Goal: Task Accomplishment & Management: Use online tool/utility

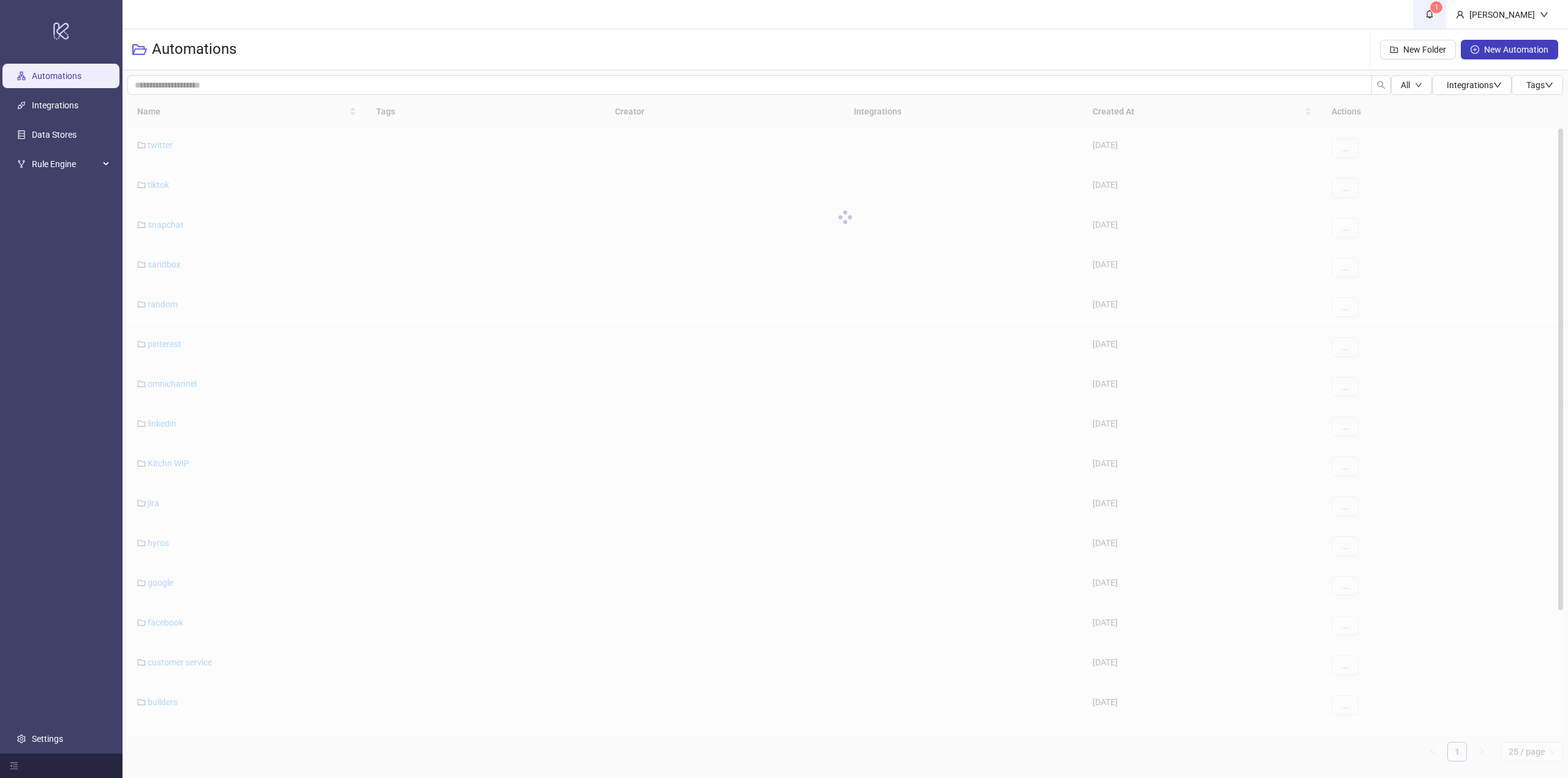
click at [1436, 19] on span "1" at bounding box center [1430, 14] width 14 height 14
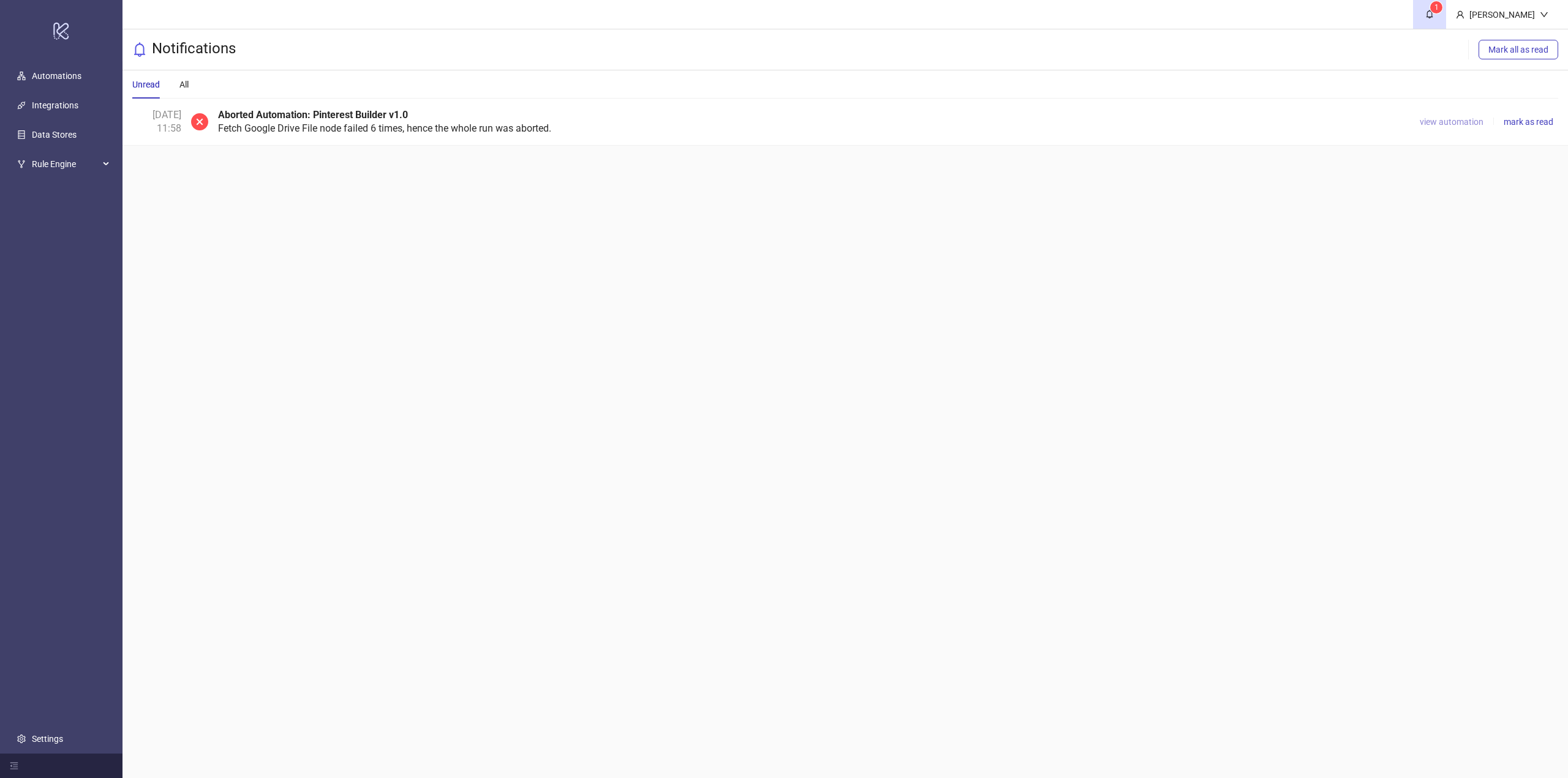
click at [1437, 123] on span "view automation" at bounding box center [1451, 122] width 64 height 10
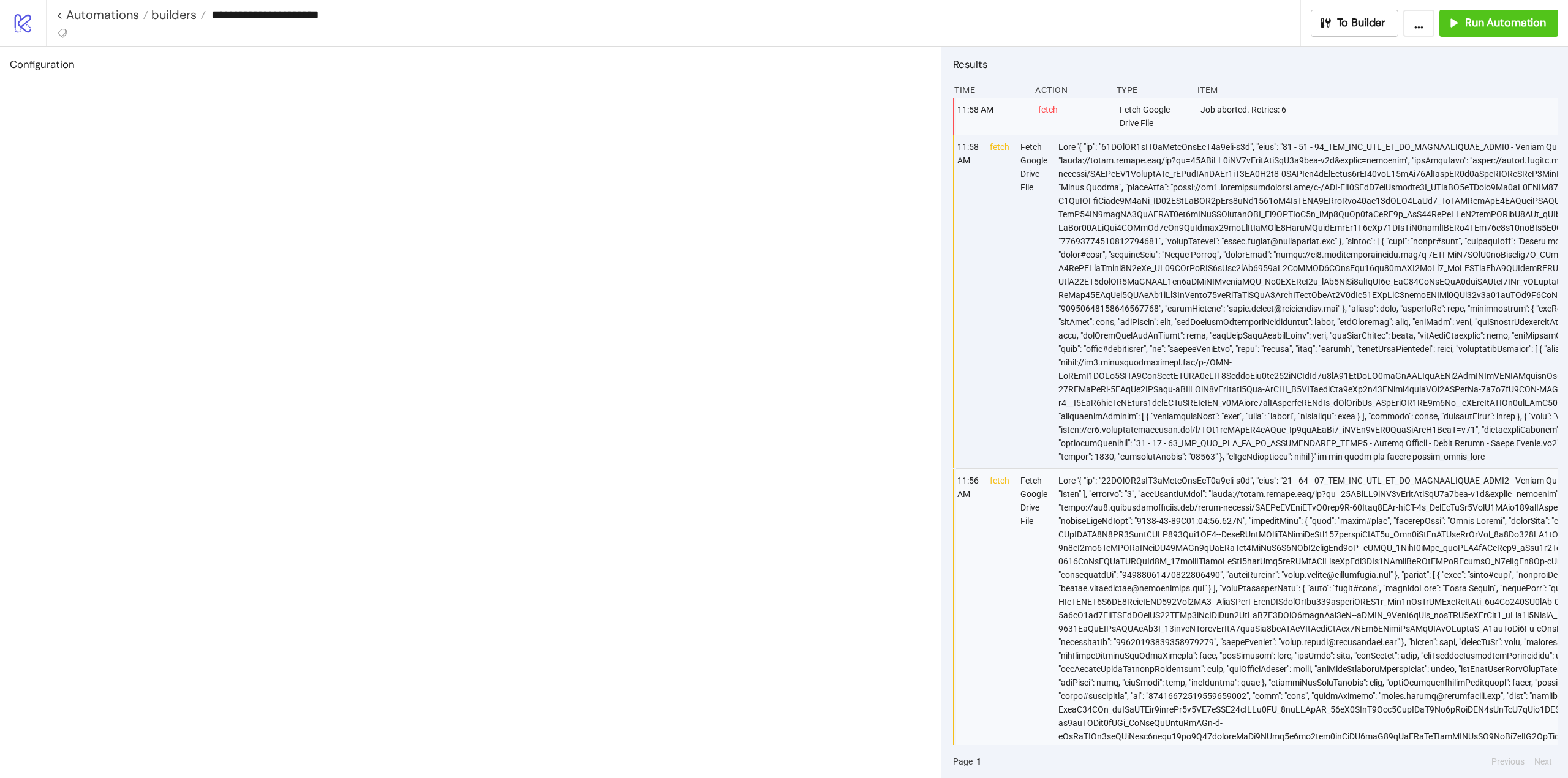
click at [1380, 36] on div "**********" at bounding box center [807, 23] width 1522 height 46
click at [1376, 34] on button "To Builder" at bounding box center [1354, 23] width 88 height 27
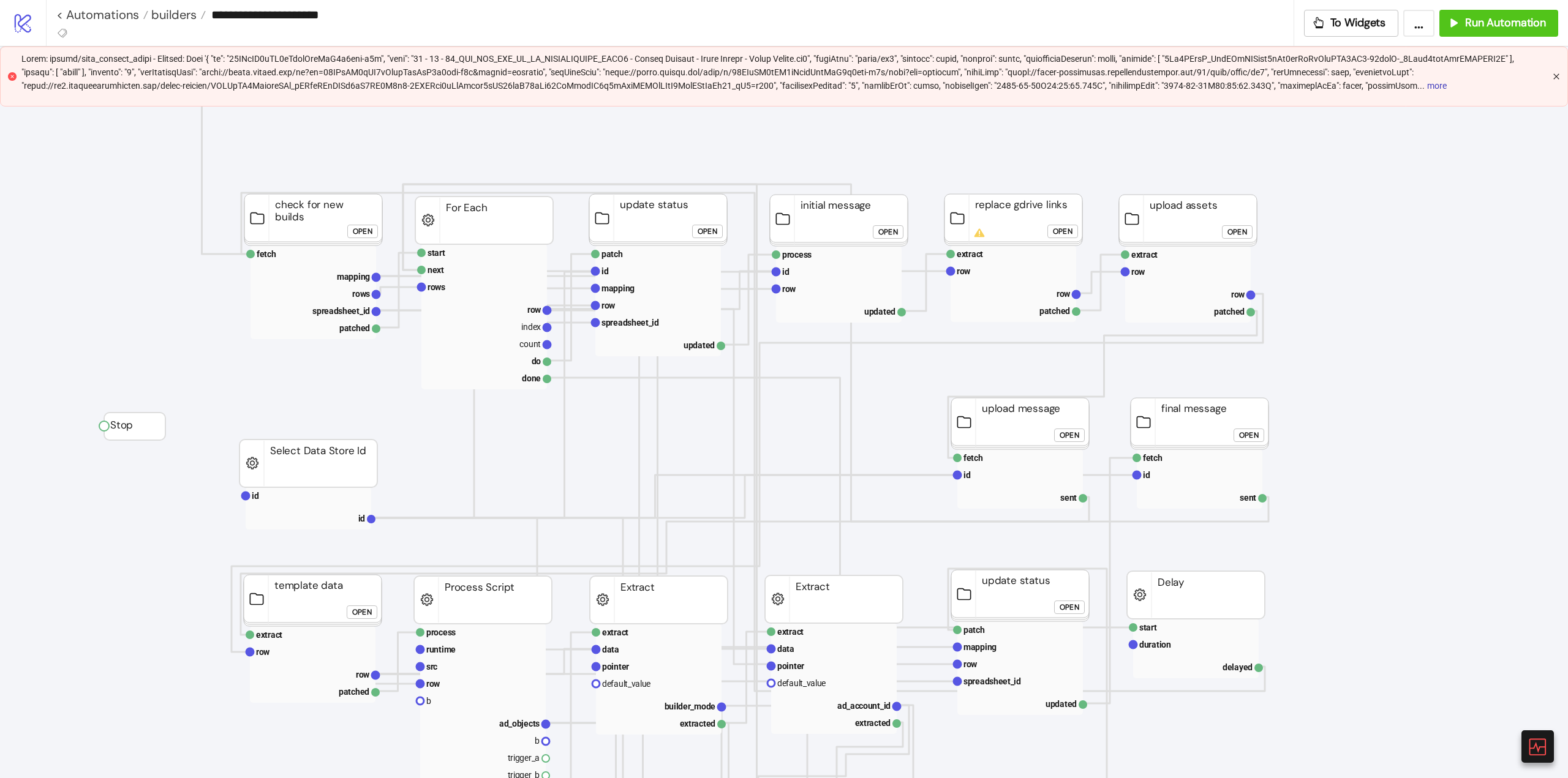
click at [1559, 75] on icon "close" at bounding box center [1555, 76] width 7 height 7
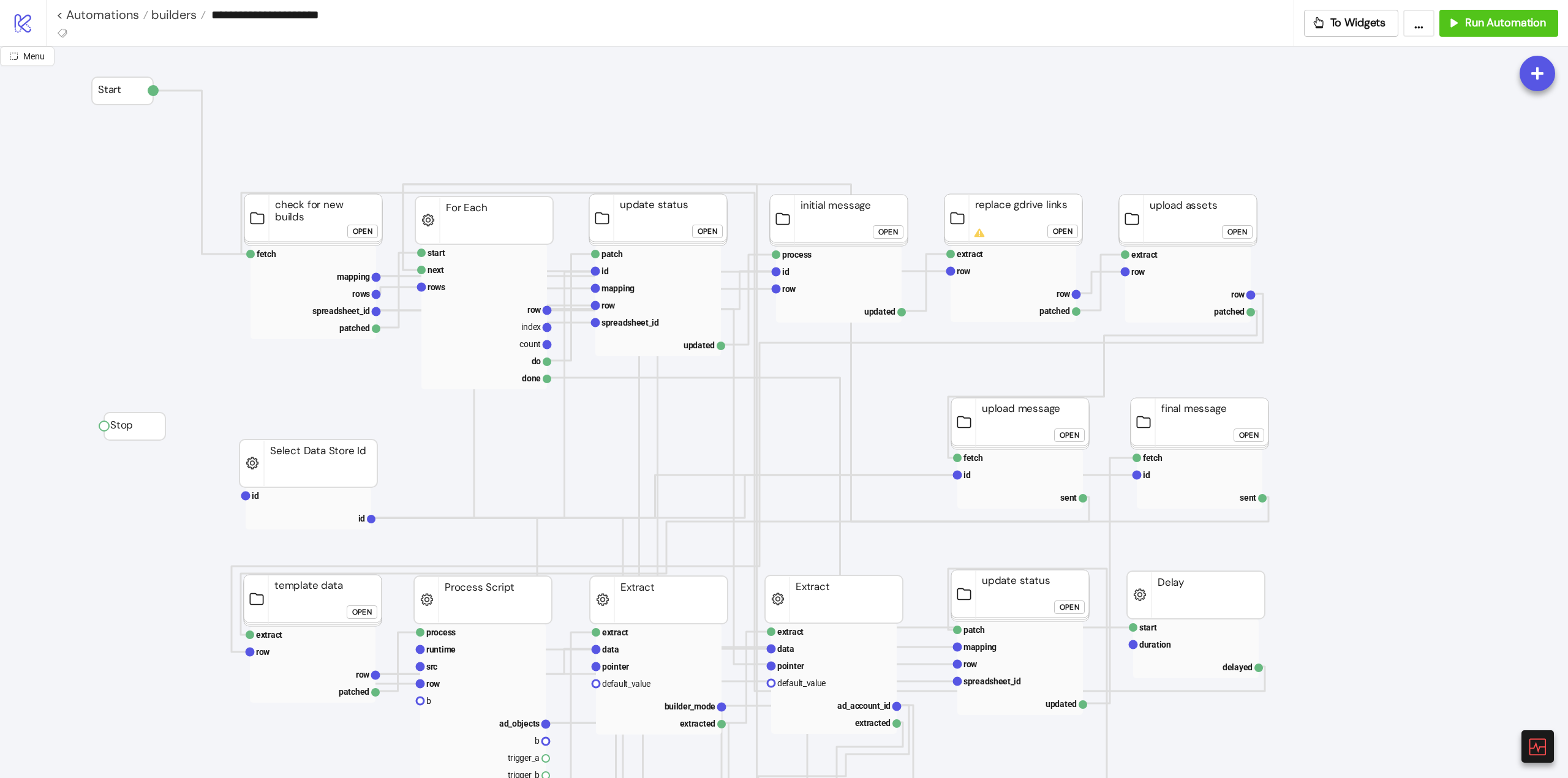
click at [1538, 750] on icon at bounding box center [1536, 746] width 19 height 19
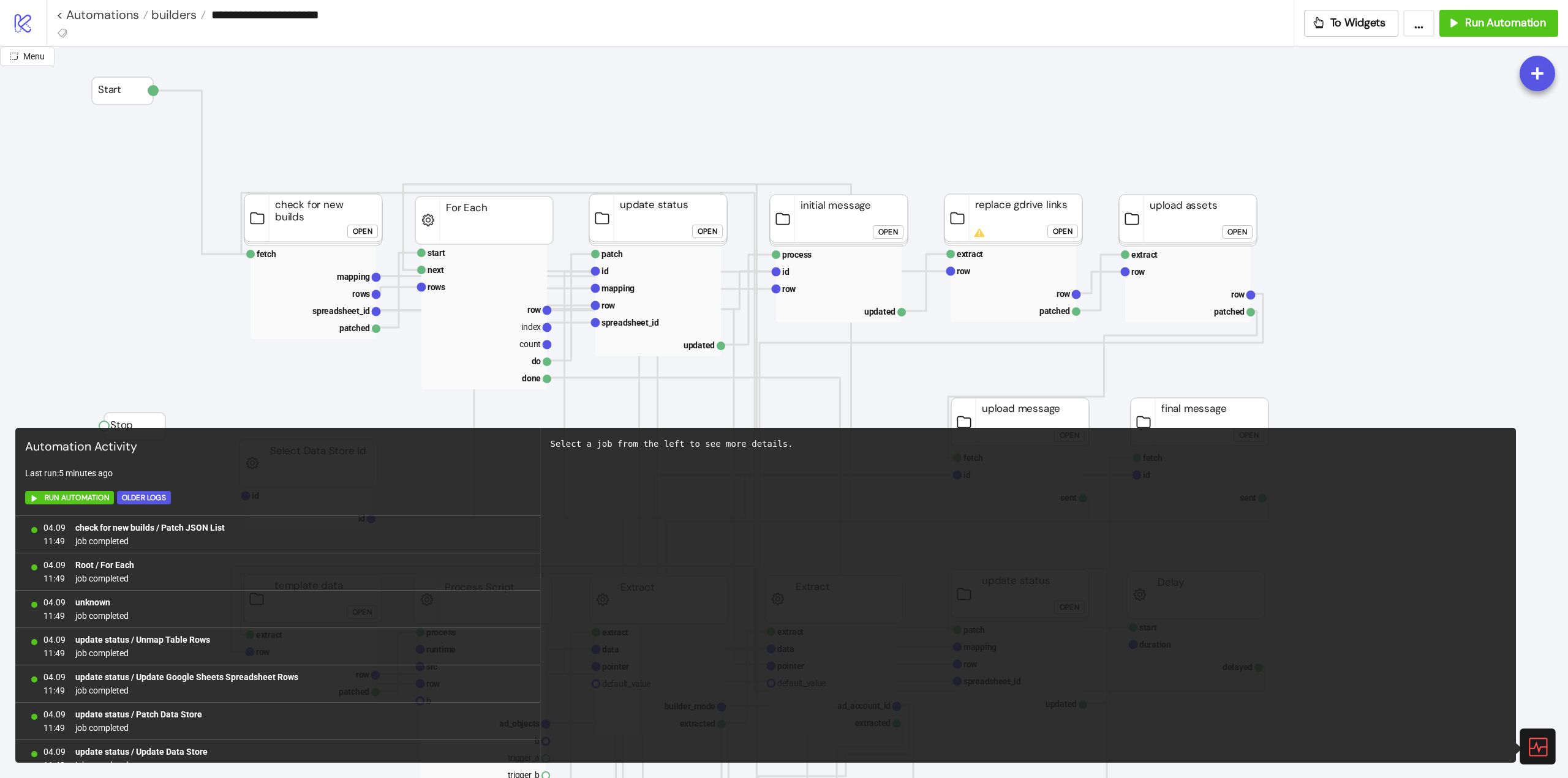
scroll to position [725, 0]
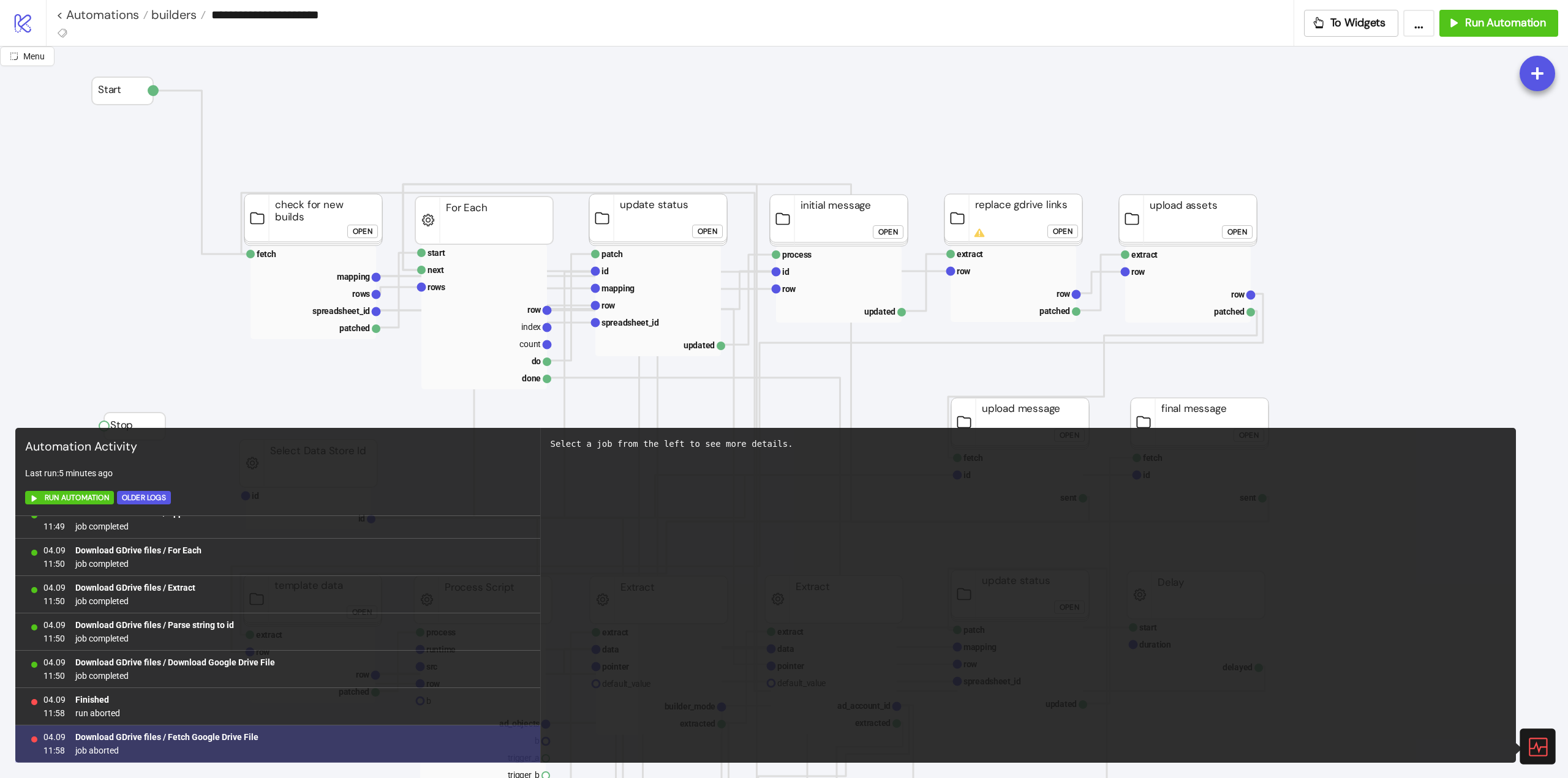
click at [237, 738] on b "Download GDrive files / Fetch Google Drive File" at bounding box center [167, 738] width 183 height 10
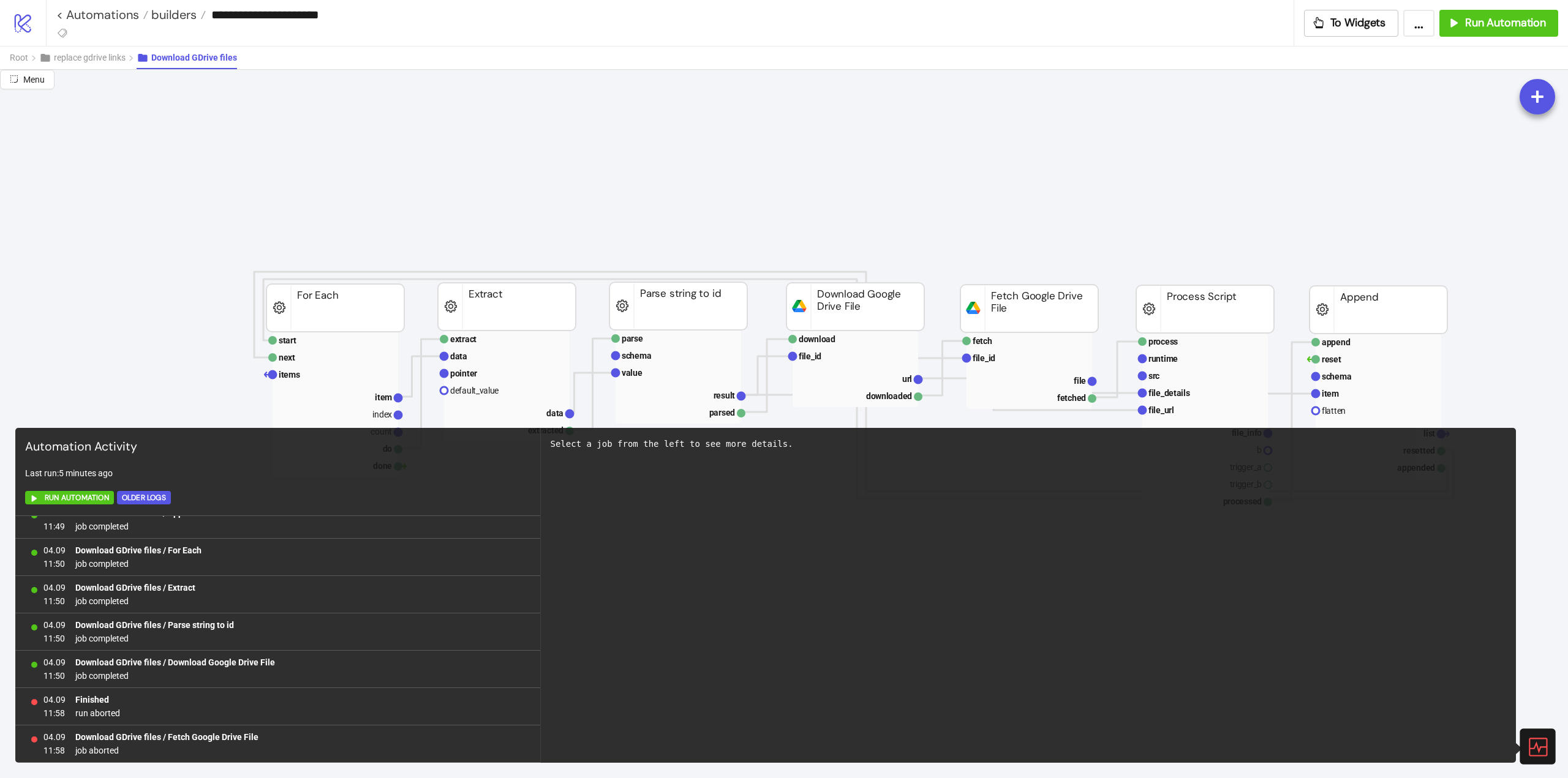
drag, startPoint x: 1546, startPoint y: 757, endPoint x: 1334, endPoint y: 702, distance: 219.0
click at [1546, 755] on icon at bounding box center [1536, 746] width 22 height 22
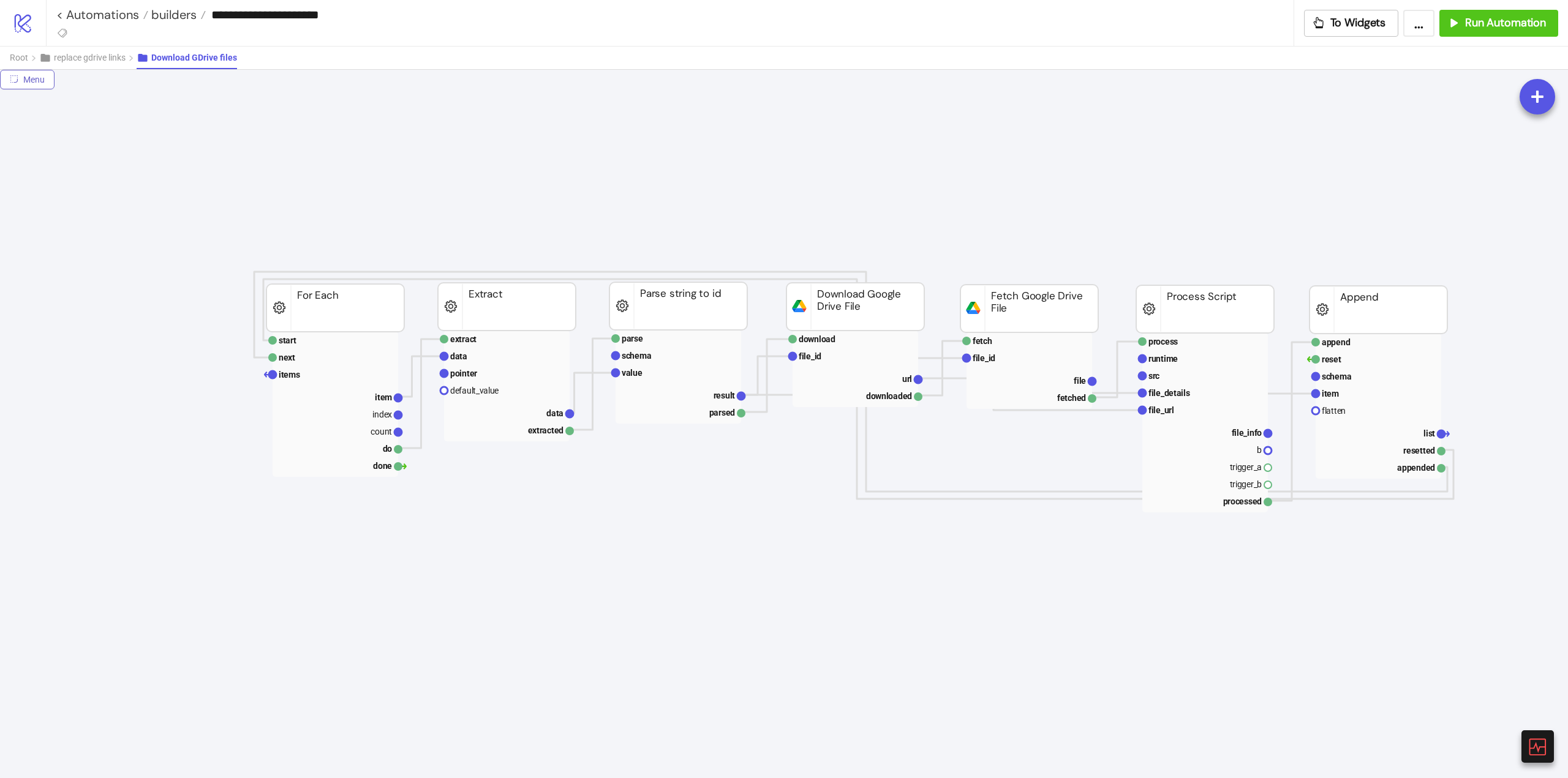
click at [15, 80] on icon "radius-bottomright" at bounding box center [14, 79] width 9 height 9
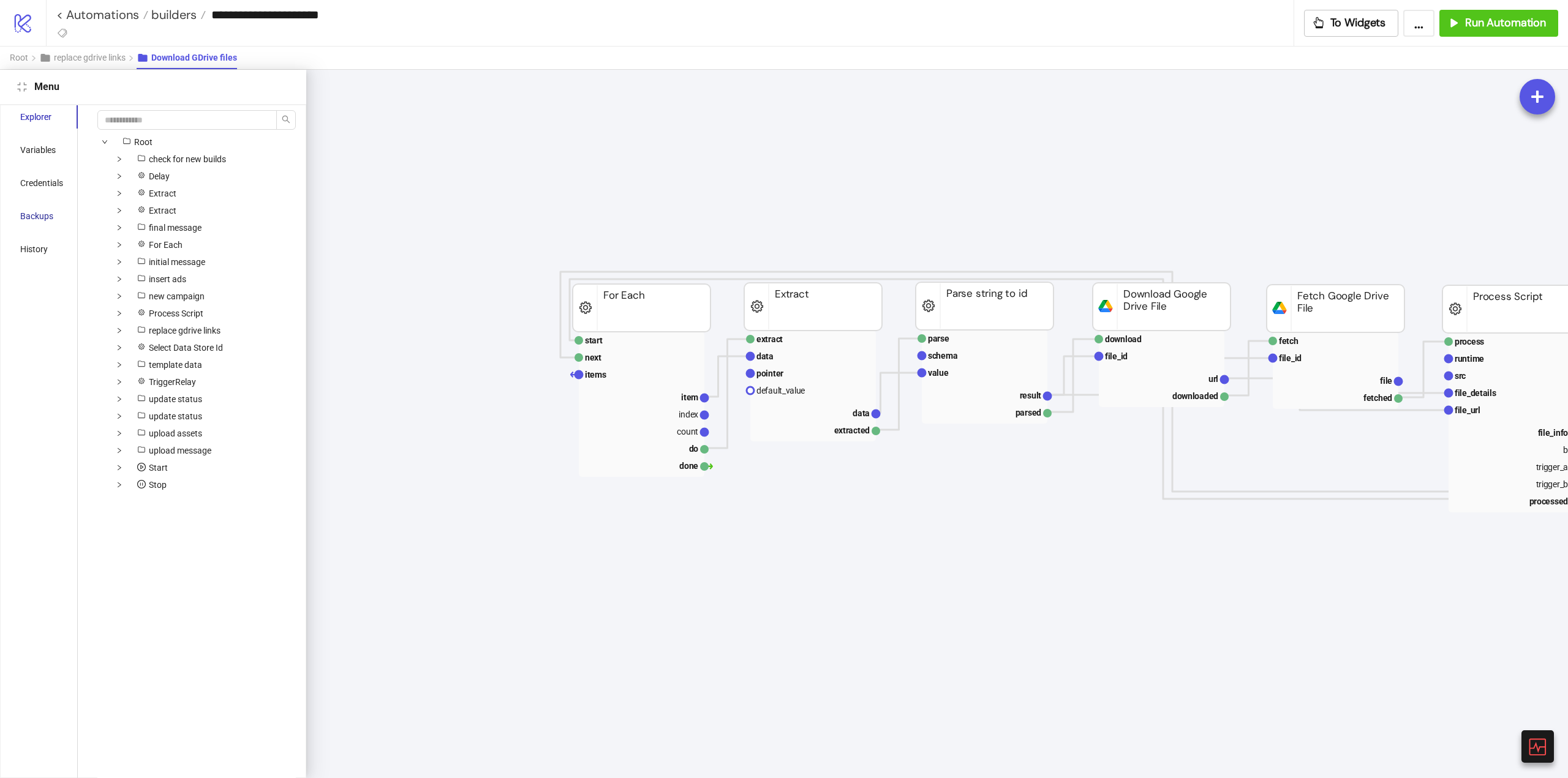
click at [35, 221] on div "Backups" at bounding box center [36, 216] width 34 height 14
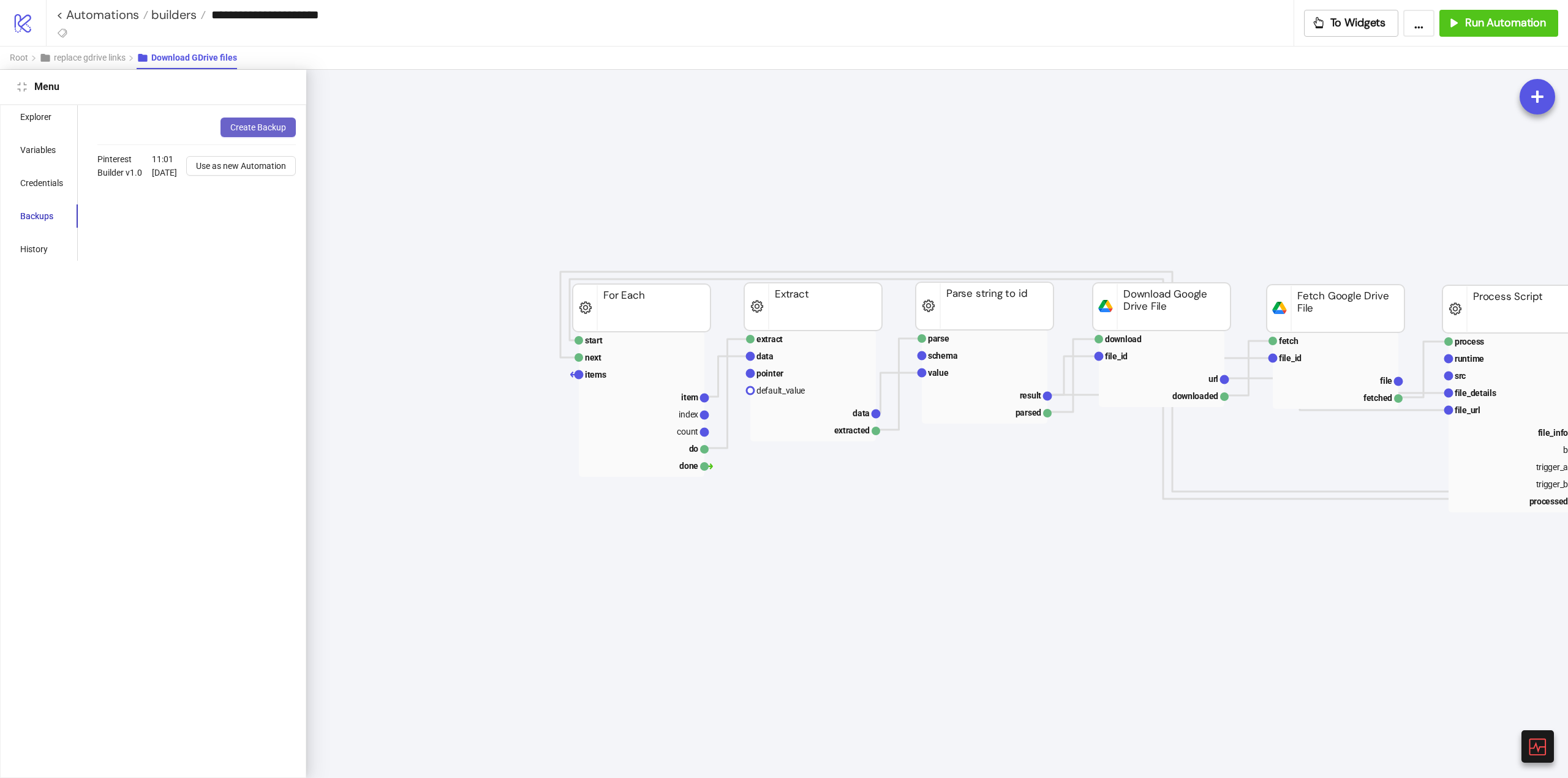
click at [261, 133] on button "Create Backup" at bounding box center [258, 127] width 75 height 20
click at [37, 118] on div "Explorer" at bounding box center [36, 117] width 32 height 14
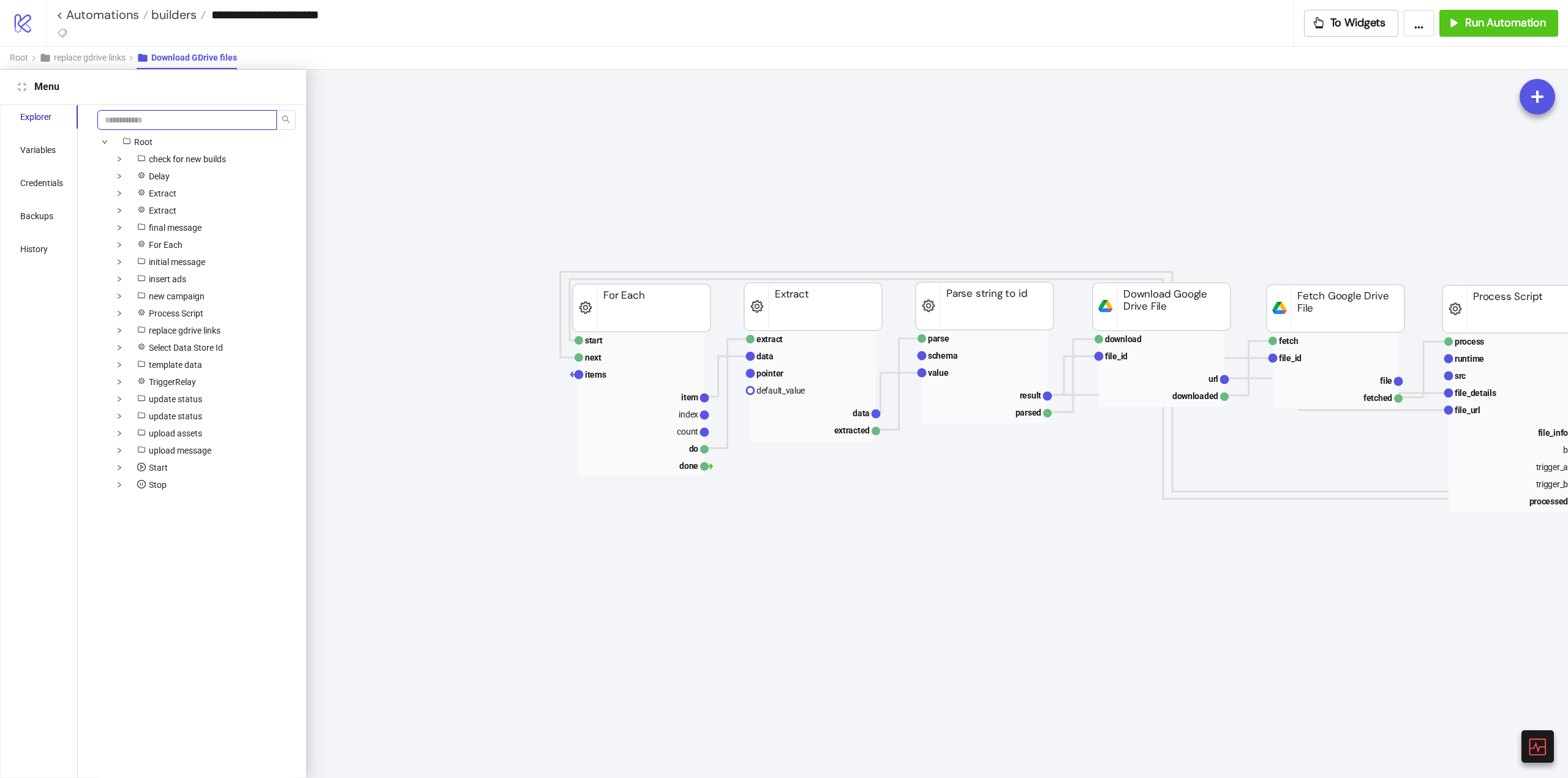
click at [125, 118] on input "search" at bounding box center [187, 120] width 179 height 20
click at [39, 149] on div "Variables" at bounding box center [37, 150] width 36 height 14
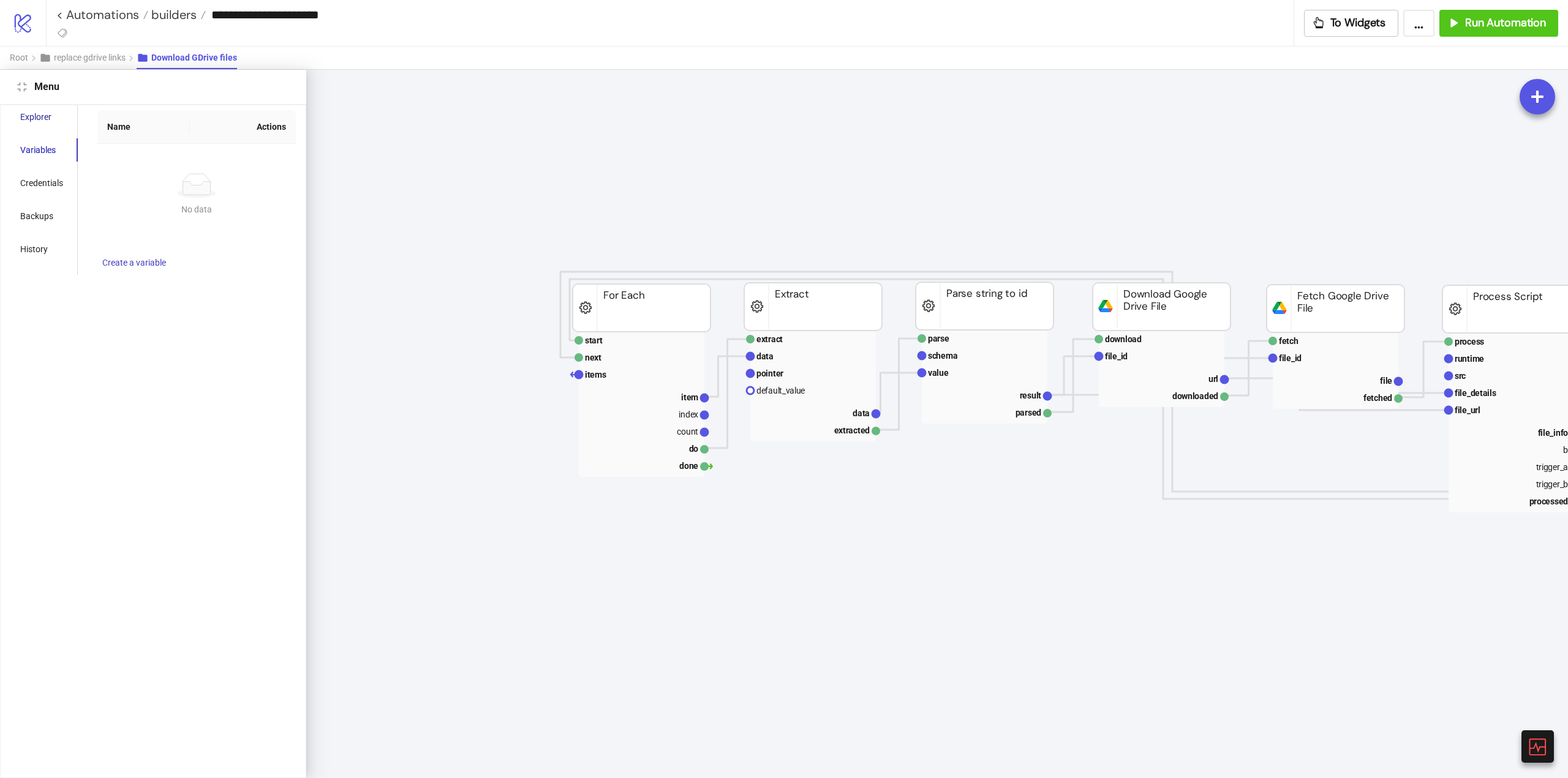
click at [47, 118] on div "Explorer" at bounding box center [36, 117] width 32 height 14
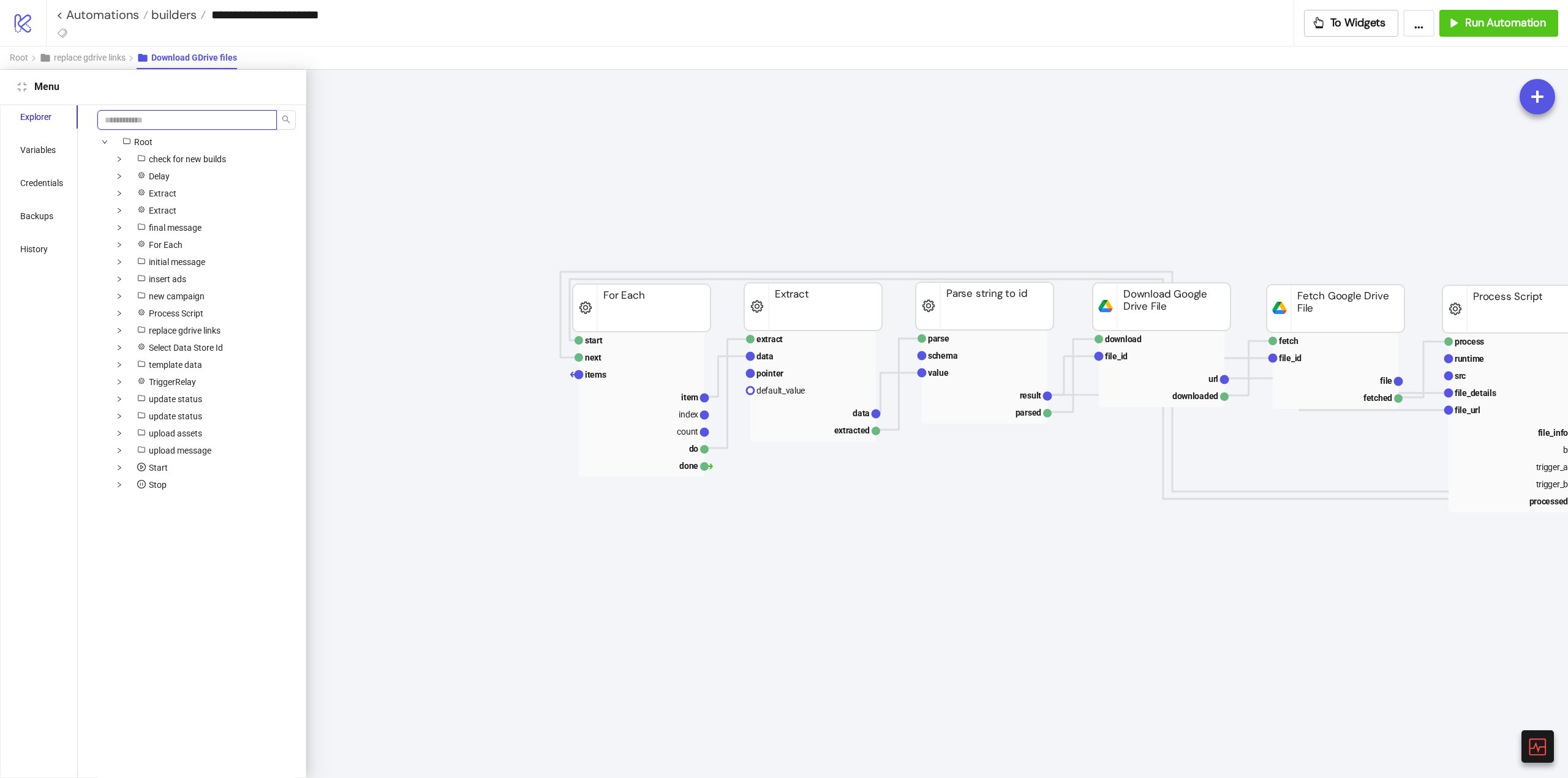
click at [159, 123] on input "search" at bounding box center [187, 120] width 179 height 20
type input "*"
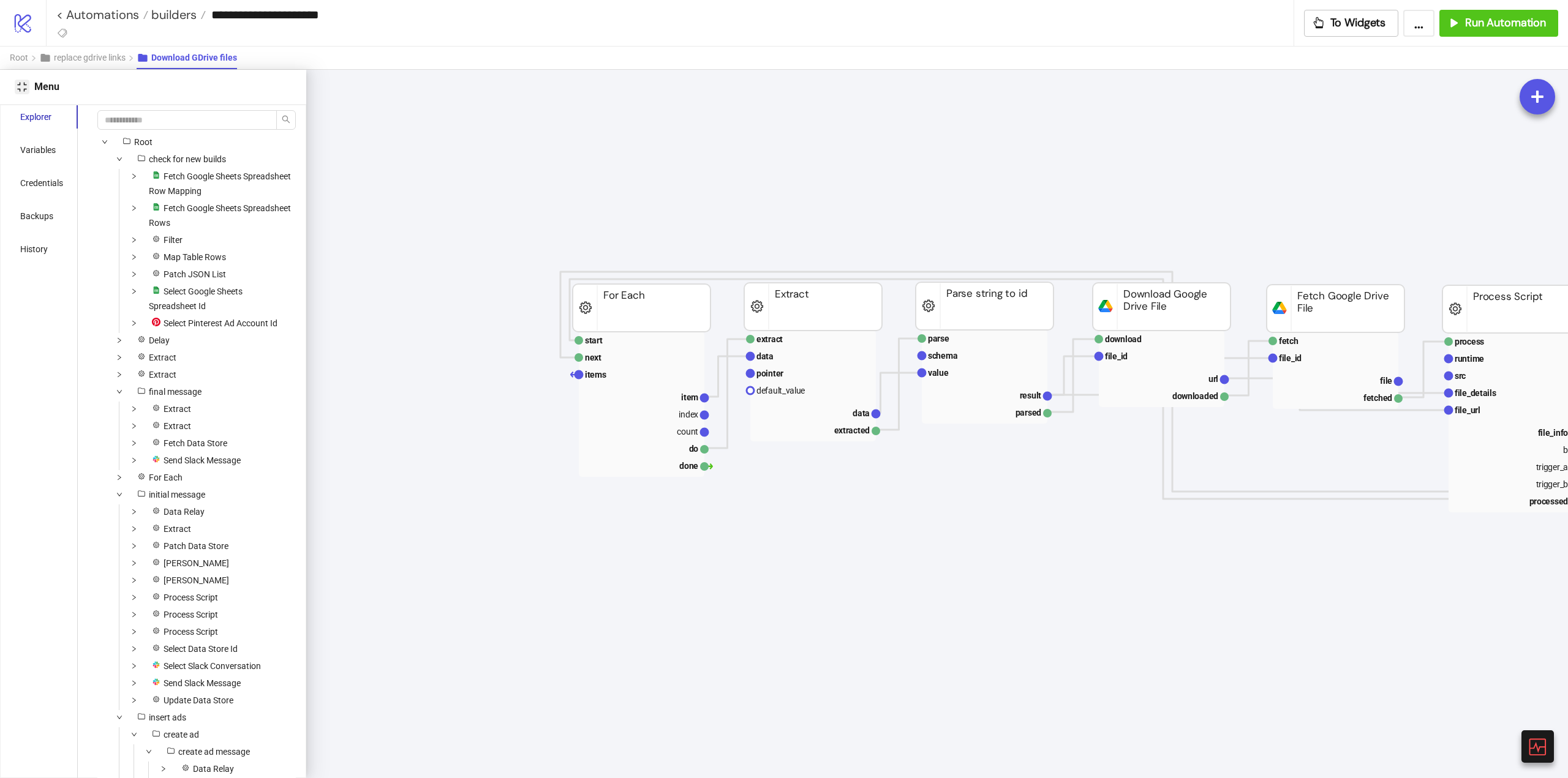
click at [20, 85] on icon "compress" at bounding box center [21, 86] width 9 height 9
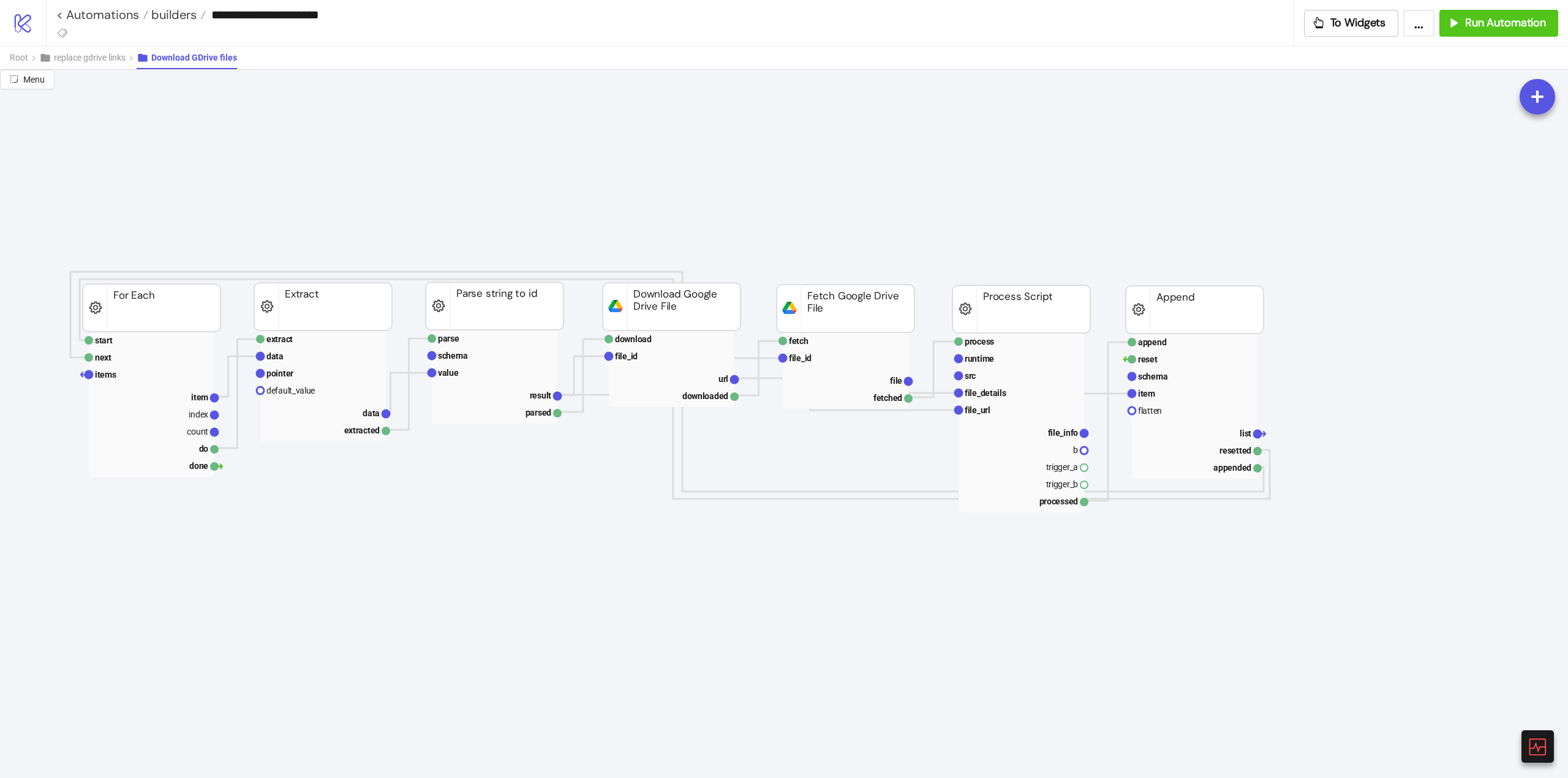
scroll to position [0, 245]
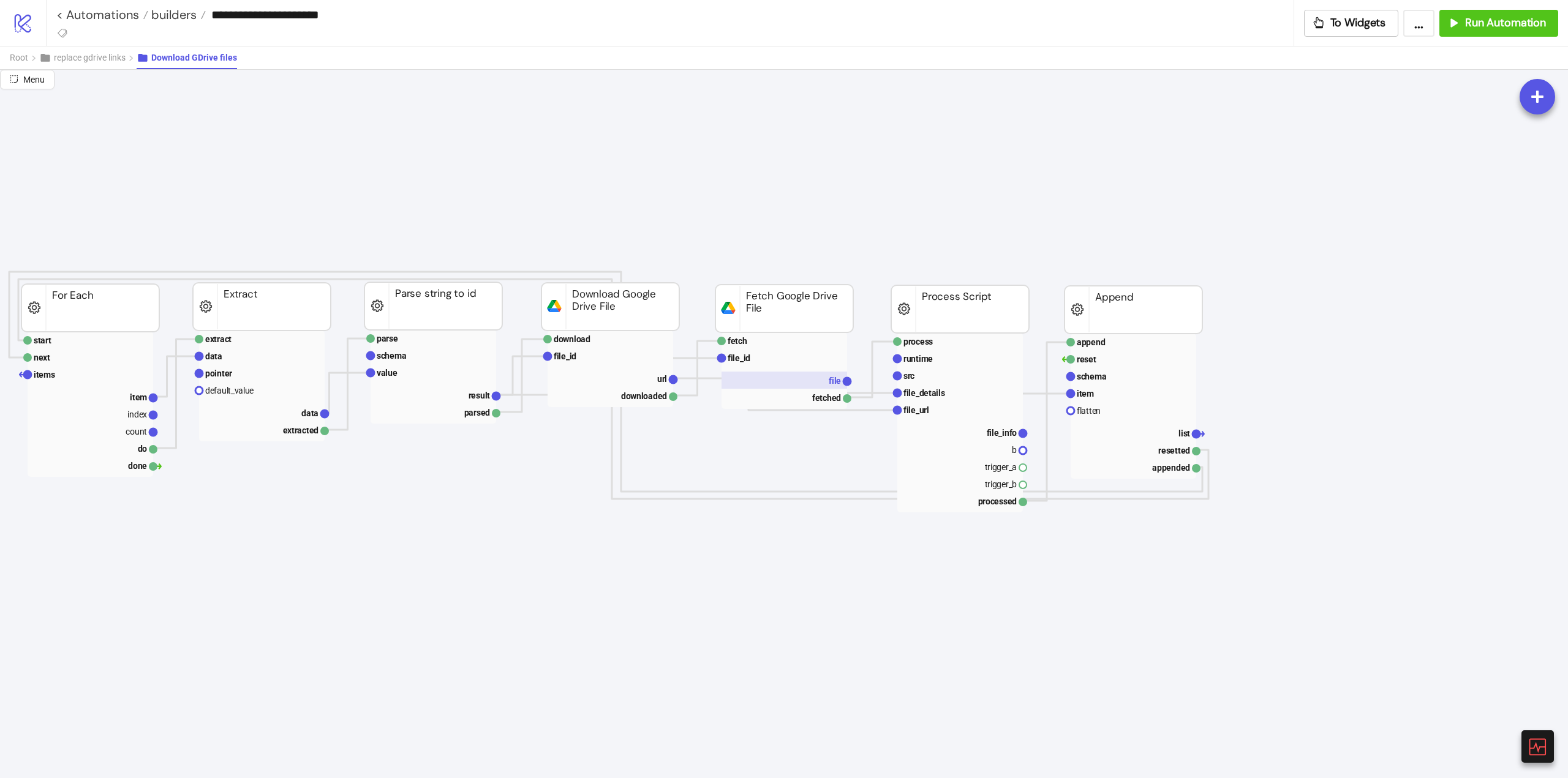
click at [819, 381] on rect at bounding box center [783, 380] width 125 height 17
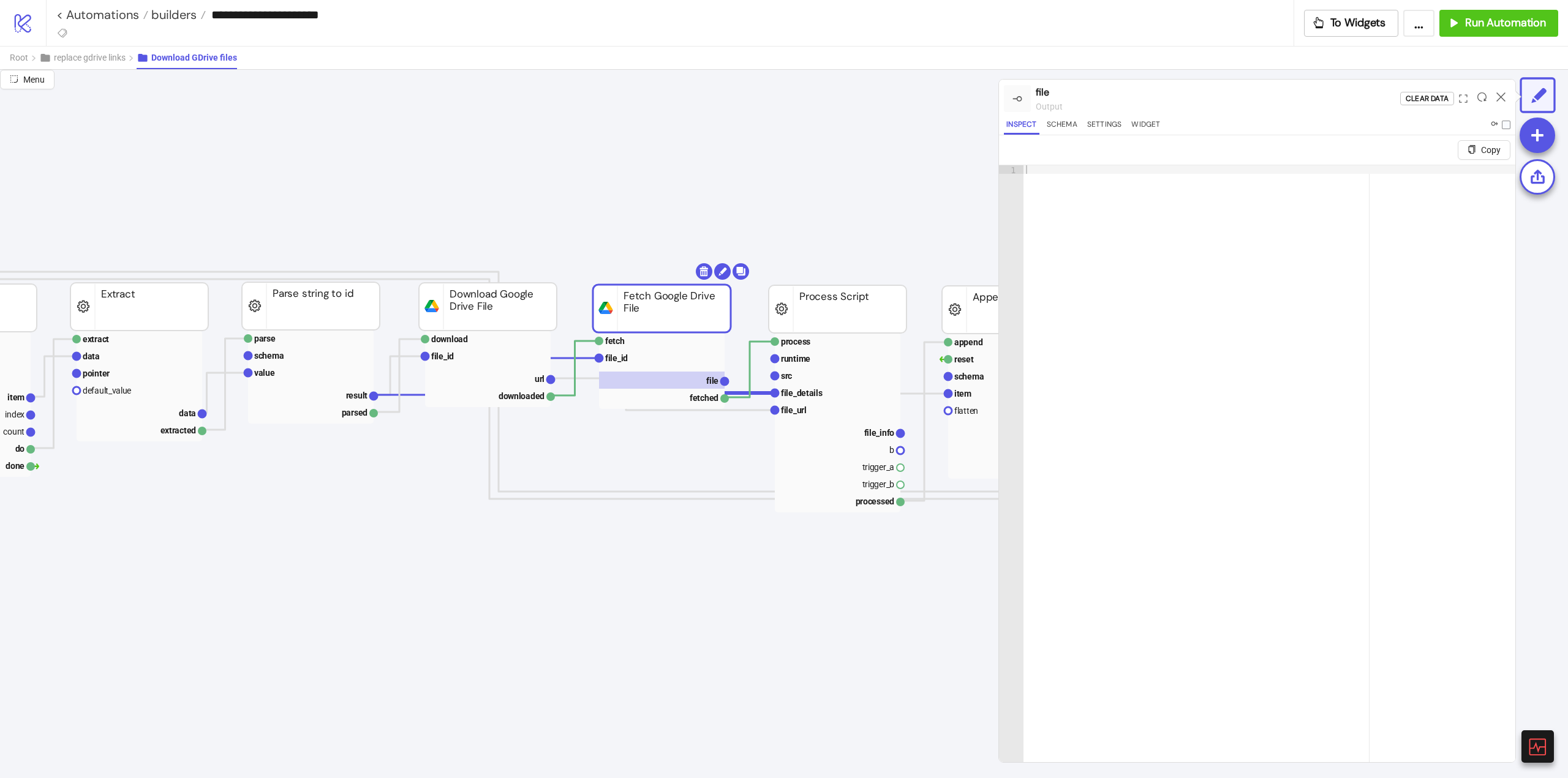
scroll to position [0, 429]
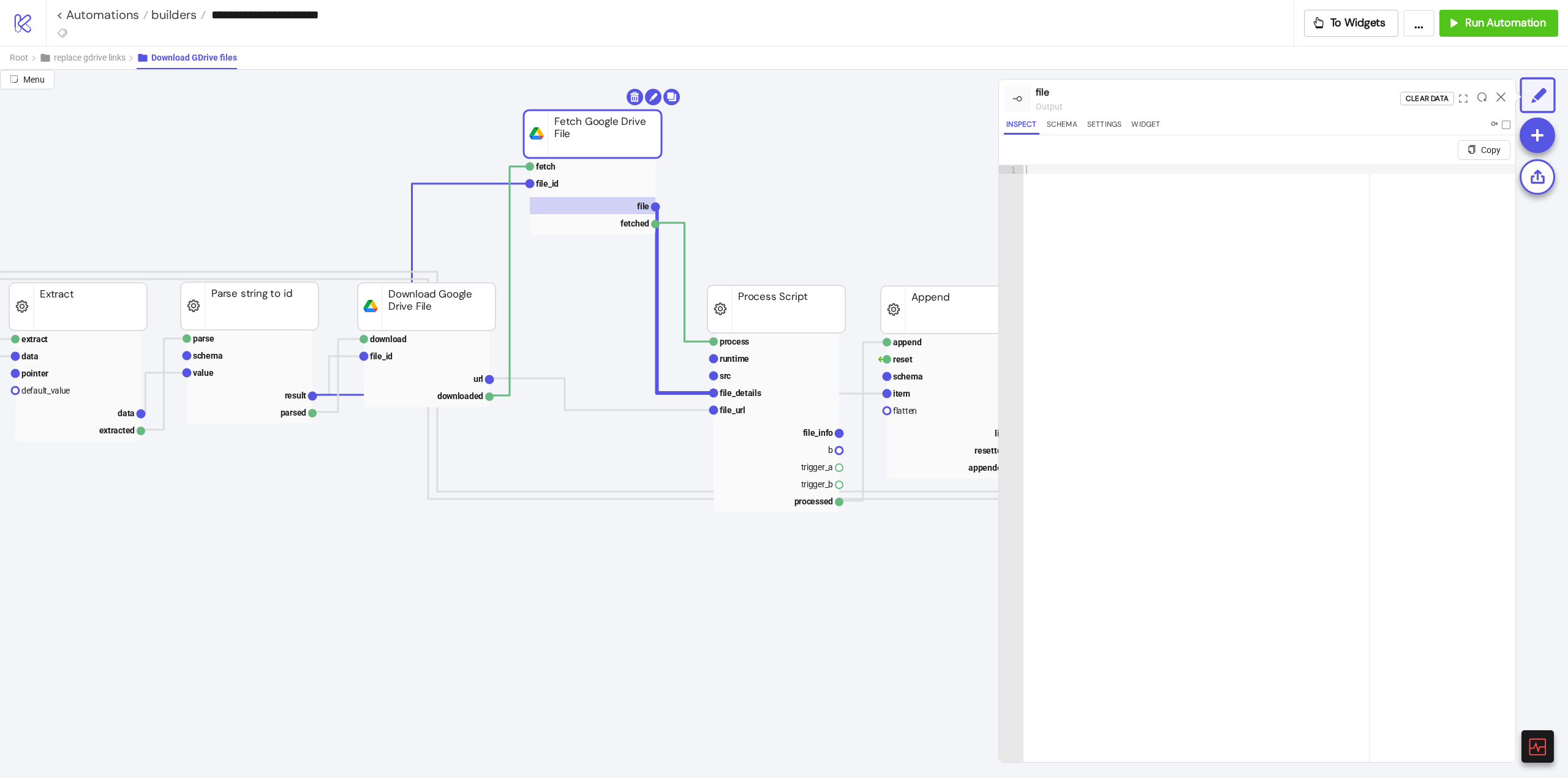
drag, startPoint x: 594, startPoint y: 312, endPoint x: 586, endPoint y: 143, distance: 169.2
click at [586, 143] on rect at bounding box center [593, 134] width 138 height 47
click at [1262, 346] on div at bounding box center [1269, 487] width 492 height 644
click at [592, 526] on div "Import recipe" at bounding box center [620, 527] width 90 height 24
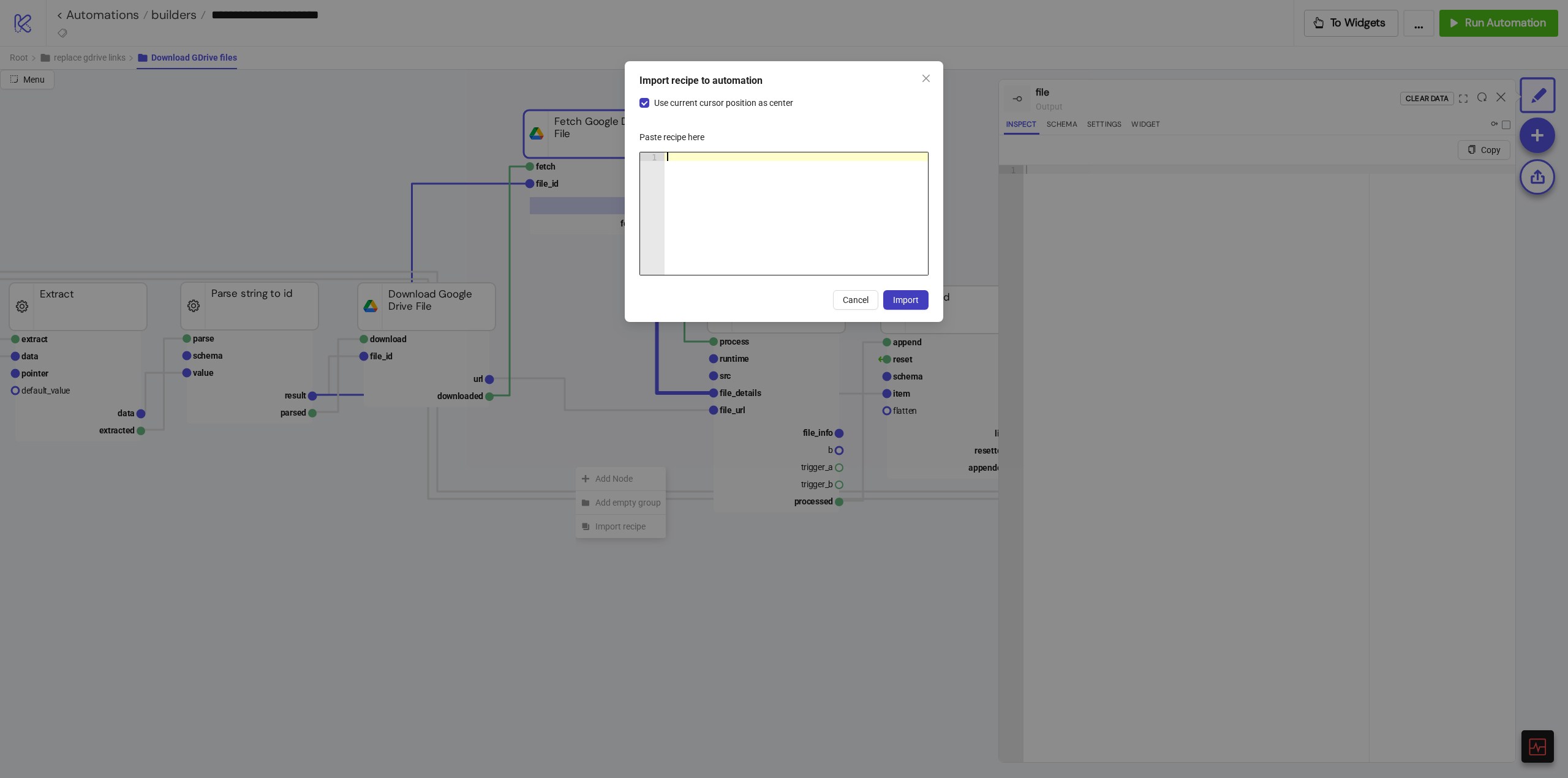
drag, startPoint x: 712, startPoint y: 230, endPoint x: 723, endPoint y: 228, distance: 11.2
click at [714, 227] on div at bounding box center [796, 223] width 263 height 140
paste textarea "Cursor at row 1"
click at [910, 300] on span "Import" at bounding box center [905, 300] width 26 height 10
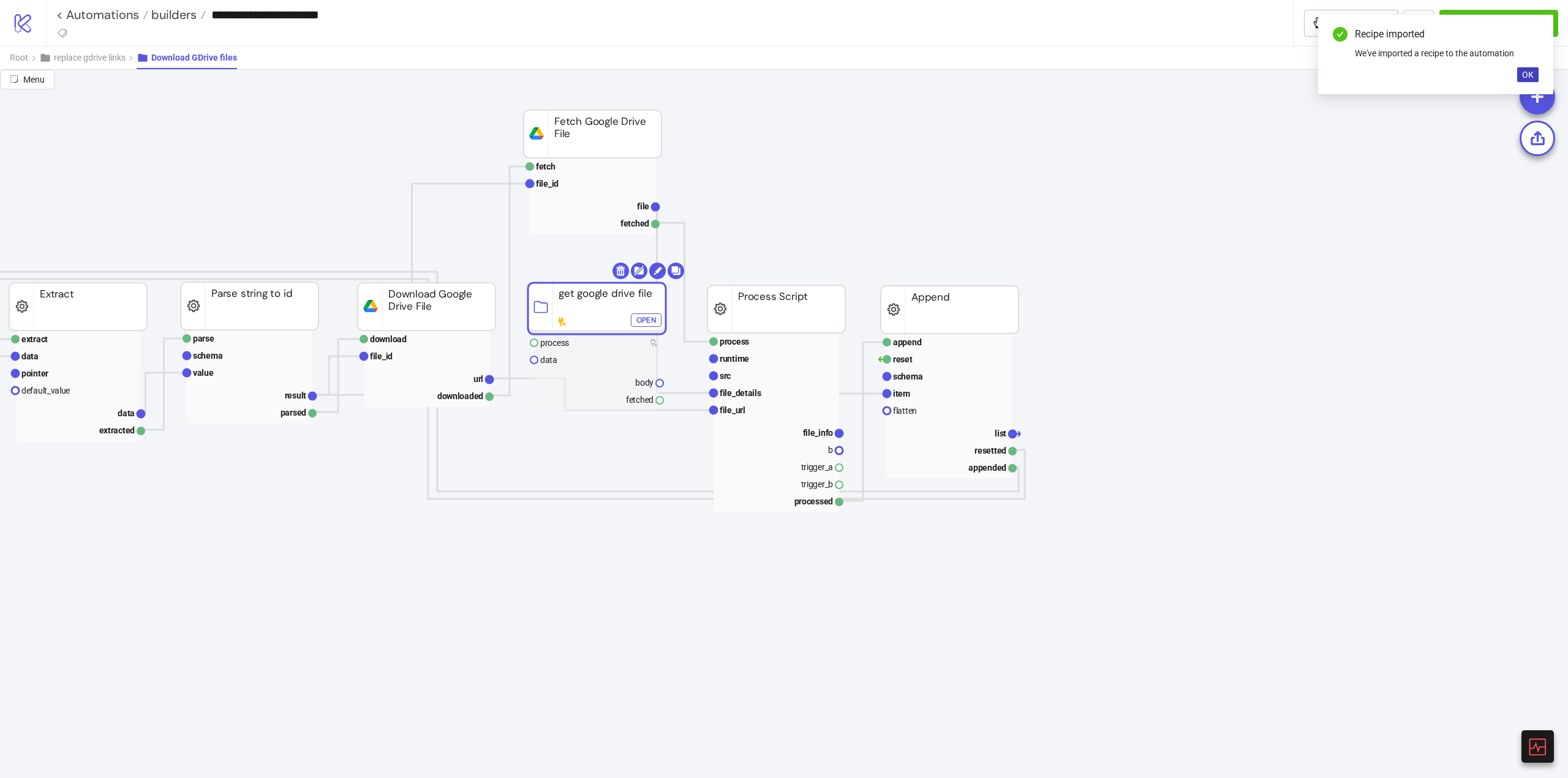
drag, startPoint x: 346, startPoint y: 196, endPoint x: 596, endPoint y: 302, distance: 271.5
drag, startPoint x: 803, startPoint y: 227, endPoint x: 771, endPoint y: 242, distance: 35.3
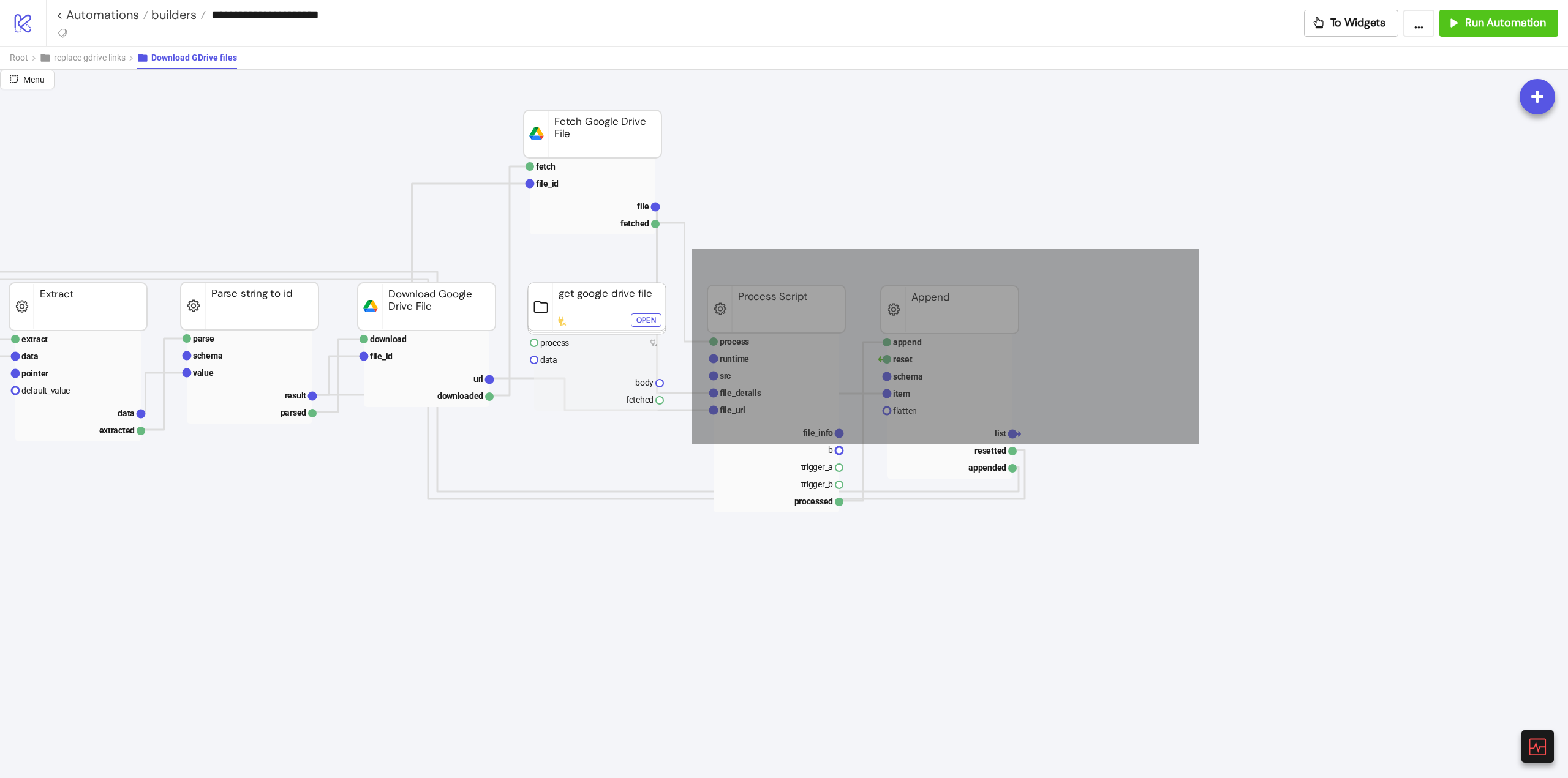
drag, startPoint x: 713, startPoint y: 264, endPoint x: 1093, endPoint y: 394, distance: 401.6
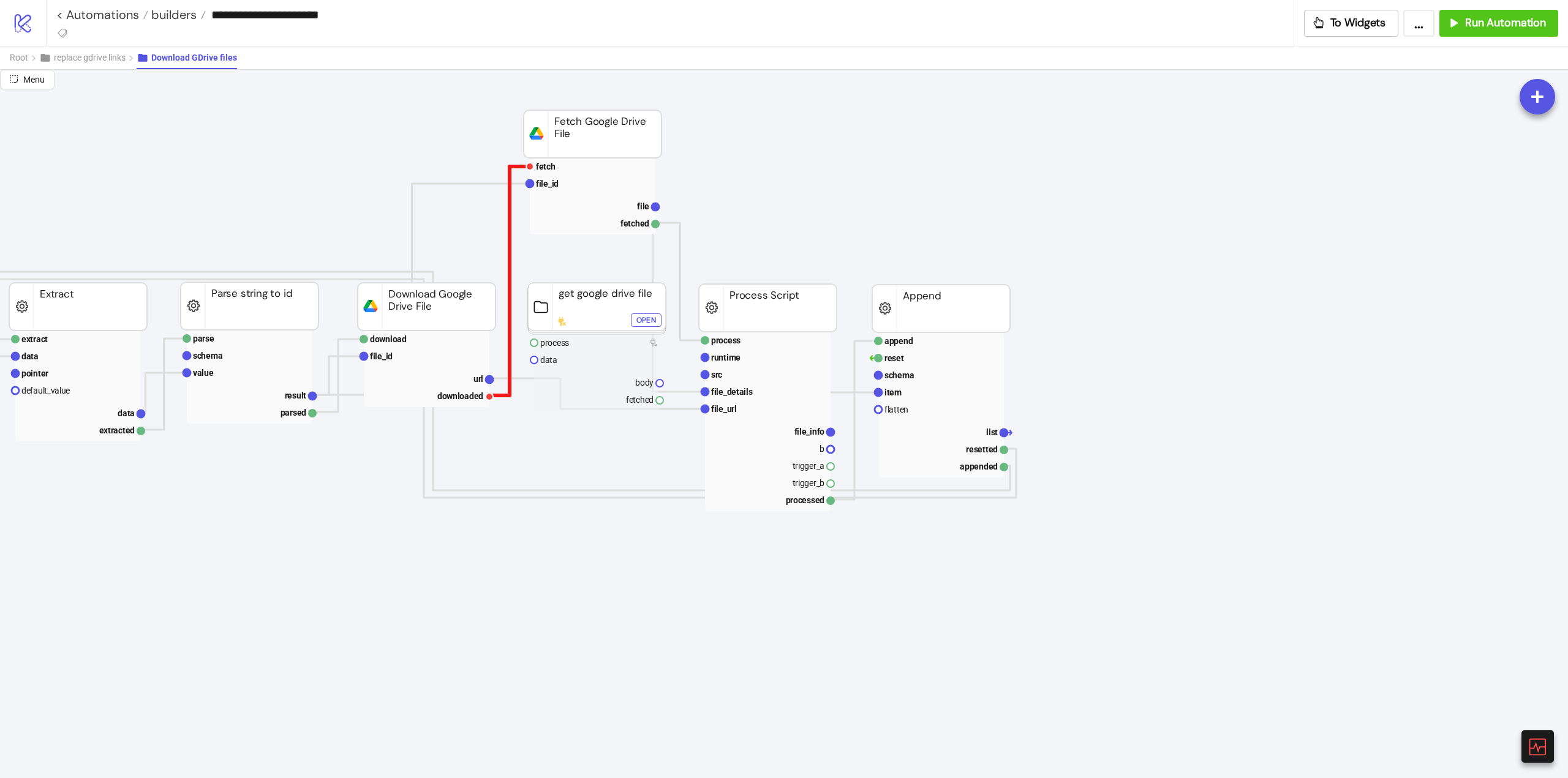
click at [510, 385] on polyline at bounding box center [509, 281] width 40 height 229
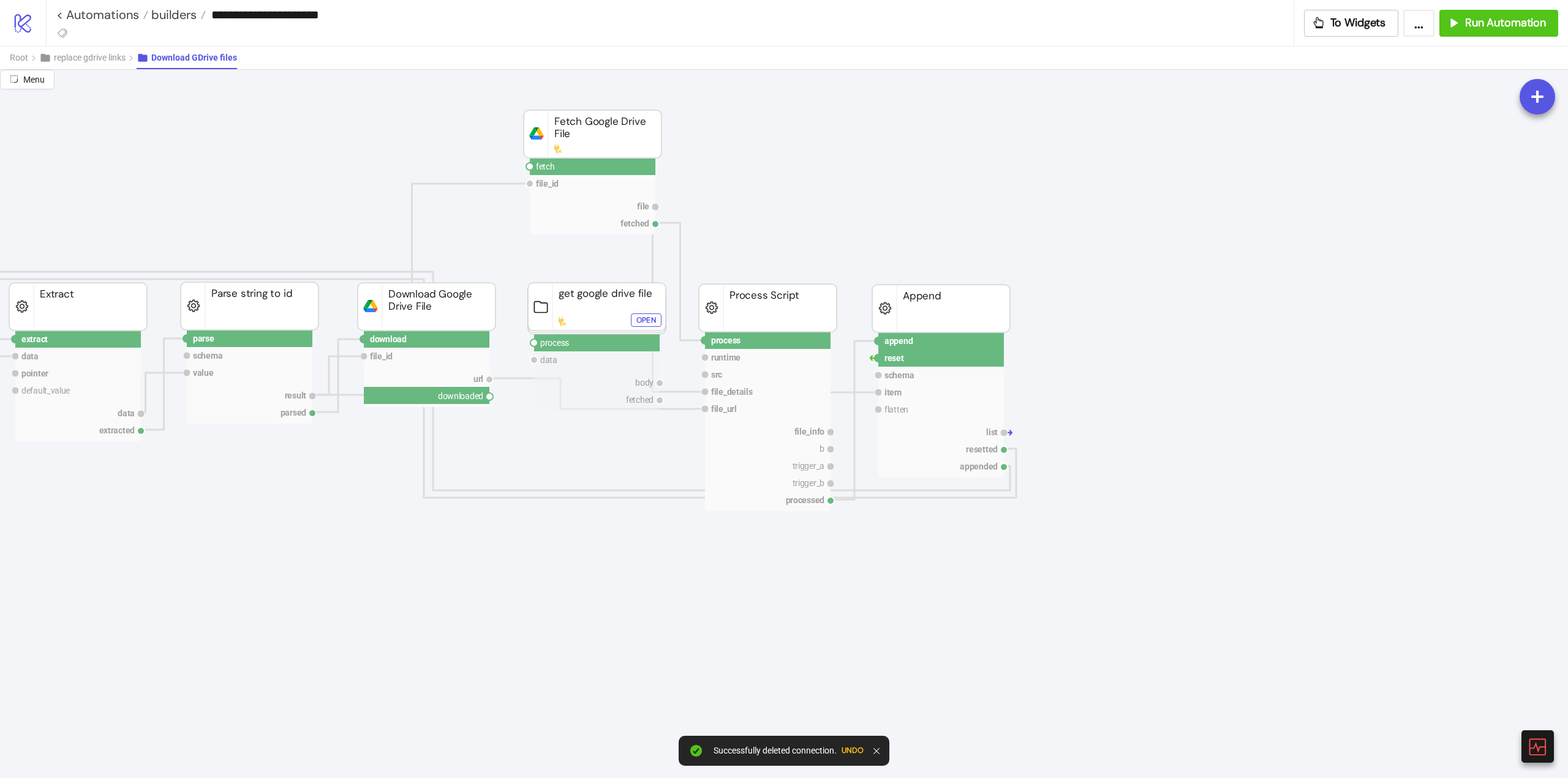
drag, startPoint x: 489, startPoint y: 397, endPoint x: 526, endPoint y: 381, distance: 40.3
drag, startPoint x: 535, startPoint y: 341, endPoint x: 525, endPoint y: 361, distance: 22.4
click at [535, 341] on circle at bounding box center [534, 342] width 7 height 7
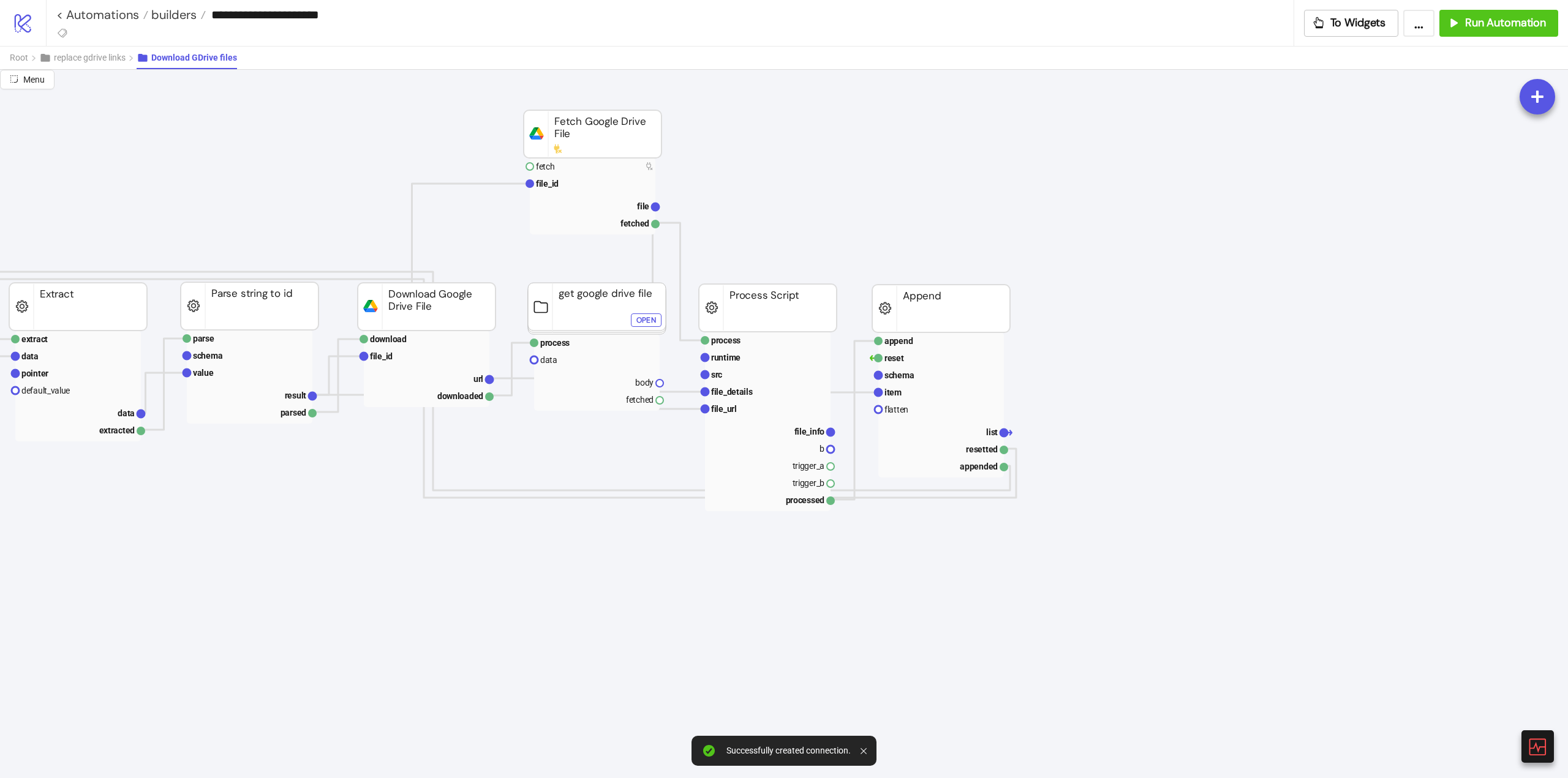
click at [503, 379] on polyline at bounding box center [597, 393] width 216 height 31
click at [469, 381] on rect at bounding box center [426, 378] width 125 height 17
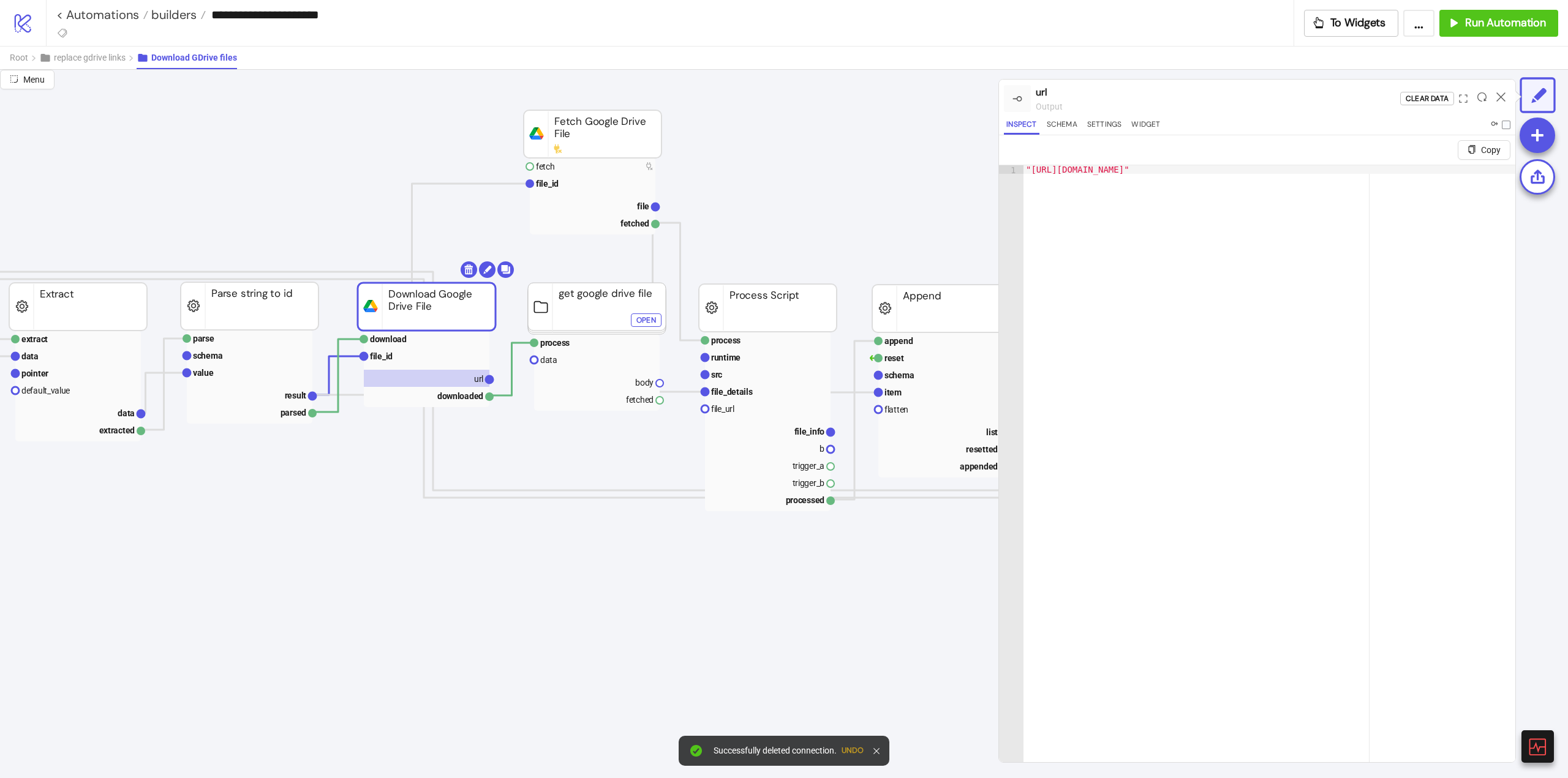
click at [852, 748] on button "Undo" at bounding box center [852, 750] width 22 height 9
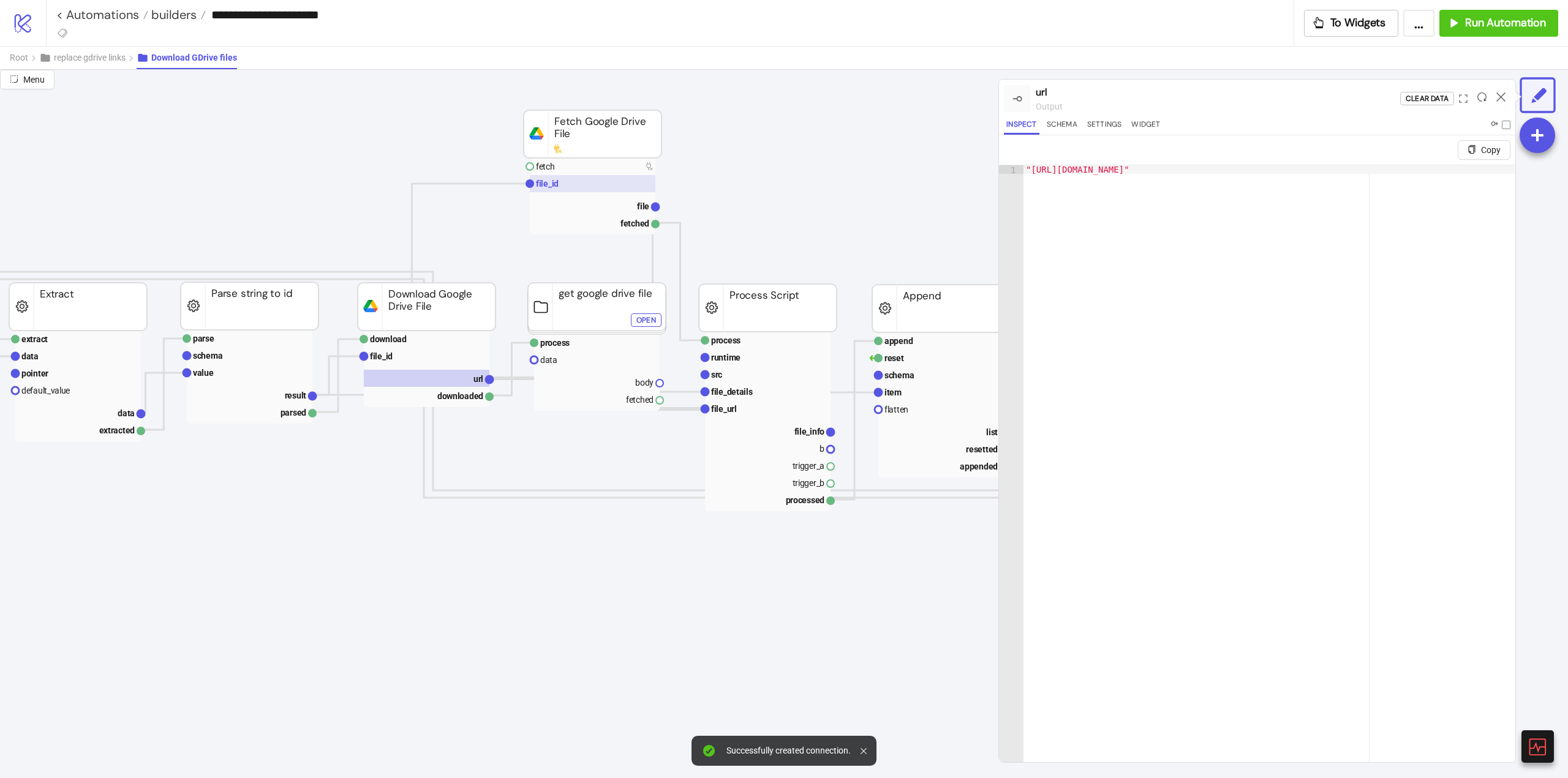
click at [555, 186] on text "file_id" at bounding box center [546, 183] width 23 height 10
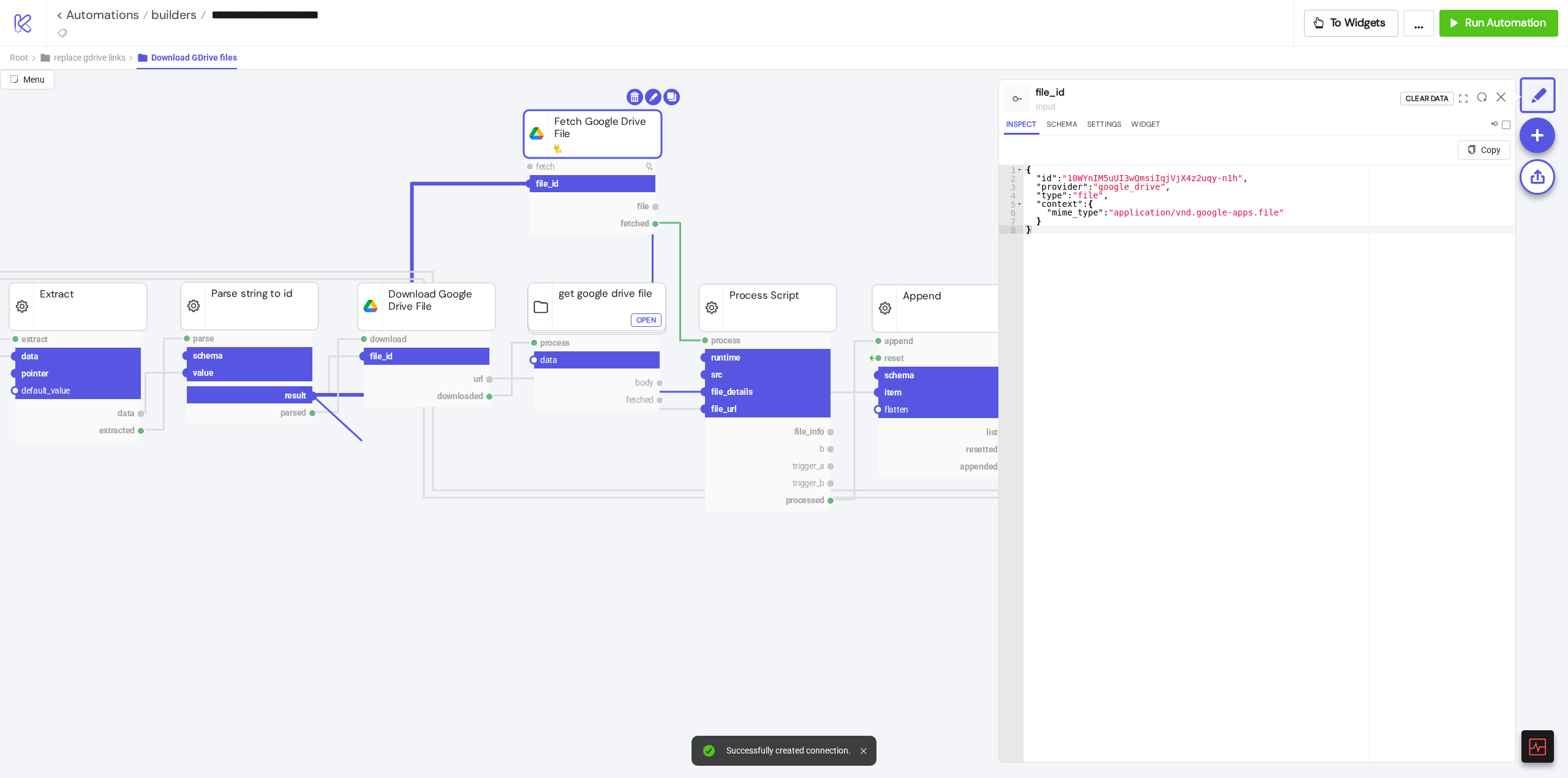
drag, startPoint x: 310, startPoint y: 393, endPoint x: 426, endPoint y: 466, distance: 137.1
click at [534, 361] on circle at bounding box center [534, 359] width 7 height 7
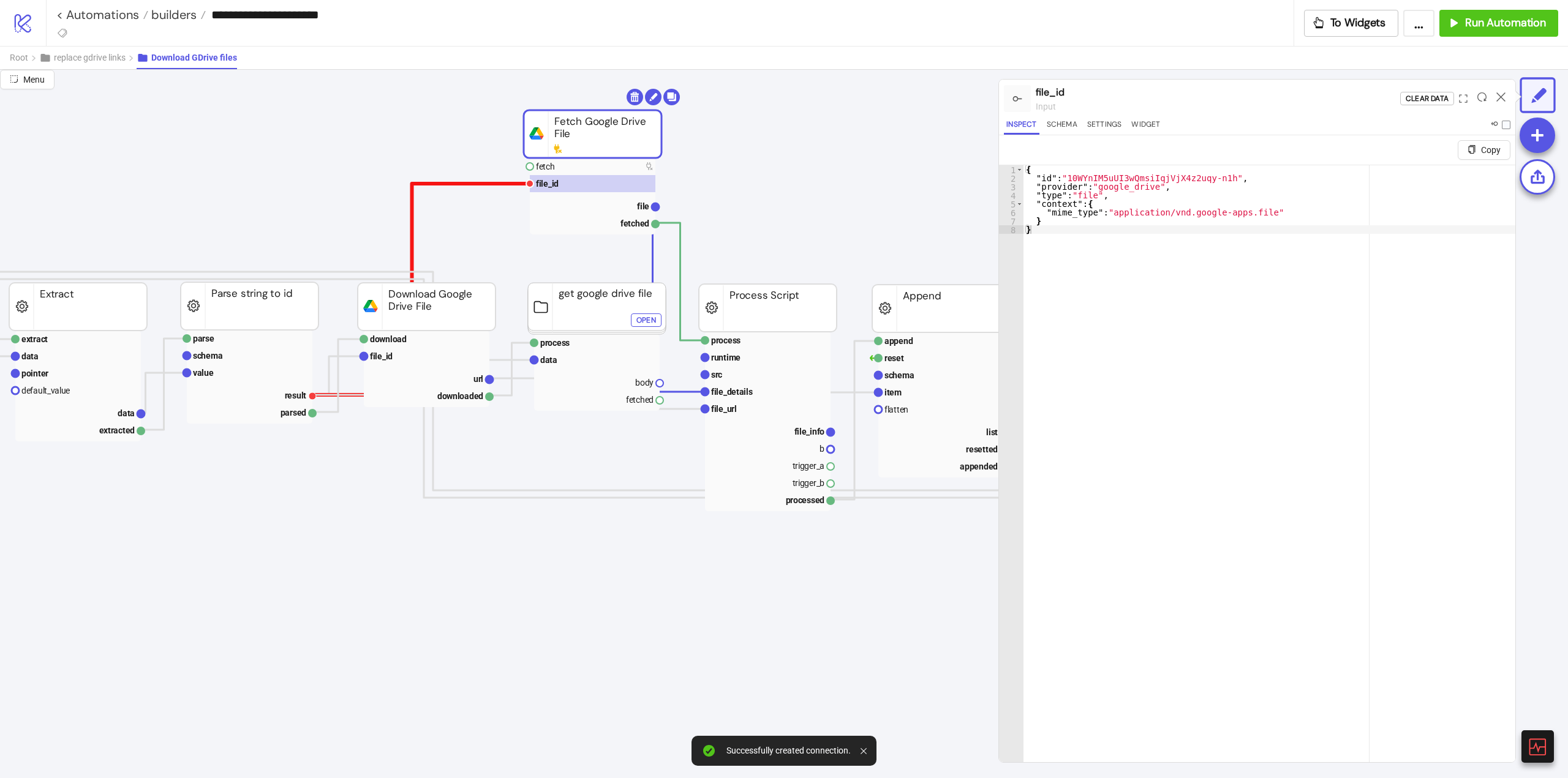
click at [471, 184] on polyline at bounding box center [421, 289] width 217 height 211
click at [569, 356] on rect at bounding box center [596, 359] width 125 height 17
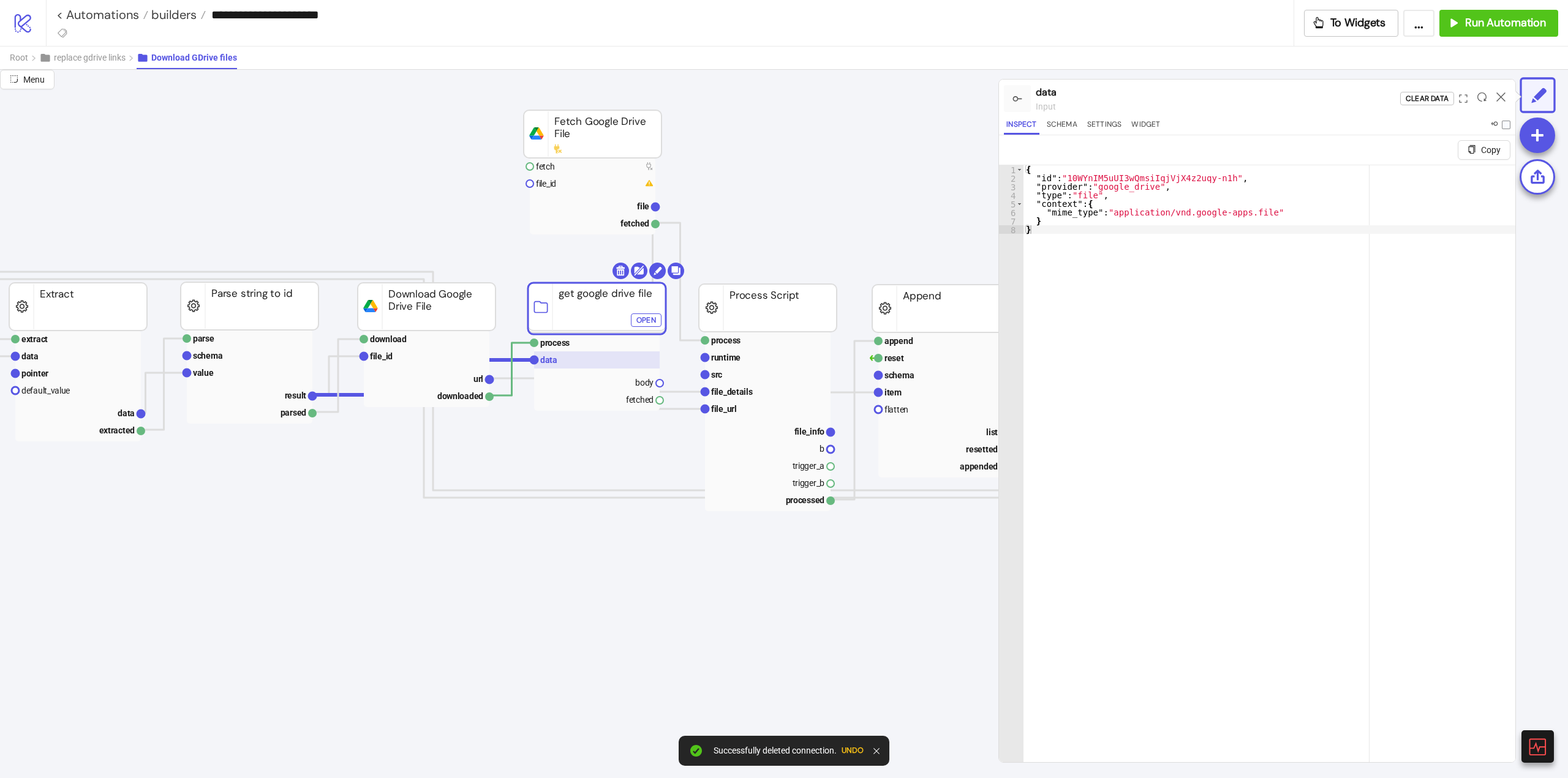
scroll to position [0, 612]
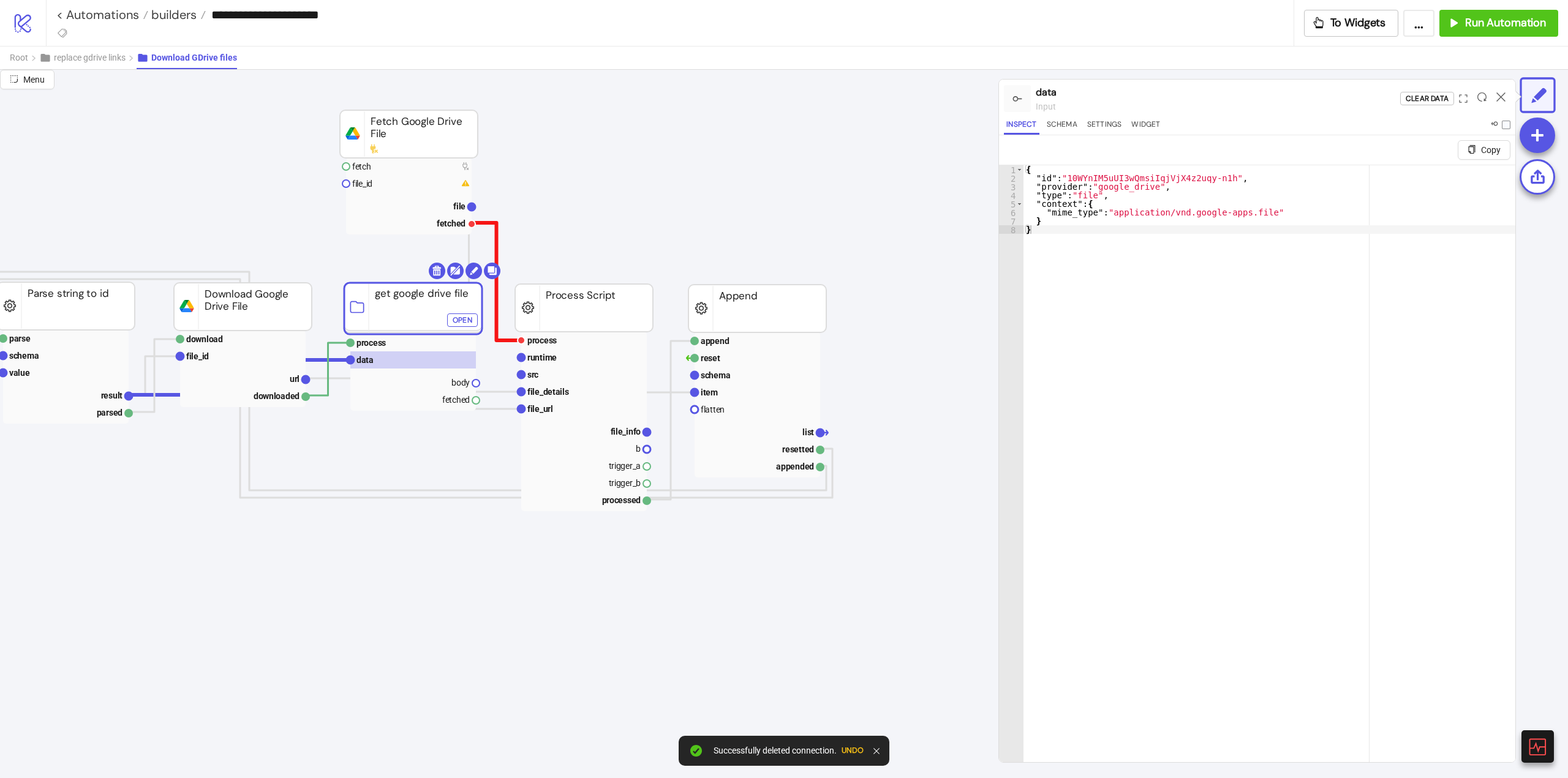
click at [495, 243] on polyline at bounding box center [496, 281] width 49 height 117
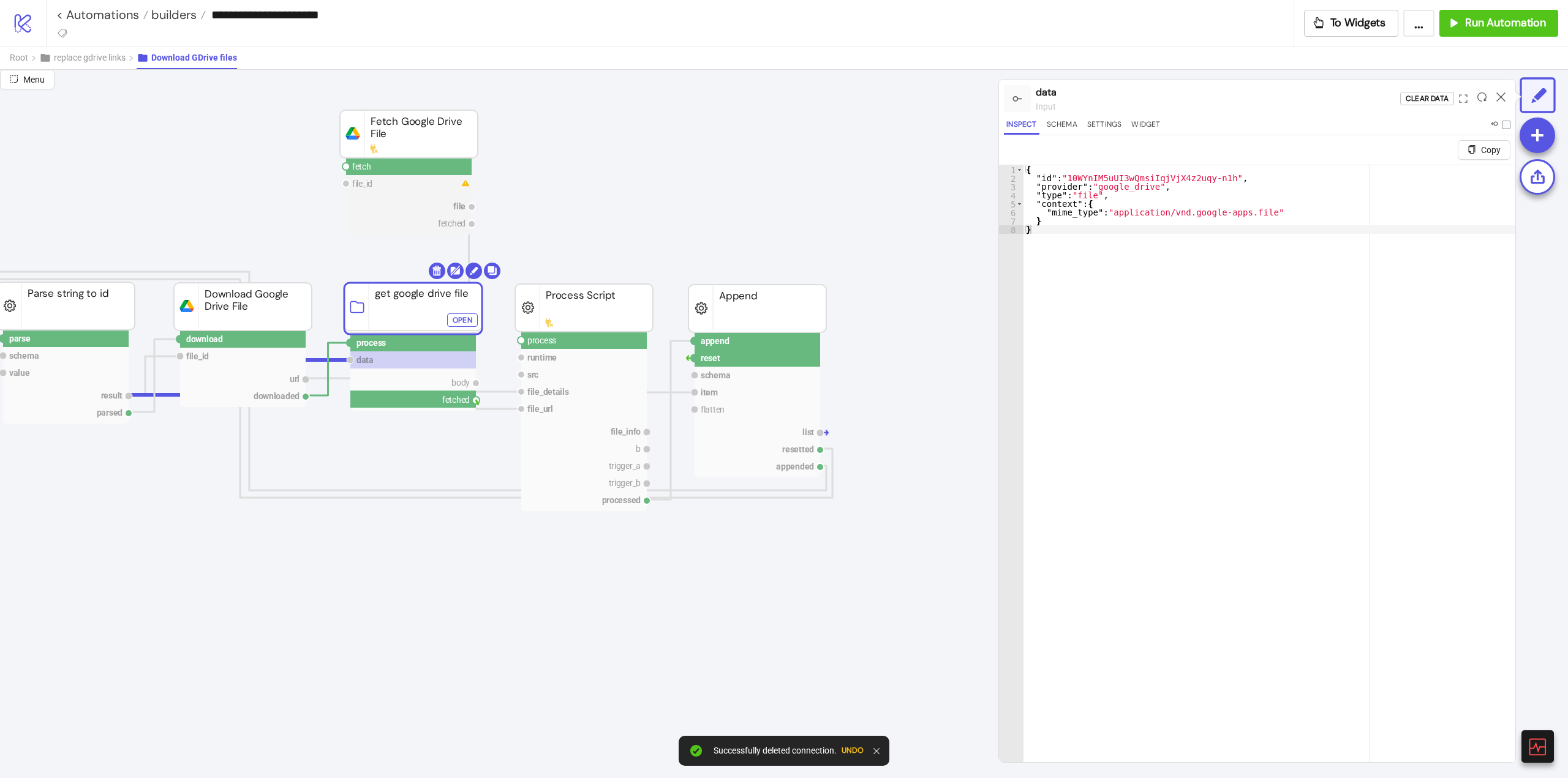
drag, startPoint x: 474, startPoint y: 403, endPoint x: 498, endPoint y: 408, distance: 24.5
click at [521, 340] on circle at bounding box center [521, 340] width 7 height 7
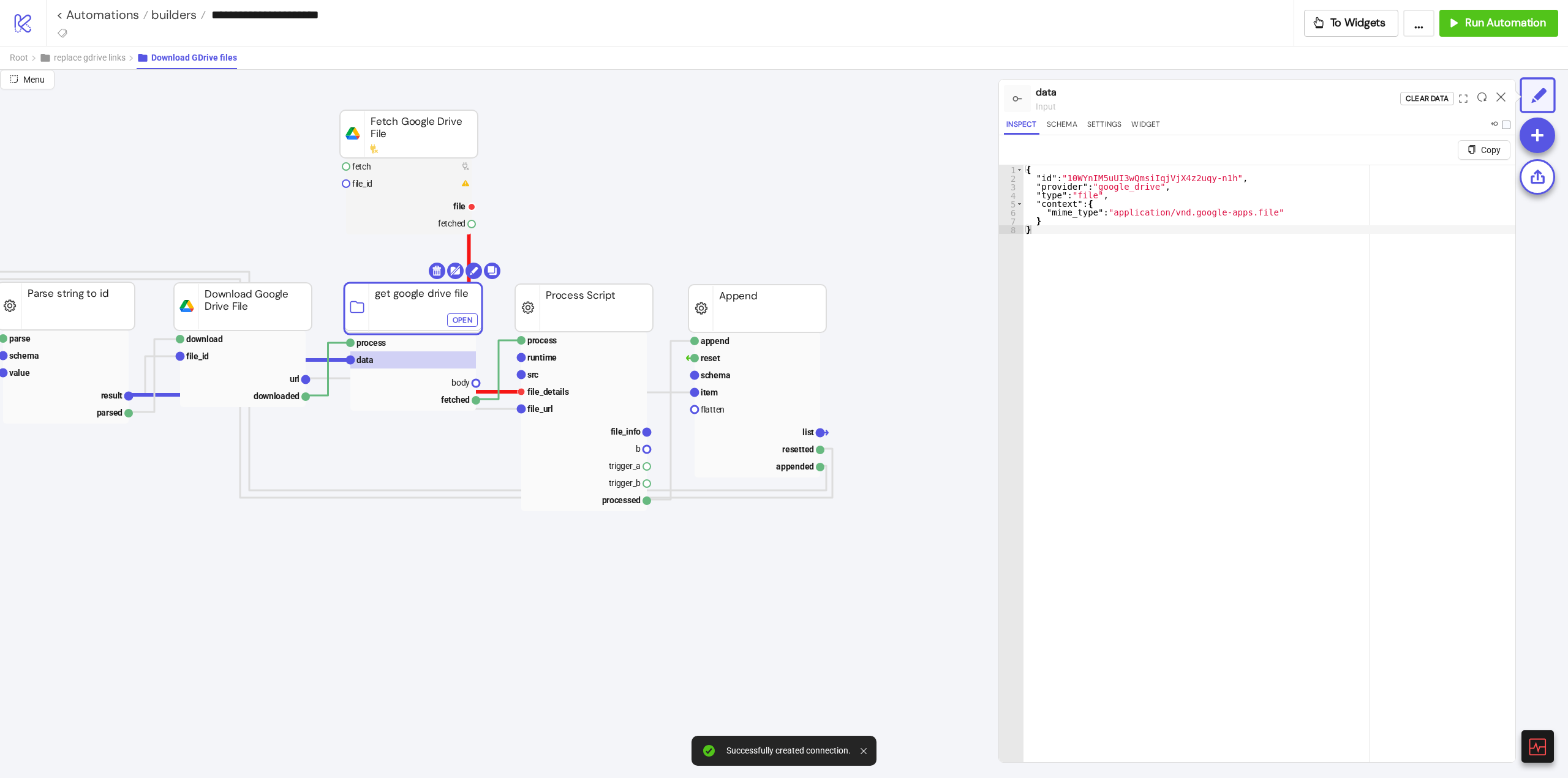
click at [503, 391] on polyline at bounding box center [495, 299] width 52 height 186
drag, startPoint x: 477, startPoint y: 384, endPoint x: 493, endPoint y: 395, distance: 19.4
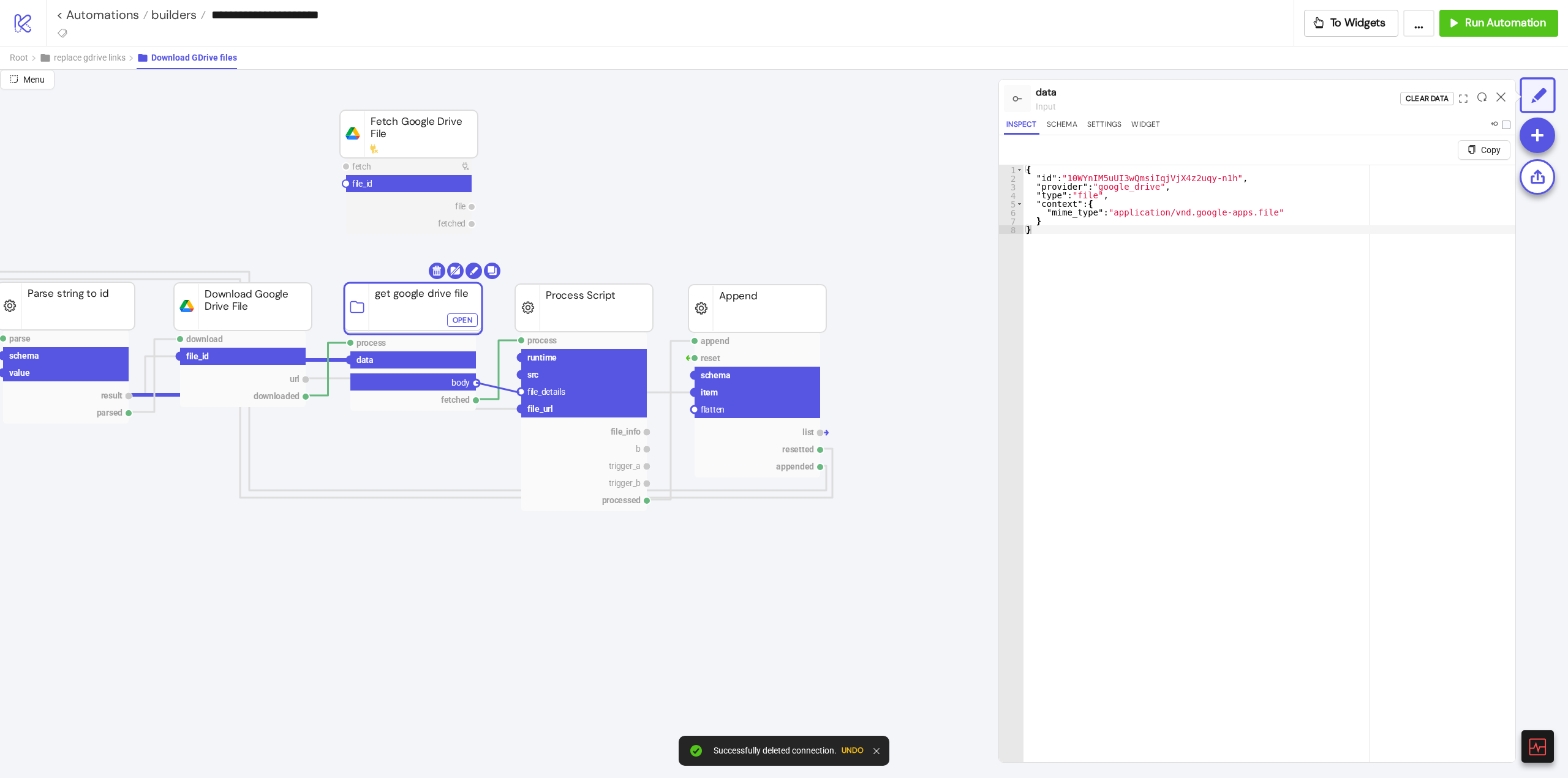
click at [520, 392] on circle at bounding box center [521, 391] width 7 height 7
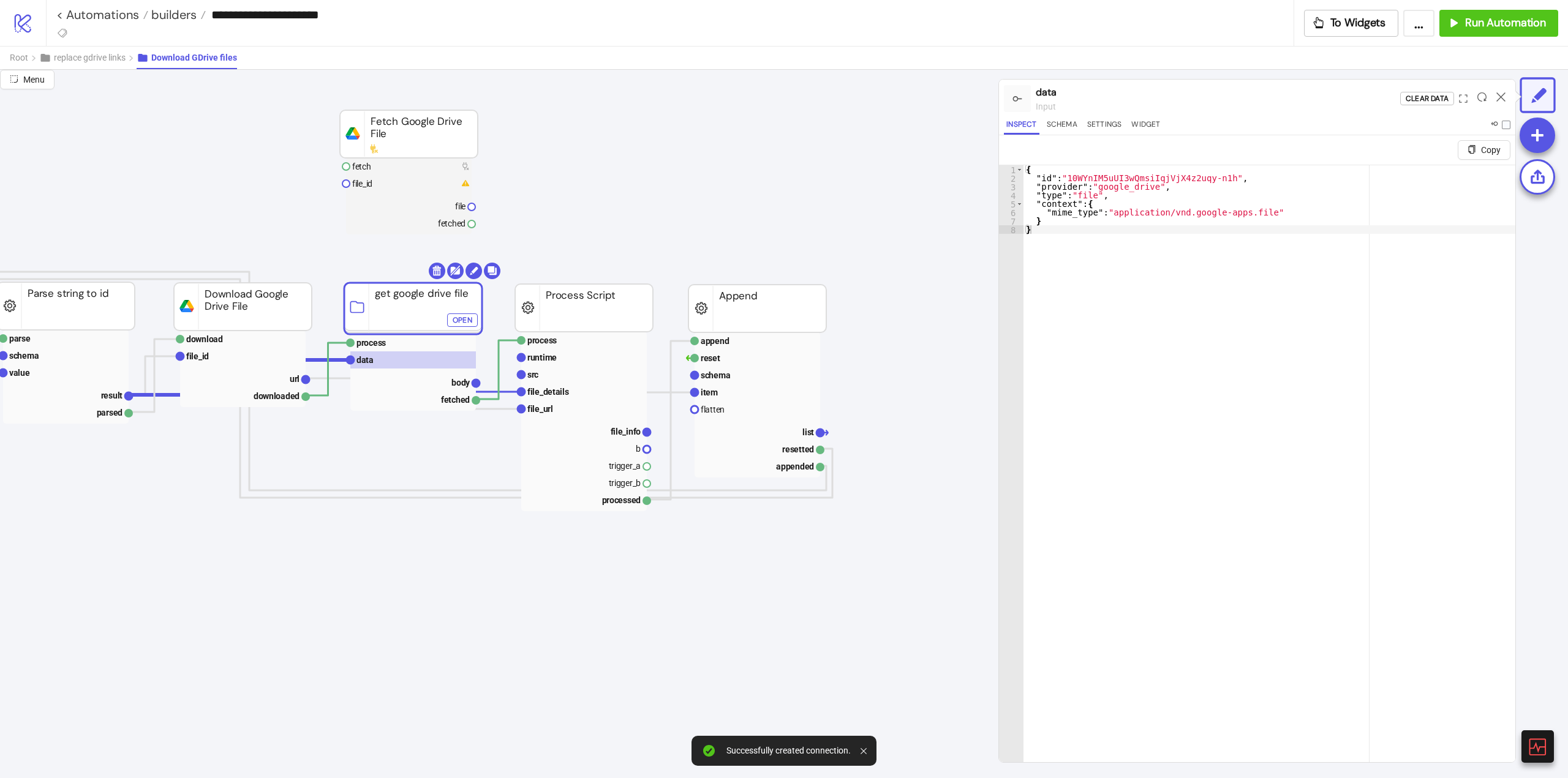
scroll to position [0, 490]
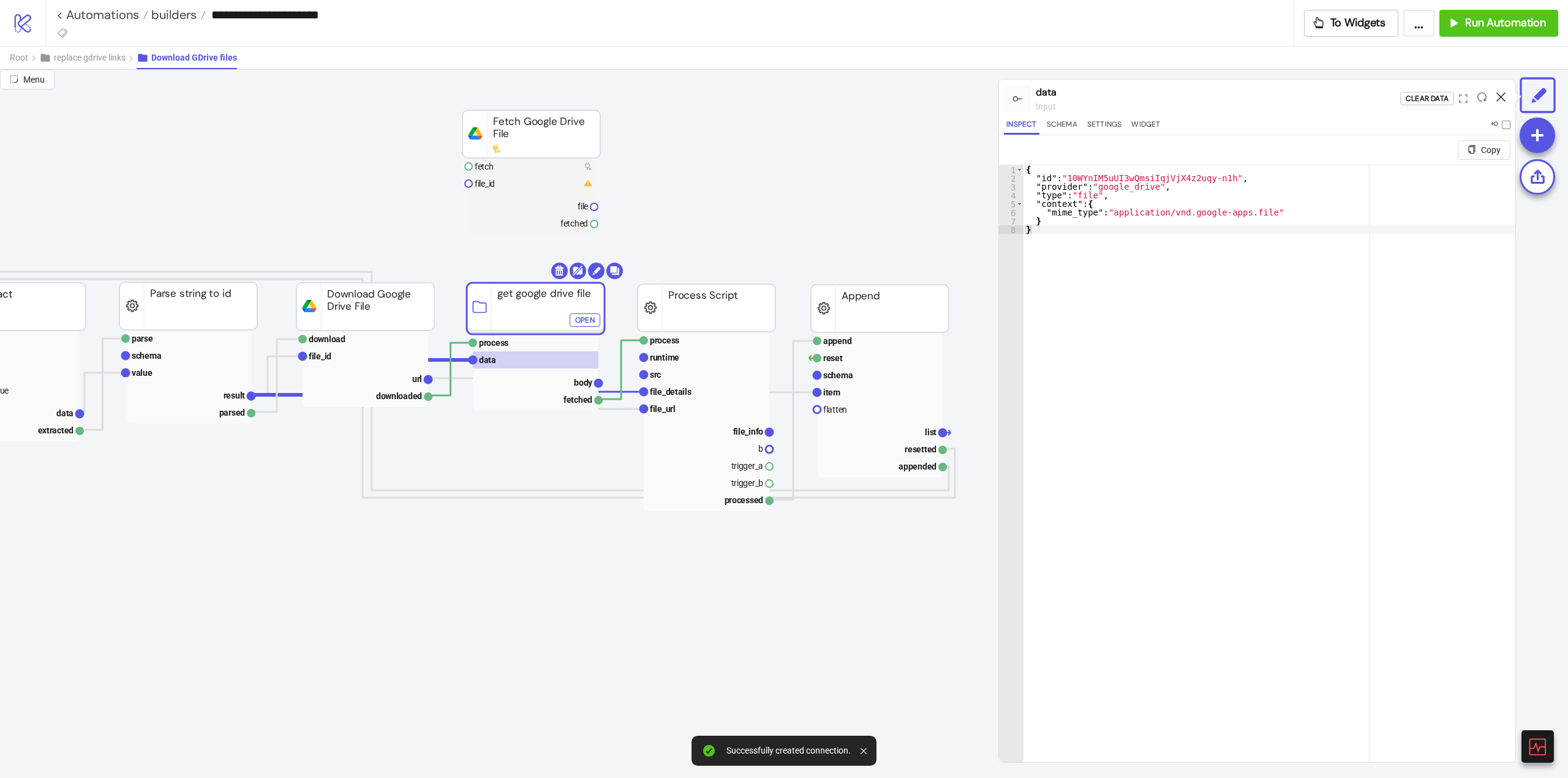
click at [1498, 101] on icon at bounding box center [1500, 97] width 9 height 9
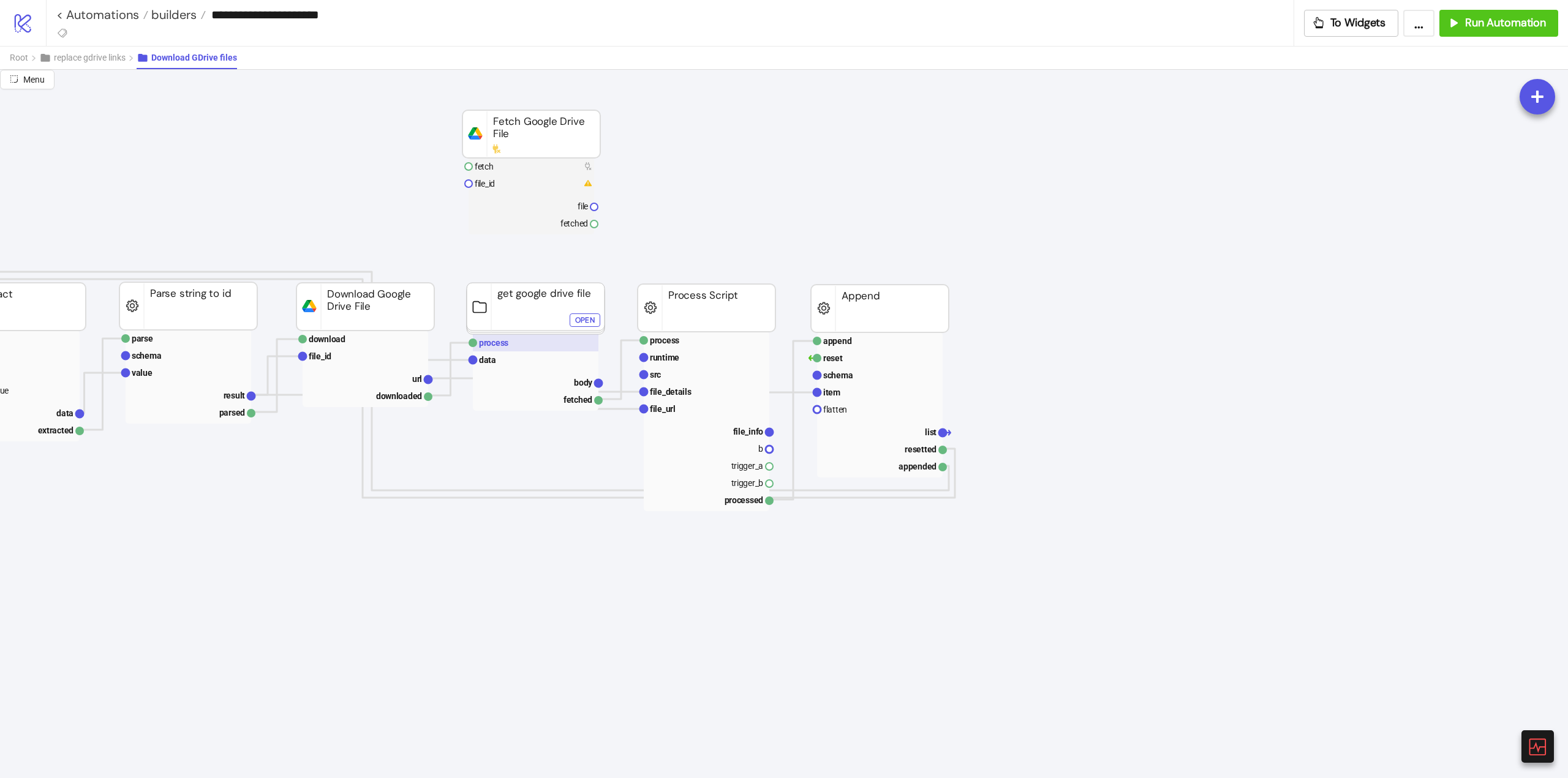
click at [497, 347] on text "process" at bounding box center [494, 343] width 30 height 10
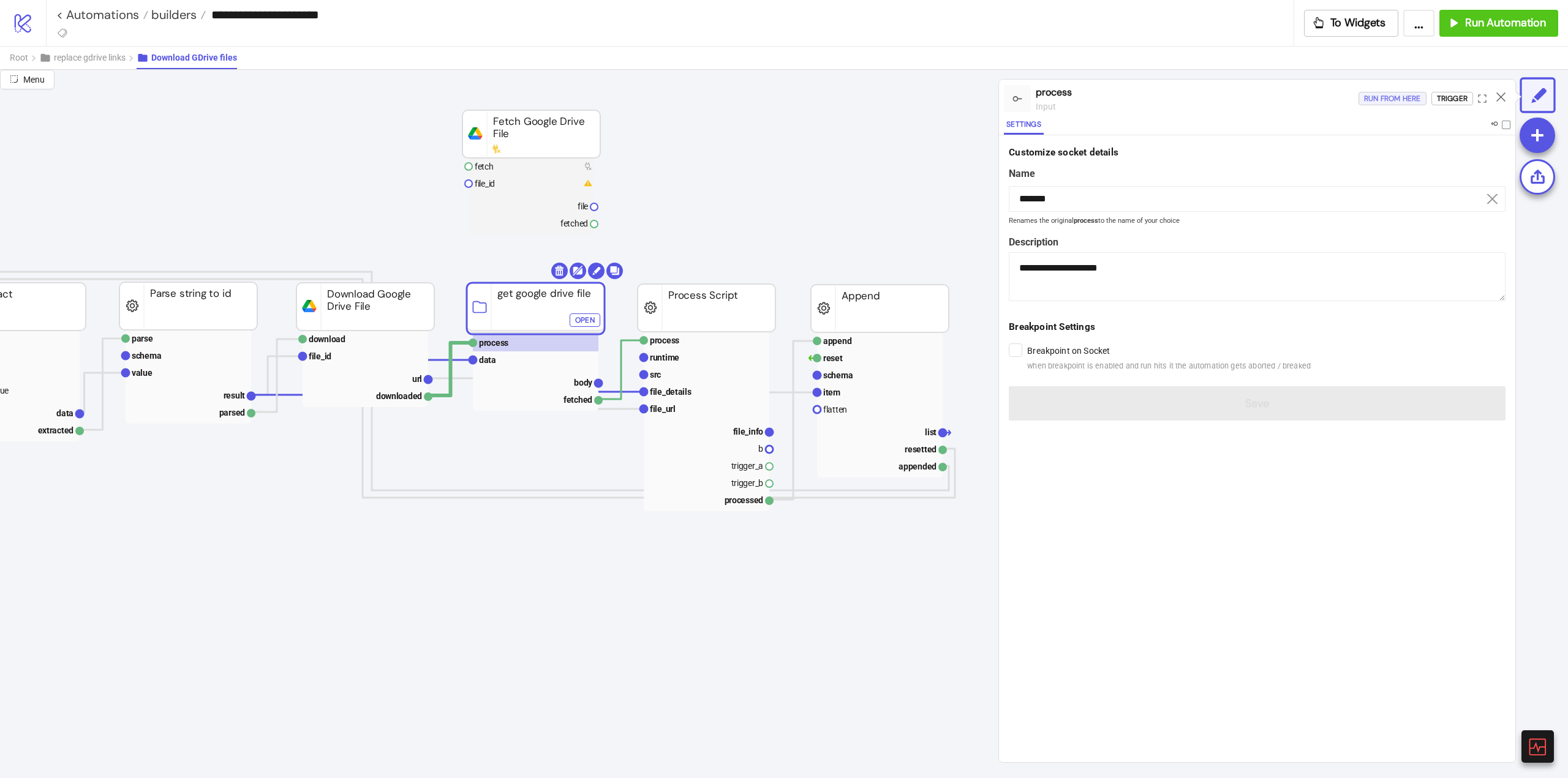
drag, startPoint x: 1388, startPoint y: 104, endPoint x: 1362, endPoint y: 131, distance: 37.5
click at [1392, 131] on div "process input Run from here Trigger Settings" at bounding box center [1256, 107] width 516 height 56
click at [716, 372] on rect at bounding box center [706, 374] width 125 height 17
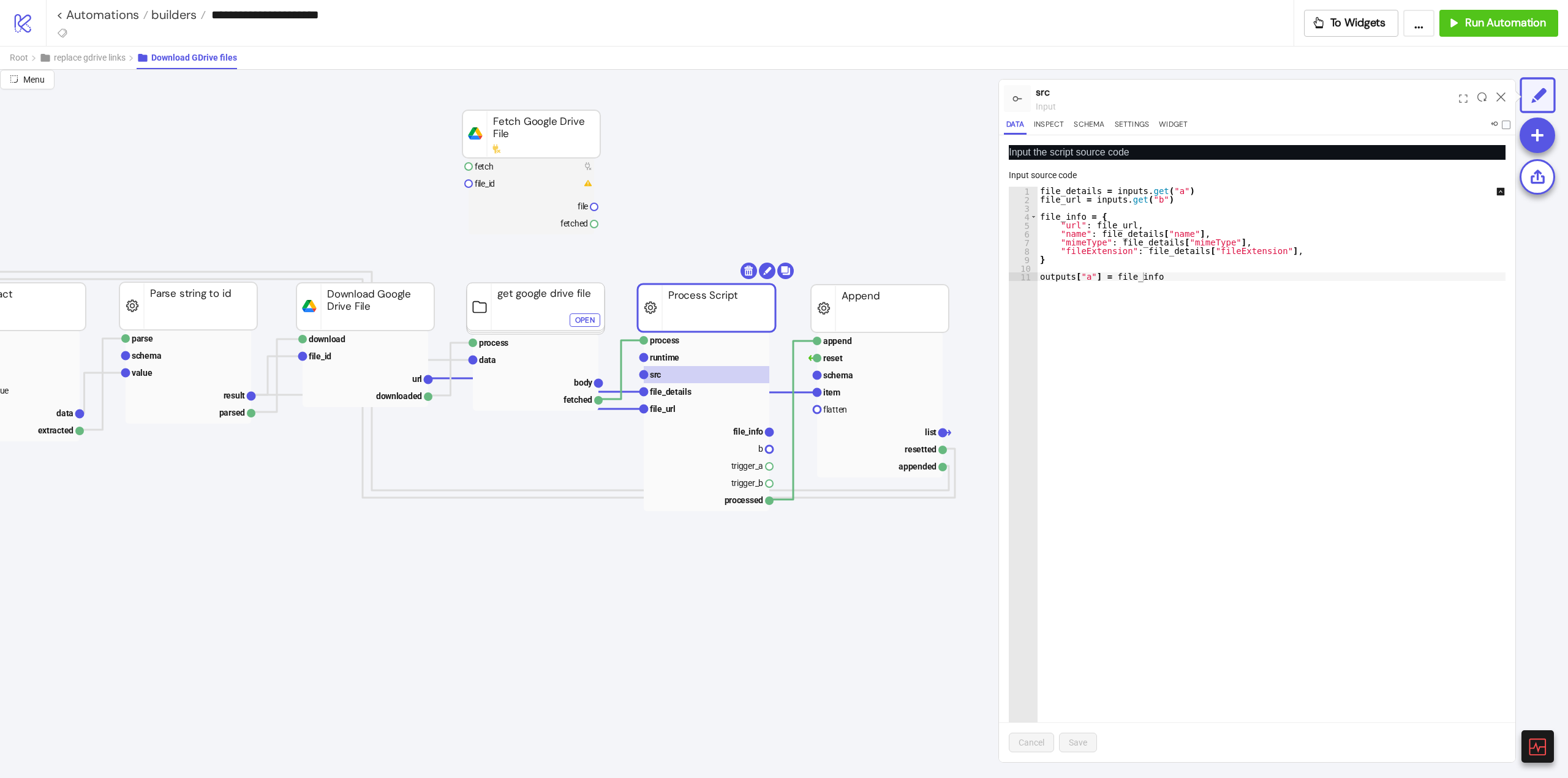
click div "Open"
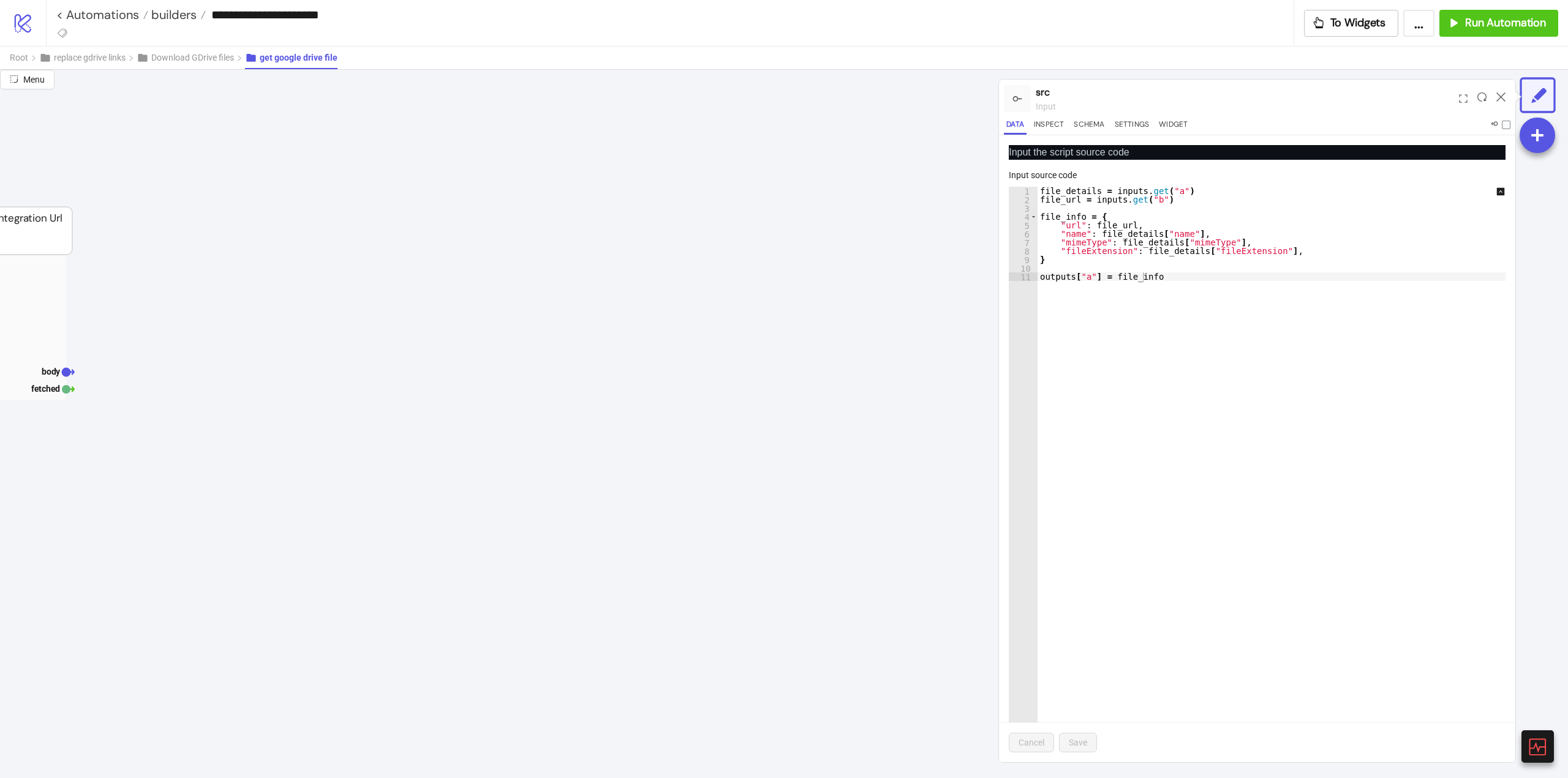
scroll to position [0, 0]
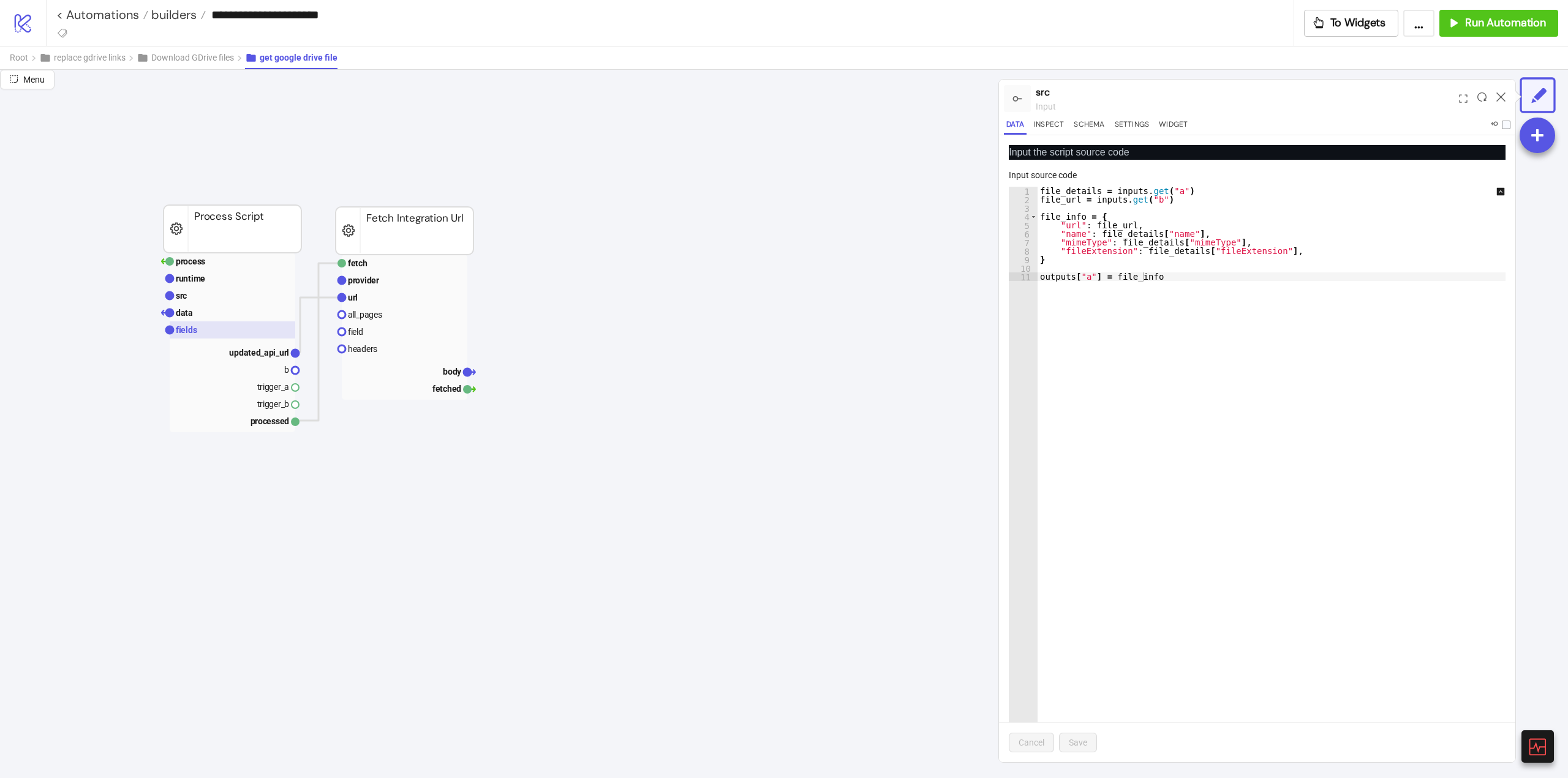
click at [233, 328] on rect at bounding box center [232, 329] width 125 height 17
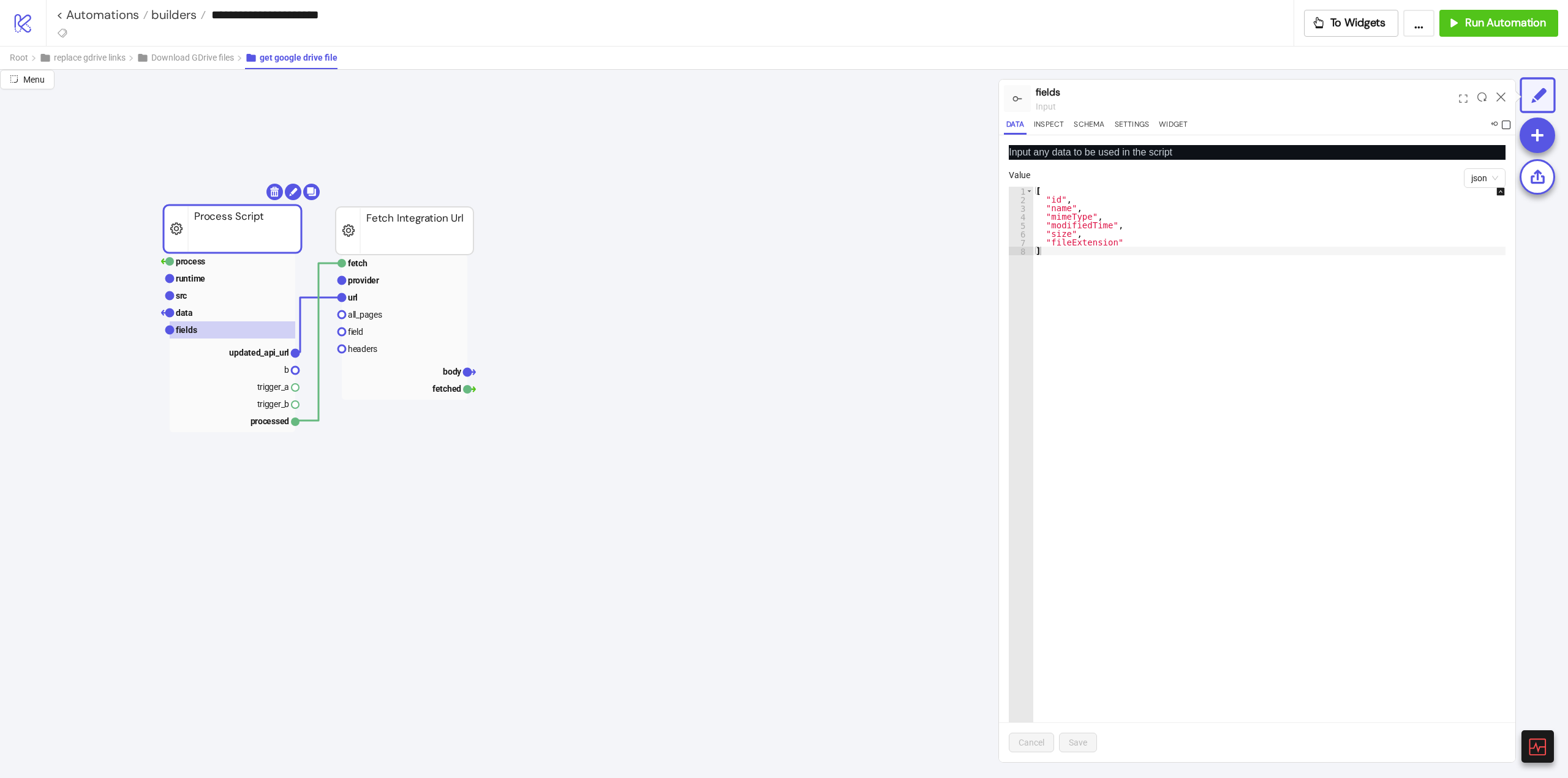
click at [1505, 123] on span at bounding box center [1506, 124] width 9 height 9
click at [1500, 98] on icon at bounding box center [1500, 97] width 9 height 9
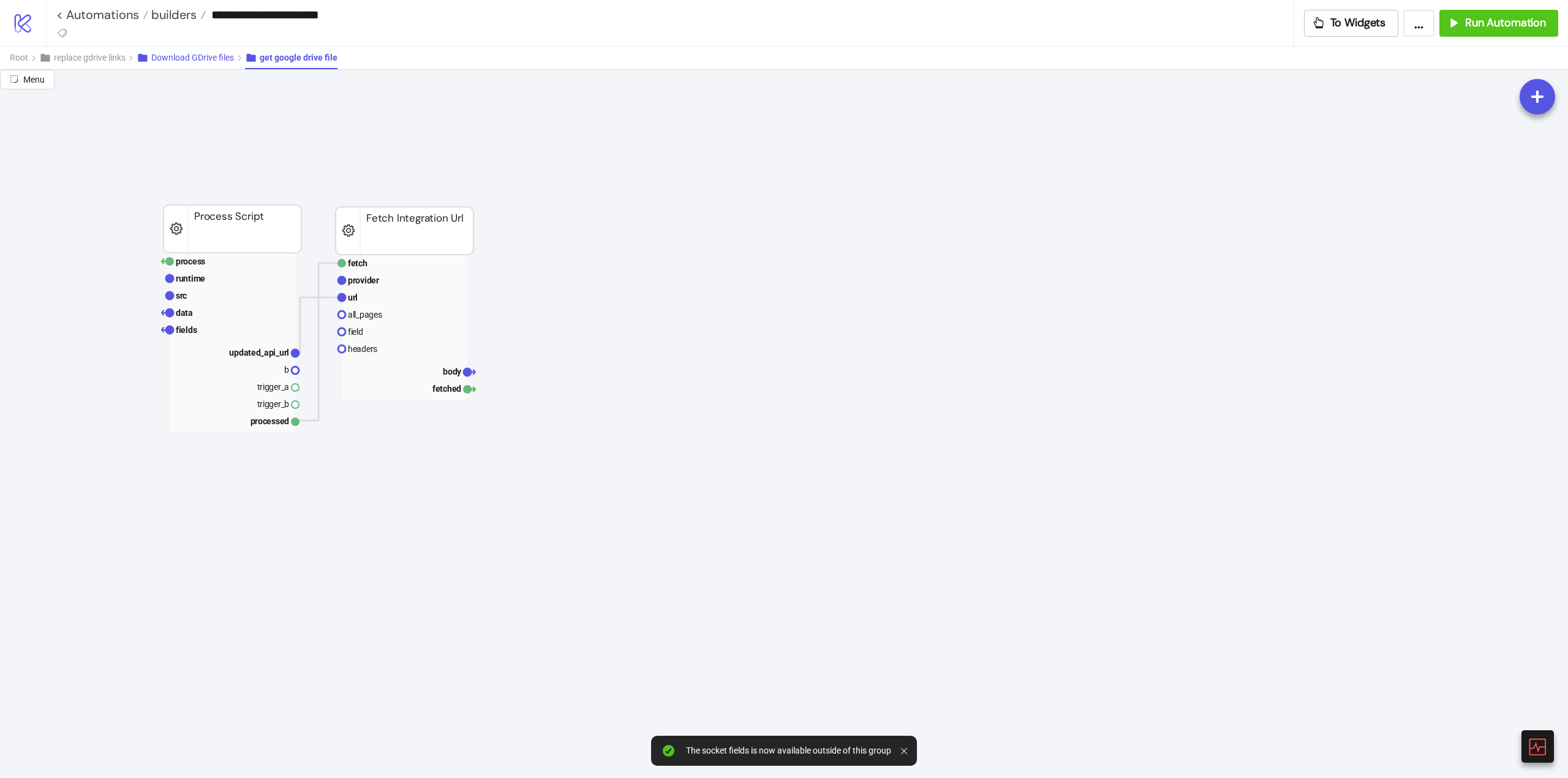
click at [207, 59] on span "Download GDrive files" at bounding box center [192, 57] width 83 height 10
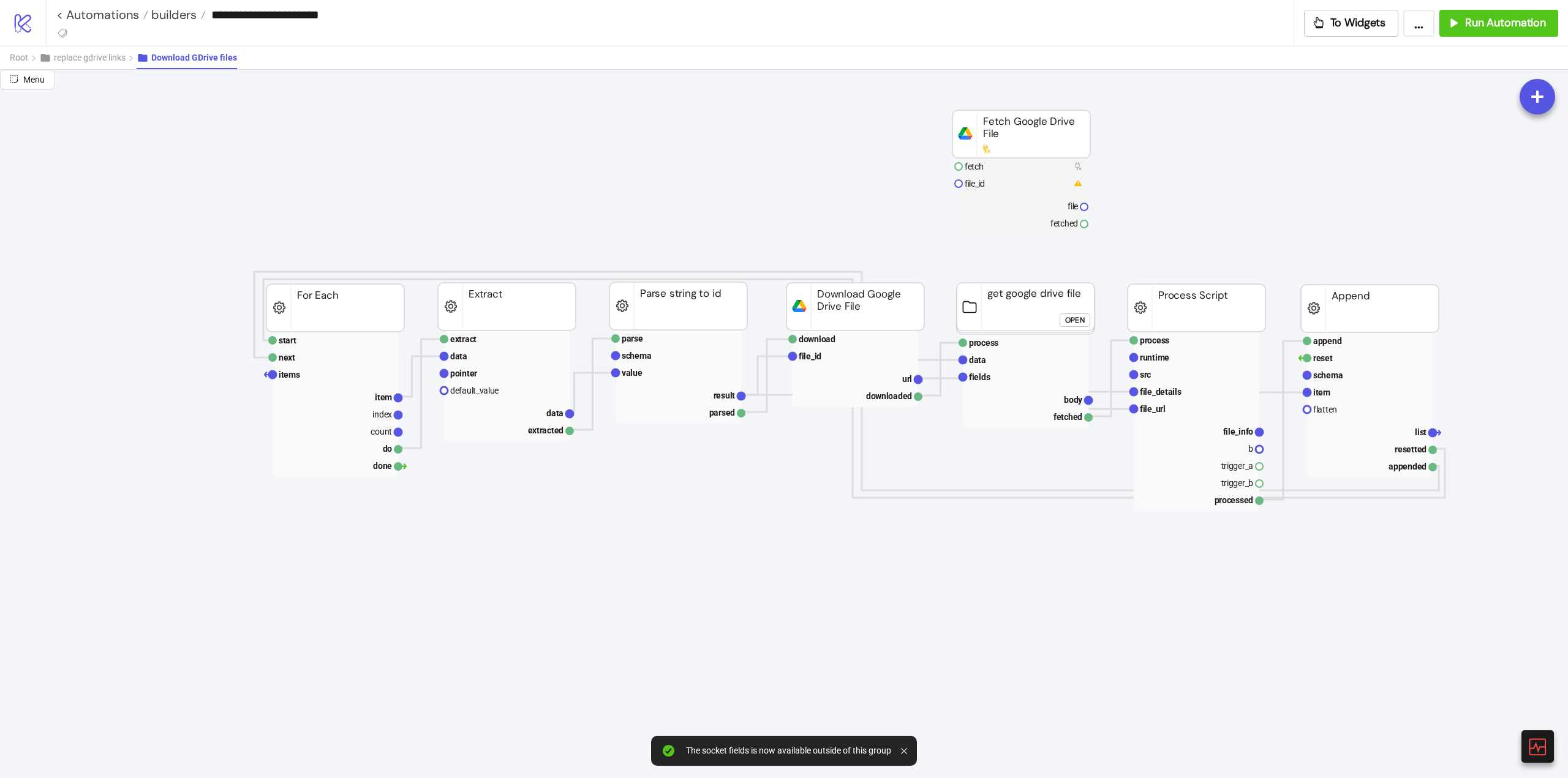
scroll to position [0, 368]
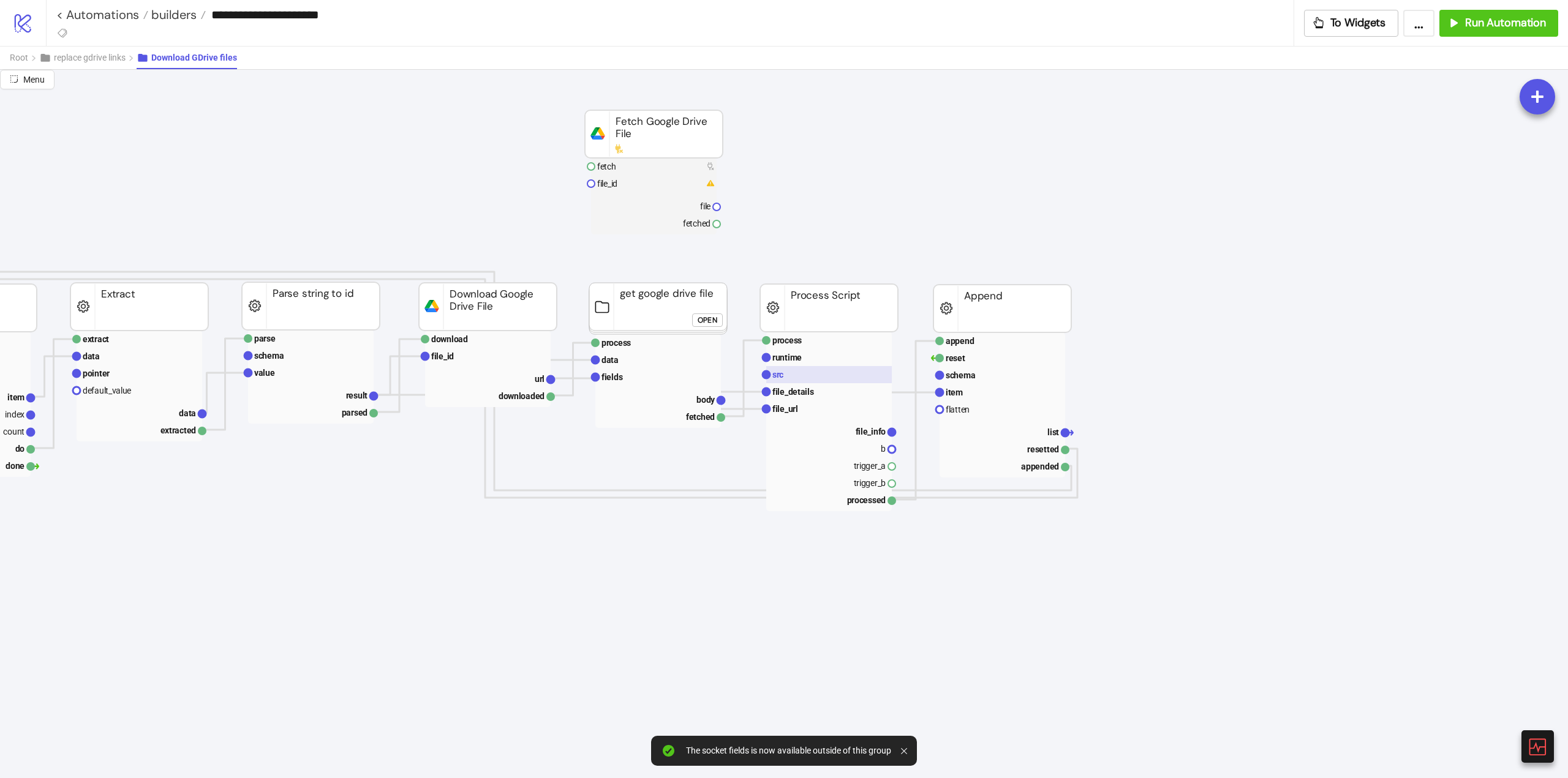
click at [791, 378] on rect at bounding box center [828, 374] width 125 height 17
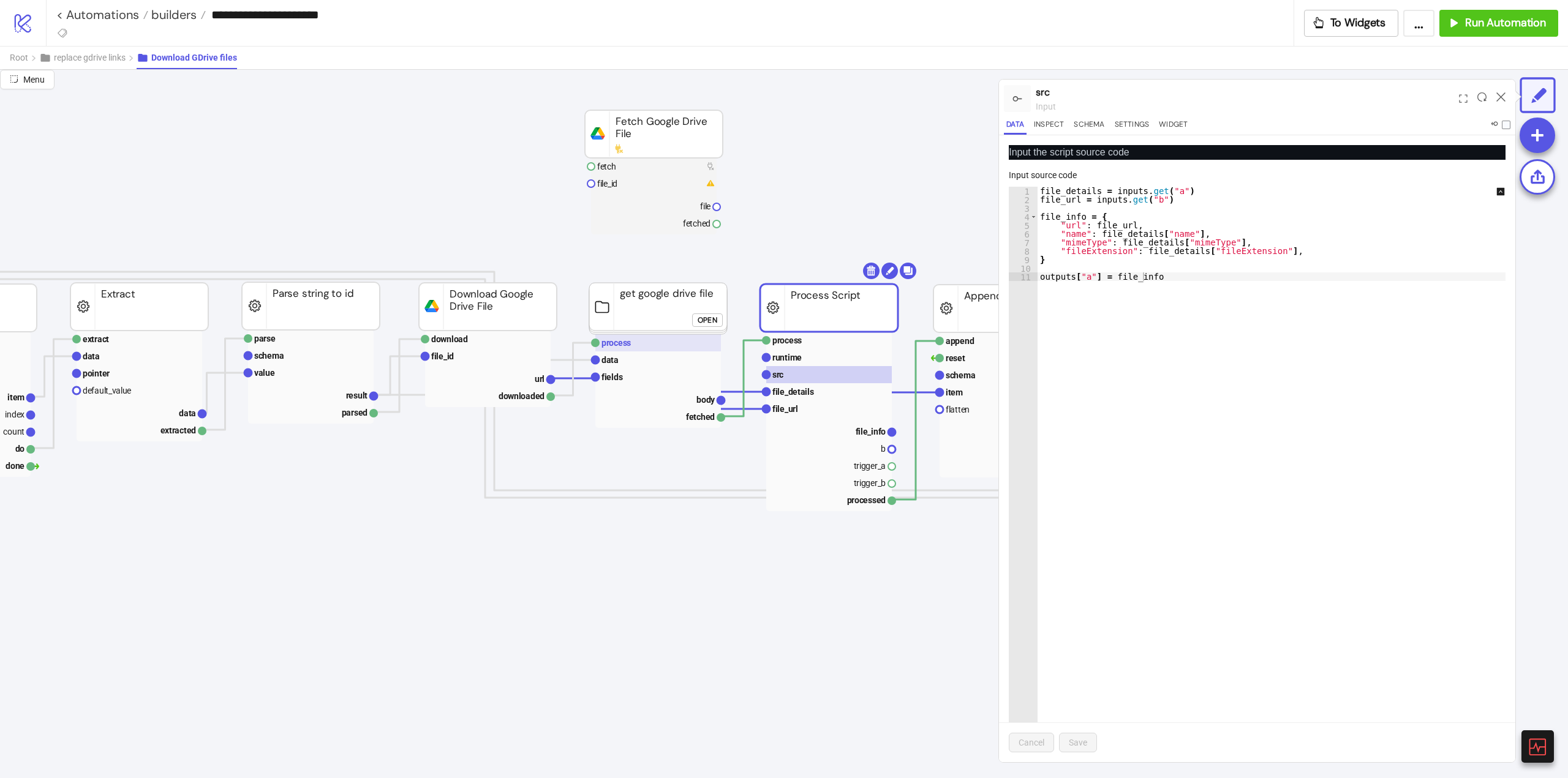
click at [617, 348] on text "process" at bounding box center [616, 343] width 30 height 10
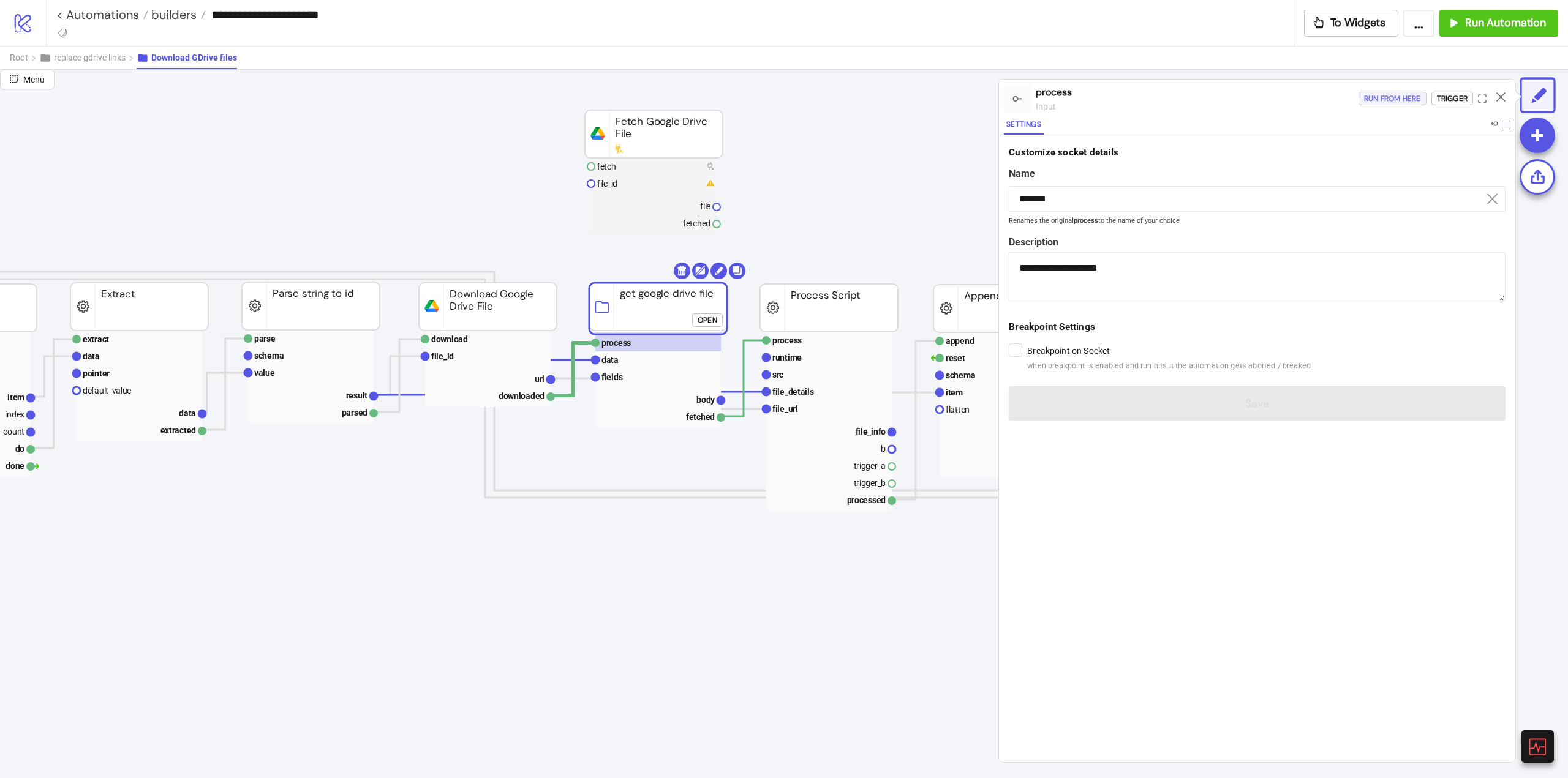
click at [1392, 98] on div "Run from here" at bounding box center [1392, 99] width 57 height 14
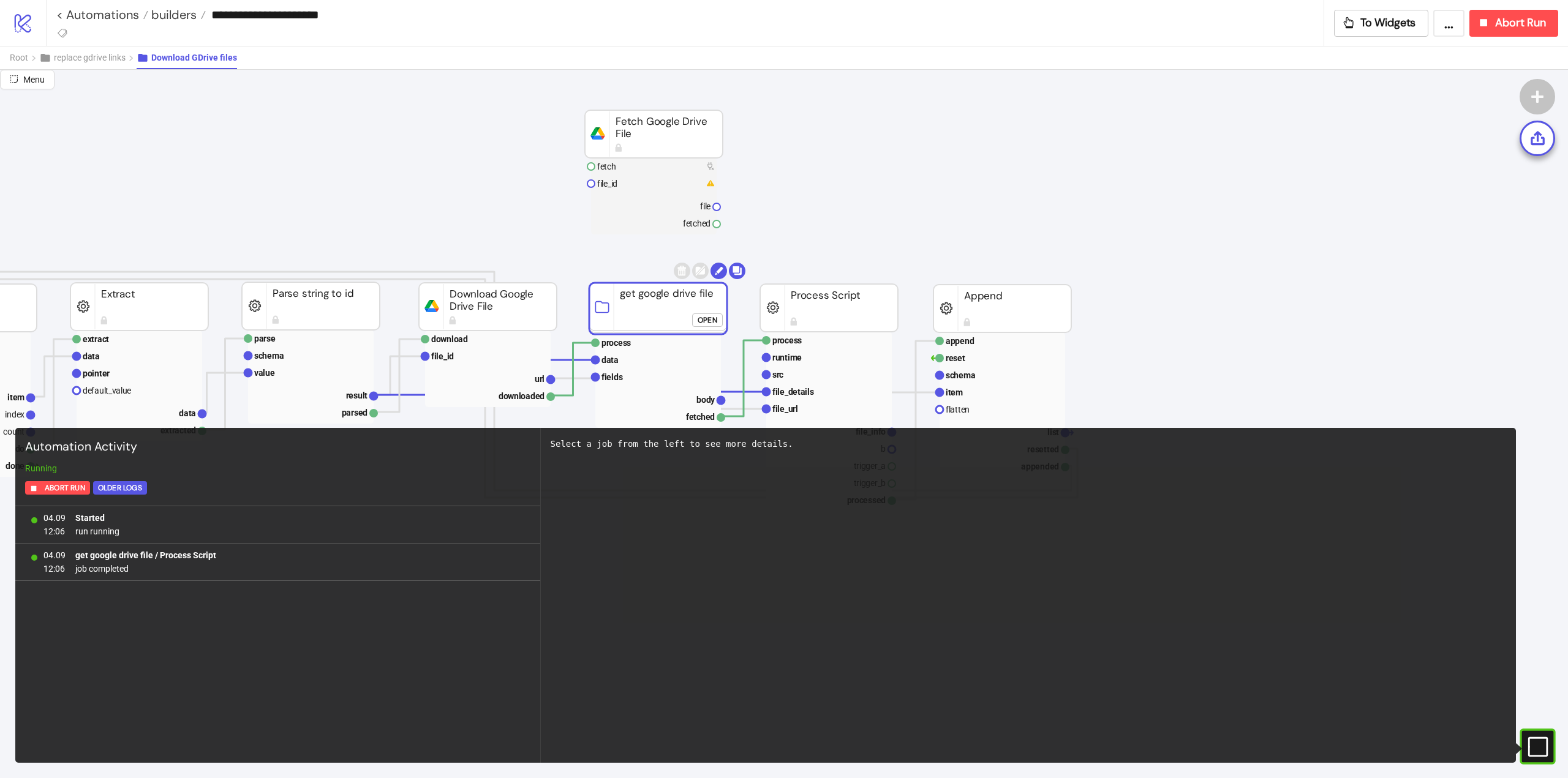
scroll to position [61, 368]
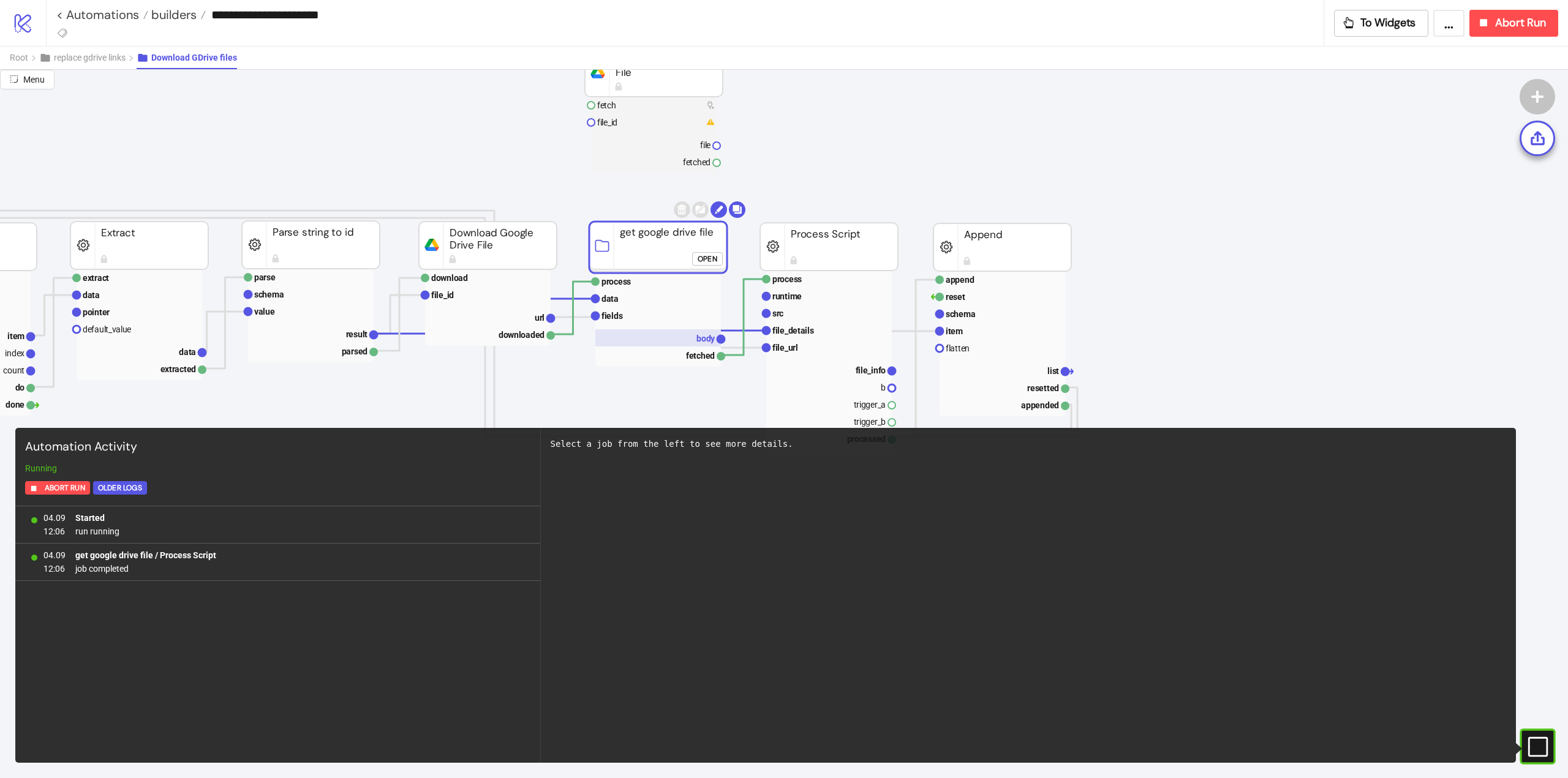
click at [704, 336] on text "body" at bounding box center [705, 338] width 19 height 10
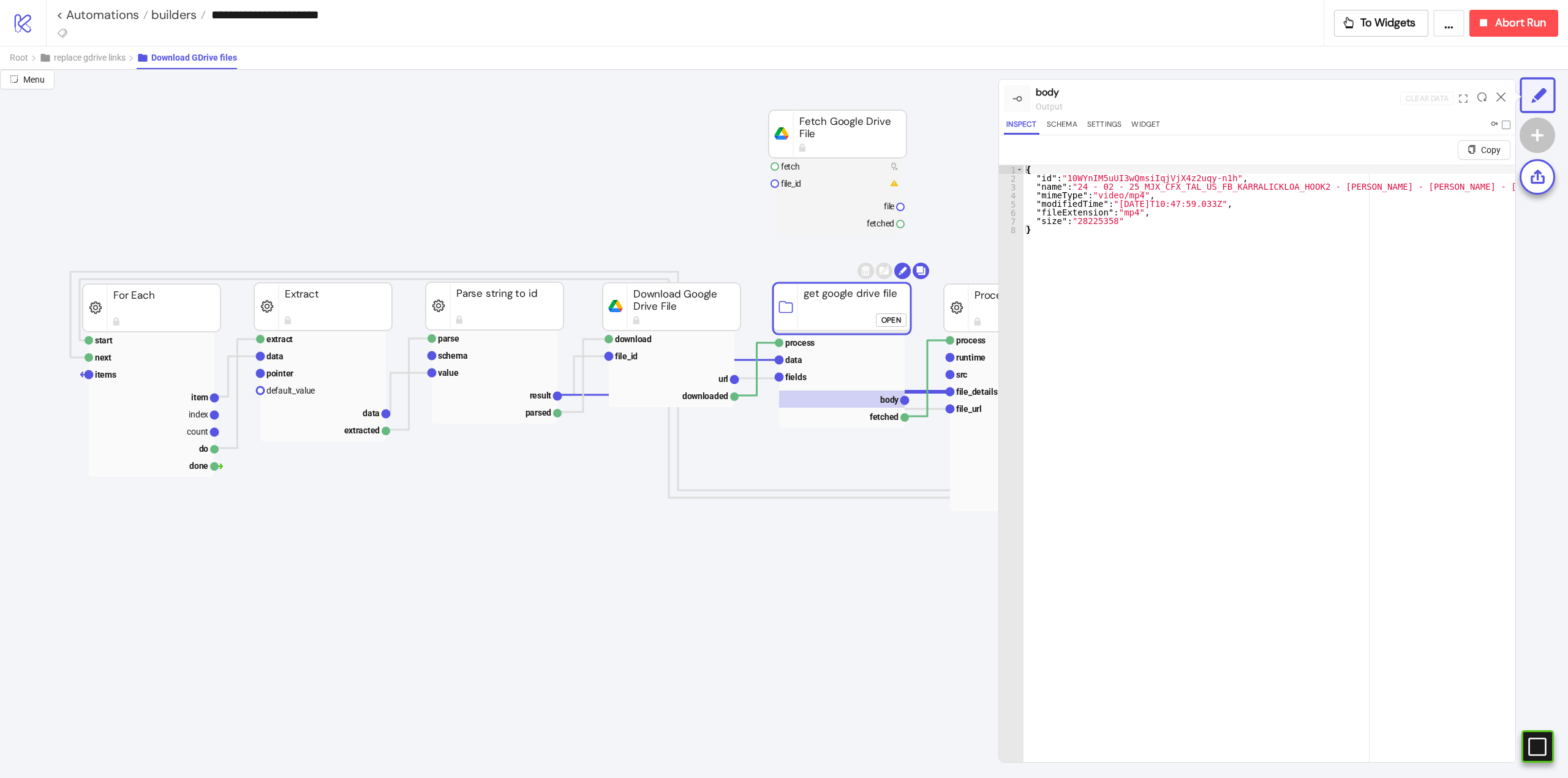
scroll to position [0, 0]
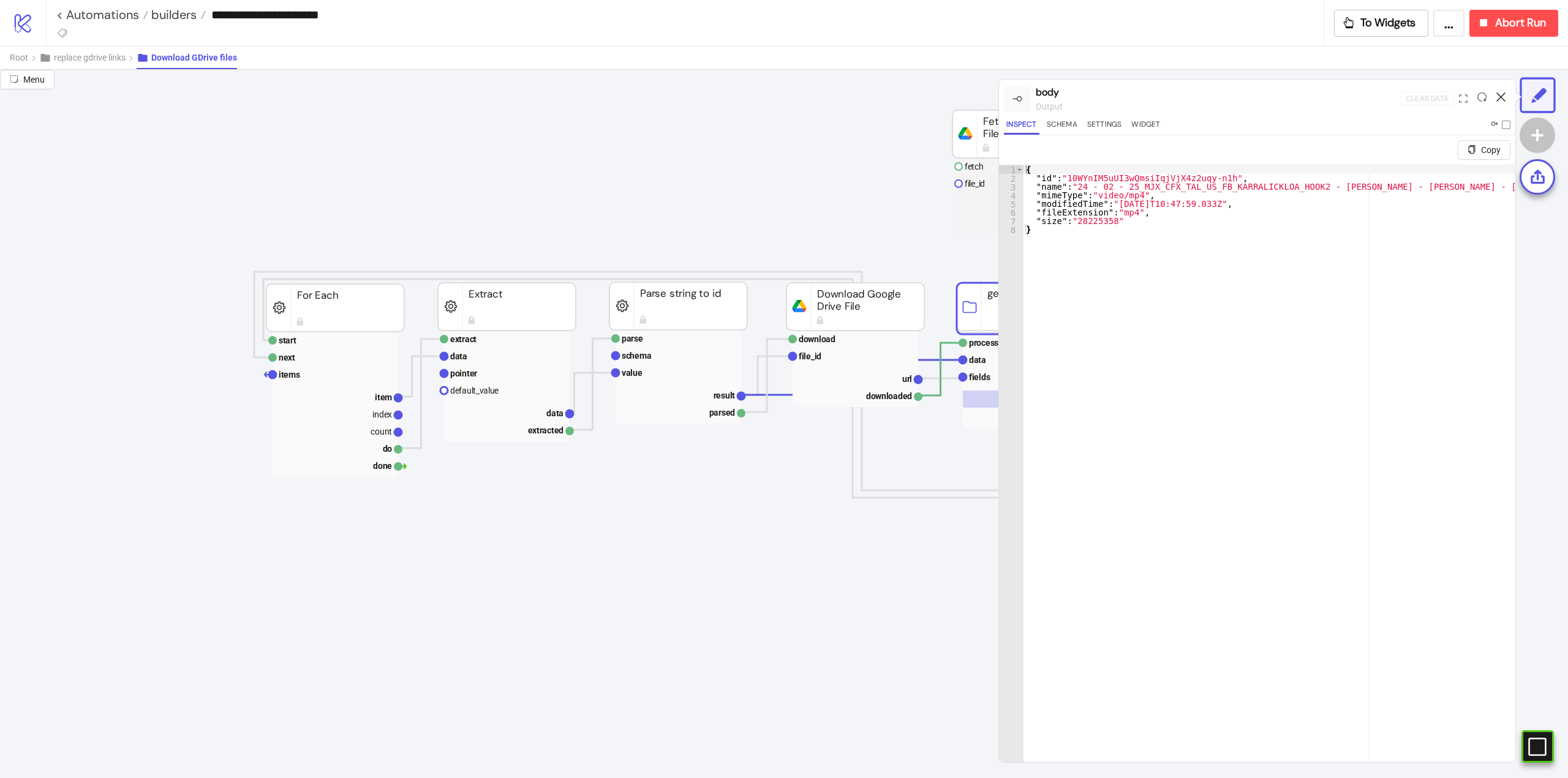
click at [1500, 98] on icon at bounding box center [1500, 97] width 9 height 9
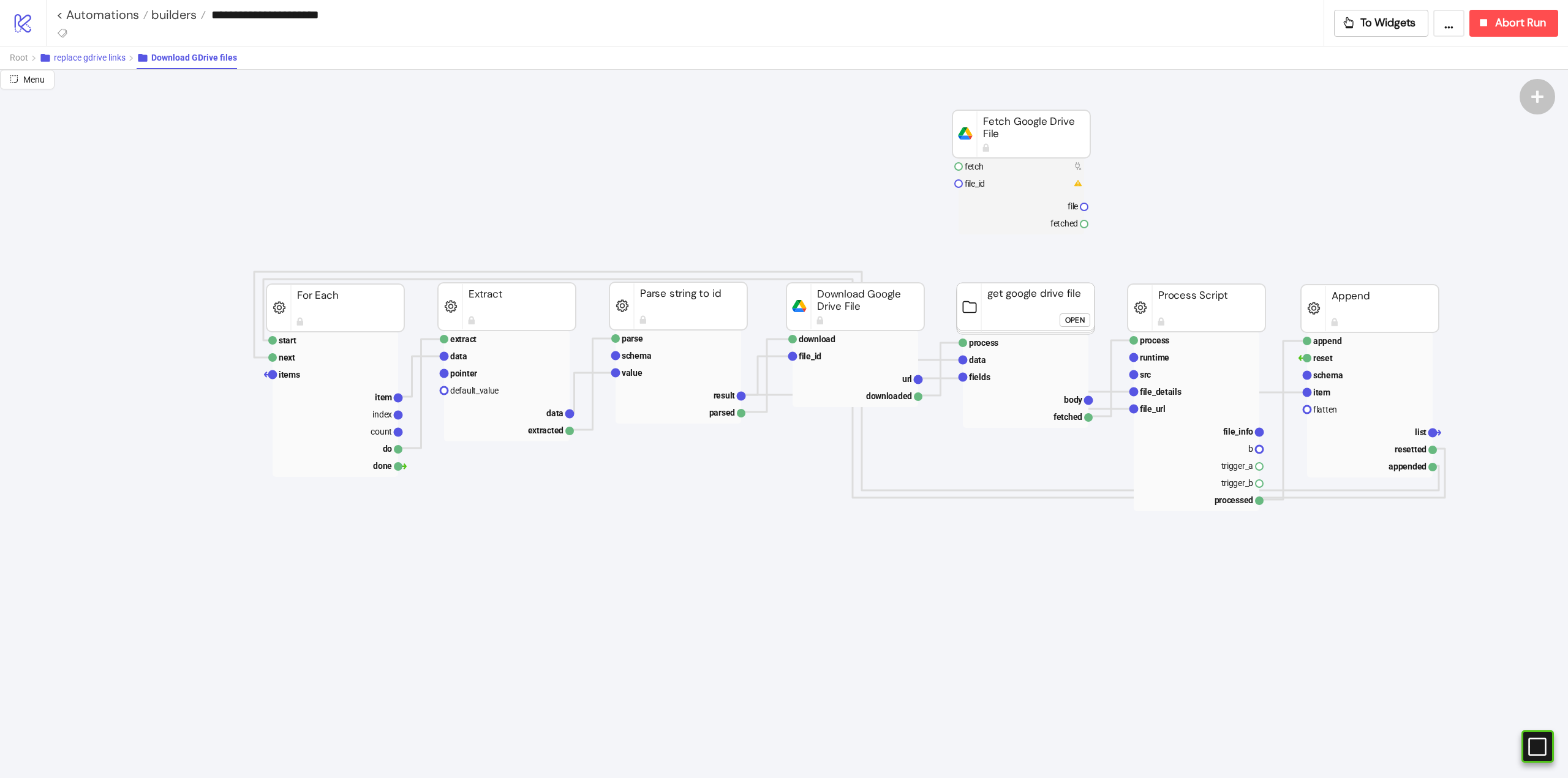
click at [106, 59] on span "replace gdrive links" at bounding box center [90, 57] width 72 height 10
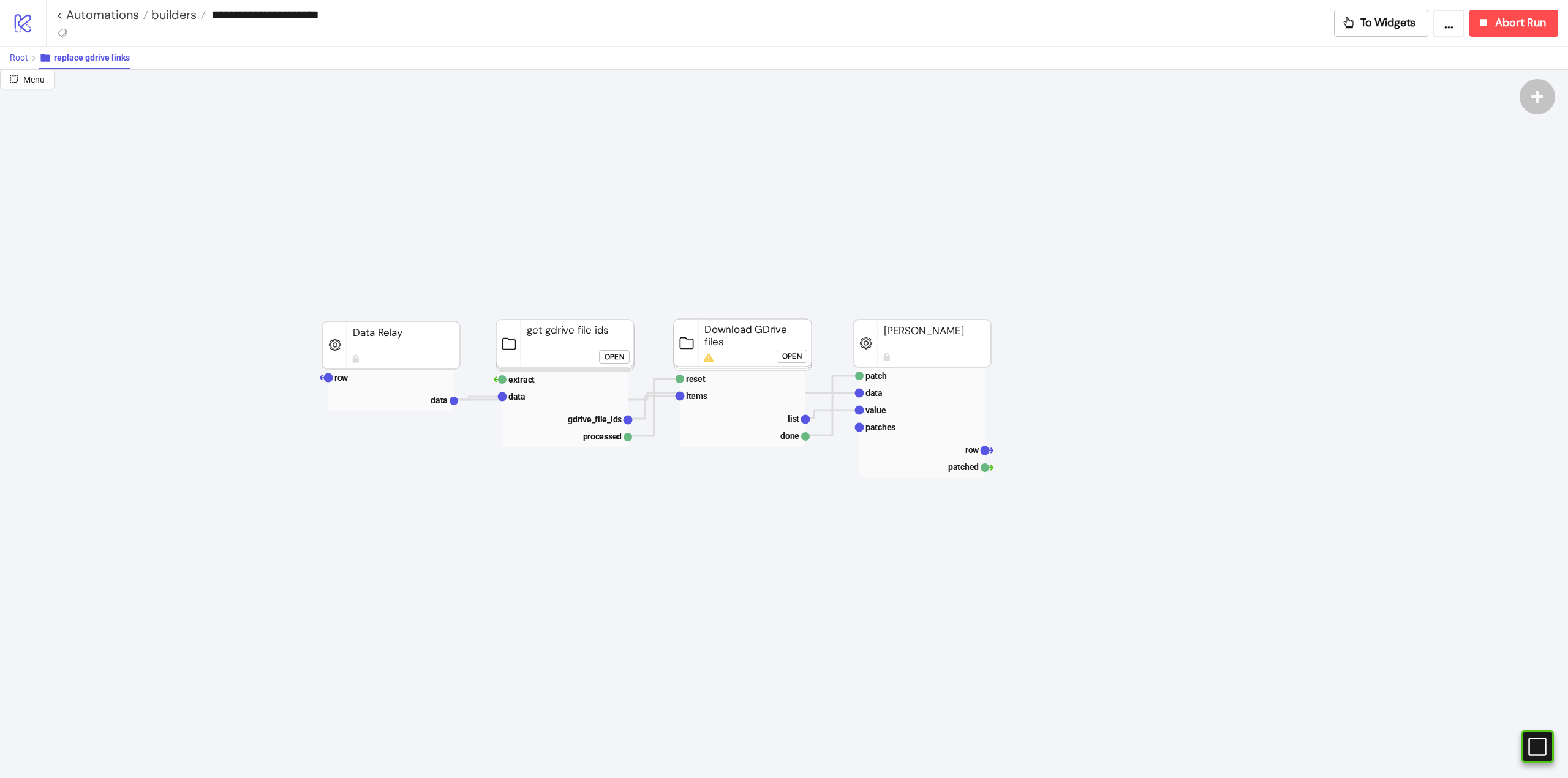
click at [25, 52] on span "Root" at bounding box center [19, 57] width 19 height 10
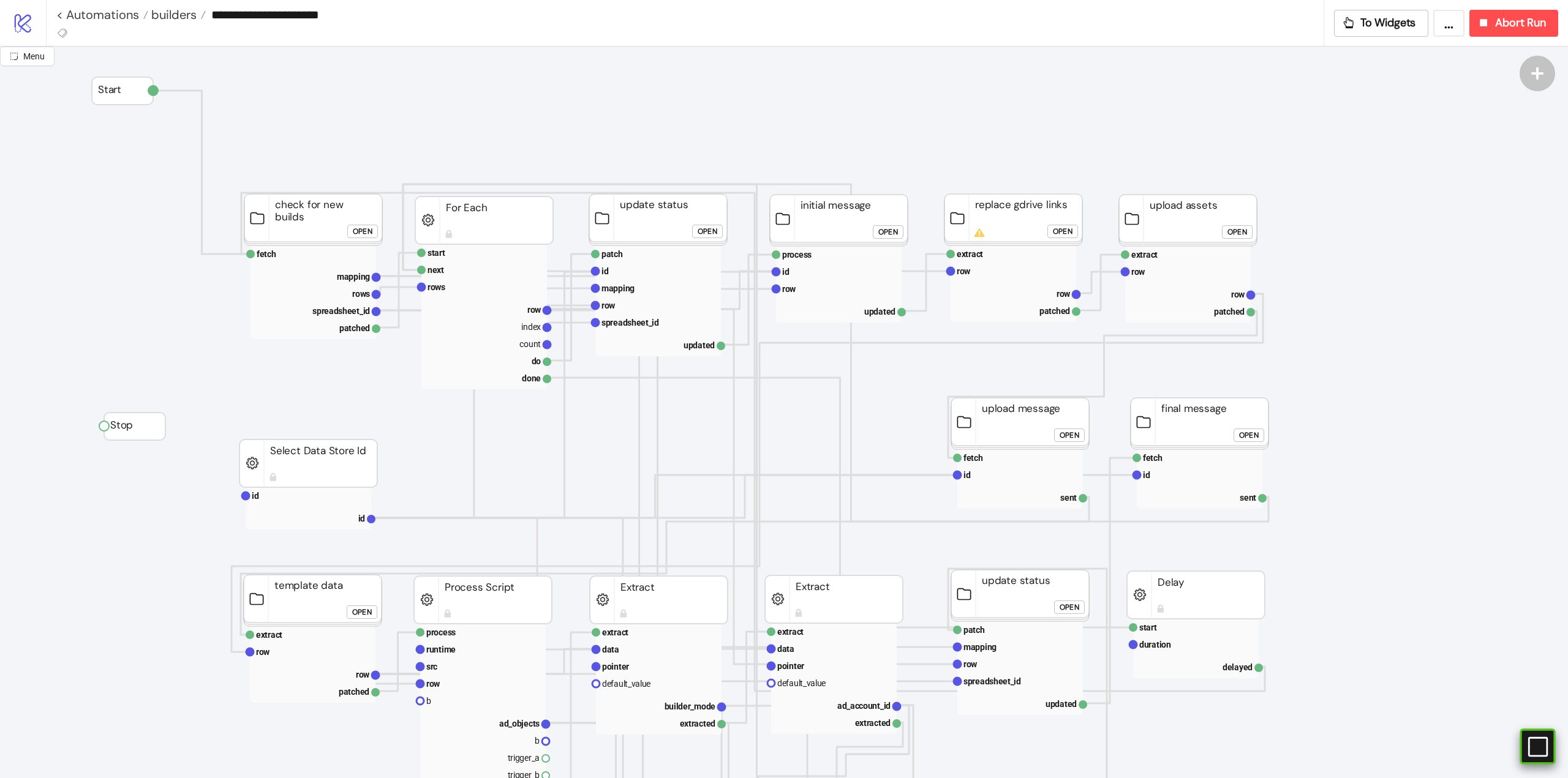
click at [1532, 742] on rect at bounding box center [1526, 746] width 19 height 19
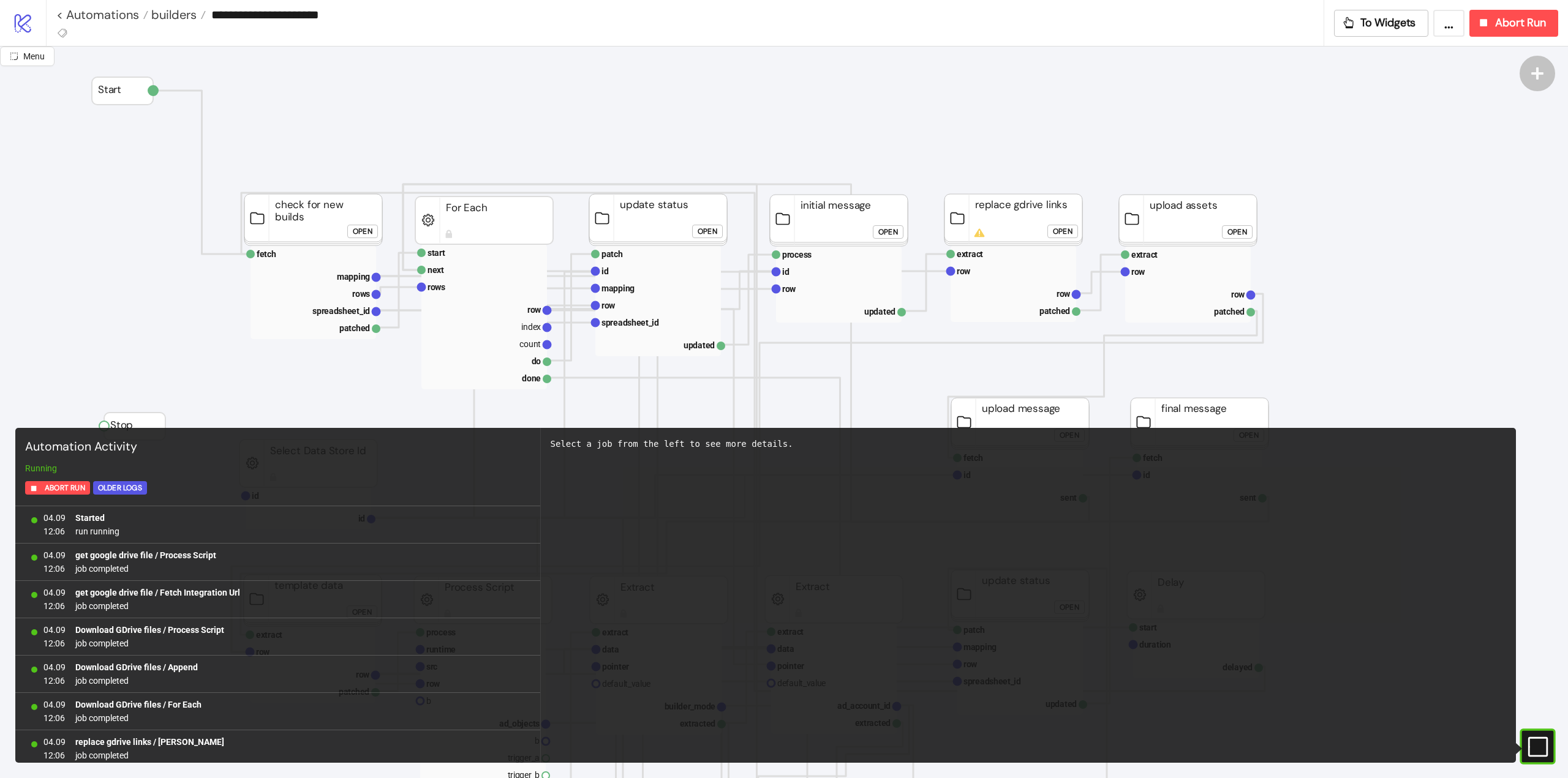
scroll to position [677, 0]
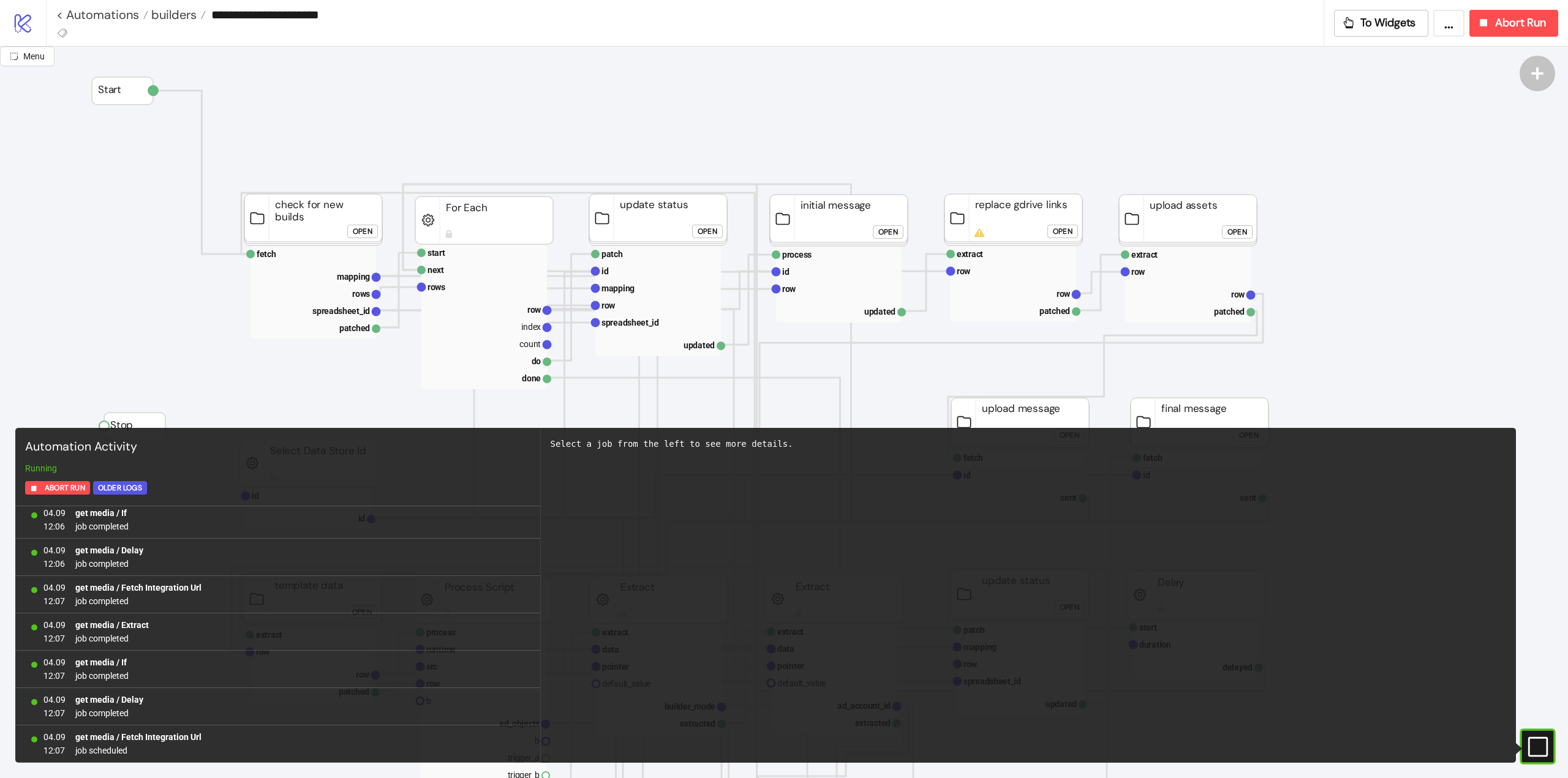
click at [1530, 747] on rect at bounding box center [1520, 746] width 19 height 19
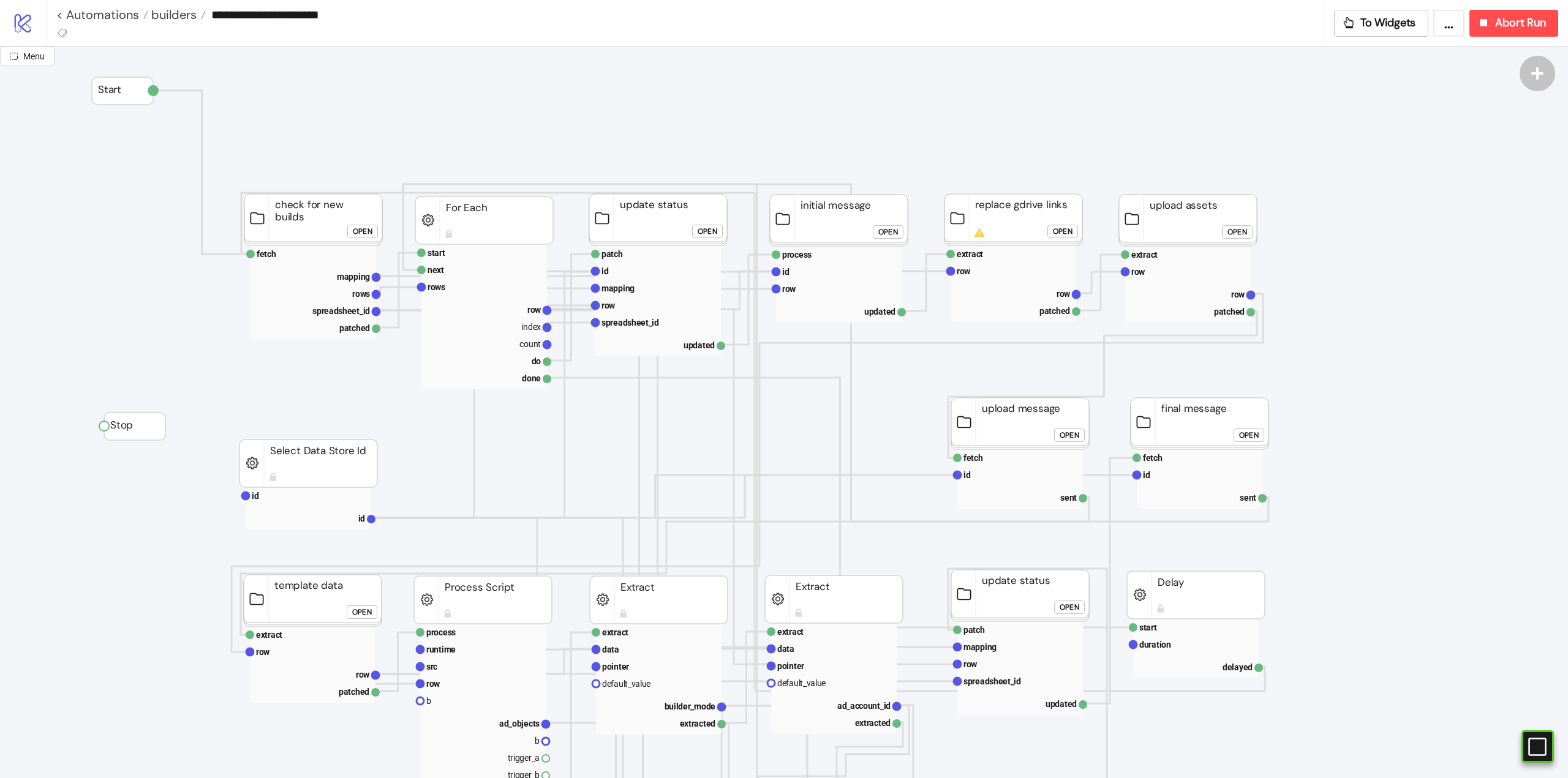
click at [84, 2] on div "**********" at bounding box center [689, 15] width 1267 height 30
click at [93, 11] on link "< Automations" at bounding box center [102, 15] width 92 height 12
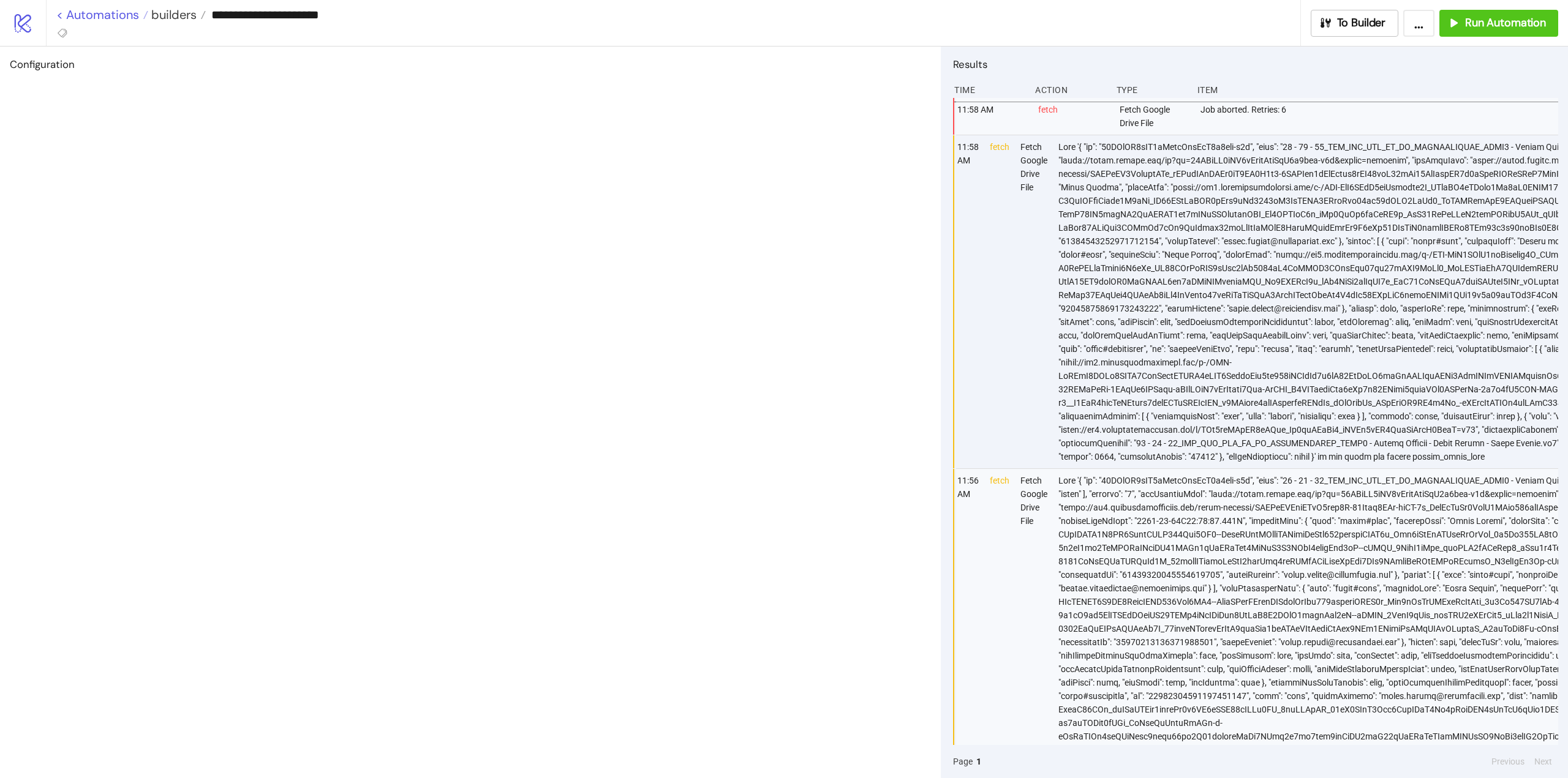
click at [144, 20] on link "< Automations" at bounding box center [102, 15] width 92 height 12
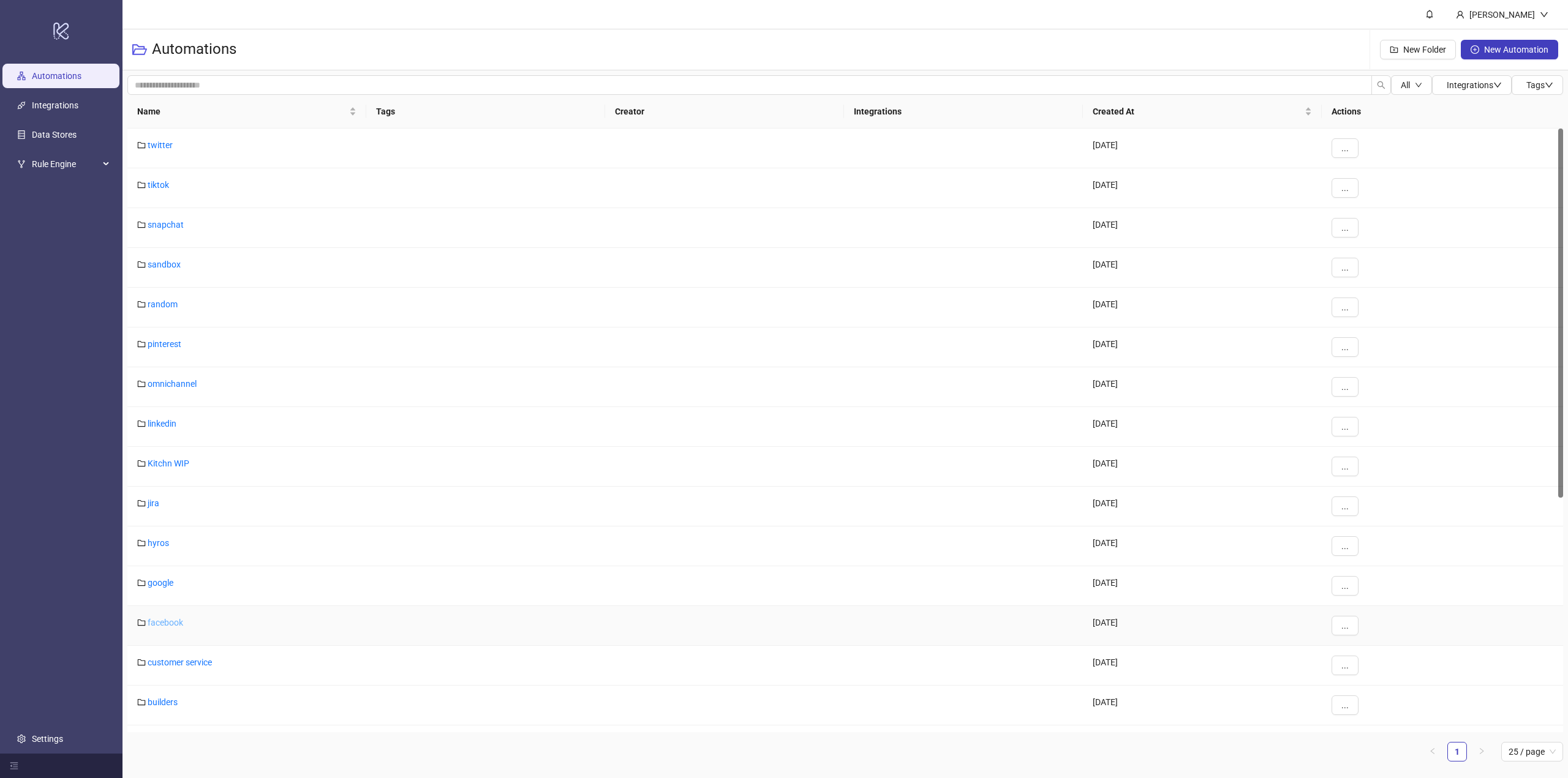
scroll to position [153, 0]
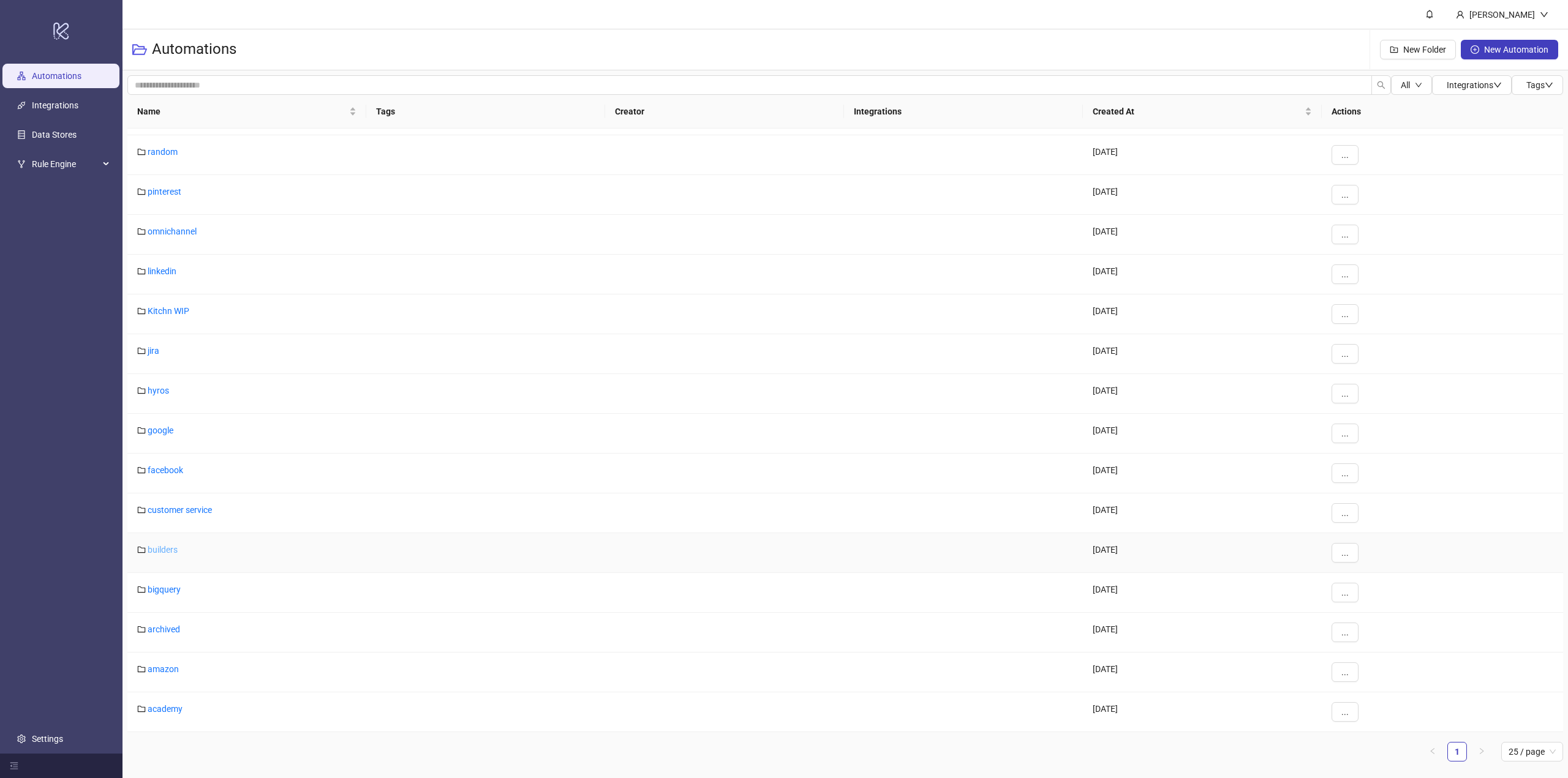
click at [158, 550] on link "builders" at bounding box center [163, 550] width 30 height 10
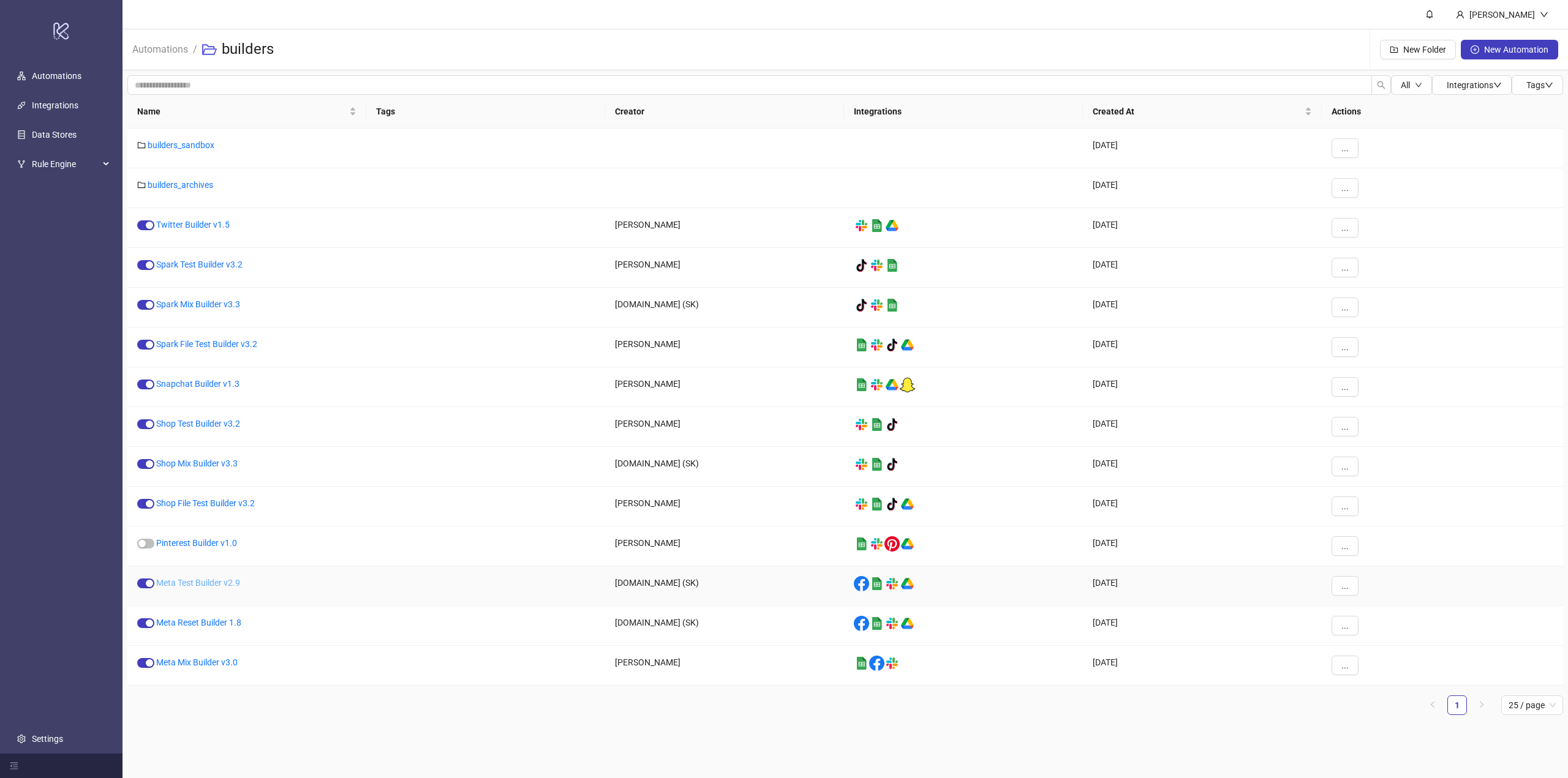
click at [188, 584] on link "Meta Test Builder v2.9" at bounding box center [197, 583] width 84 height 10
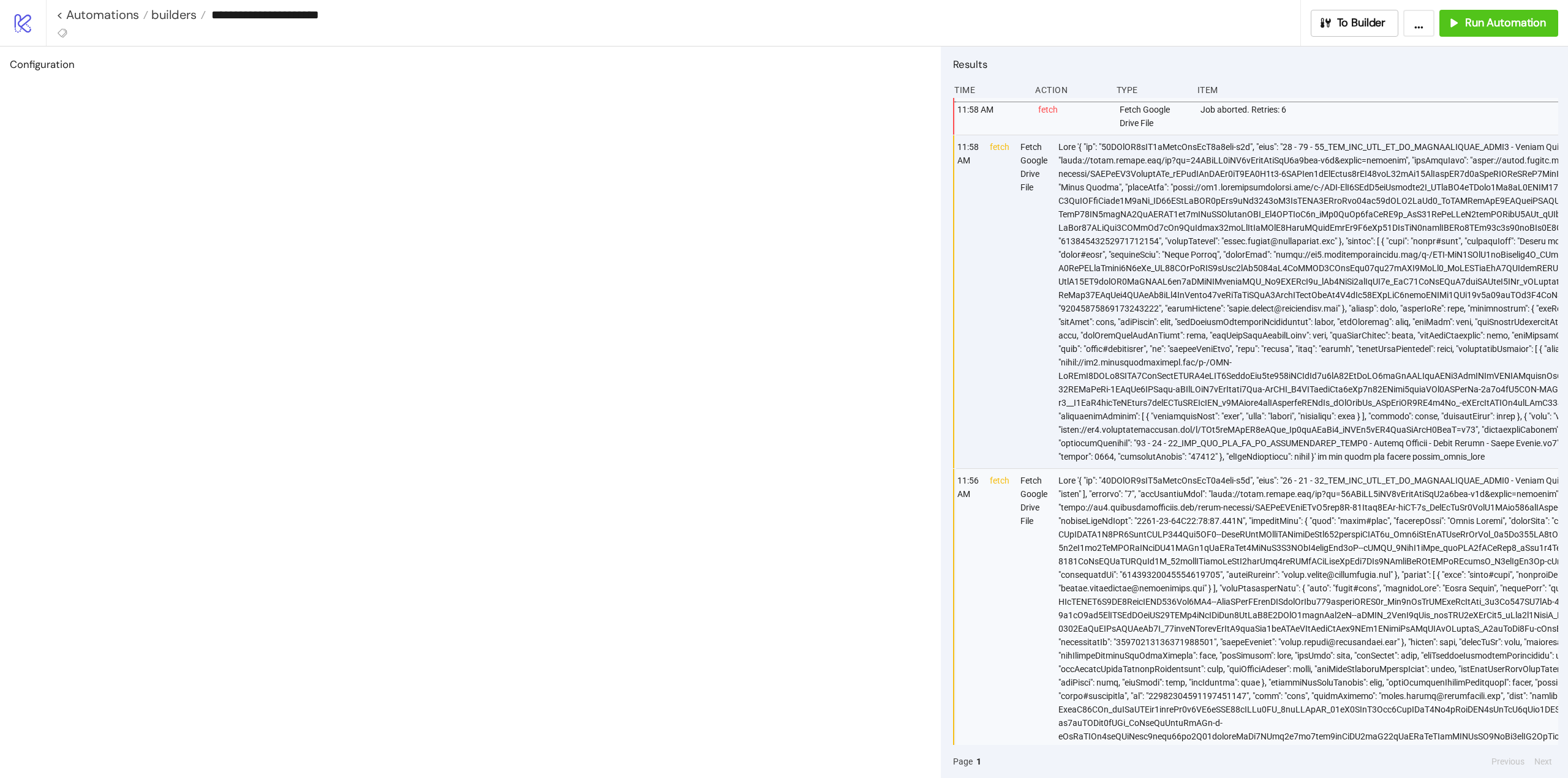
type input "**********"
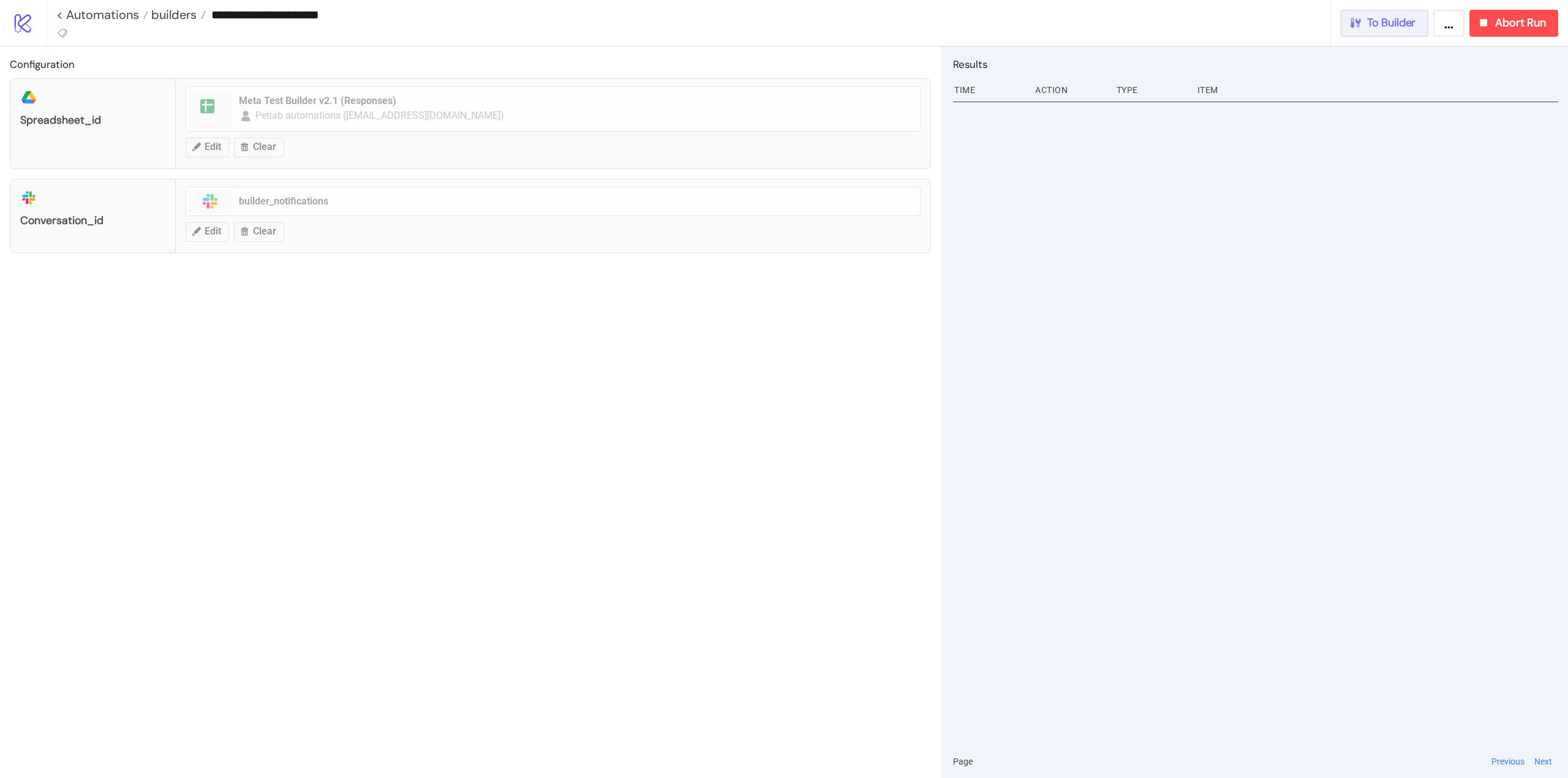
click at [1389, 29] on span "To Builder" at bounding box center [1391, 23] width 49 height 14
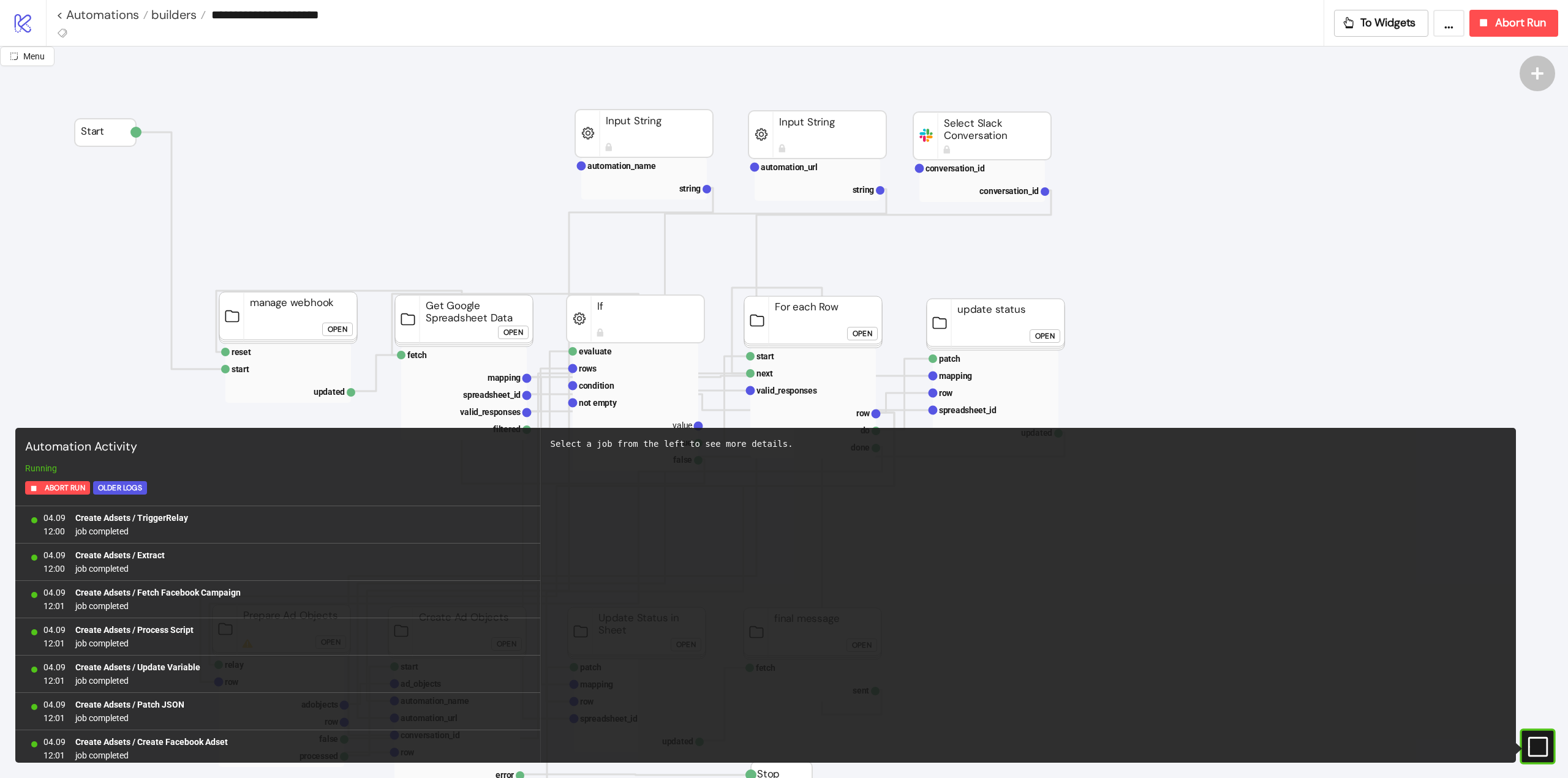
scroll to position [2806, 0]
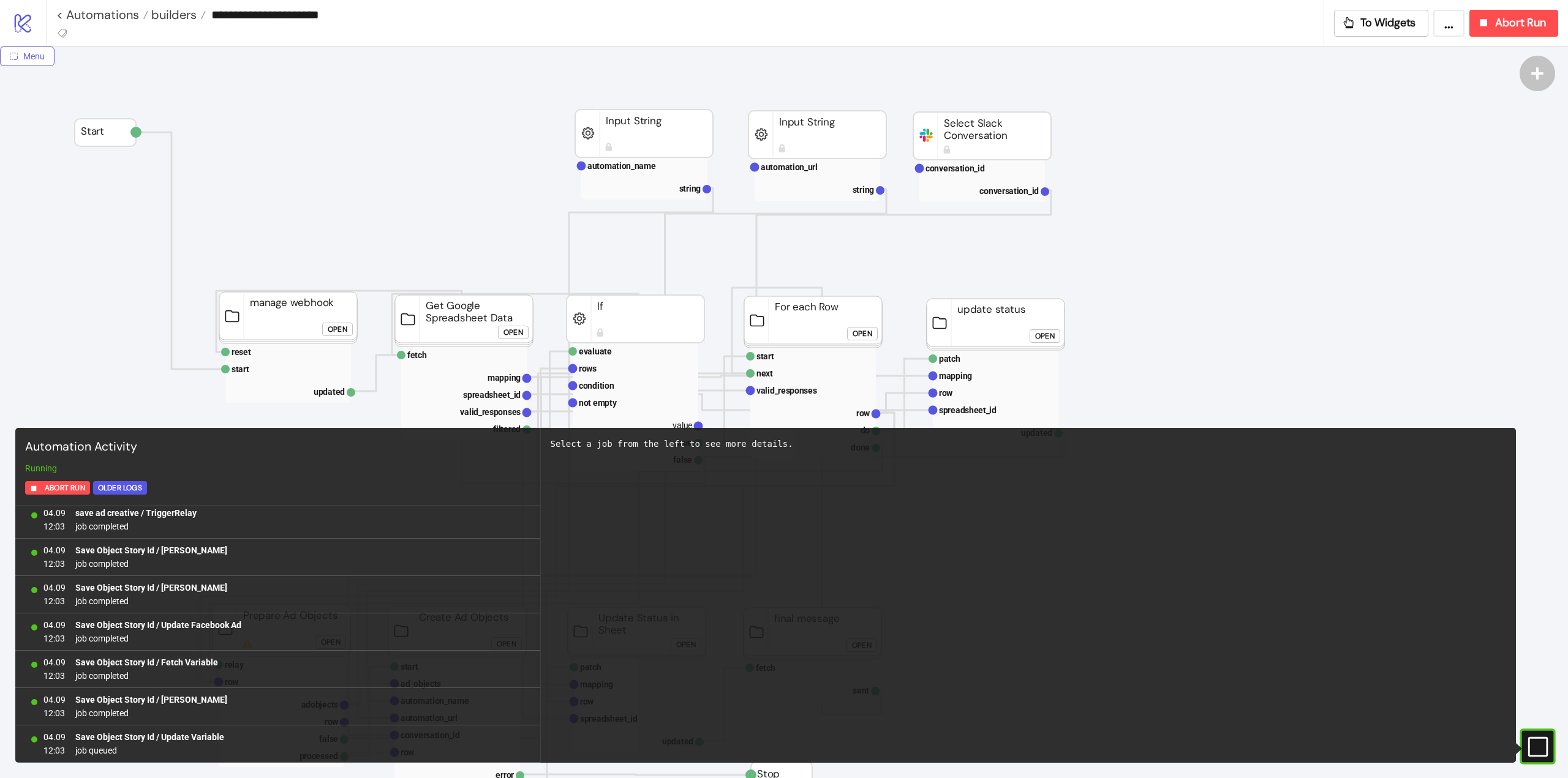
click at [39, 57] on span "Menu" at bounding box center [35, 56] width 22 height 10
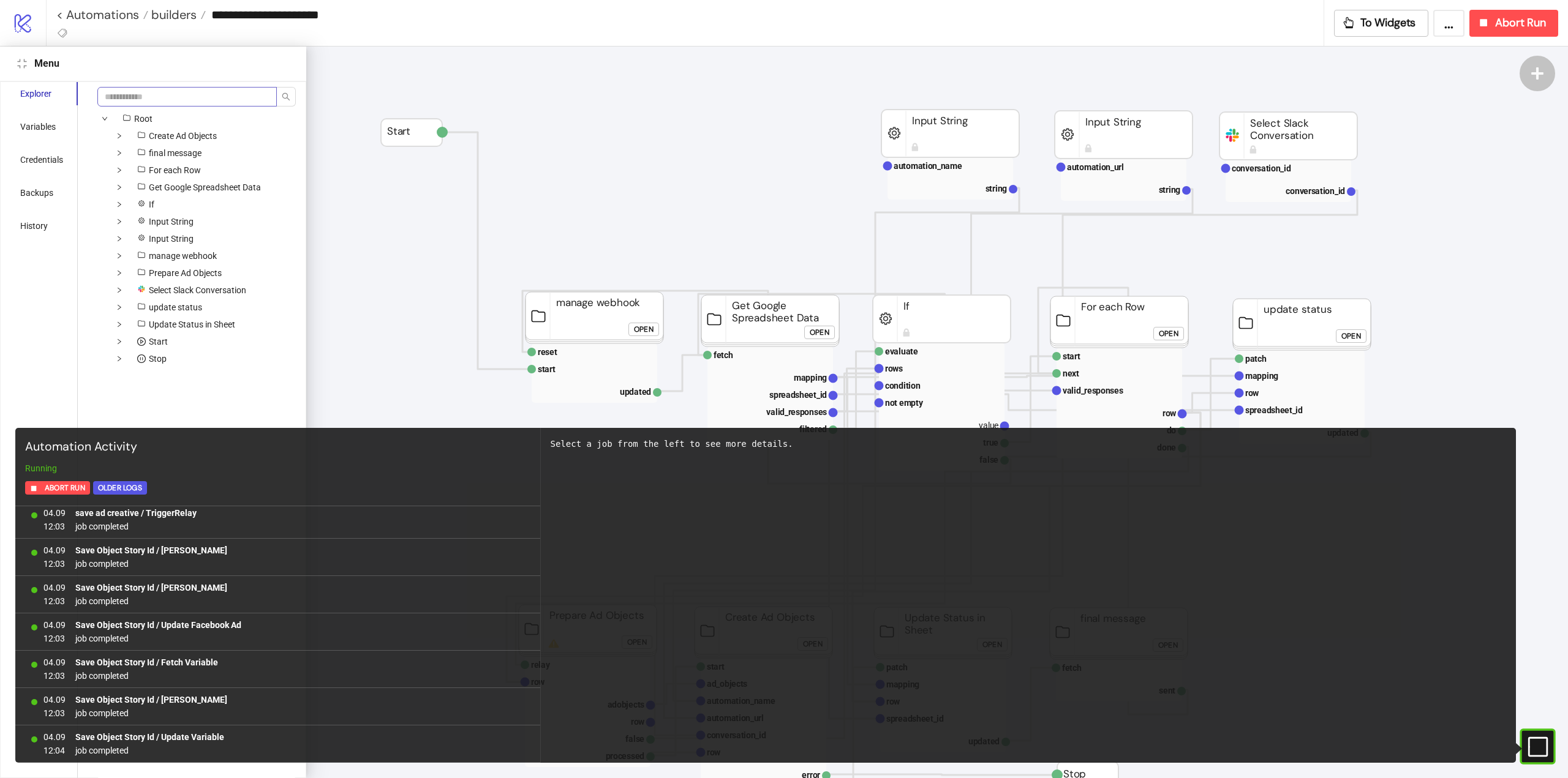
scroll to position [2844, 0]
click at [146, 92] on input "search" at bounding box center [187, 97] width 179 height 20
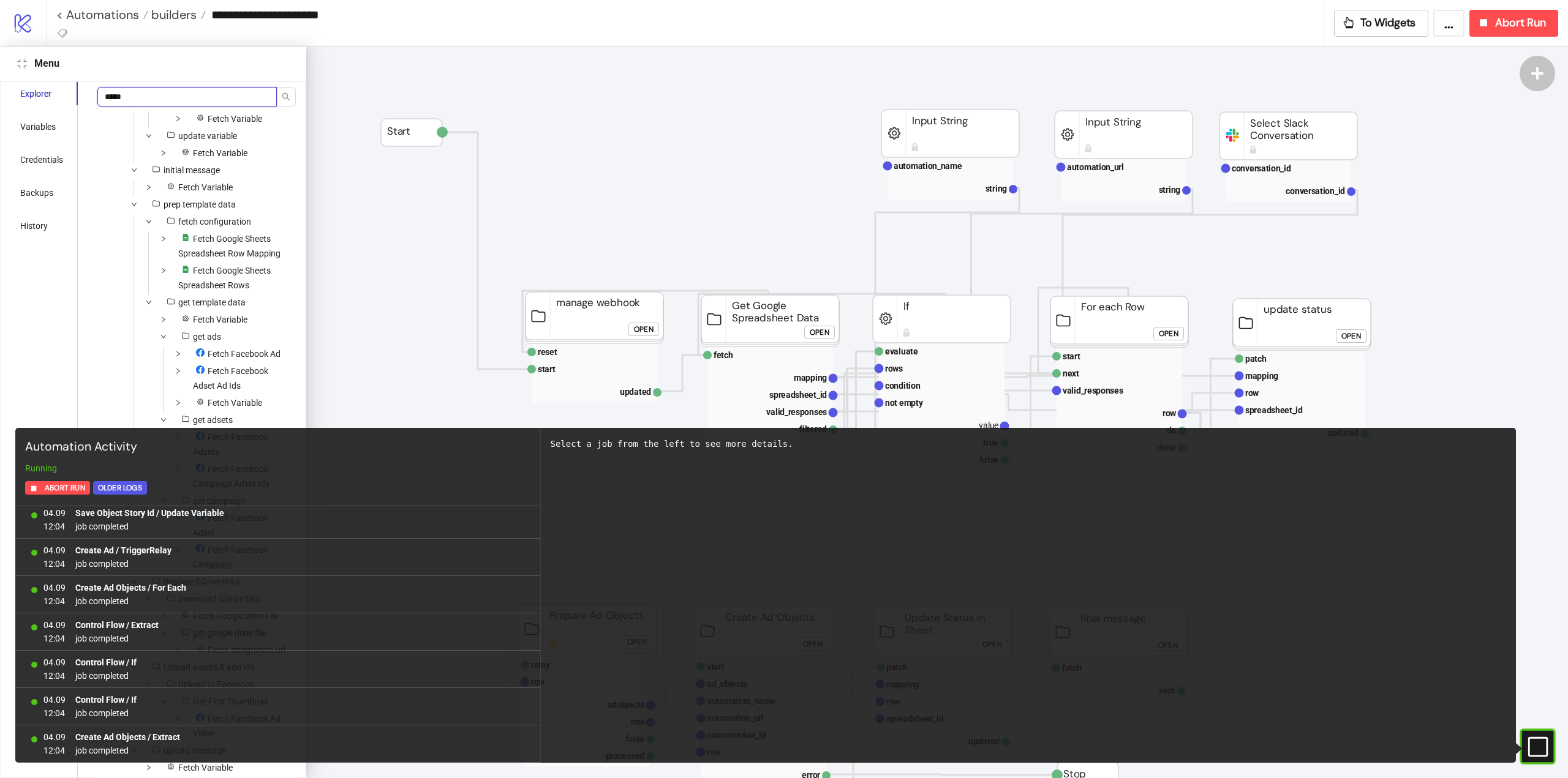
scroll to position [3105, 0]
type input "*****"
click at [1528, 749] on icon "#e9k1n36qviq57_to { animation: e9k1n36qviq57_to__to 2000ms linear infinite norm…" at bounding box center [1536, 746] width 22 height 22
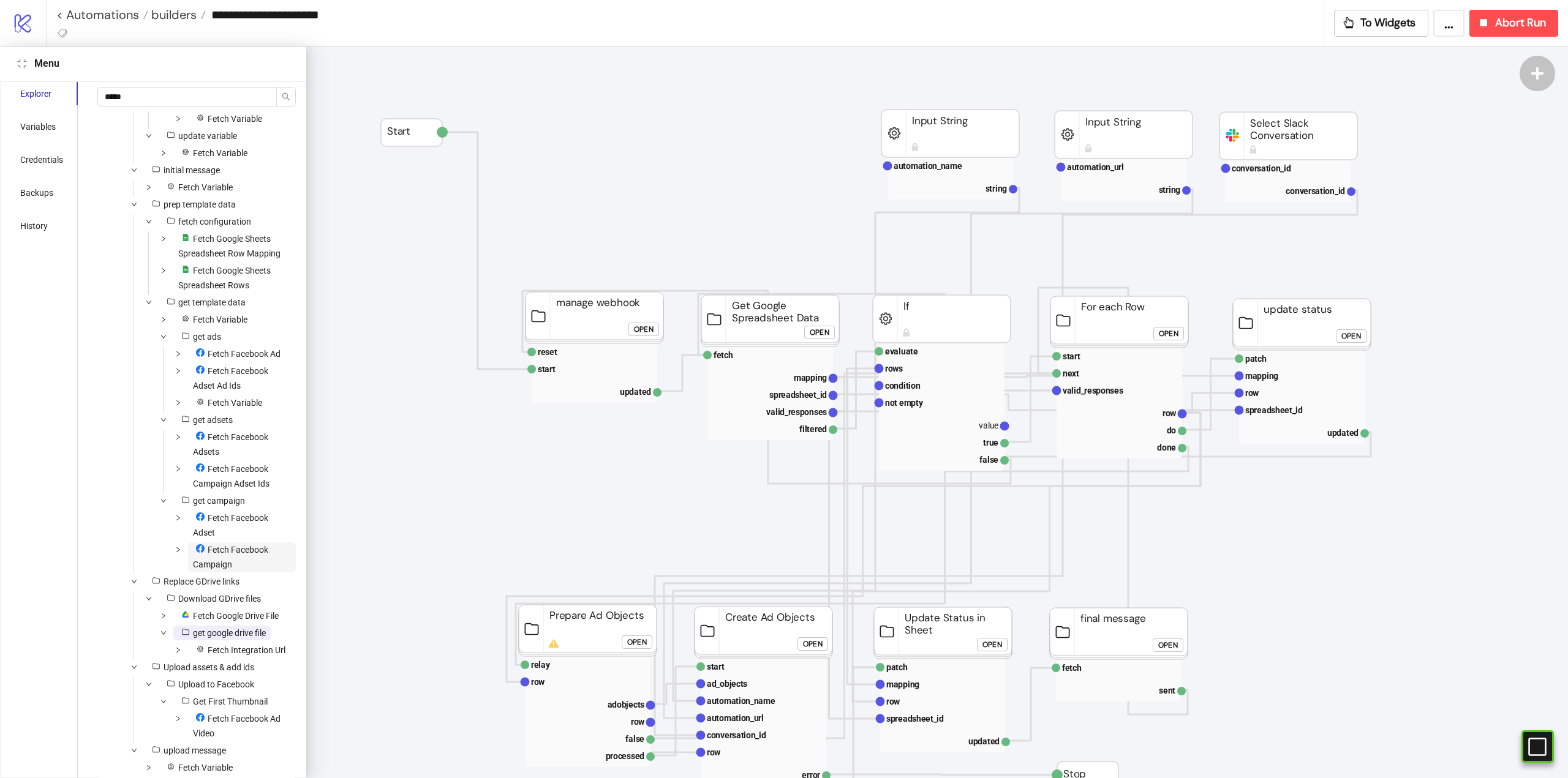
scroll to position [6, 0]
click at [225, 622] on span "get google drive file" at bounding box center [230, 627] width 73 height 10
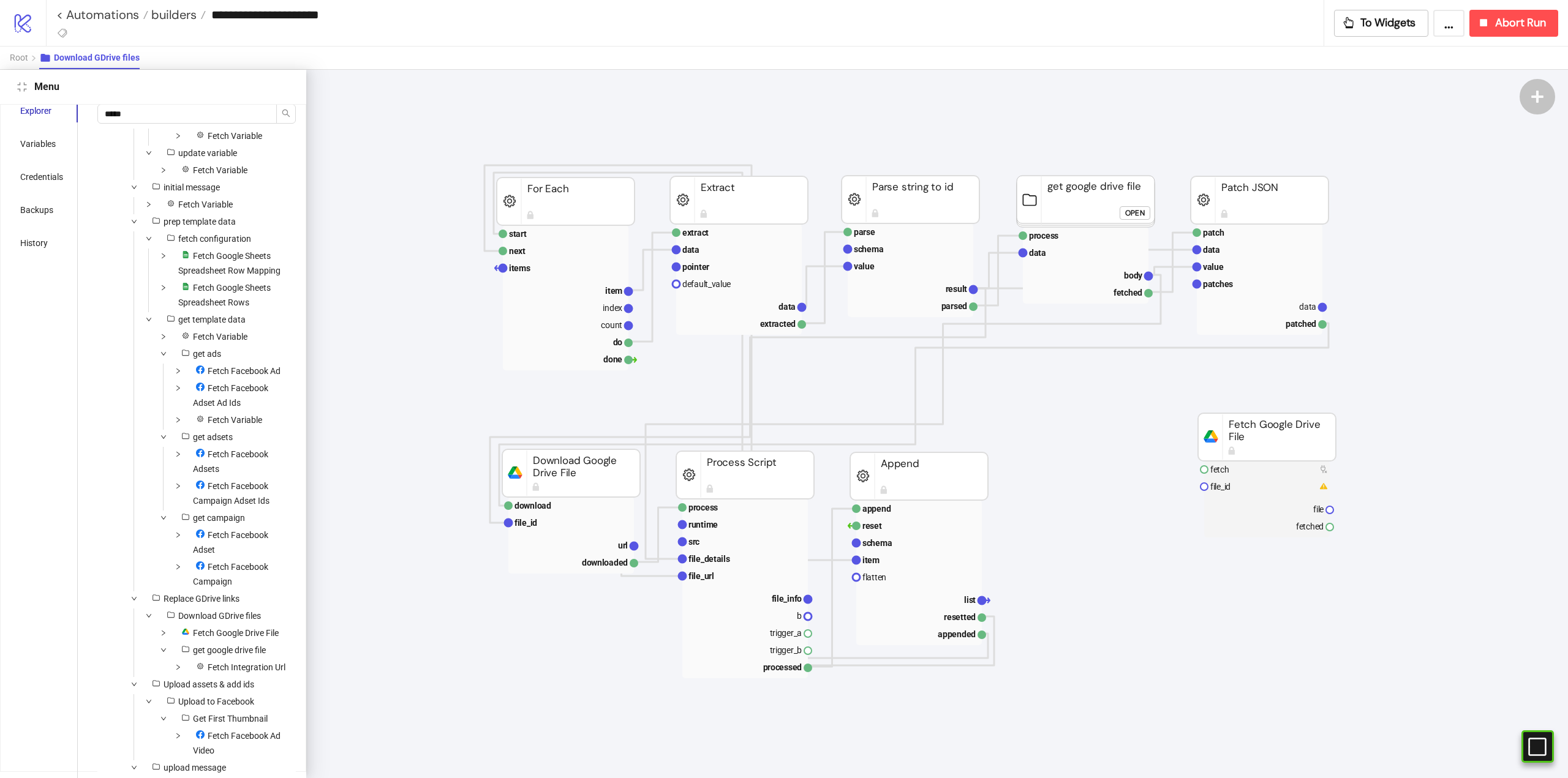
scroll to position [0, 368]
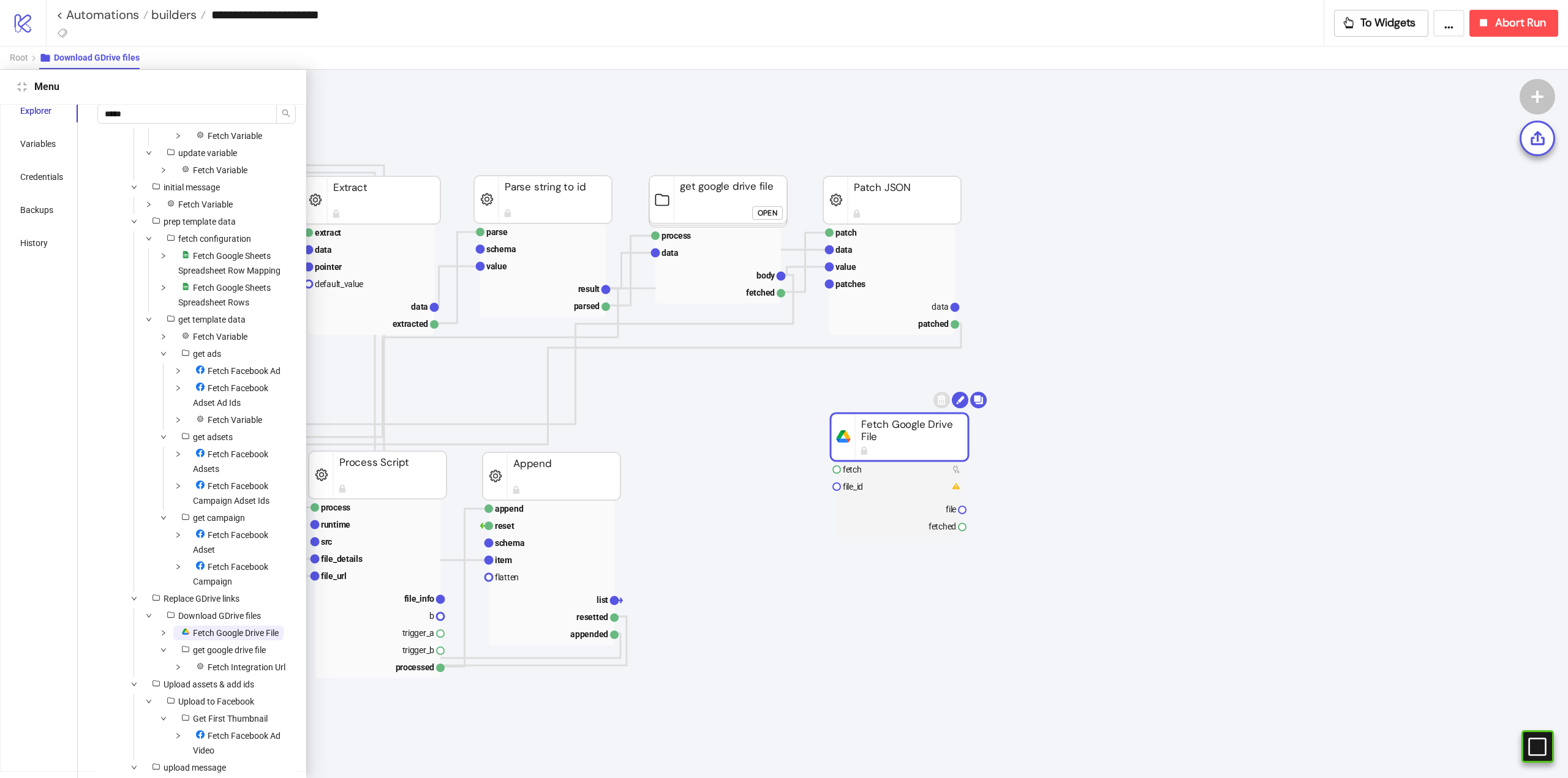
drag, startPoint x: 865, startPoint y: 449, endPoint x: 705, endPoint y: 429, distance: 161.2
click at [709, 206] on rect at bounding box center [718, 201] width 138 height 51
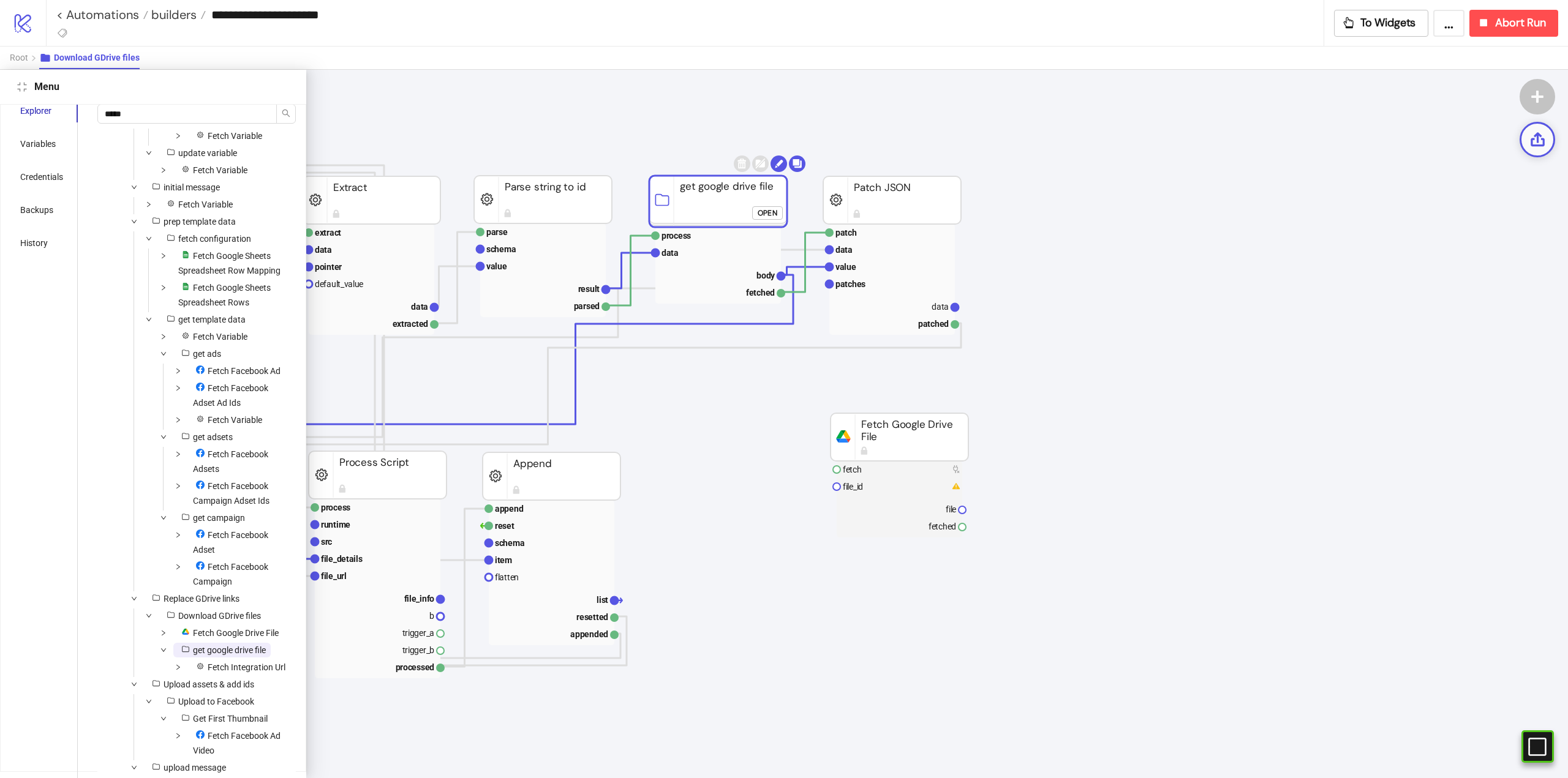
click at [1535, 149] on div at bounding box center [1537, 140] width 36 height 35
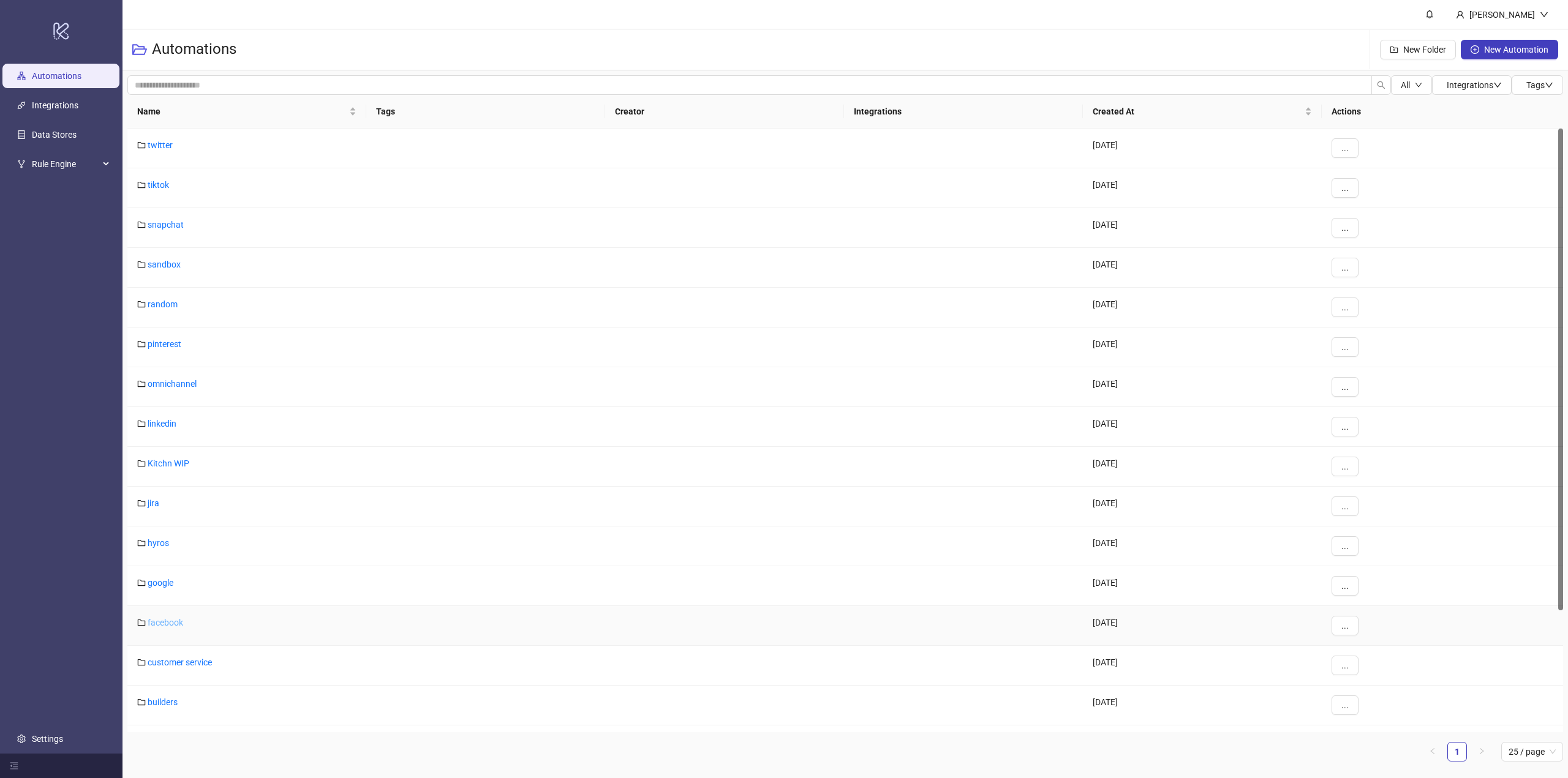
click at [176, 621] on link "facebook" at bounding box center [166, 623] width 36 height 10
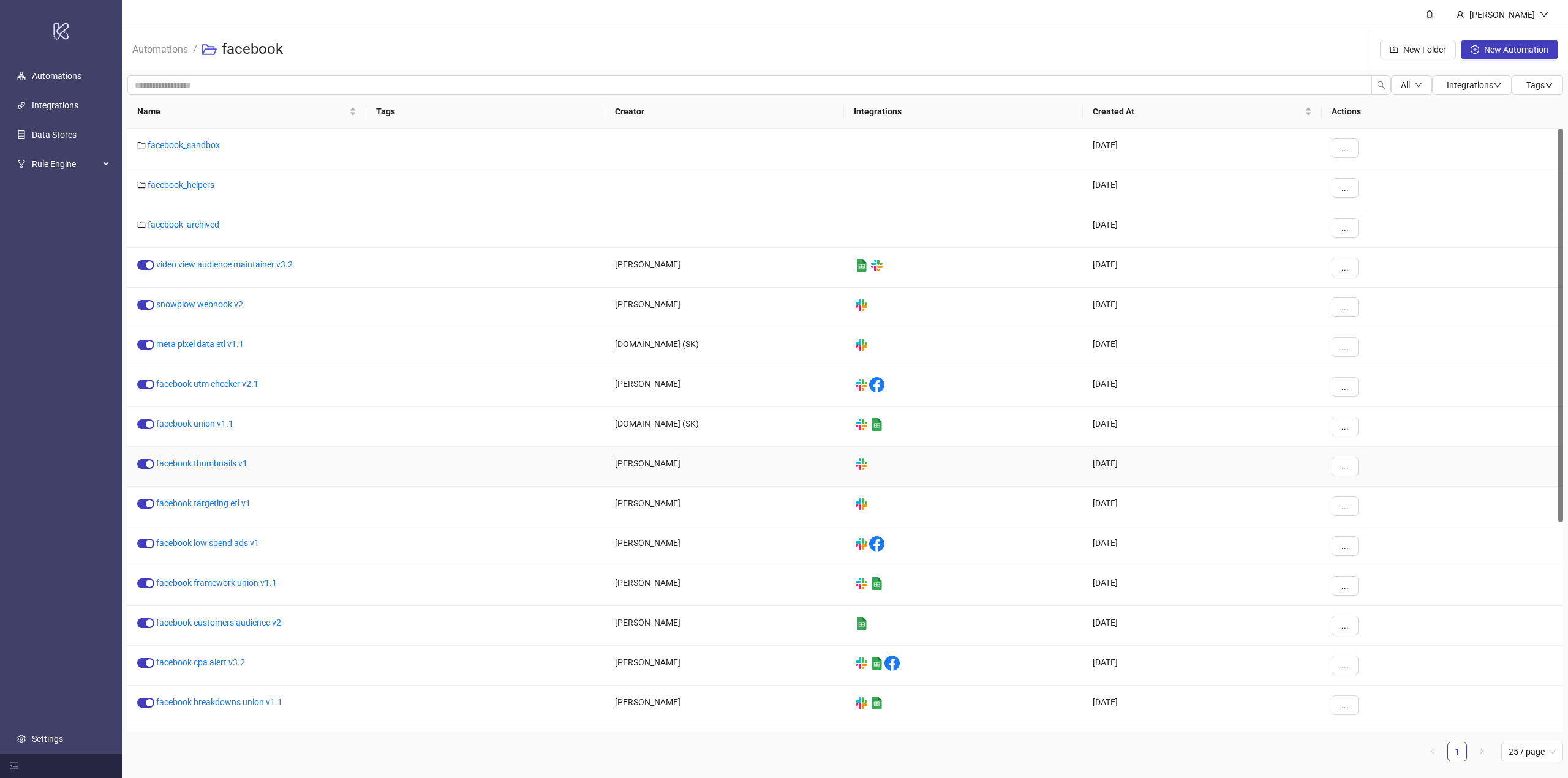
scroll to position [351, 0]
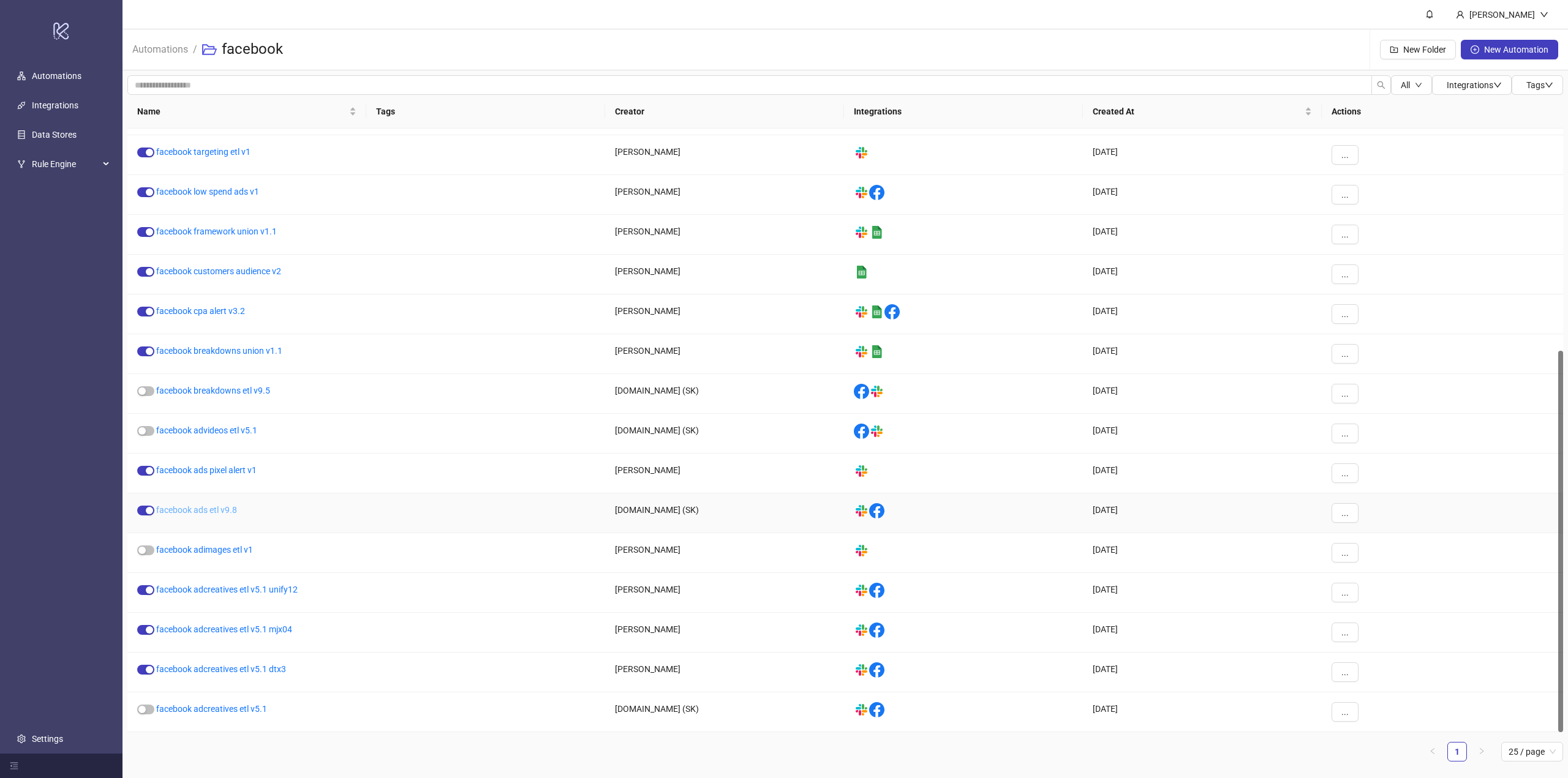
click at [203, 509] on link "facebook ads etl v9.8" at bounding box center [196, 510] width 81 height 10
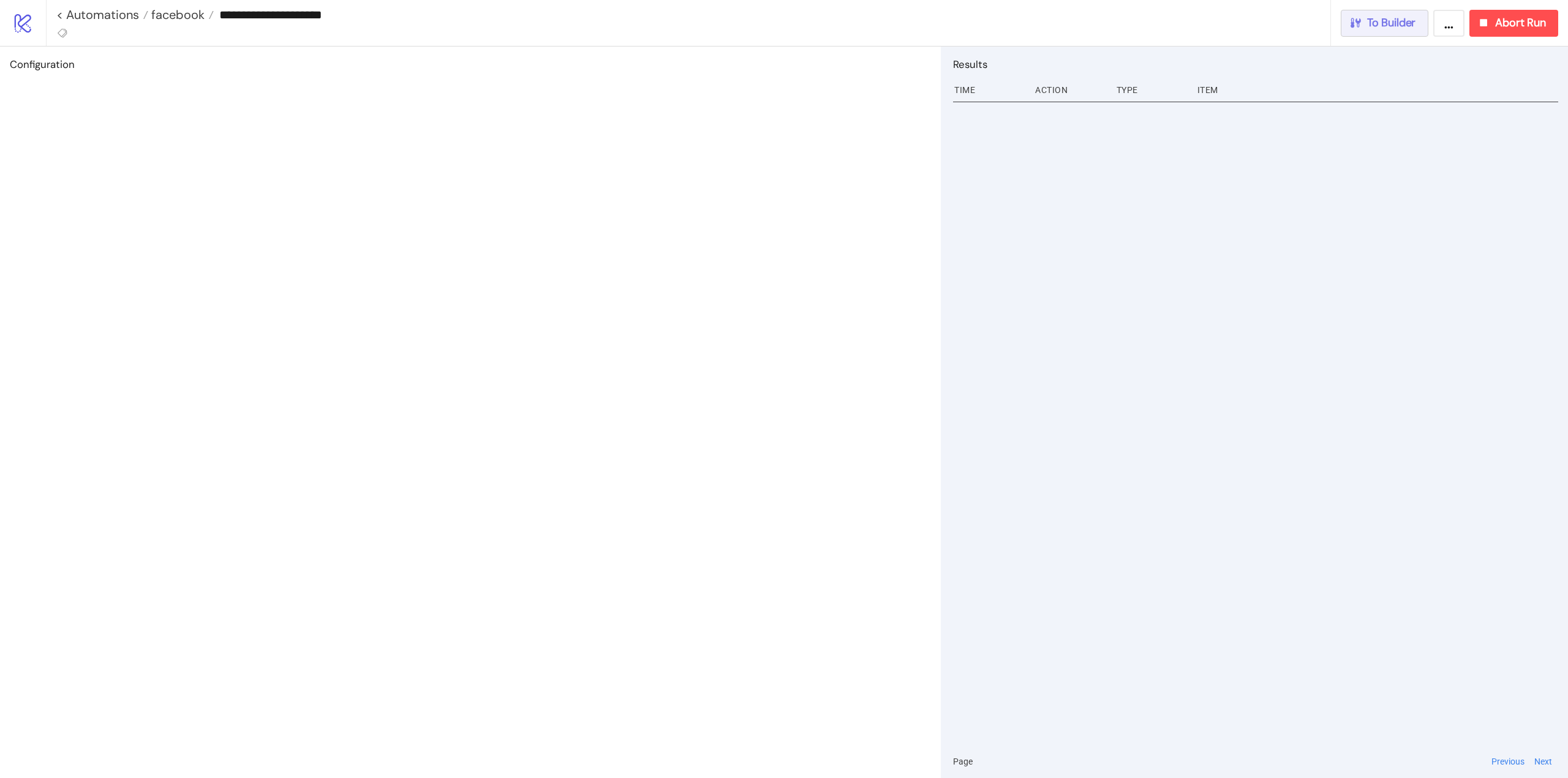
click at [1390, 19] on span "To Builder" at bounding box center [1391, 23] width 49 height 14
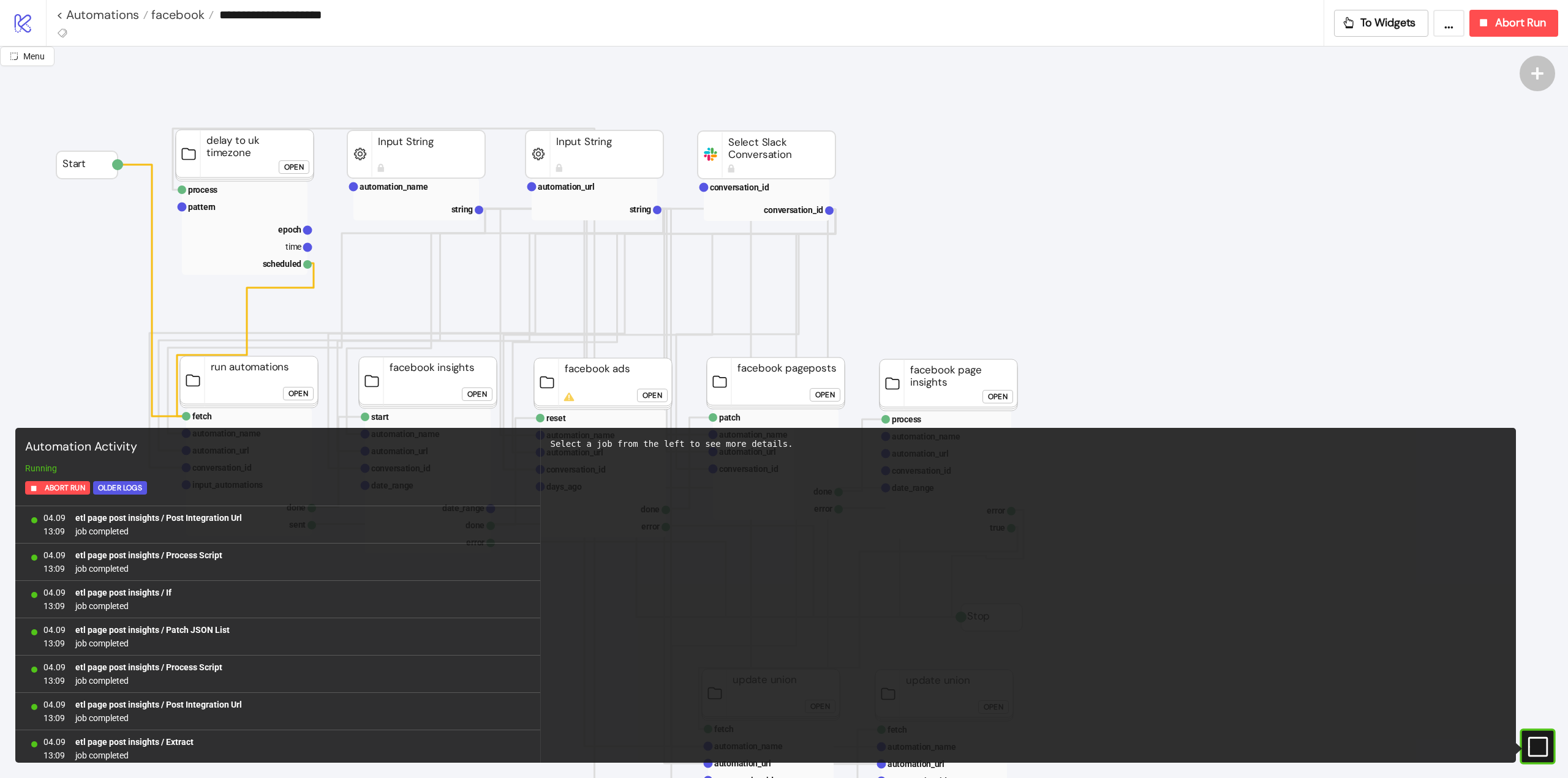
scroll to position [1014, 0]
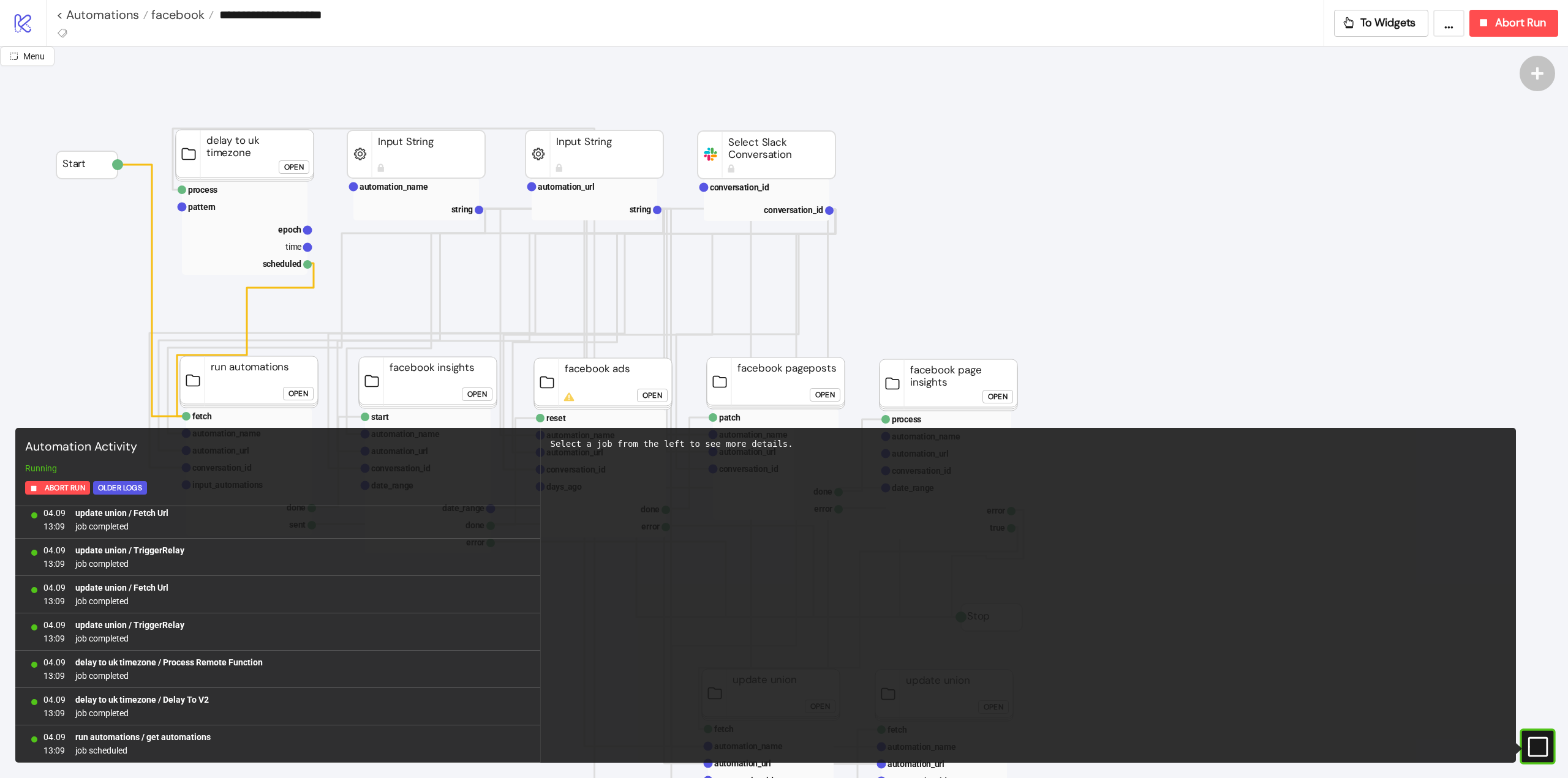
click at [1534, 734] on div "#e9k1n36qviq57_to { animation: e9k1n36qviq57_to__to 2000ms linear infinite norm…" at bounding box center [1537, 746] width 36 height 35
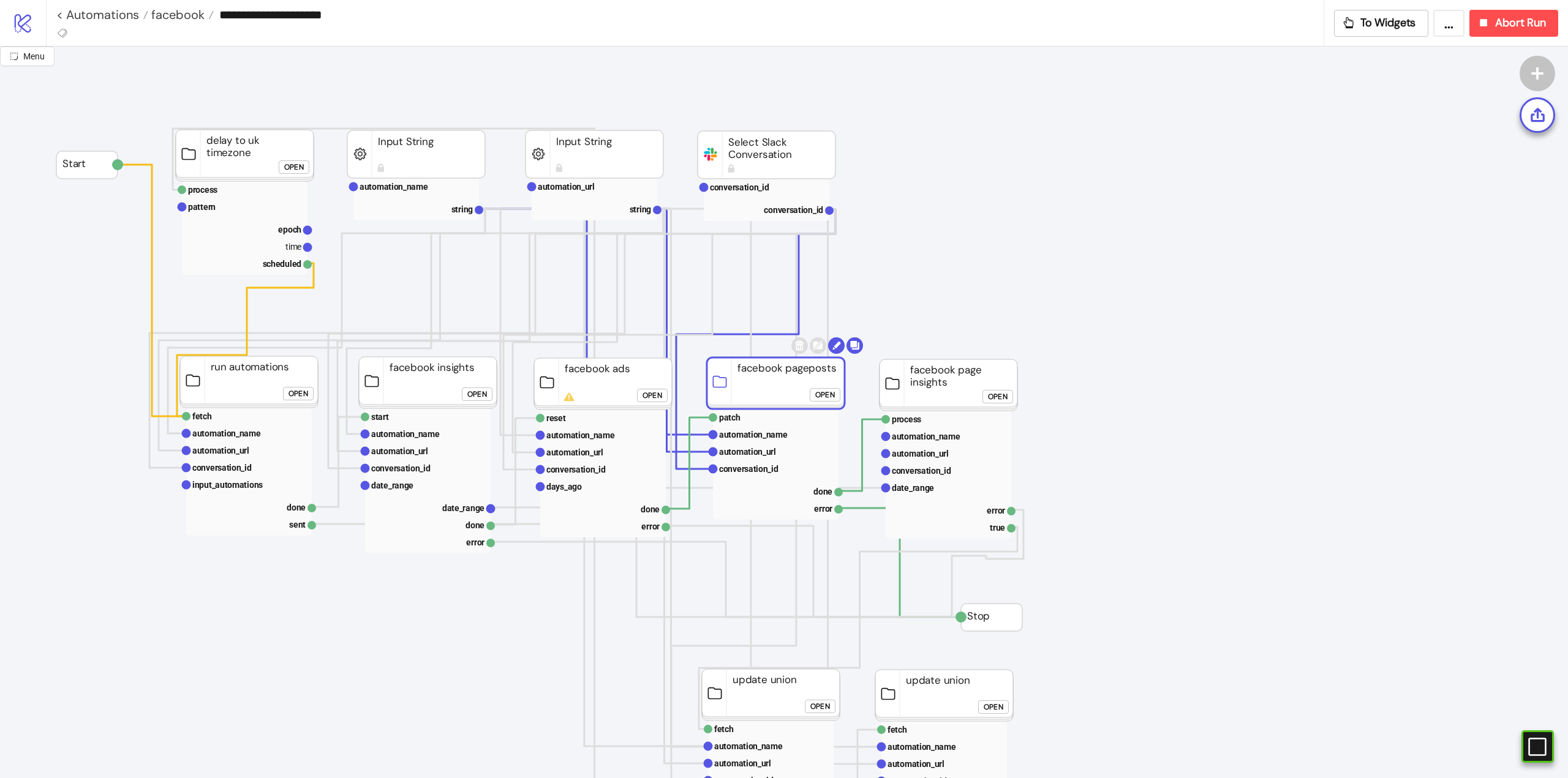
click at [782, 391] on rect at bounding box center [776, 384] width 138 height 51
click div "Open"
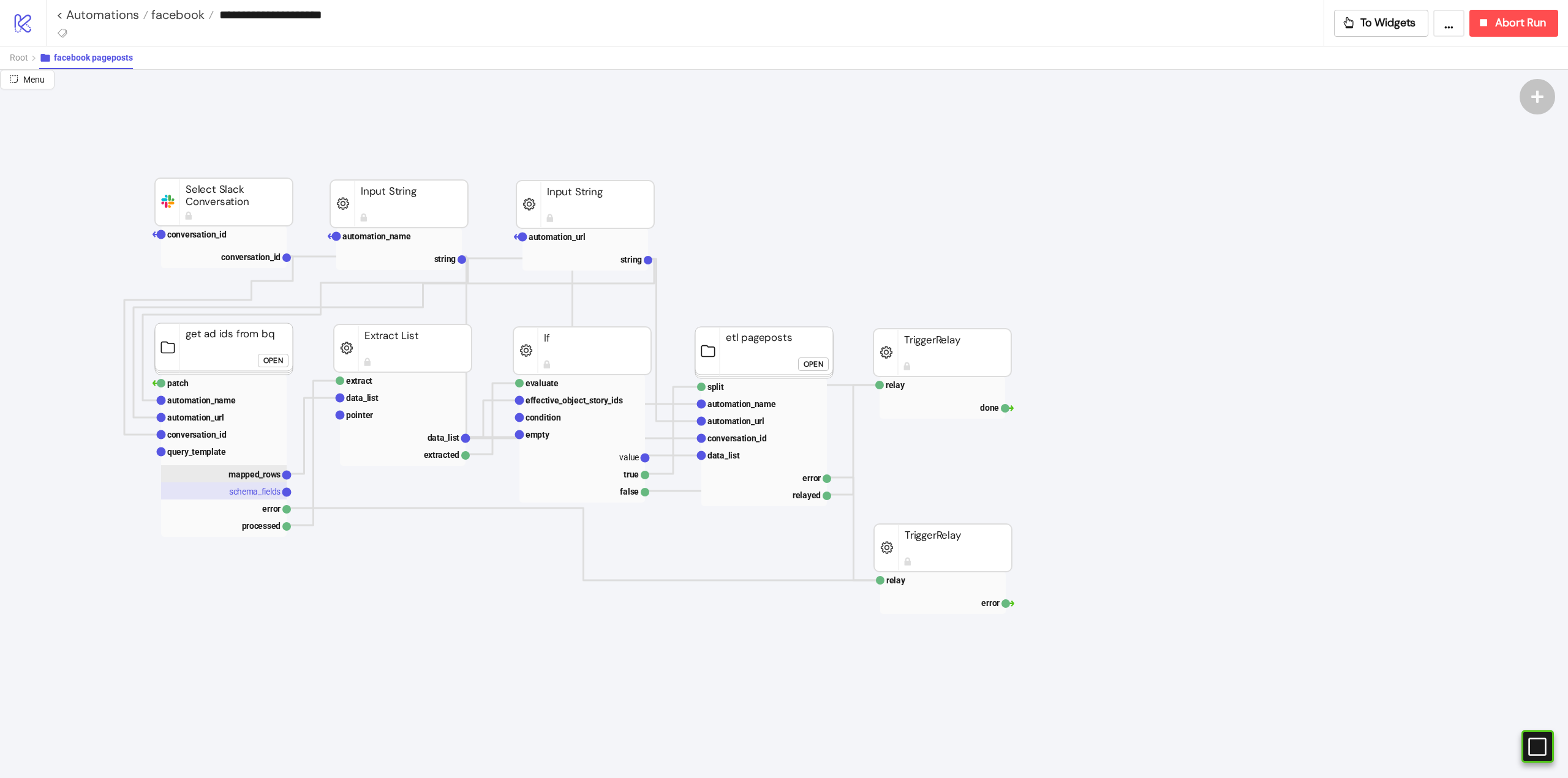
click at [252, 483] on rect at bounding box center [223, 490] width 125 height 17
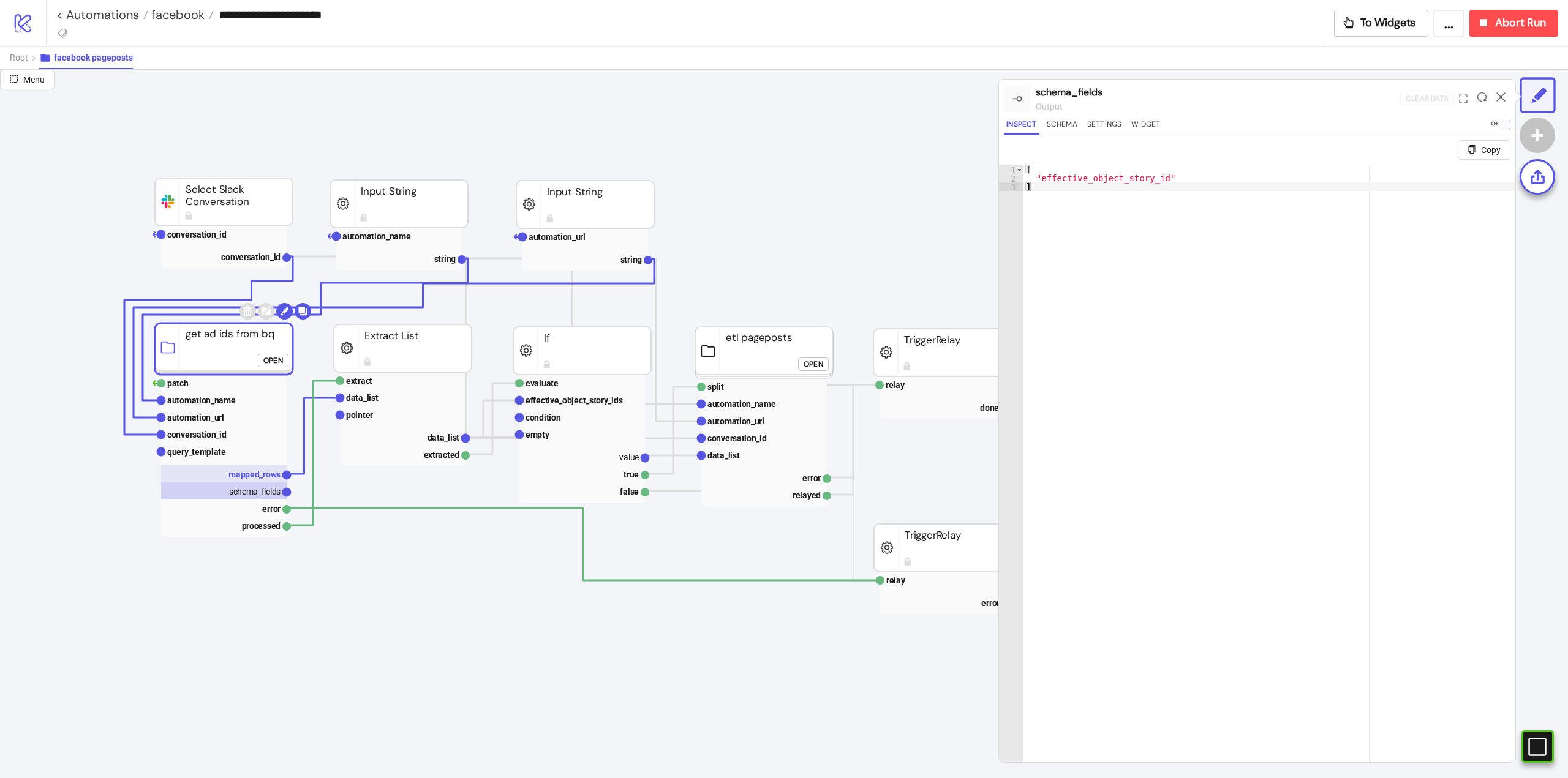
click at [252, 475] on text "mapped_rows" at bounding box center [254, 474] width 52 height 10
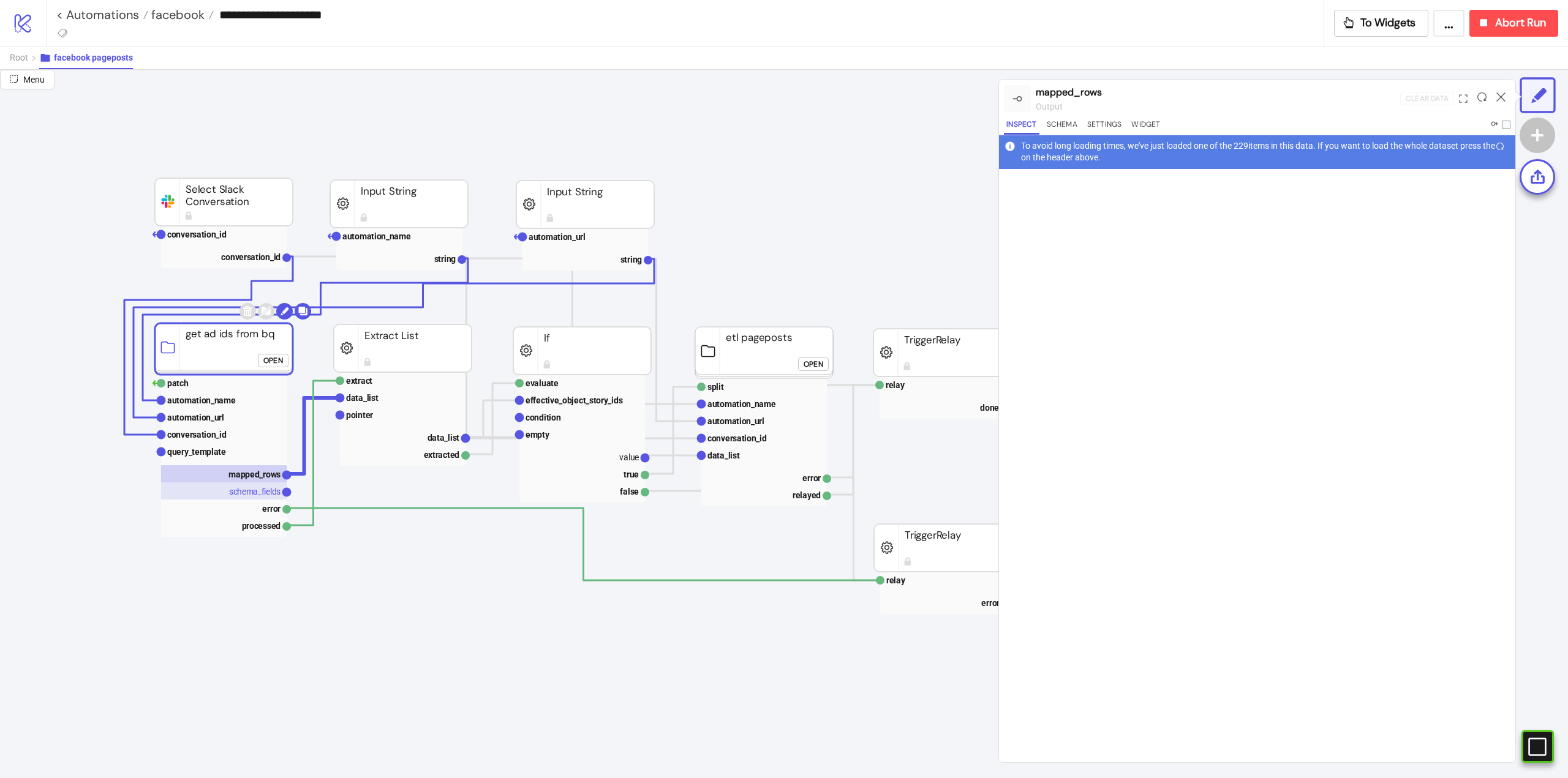
click at [251, 490] on text "schema_fields" at bounding box center [254, 492] width 51 height 10
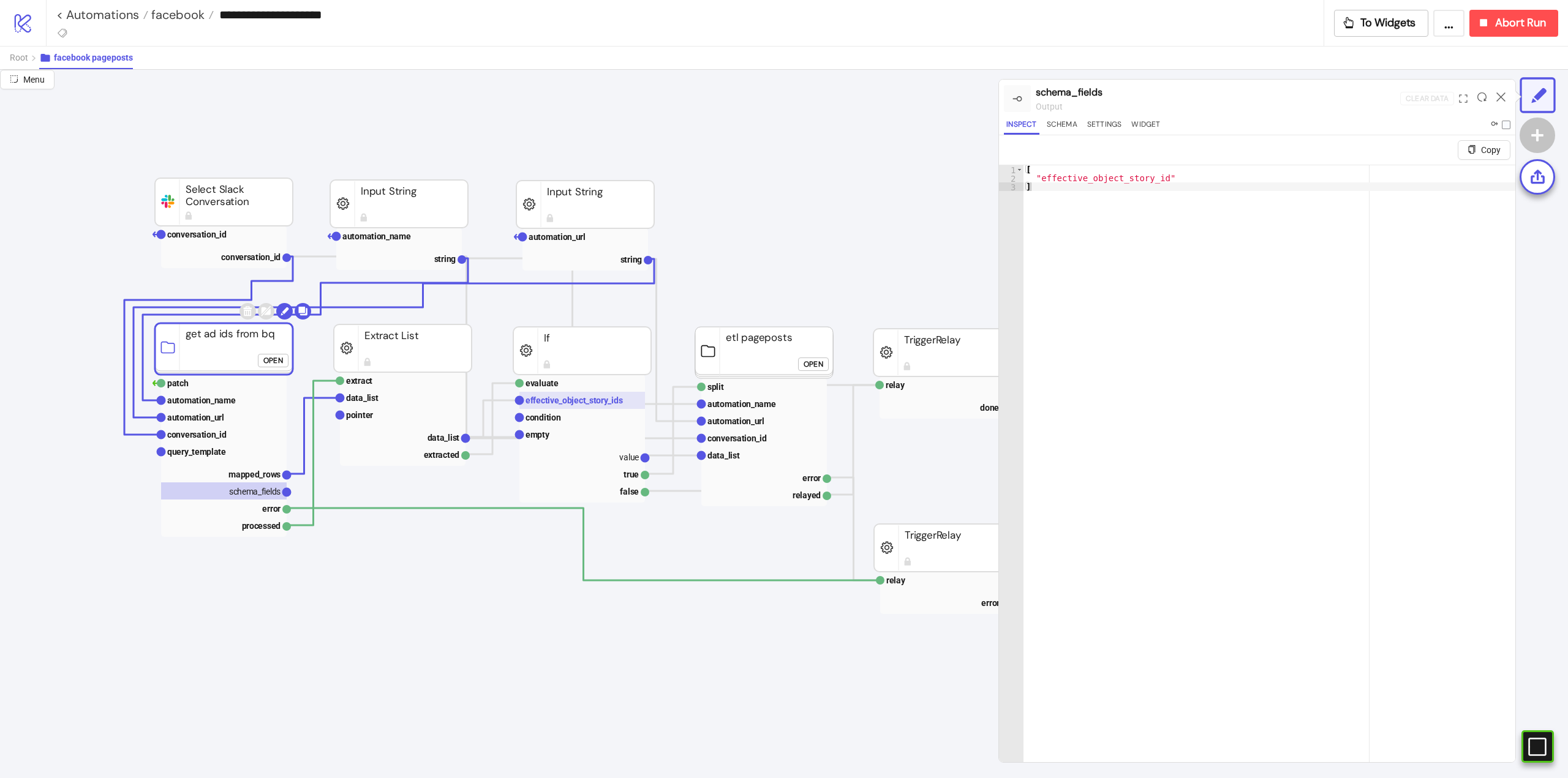
click at [591, 403] on text "effective_object_story_ids" at bounding box center [574, 400] width 98 height 10
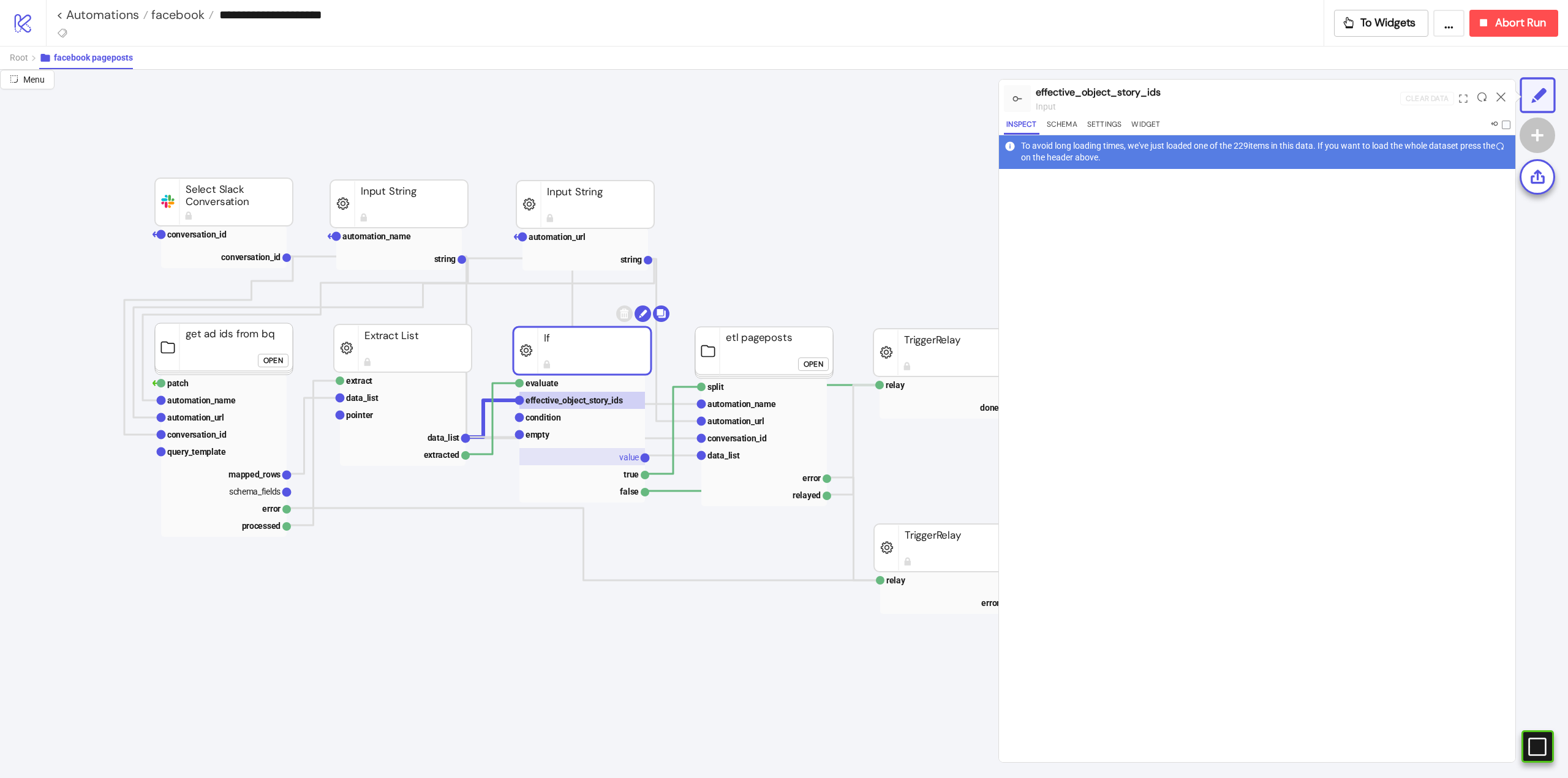
click at [609, 452] on rect at bounding box center [582, 457] width 125 height 17
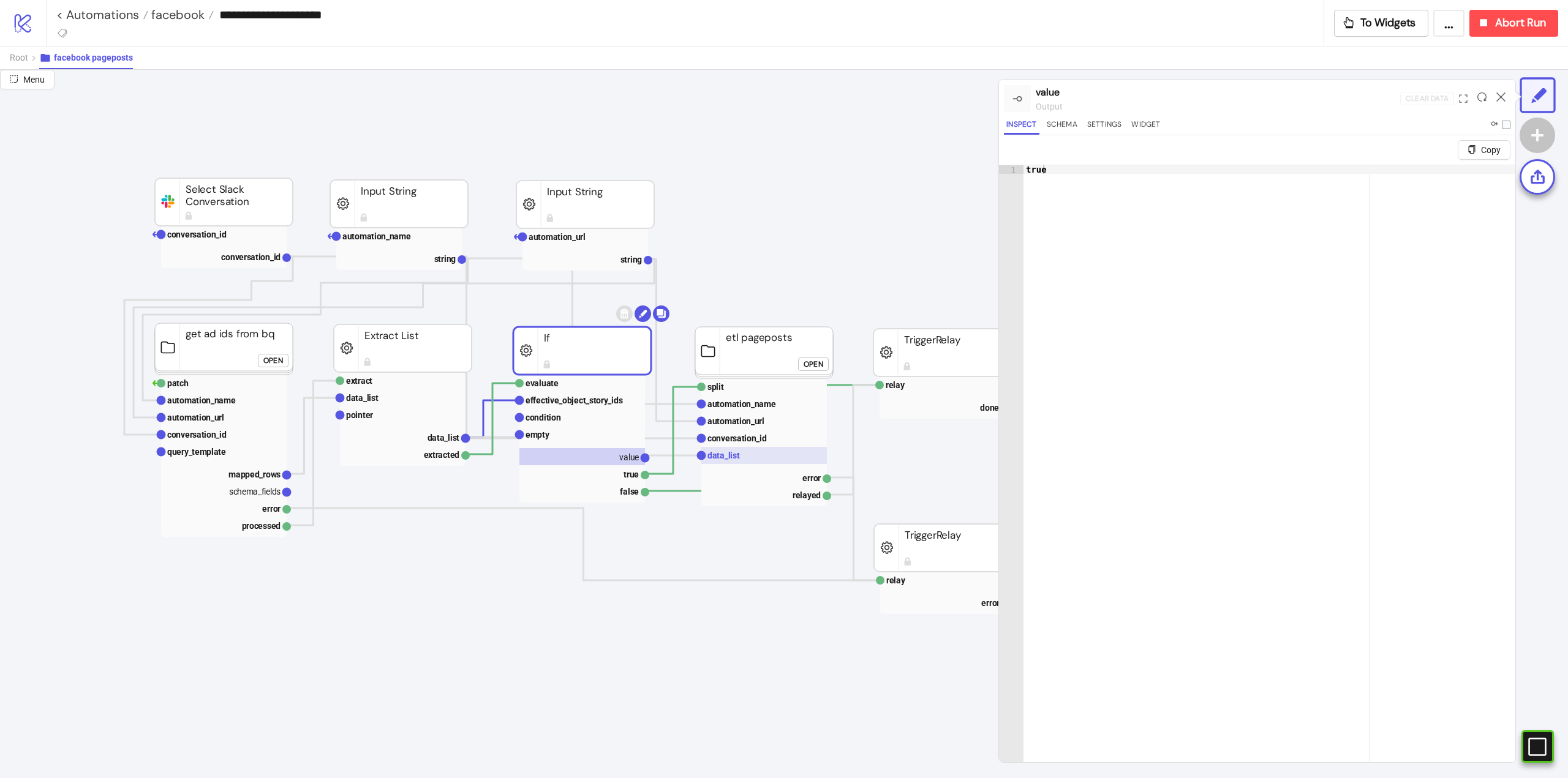
click at [735, 454] on text "data_list" at bounding box center [723, 456] width 33 height 10
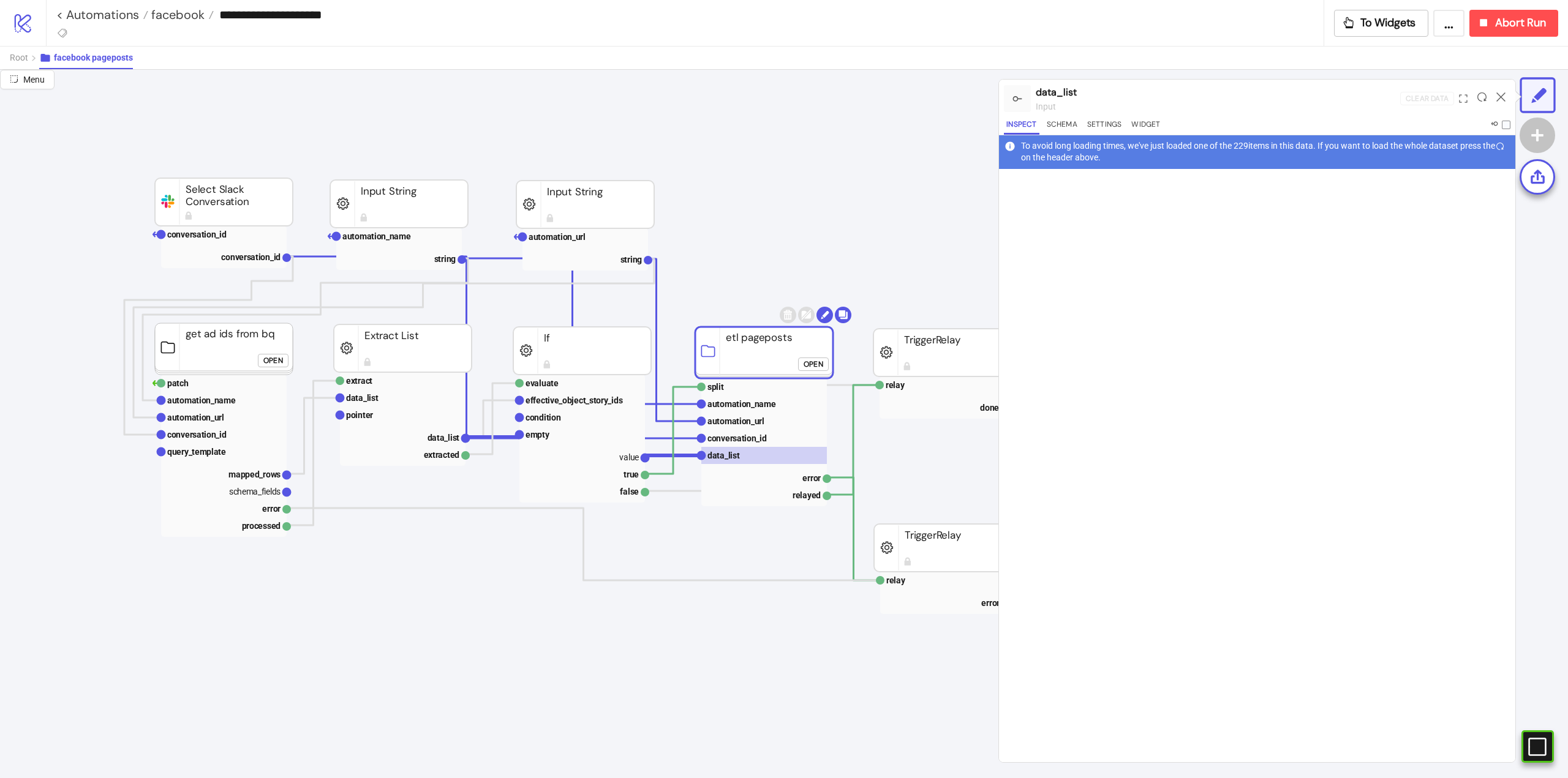
click at [1489, 93] on div at bounding box center [1481, 99] width 19 height 34
drag, startPoint x: 1480, startPoint y: 92, endPoint x: 1481, endPoint y: 113, distance: 21.0
click at [1480, 92] on div at bounding box center [1481, 99] width 19 height 34
click at [1484, 98] on icon at bounding box center [1481, 97] width 9 height 9
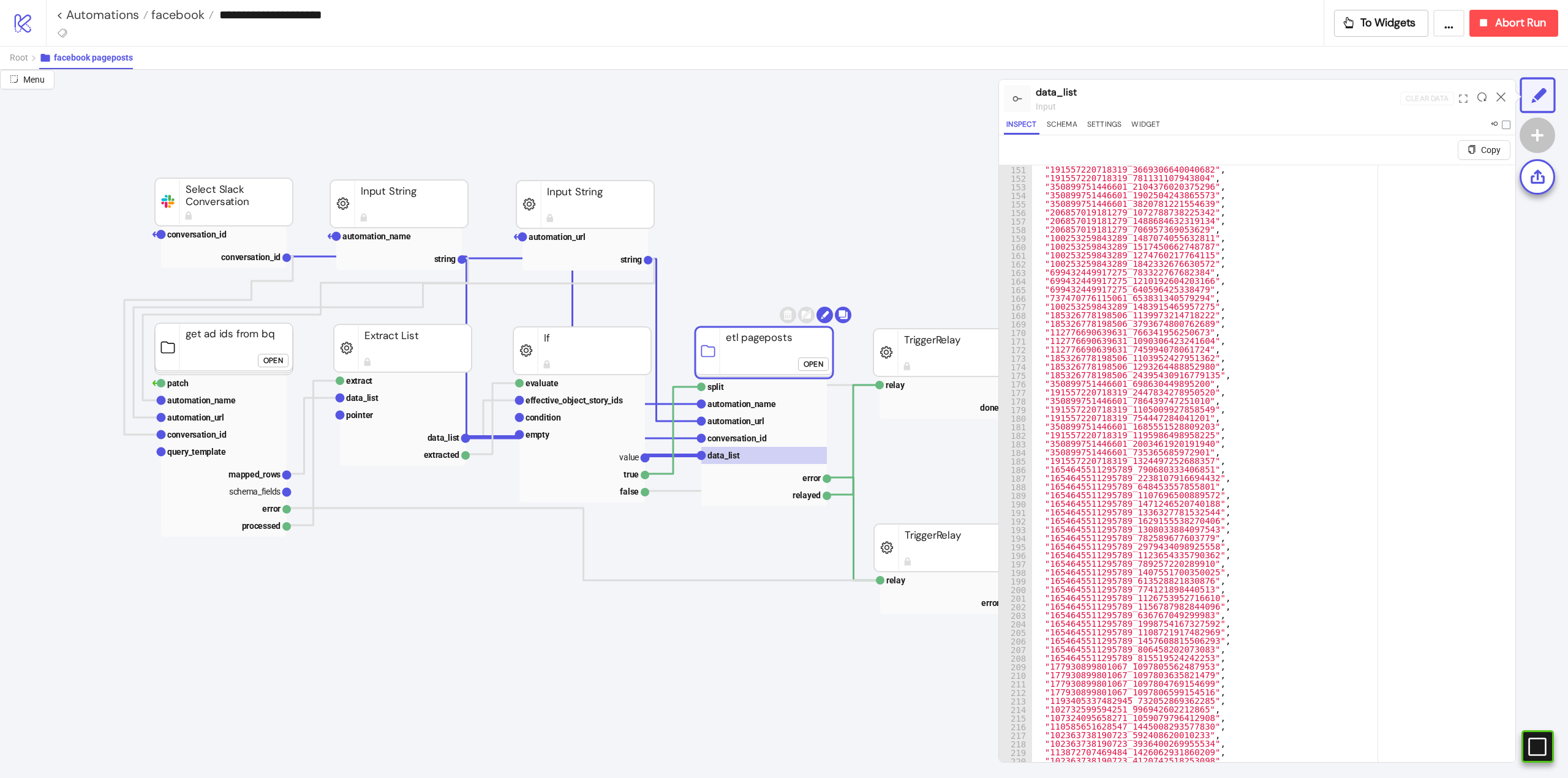
scroll to position [1354, 0]
type textarea "**********"
click at [1217, 340] on div ""206857019181279_706957369053629" , "100253259843289_1487074055632811" , "10025…" at bounding box center [1268, 479] width 474 height 644
type input "**********"
type textarea "**********"
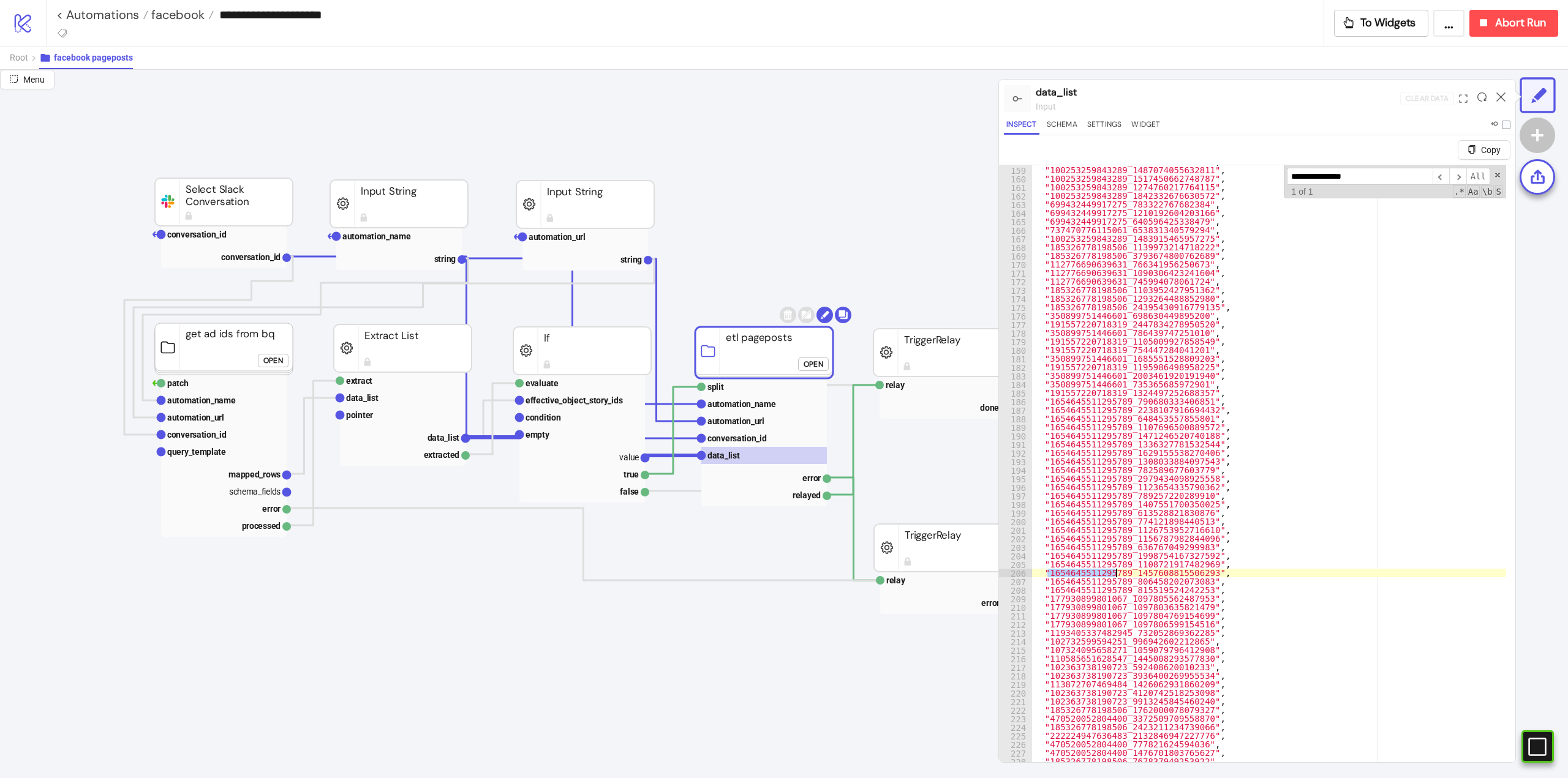
drag, startPoint x: 1047, startPoint y: 573, endPoint x: 1114, endPoint y: 569, distance: 67.1
click at [1114, 569] on div ""206857019181279_706957369053629" , "100253259843289_1487074055632811" , "10025…" at bounding box center [1268, 479] width 474 height 644
click at [1092, 572] on div ""206857019181279_706957369053629" , "100253259843289_1487074055632811" , "10025…" at bounding box center [1268, 478] width 474 height 626
drag, startPoint x: 1048, startPoint y: 571, endPoint x: 1117, endPoint y: 575, distance: 69.1
click at [1117, 575] on div ""206857019181279_706957369053629" , "100253259843289_1487074055632811" , "10025…" at bounding box center [1268, 479] width 474 height 644
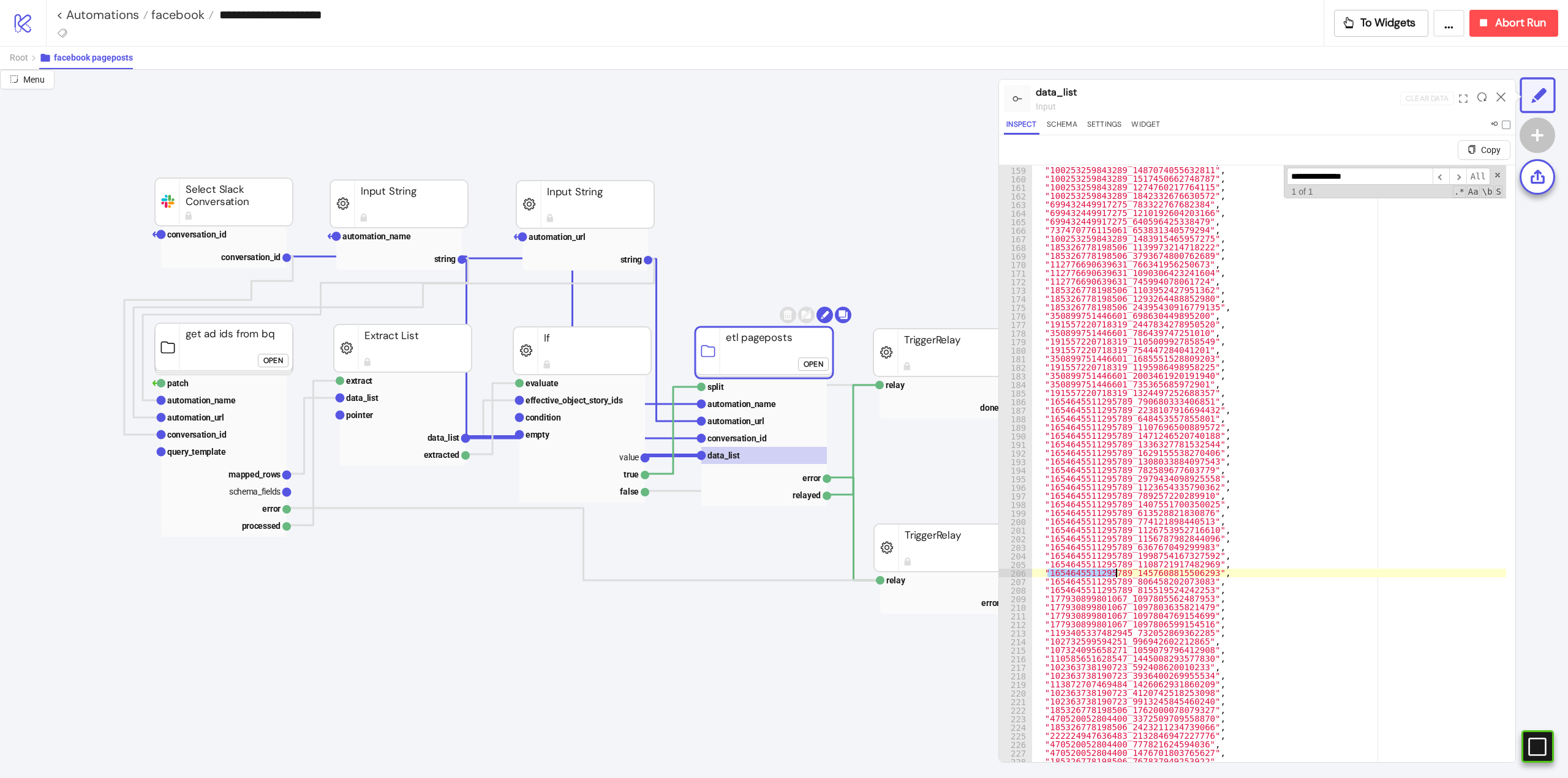
drag, startPoint x: 1502, startPoint y: 97, endPoint x: 1487, endPoint y: 101, distance: 15.5
click at [1500, 97] on icon at bounding box center [1500, 97] width 9 height 9
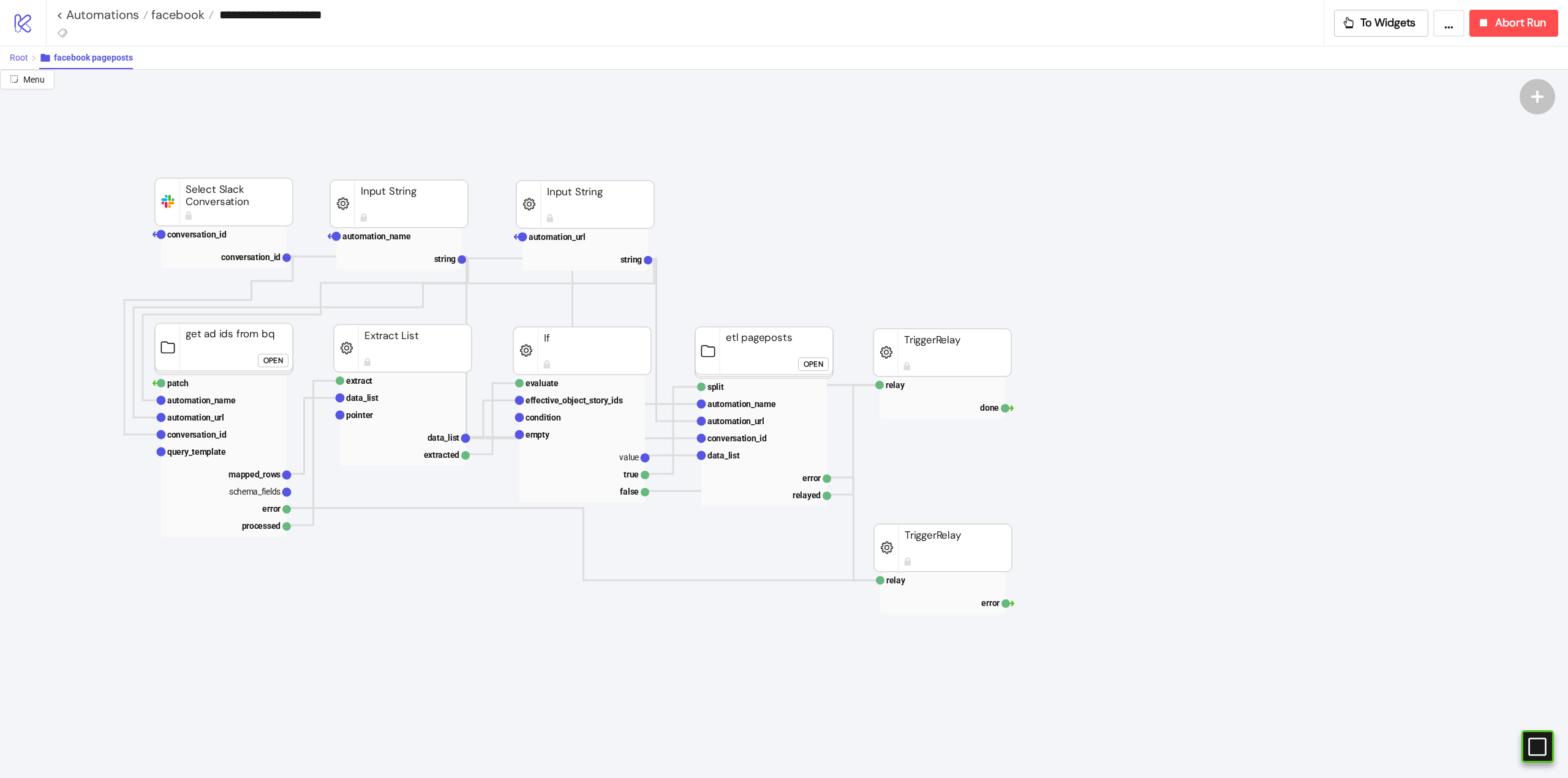
click at [25, 57] on span "Root" at bounding box center [19, 57] width 19 height 10
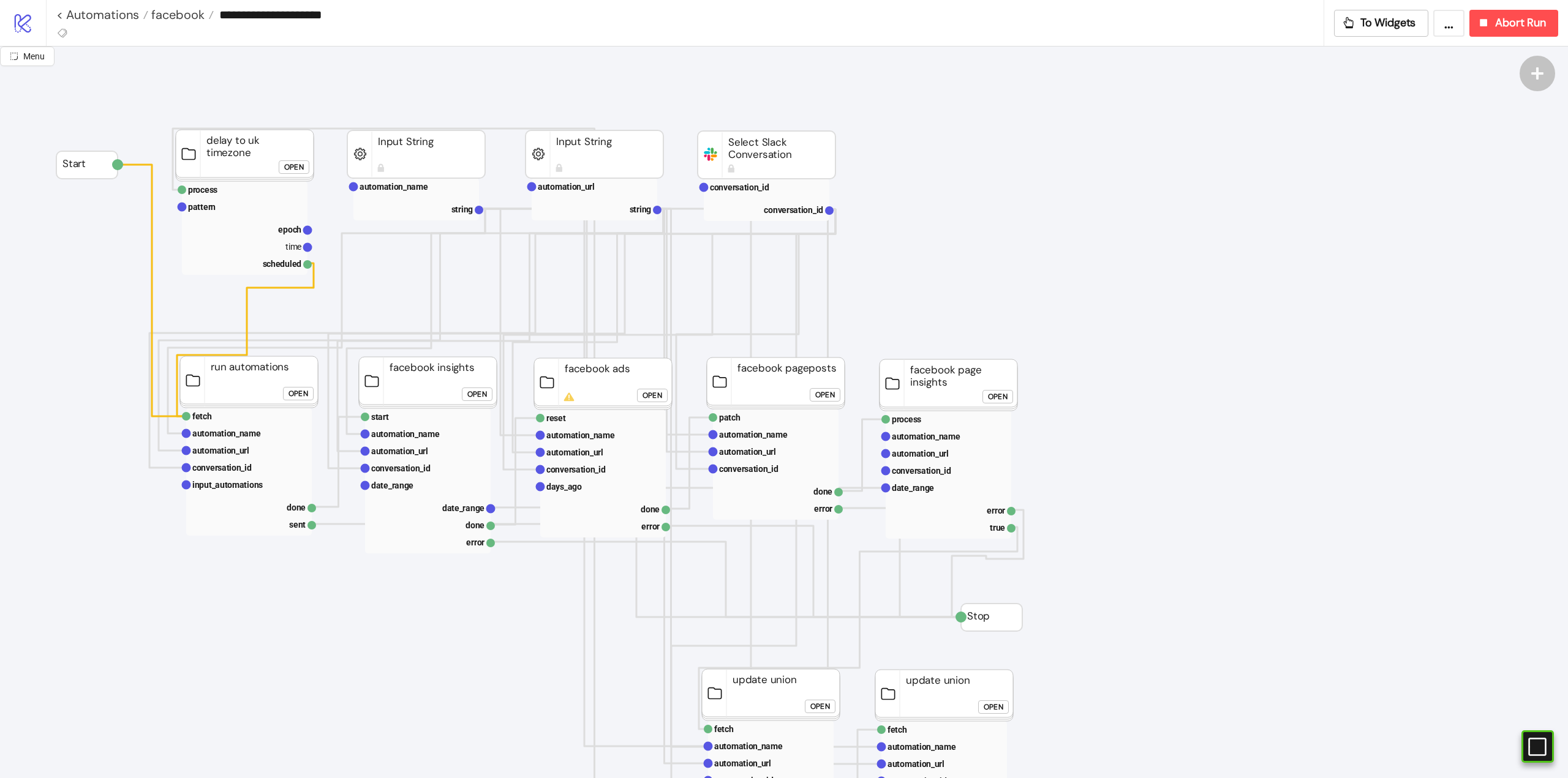
click at [760, 380] on rect at bounding box center [776, 384] width 138 height 51
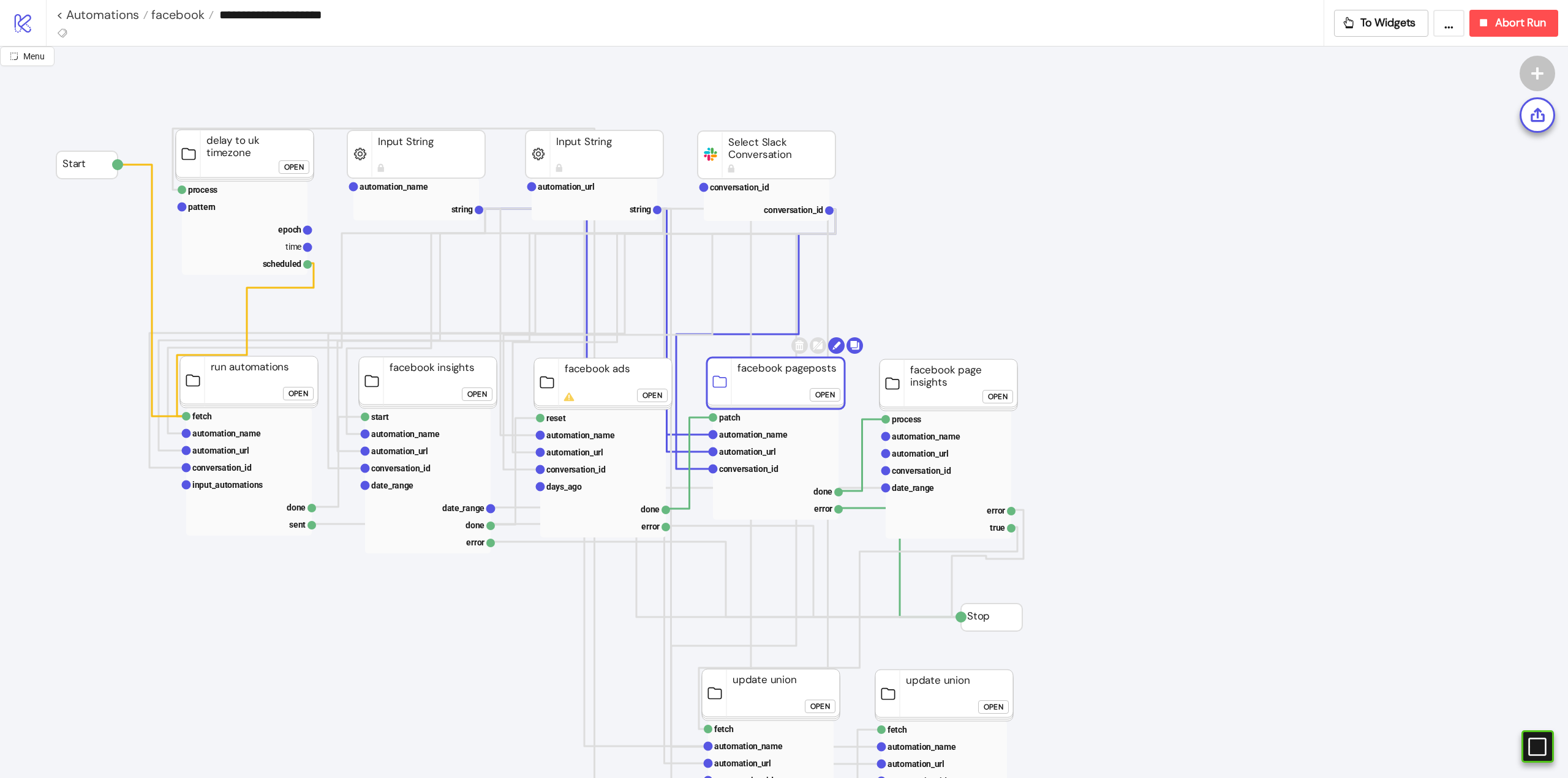
click div "Open"
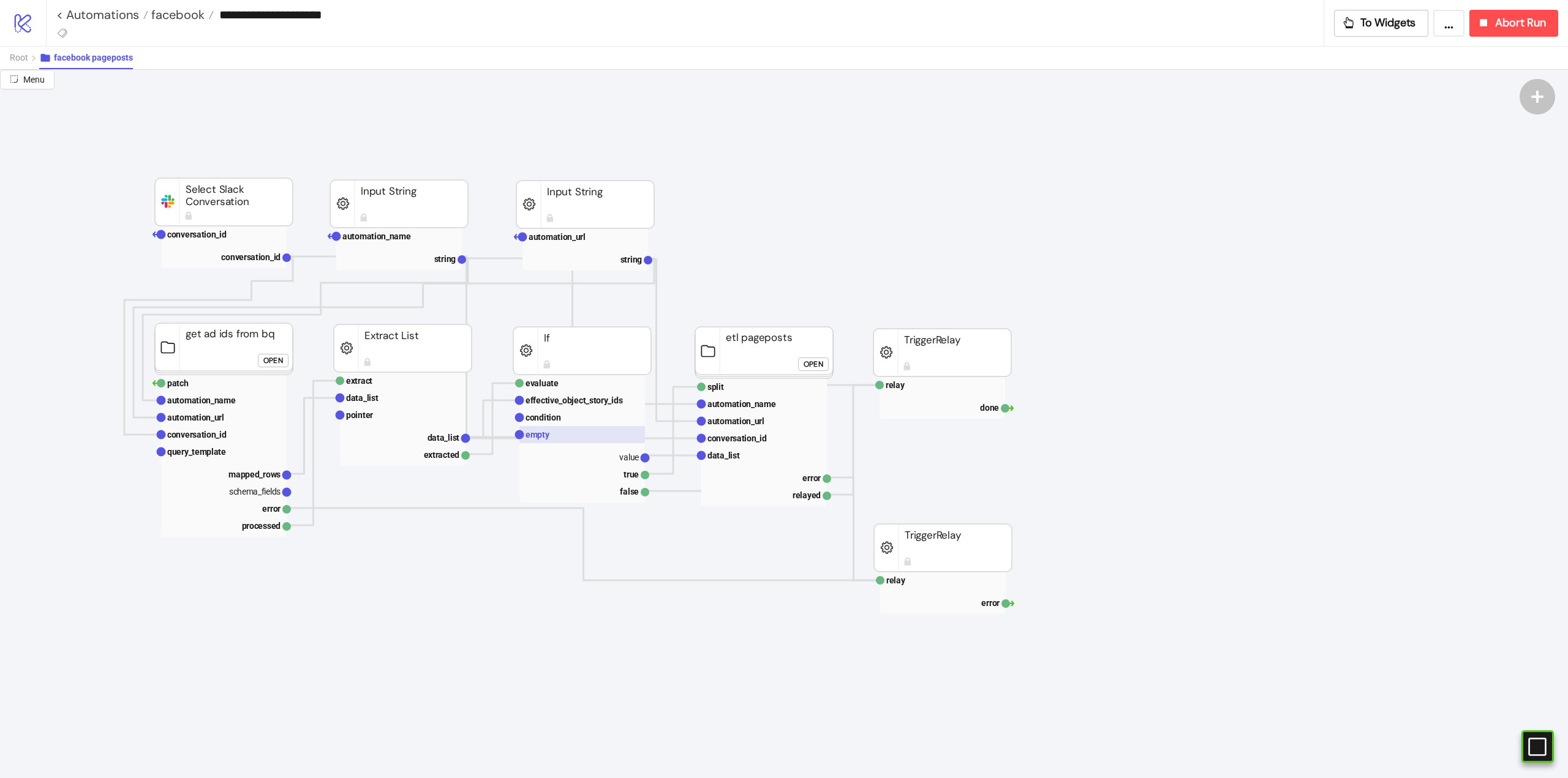
click at [552, 438] on rect at bounding box center [582, 434] width 125 height 17
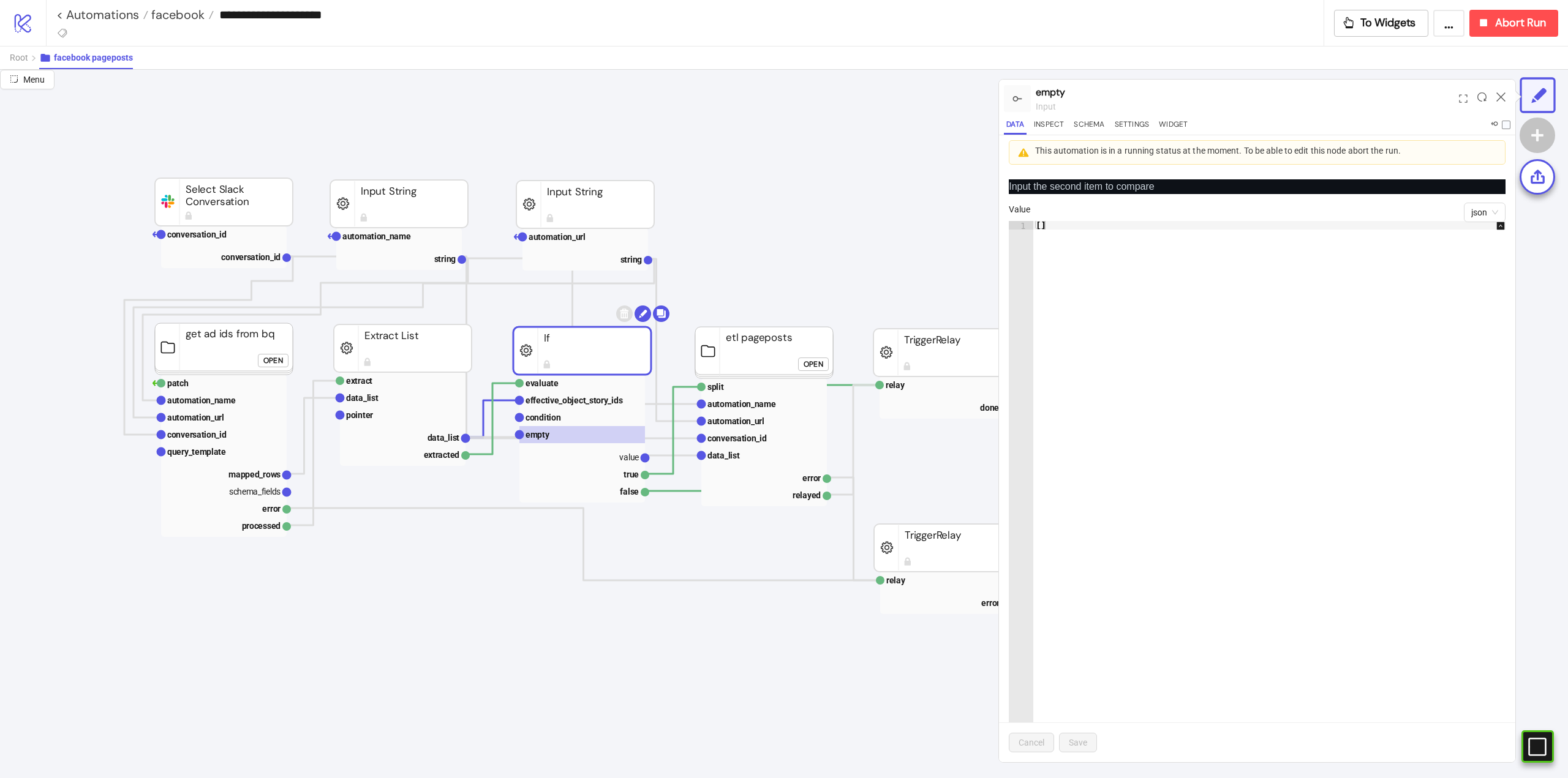
click at [1505, 95] on div at bounding box center [1500, 99] width 19 height 34
click at [1502, 101] on icon at bounding box center [1500, 97] width 9 height 9
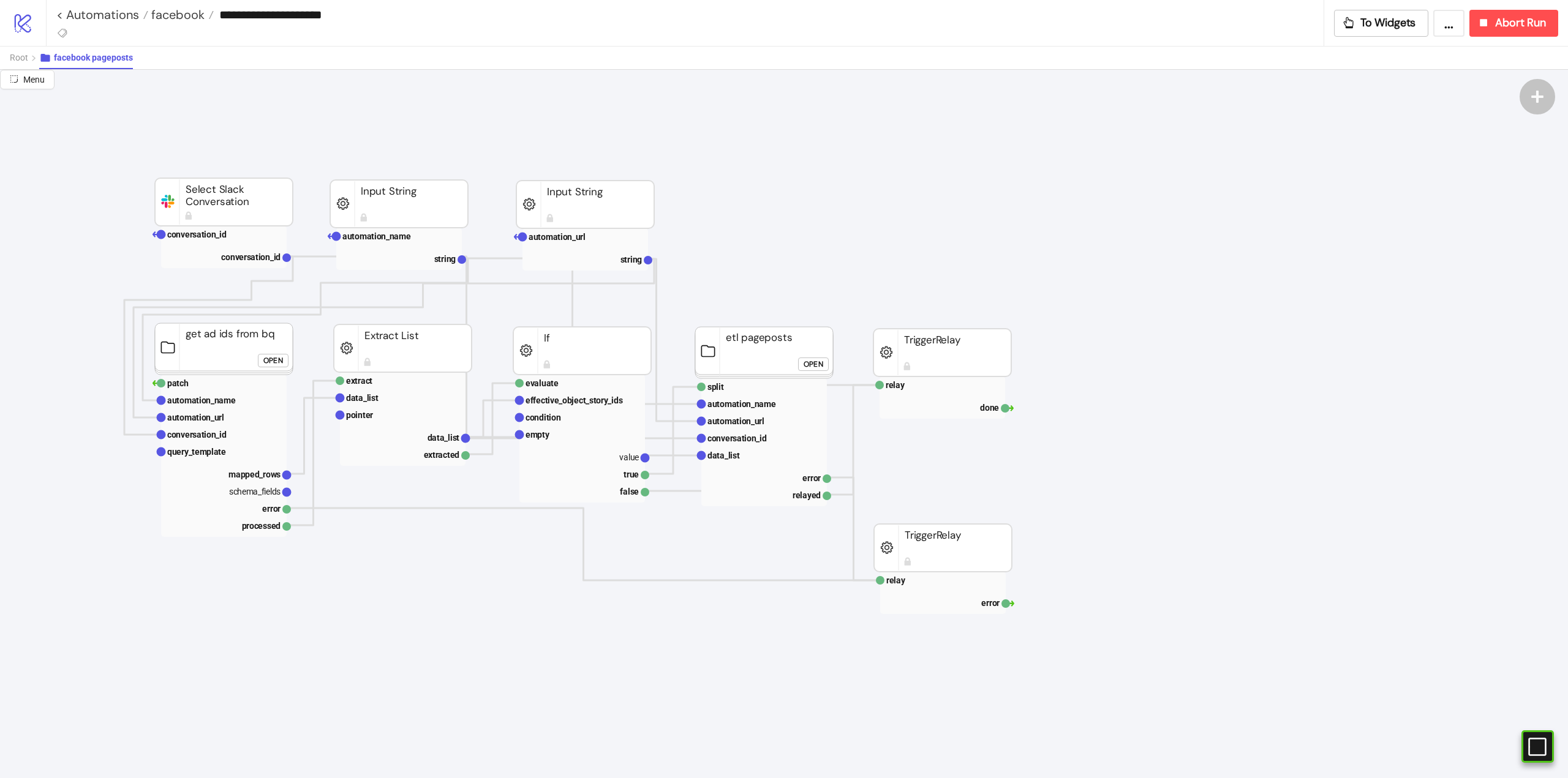
click at [817, 364] on div "Open" at bounding box center [814, 364] width 20 height 14
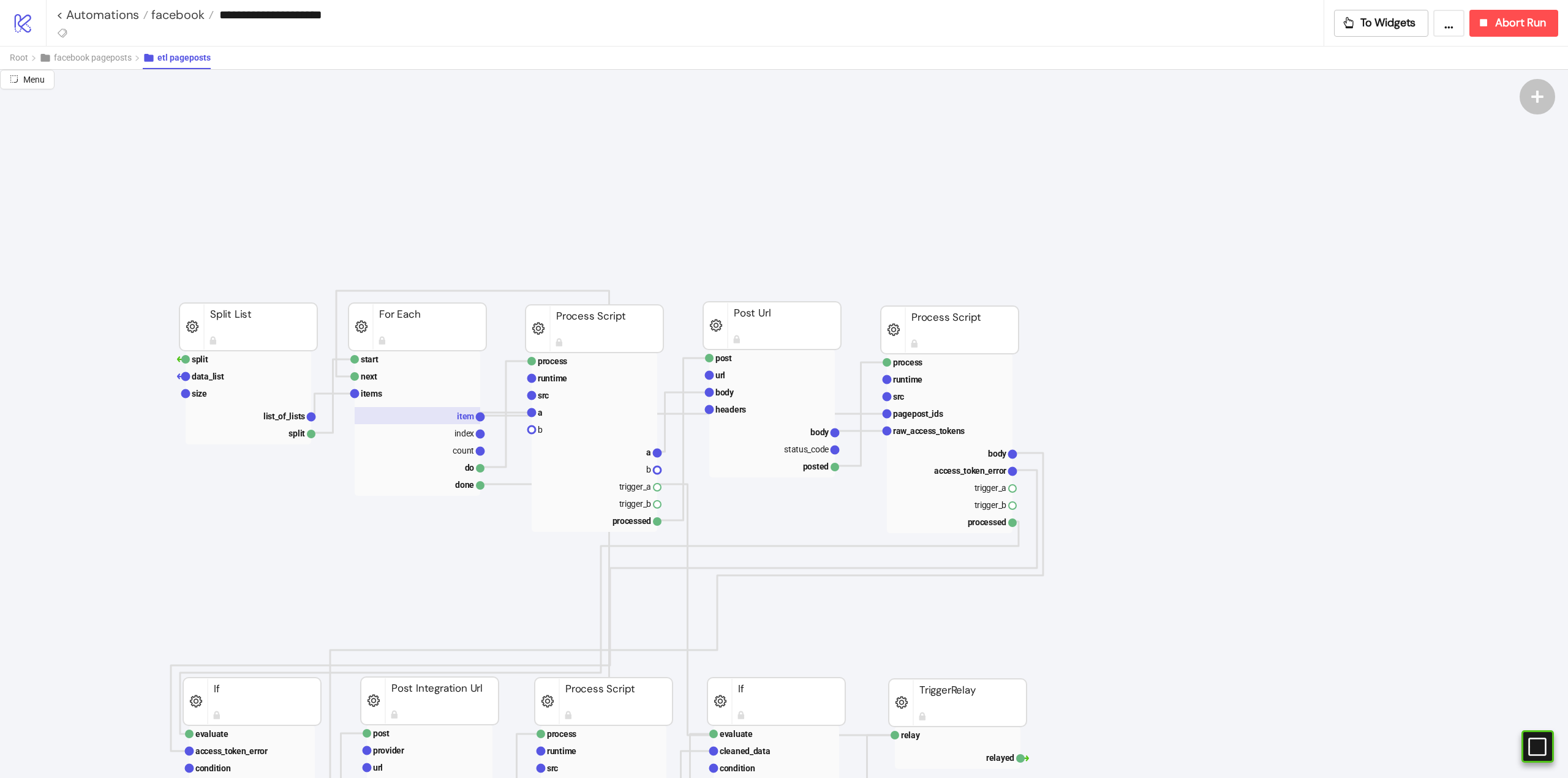
scroll to position [61, 0]
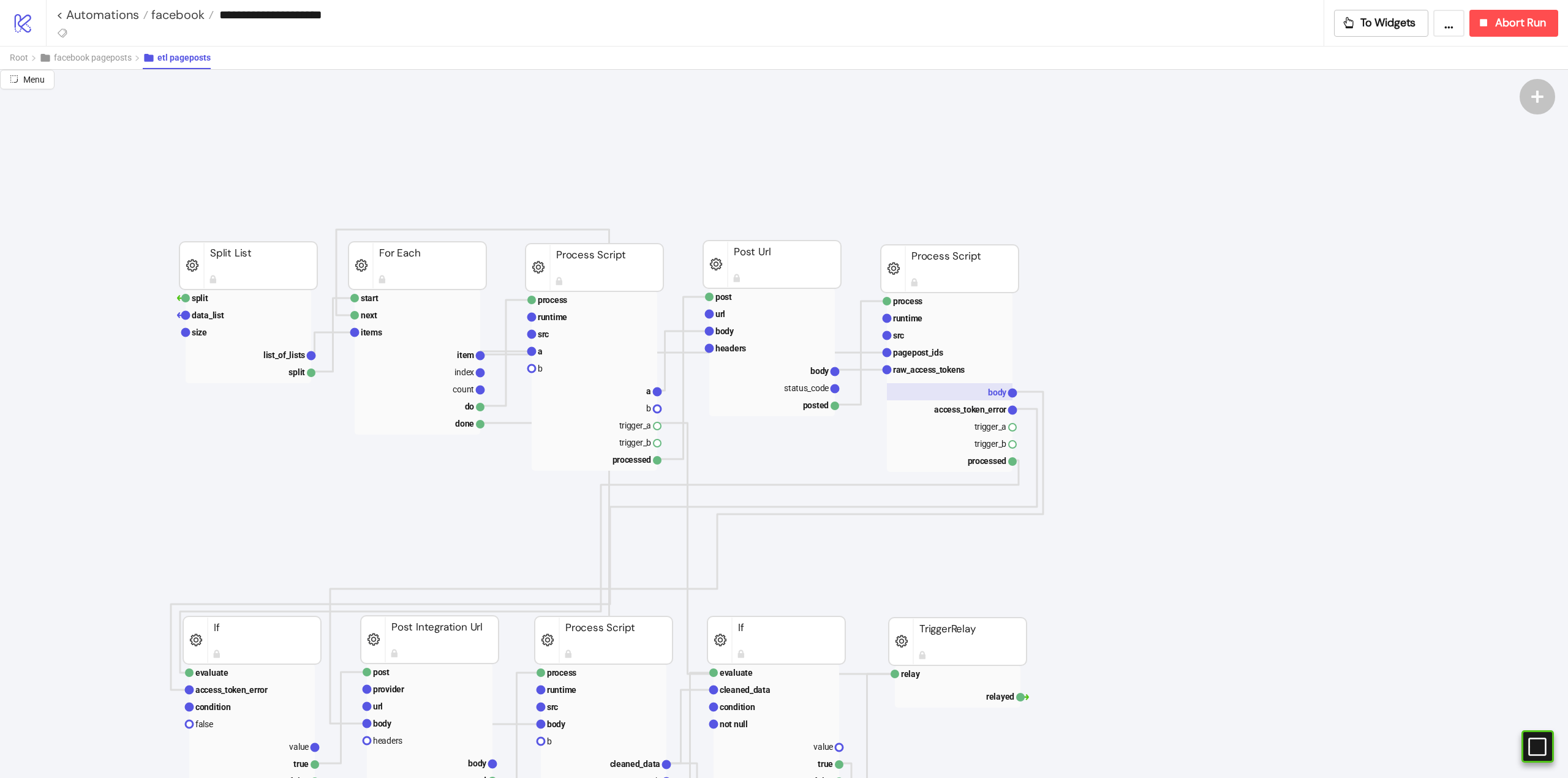
click at [982, 388] on rect at bounding box center [949, 391] width 125 height 17
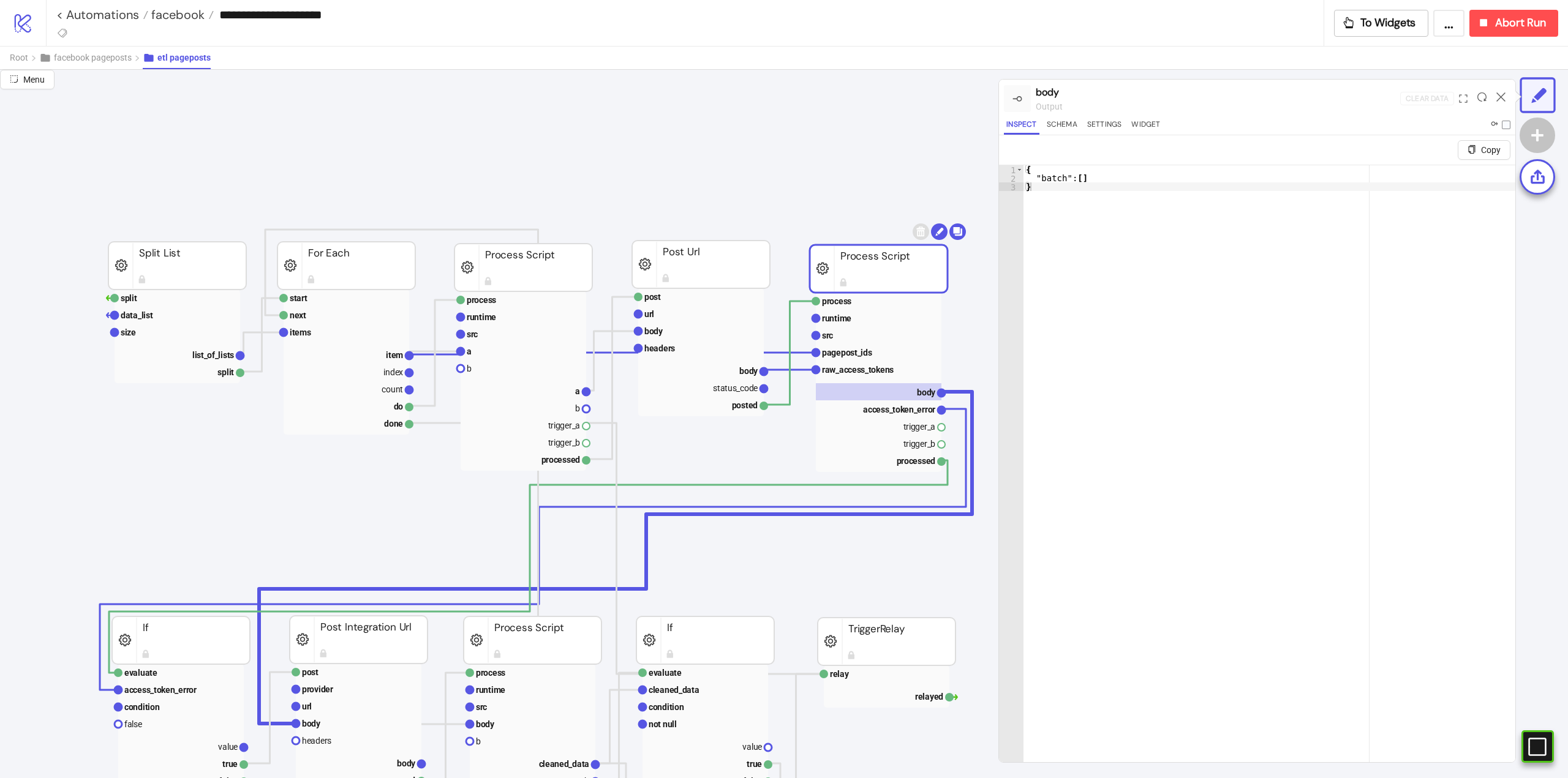
scroll to position [61, 74]
click at [891, 409] on text "access_token_error" at bounding box center [895, 409] width 72 height 10
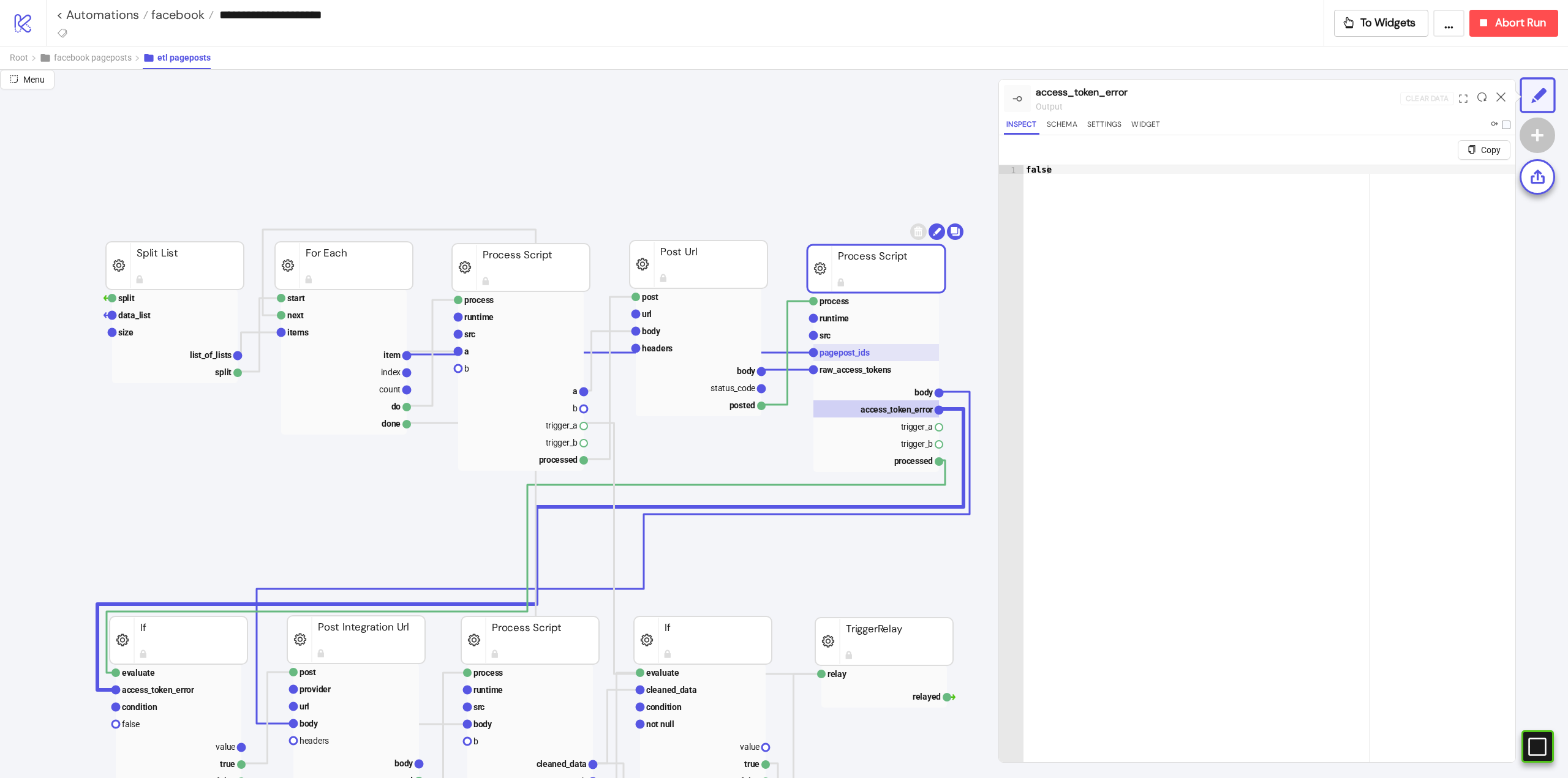
click at [852, 353] on text "pagepost_ids" at bounding box center [844, 353] width 50 height 10
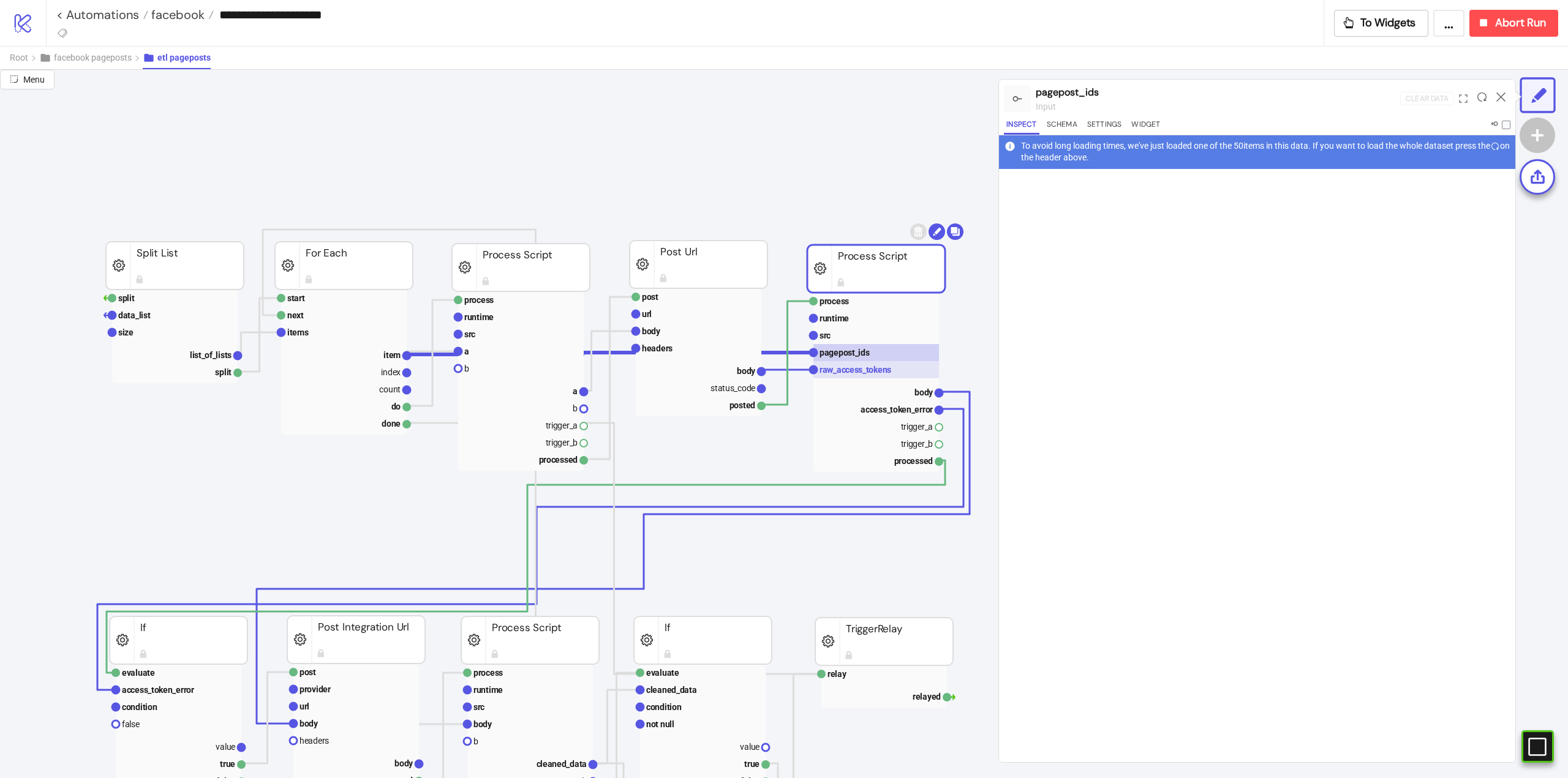
click at [855, 369] on text "raw_access_tokens" at bounding box center [855, 370] width 72 height 10
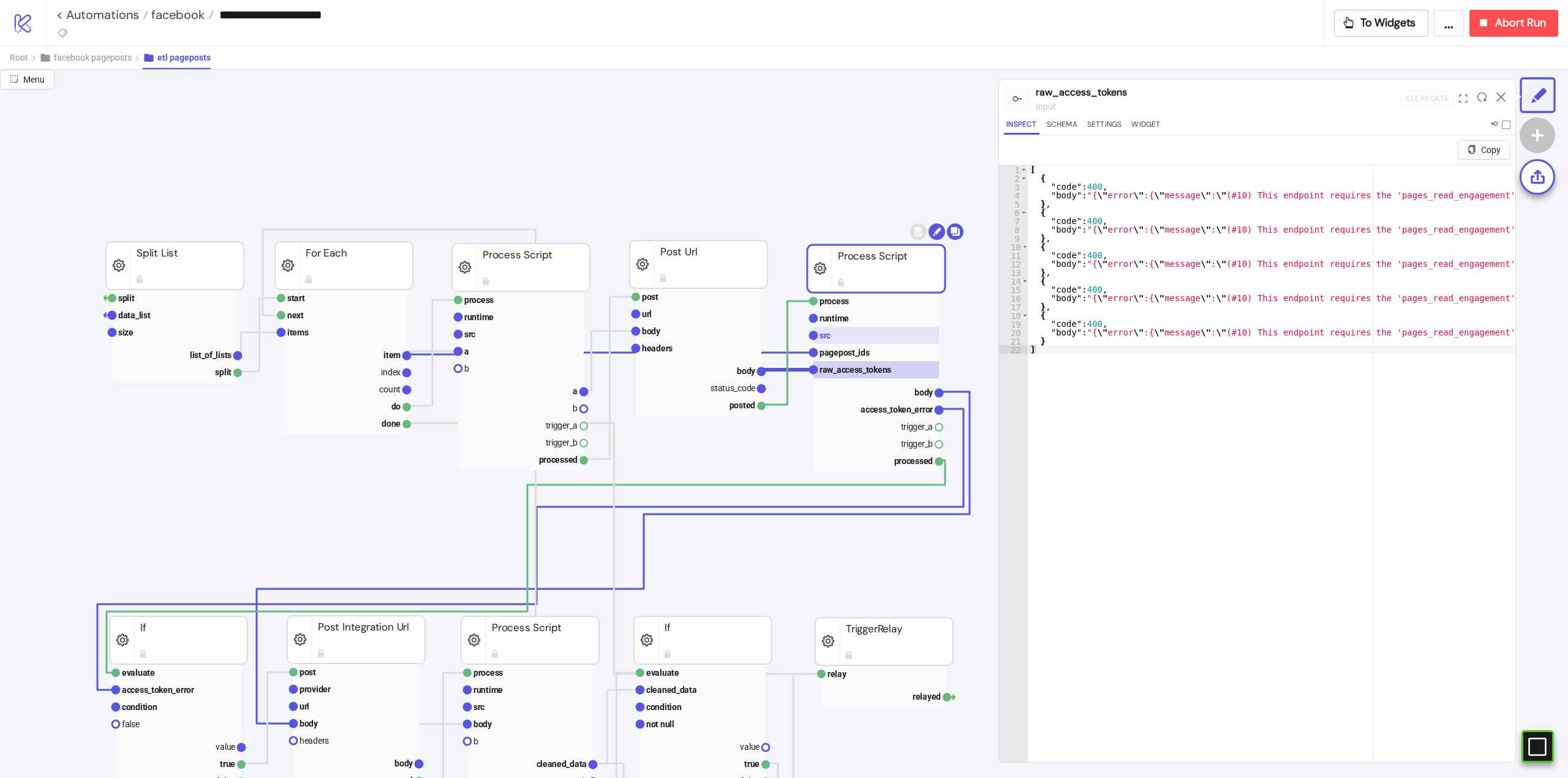
click at [834, 342] on rect at bounding box center [876, 335] width 125 height 17
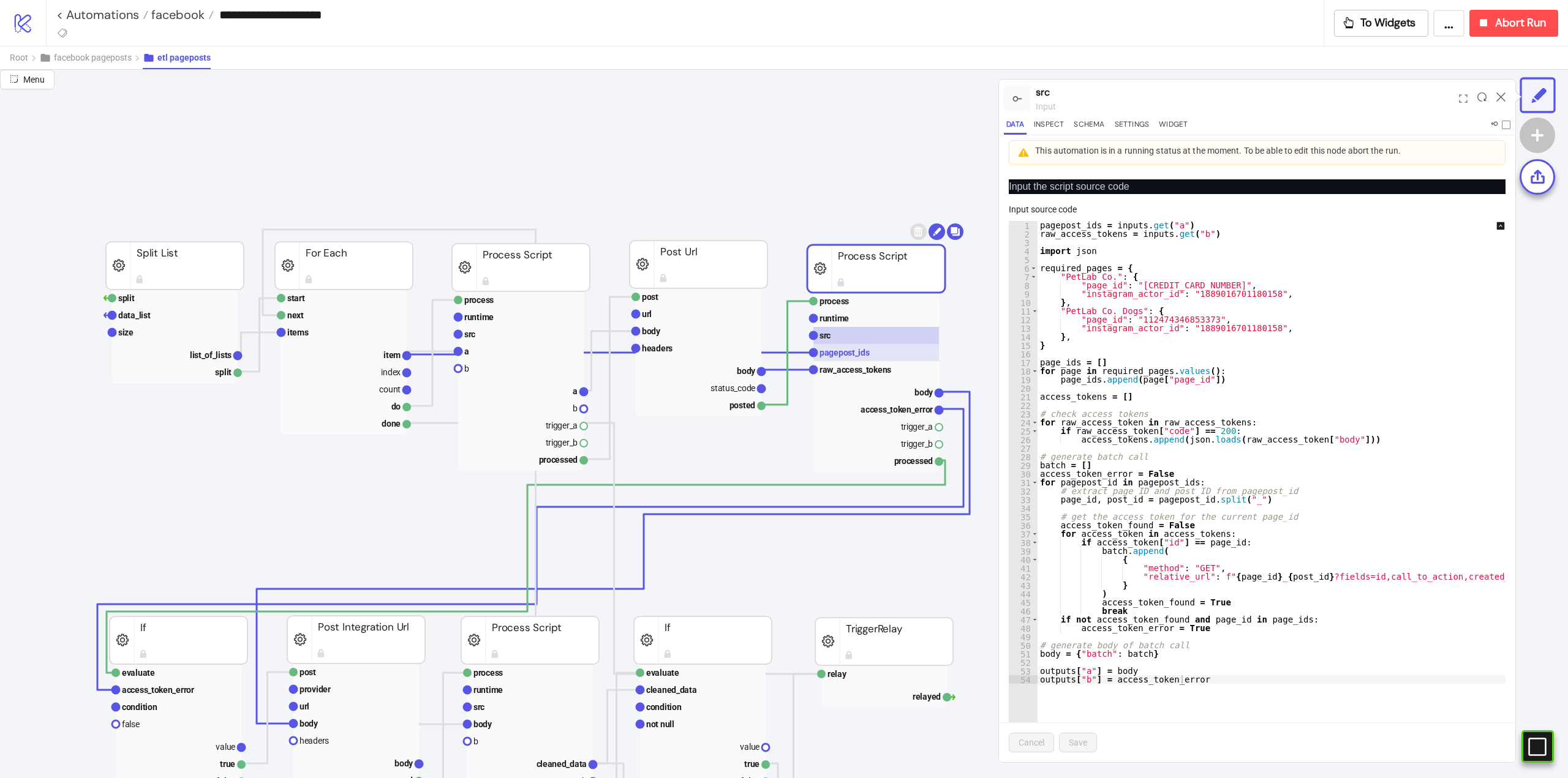
click at [841, 356] on text "pagepost_ids" at bounding box center [844, 353] width 50 height 10
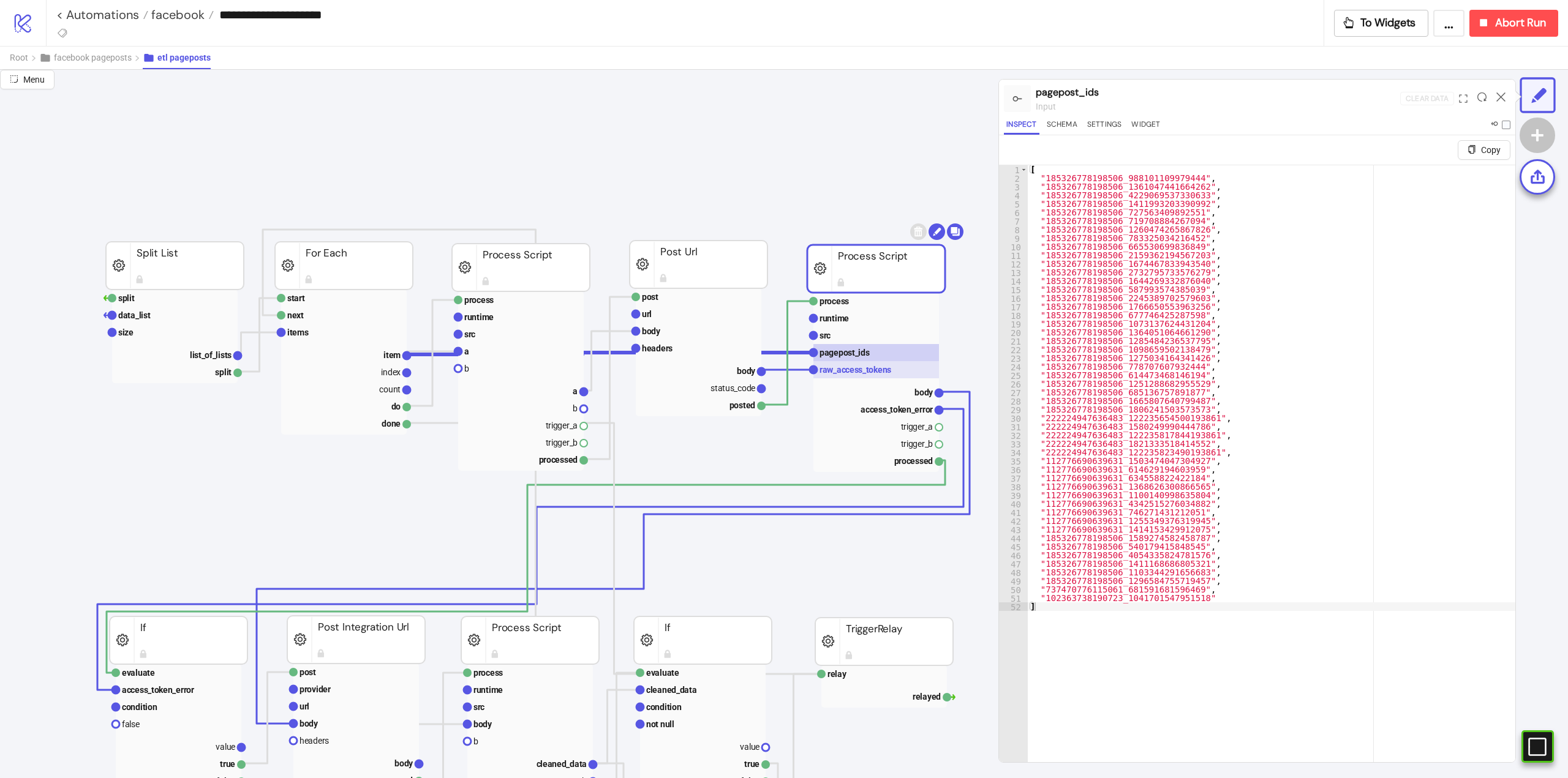
click at [843, 368] on text "raw_access_tokens" at bounding box center [855, 370] width 72 height 10
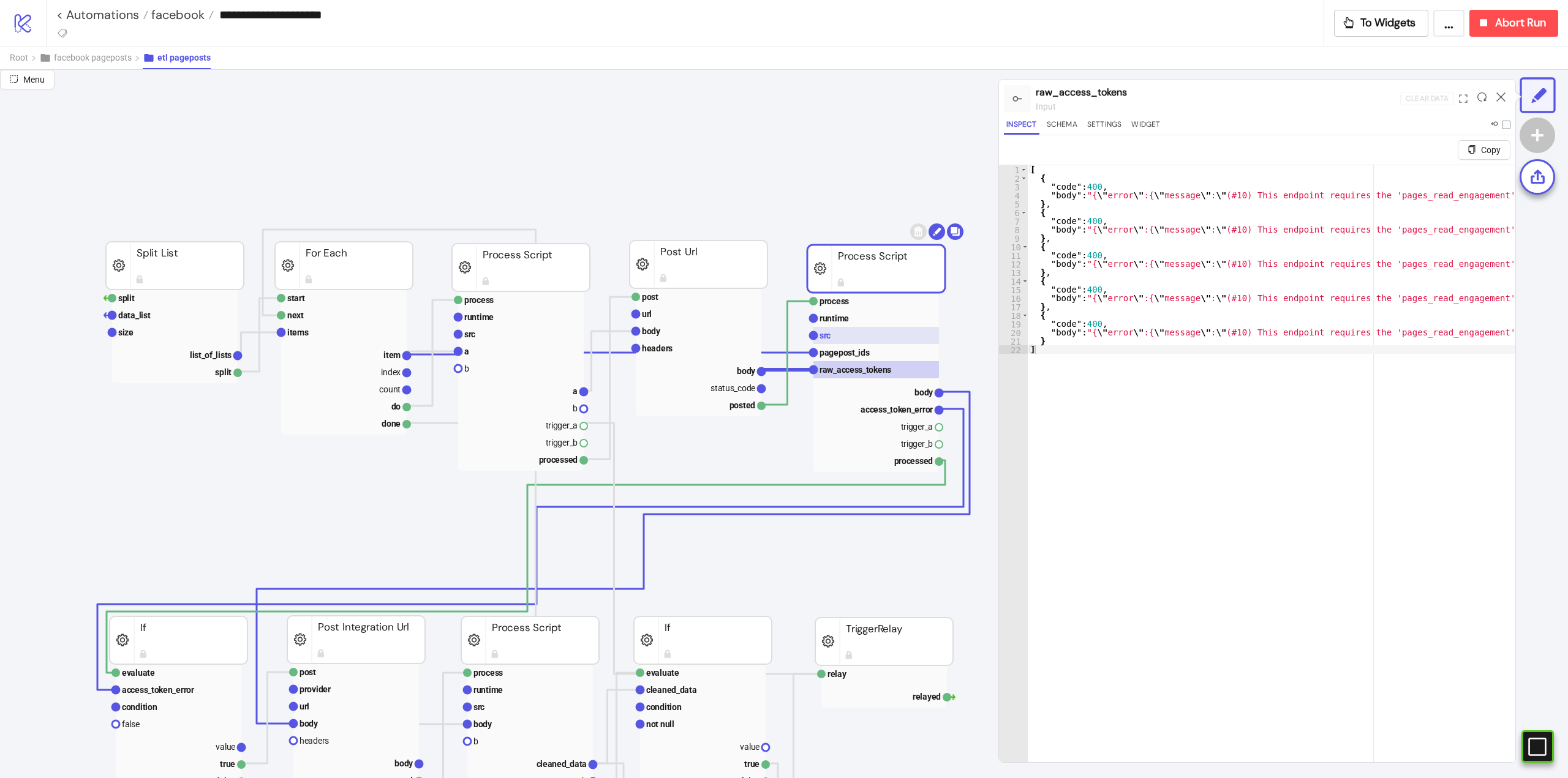
click at [872, 339] on rect at bounding box center [876, 335] width 125 height 17
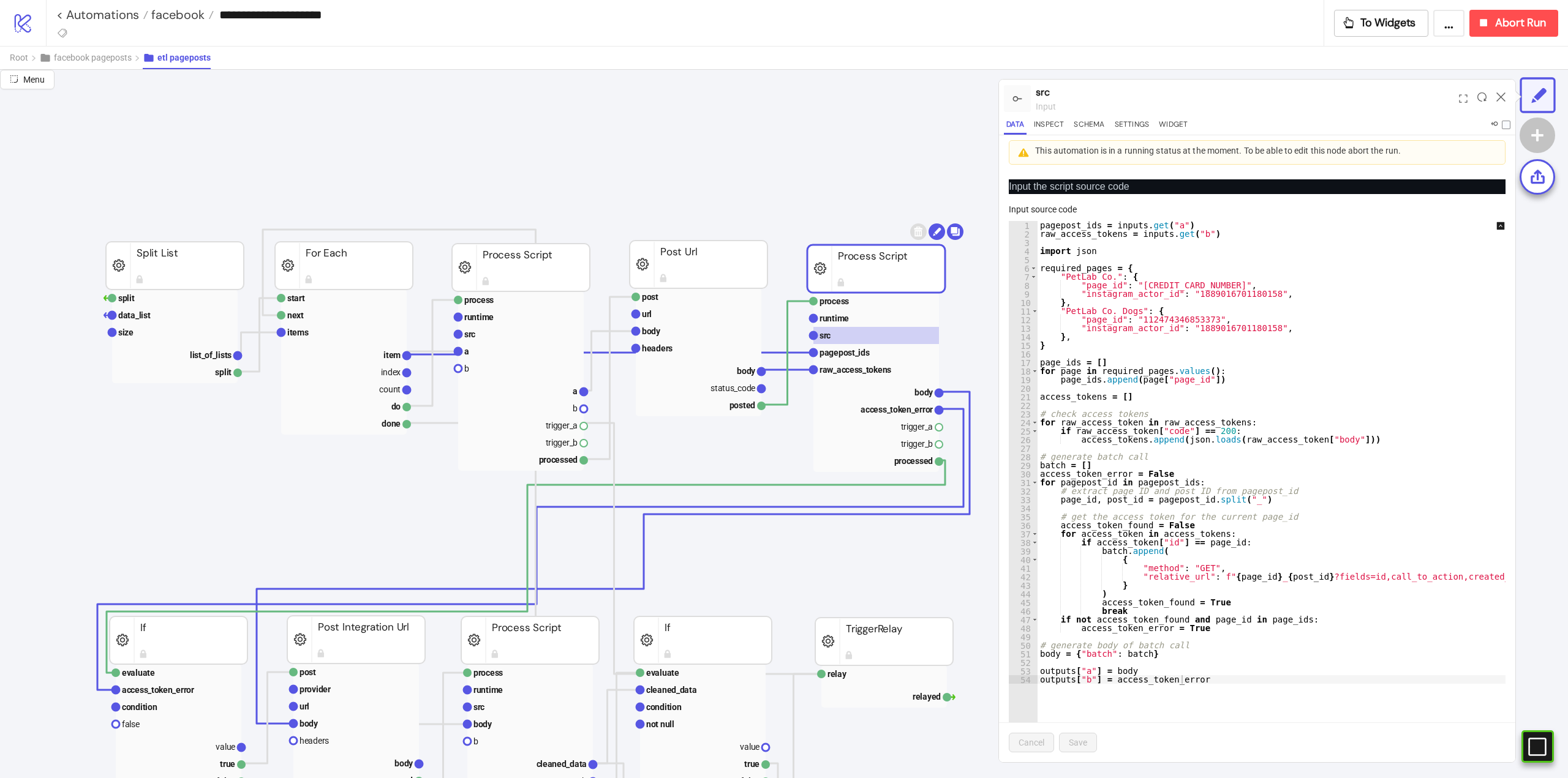
scroll to position [245, 74]
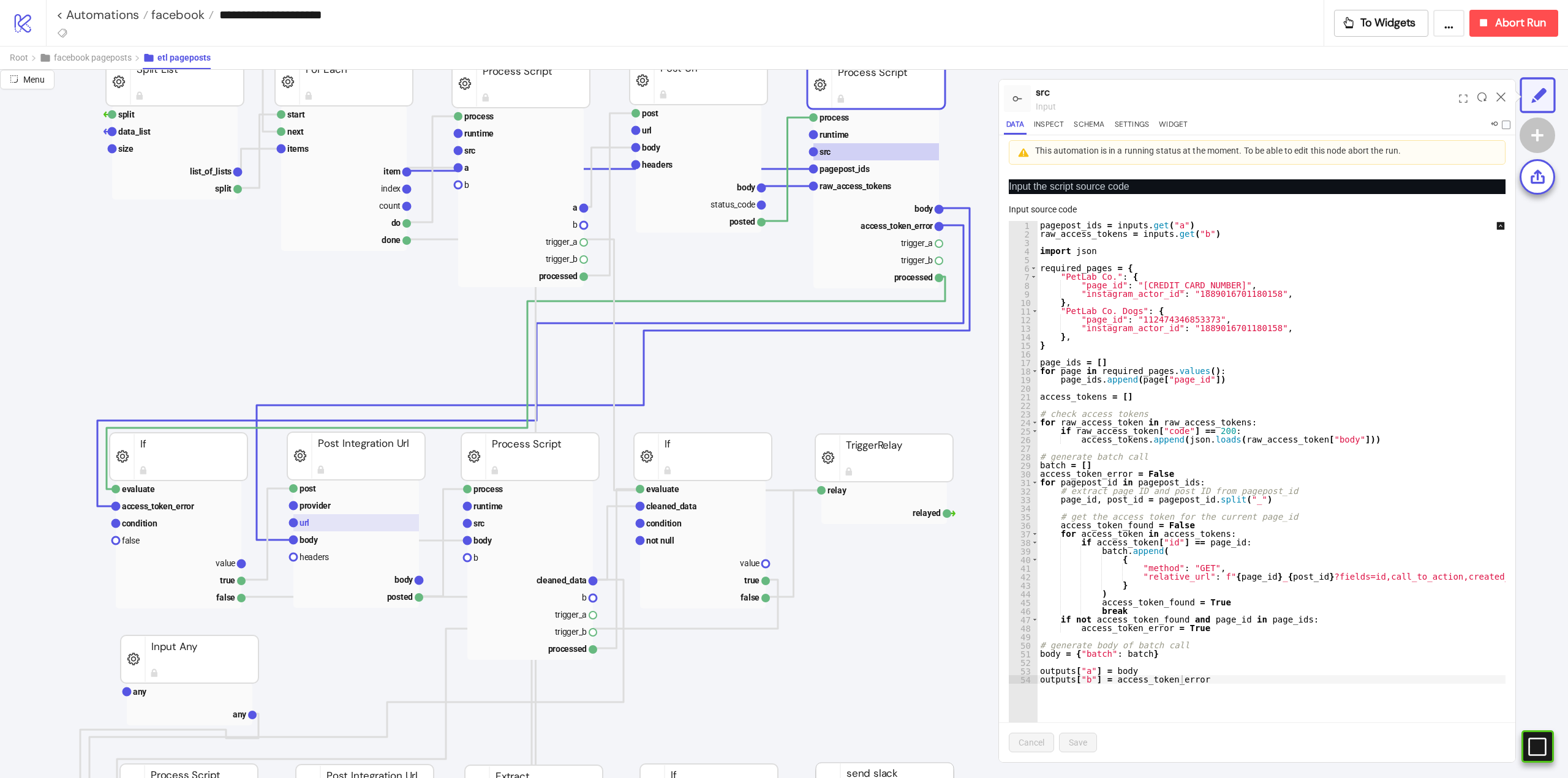
click at [337, 530] on rect at bounding box center [355, 523] width 125 height 17
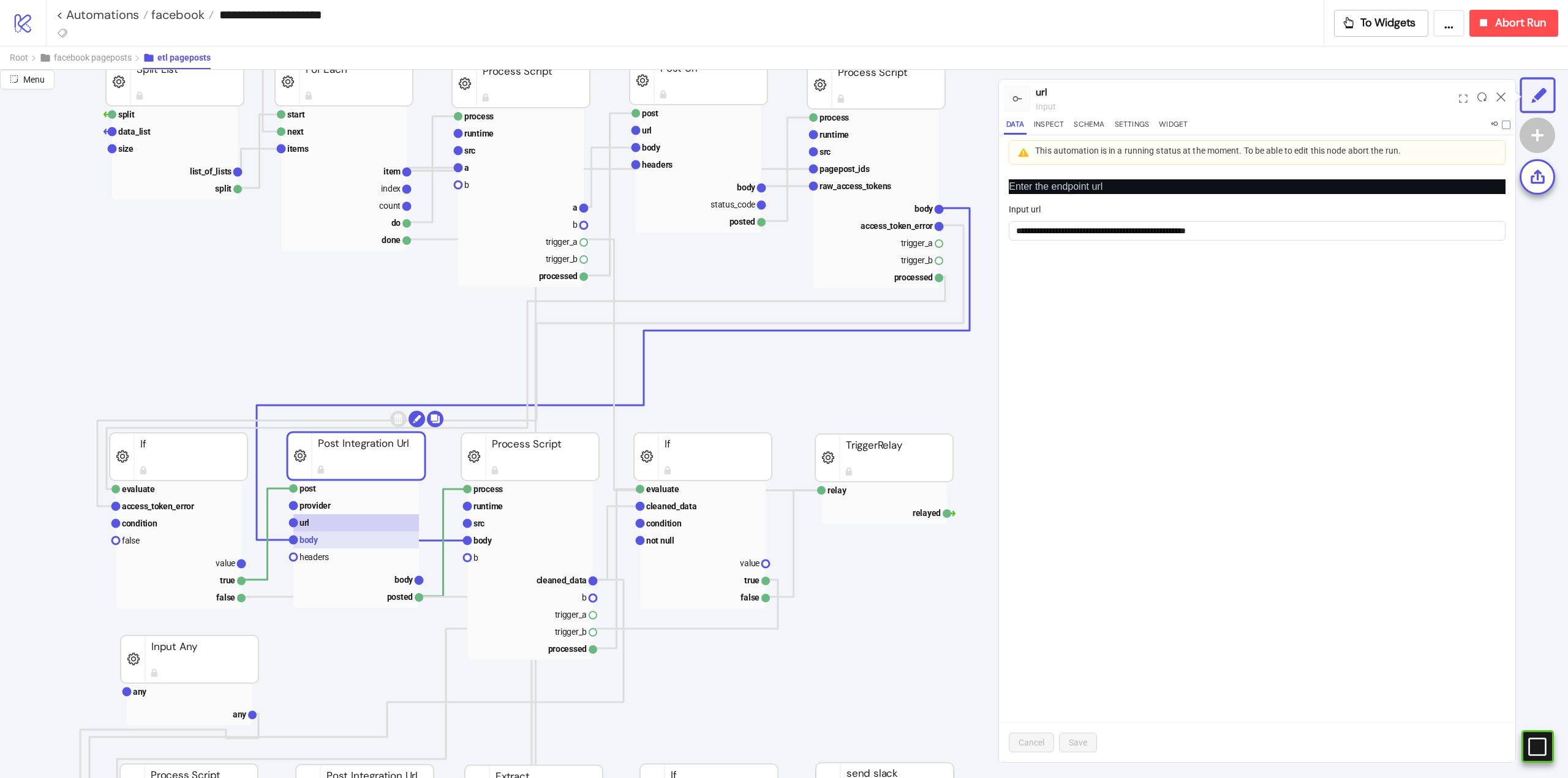
click at [335, 539] on rect at bounding box center [355, 539] width 125 height 17
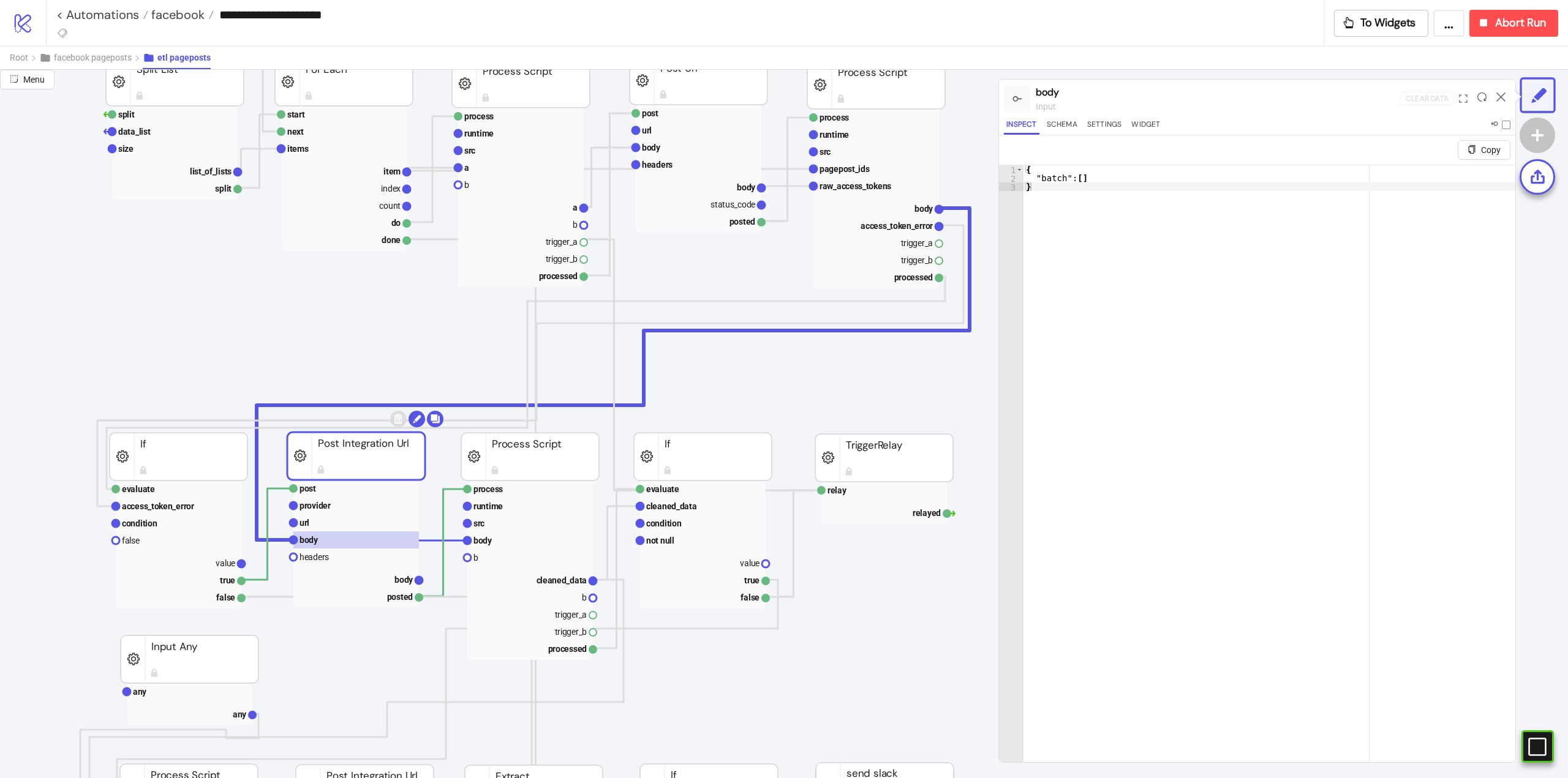
scroll to position [0, 74]
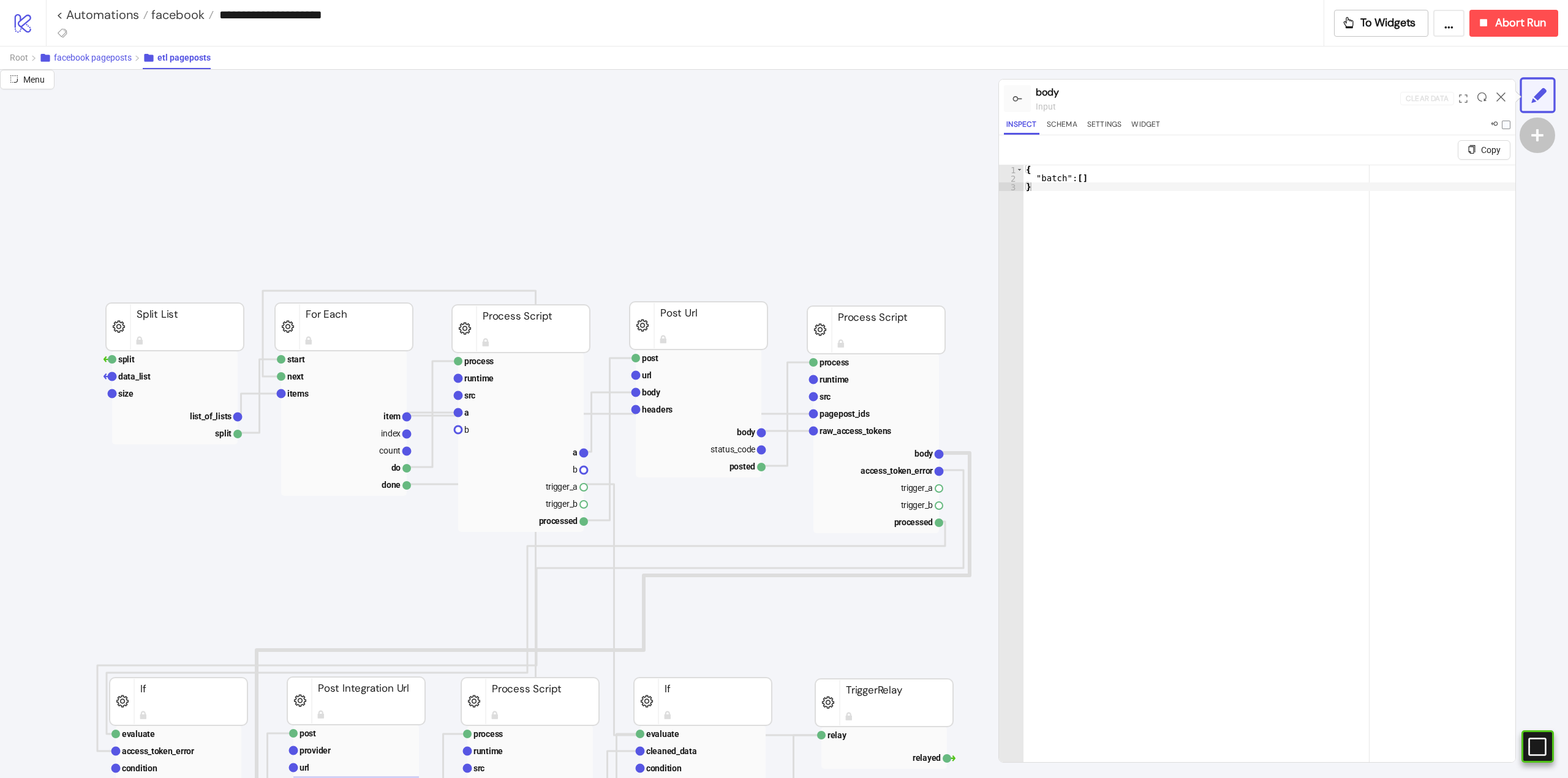
click at [90, 56] on span "facebook pageposts" at bounding box center [93, 57] width 78 height 10
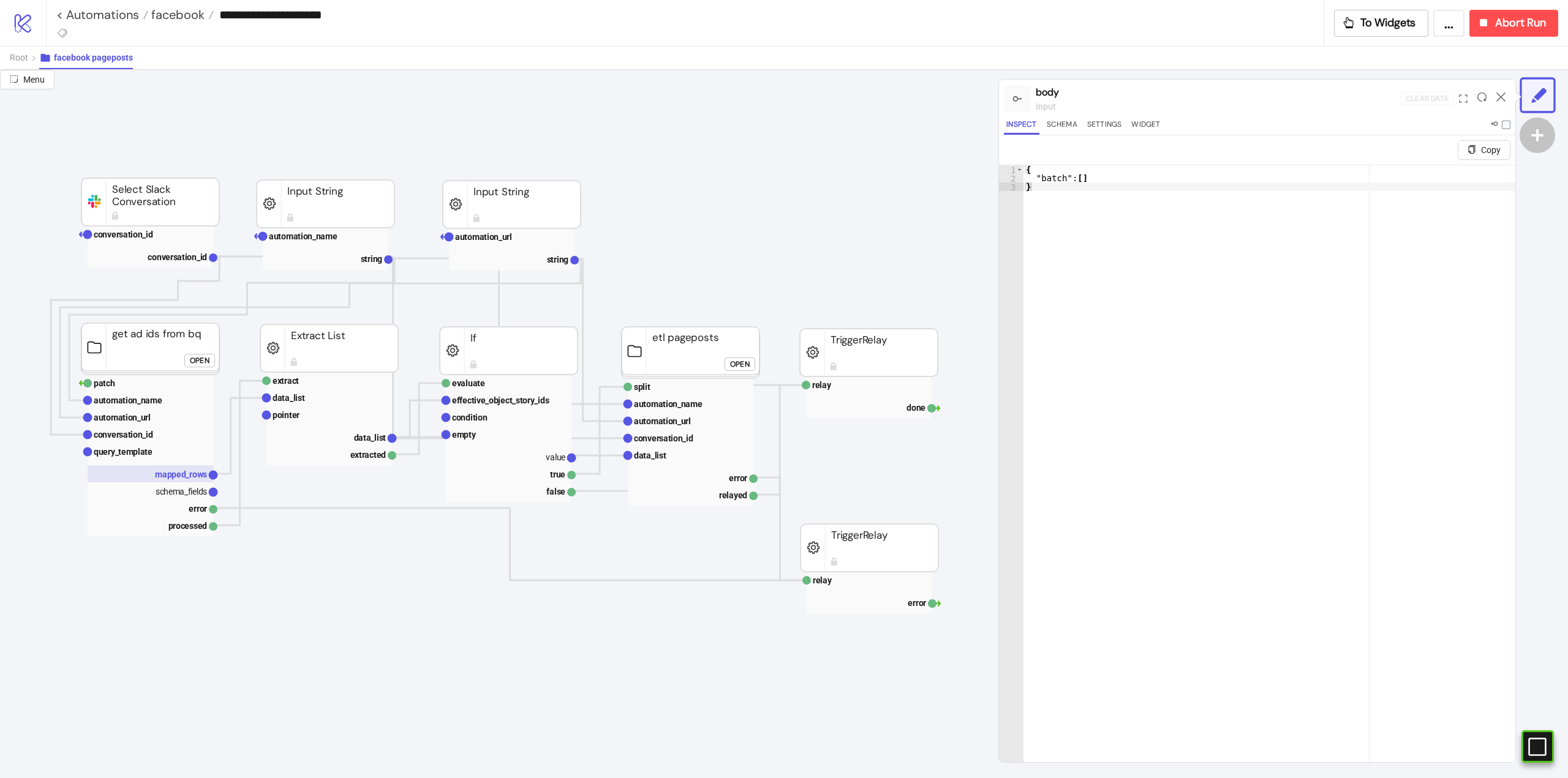
click at [181, 480] on rect at bounding box center [150, 473] width 125 height 17
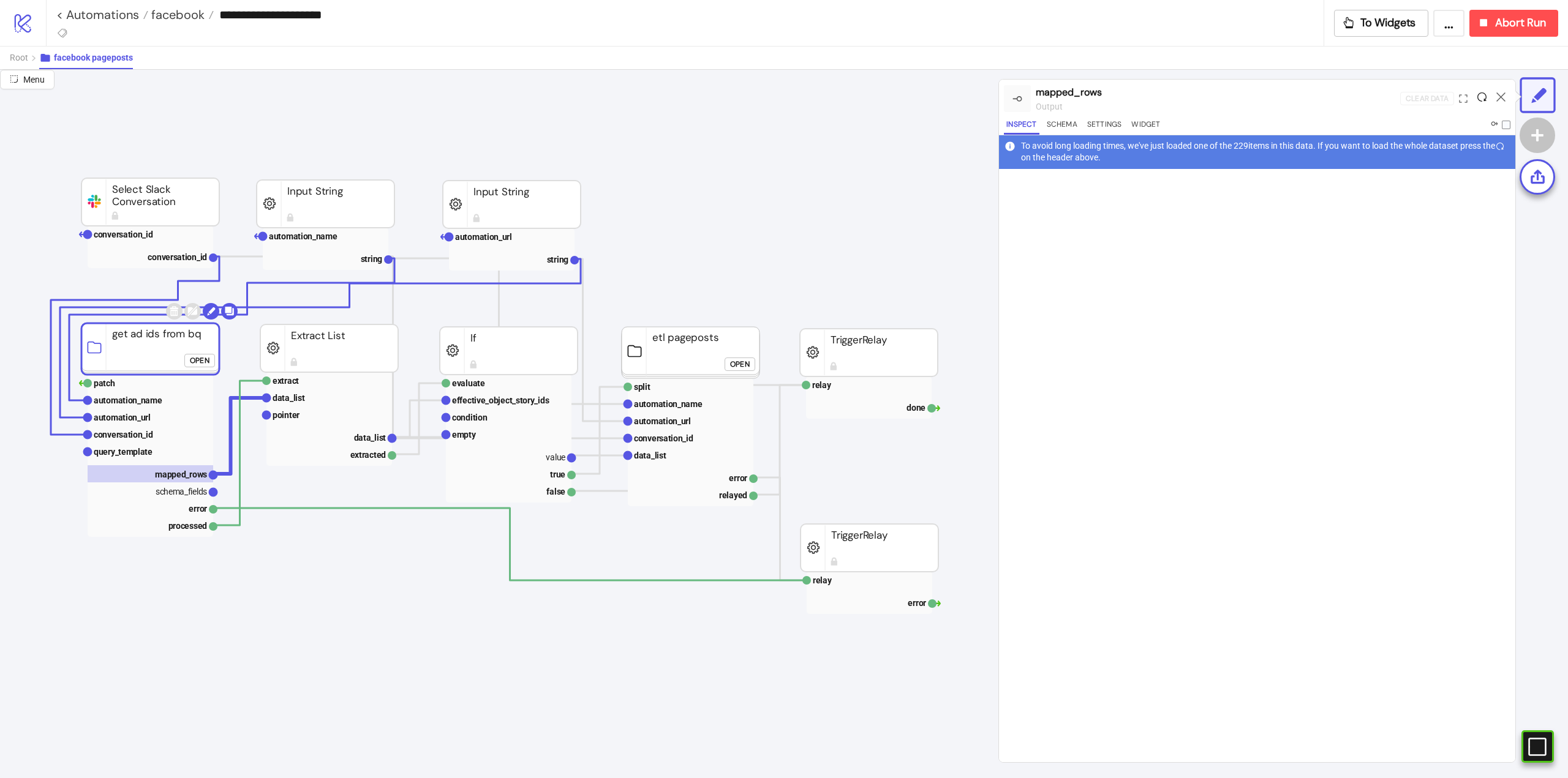
click at [1478, 100] on icon at bounding box center [1481, 97] width 9 height 9
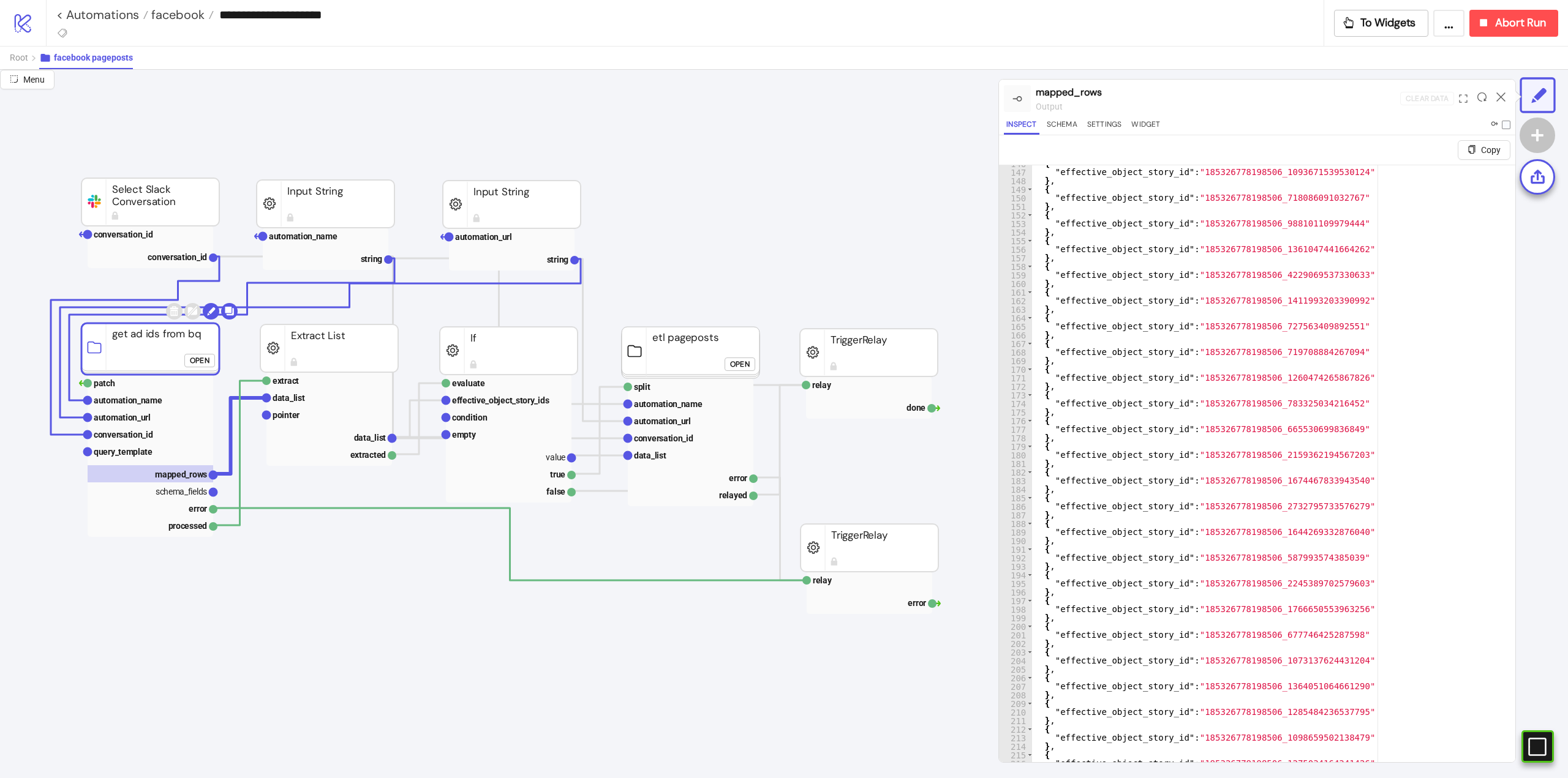
scroll to position [1469, 0]
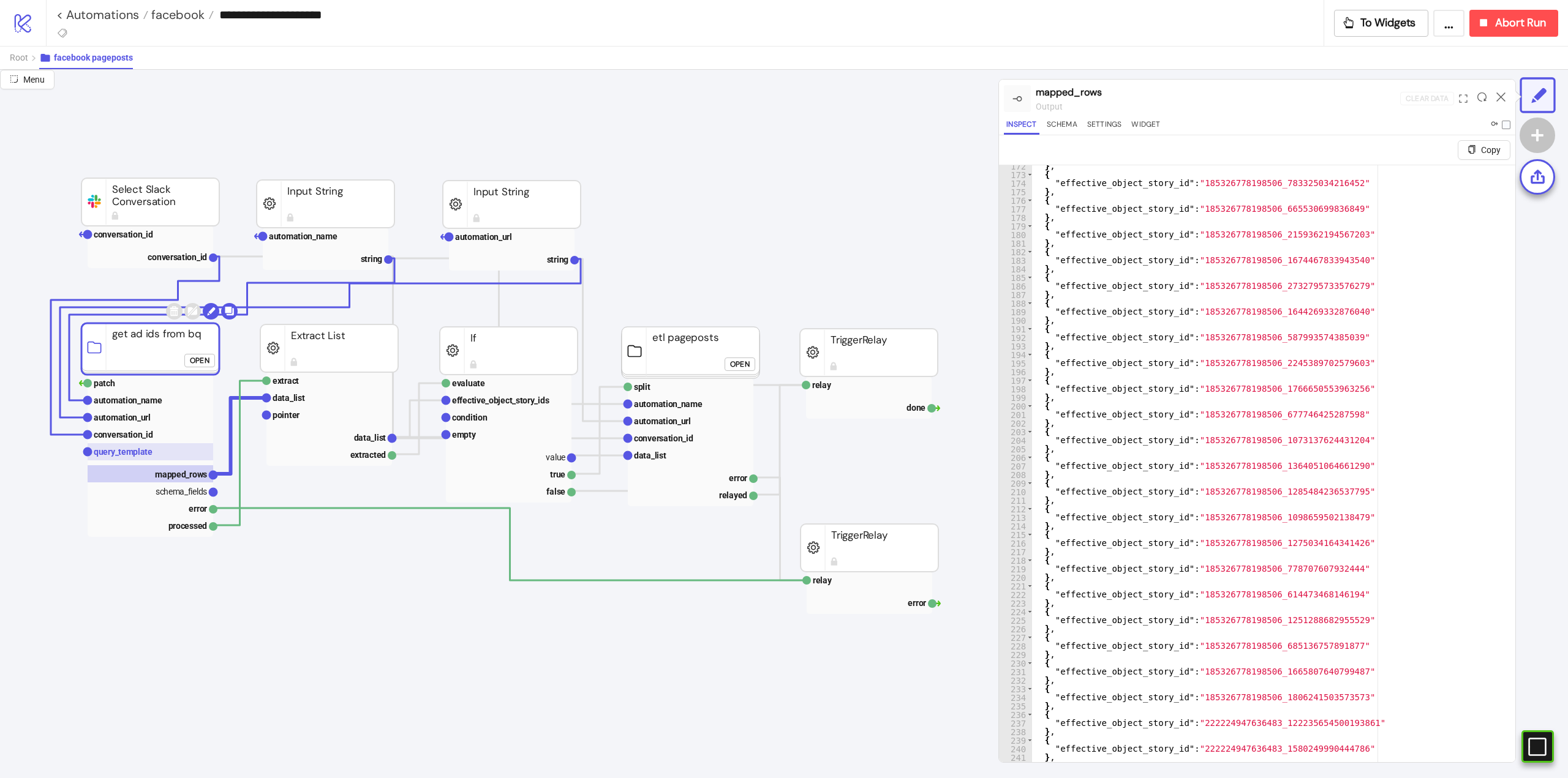
click at [141, 450] on text "query_template" at bounding box center [123, 452] width 59 height 10
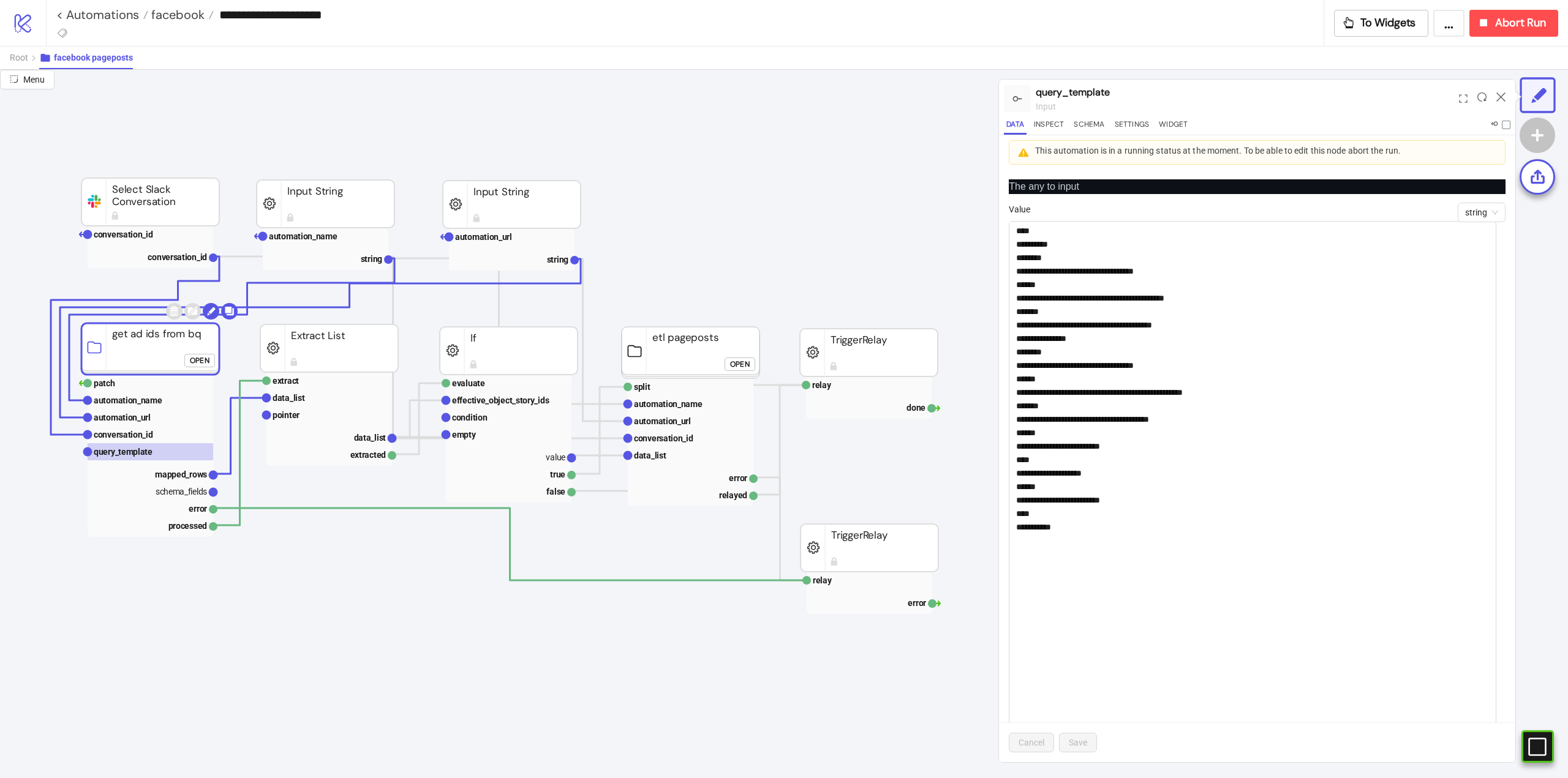
drag, startPoint x: 1501, startPoint y: 252, endPoint x: 1504, endPoint y: 761, distance: 509.0
click at [1504, 761] on div "**********" at bounding box center [1256, 465] width 516 height 593
drag, startPoint x: 1171, startPoint y: 329, endPoint x: 1161, endPoint y: 330, distance: 10.0
click at [1168, 329] on textarea "**********" at bounding box center [1252, 492] width 487 height 542
click at [1182, 365] on textarea "**********" at bounding box center [1252, 492] width 487 height 542
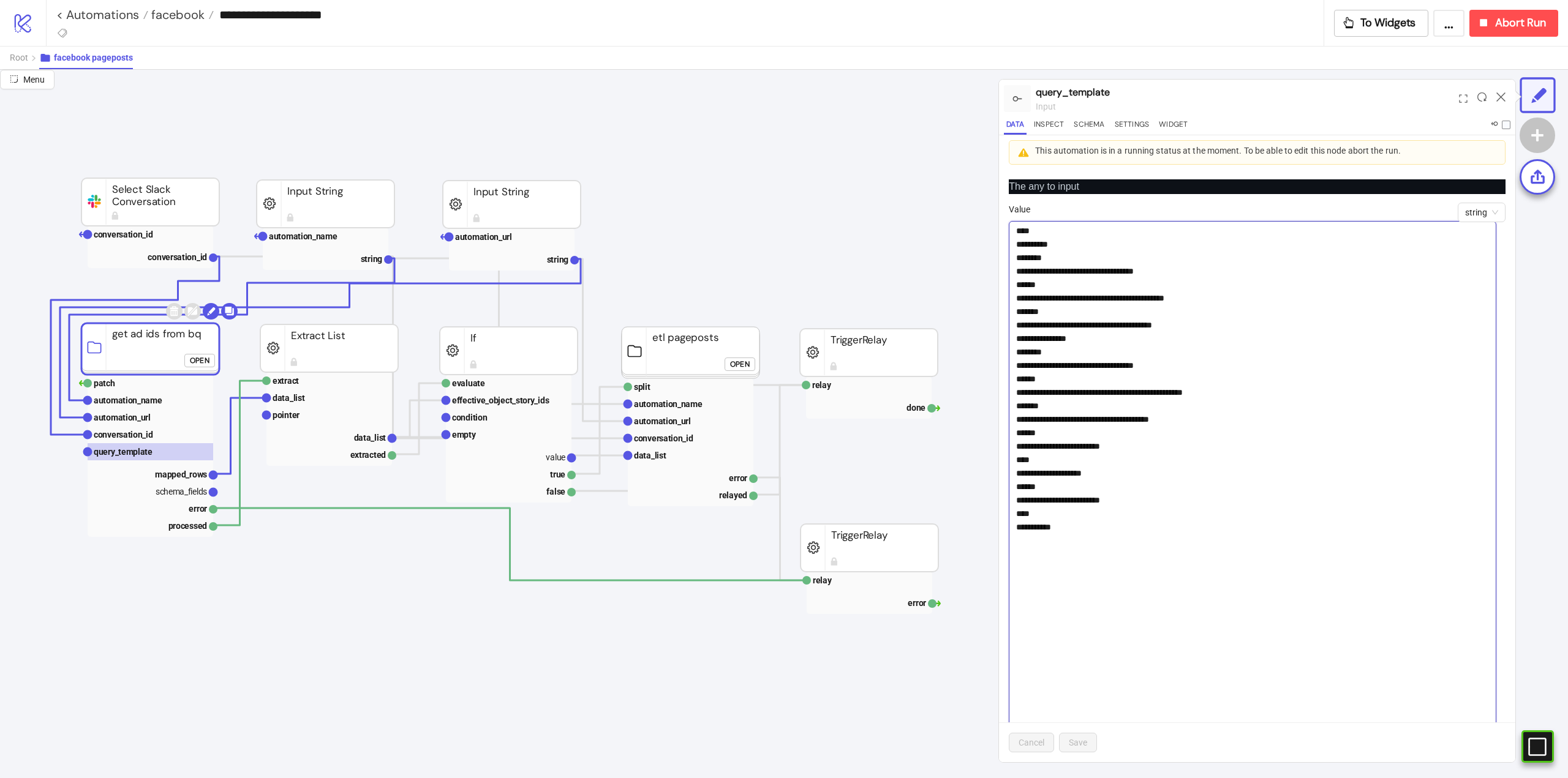
click at [1087, 343] on textarea "**********" at bounding box center [1252, 492] width 487 height 542
drag, startPoint x: 1257, startPoint y: 393, endPoint x: 1086, endPoint y: 395, distance: 171.0
click at [1086, 395] on textarea "**********" at bounding box center [1252, 492] width 487 height 542
click at [1287, 399] on textarea "**********" at bounding box center [1252, 492] width 487 height 542
drag, startPoint x: 1248, startPoint y: 392, endPoint x: 1196, endPoint y: 409, distance: 54.7
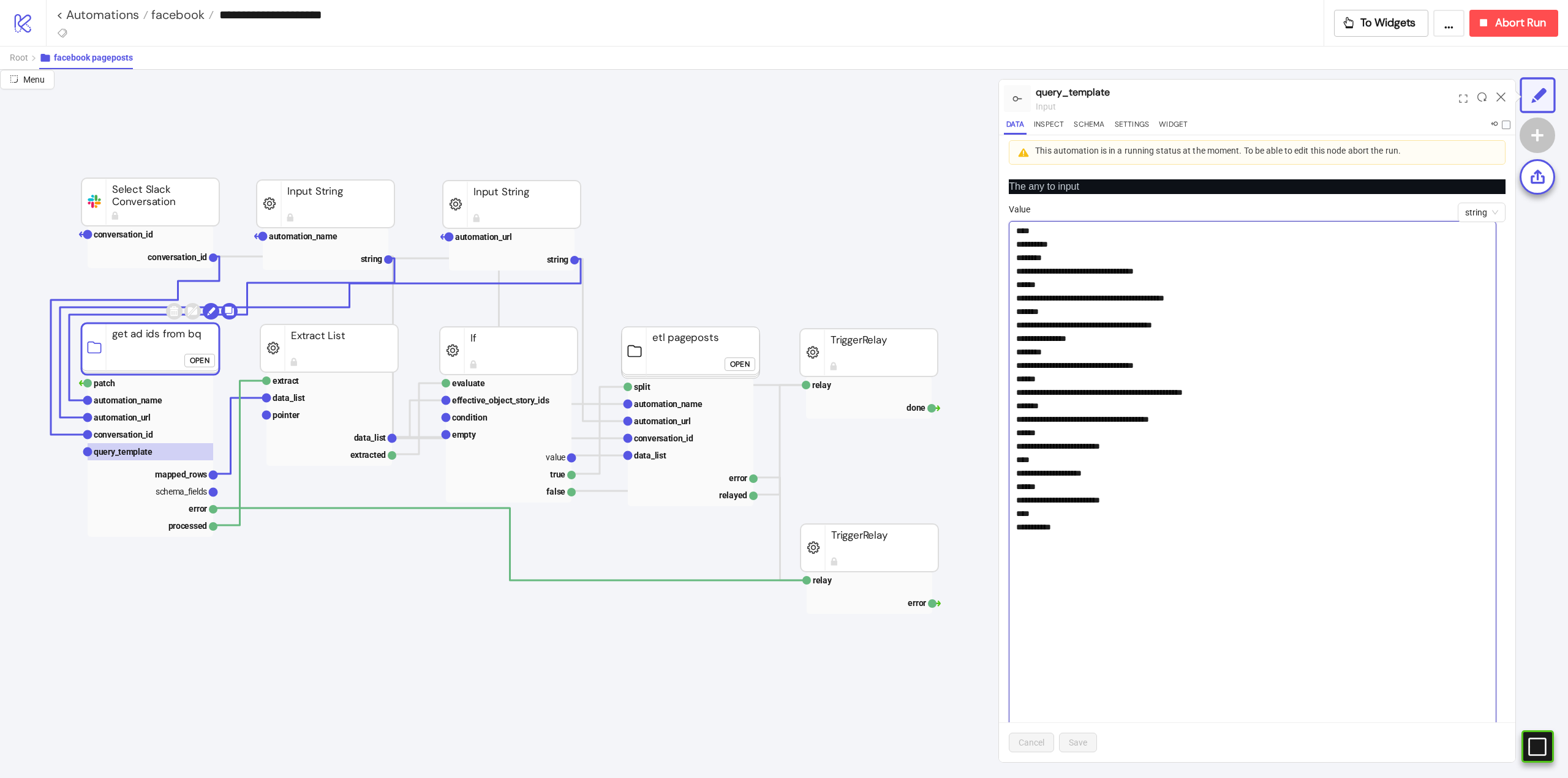
click at [1159, 396] on textarea "**********" at bounding box center [1252, 492] width 487 height 542
click at [1264, 395] on textarea "**********" at bounding box center [1252, 492] width 487 height 542
click at [1072, 445] on textarea "**********" at bounding box center [1252, 492] width 487 height 542
click at [1106, 267] on textarea "**********" at bounding box center [1252, 492] width 487 height 542
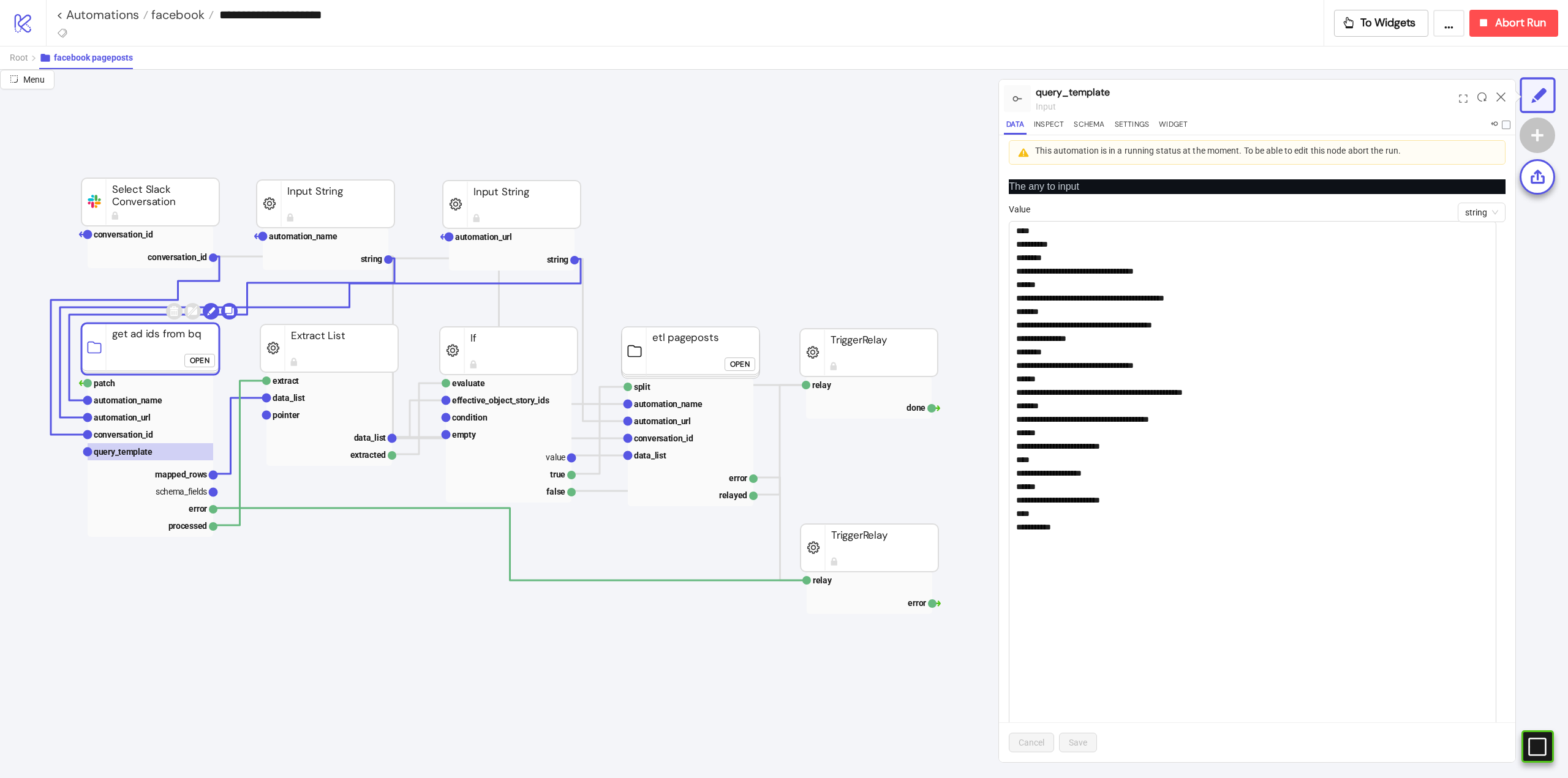
click at [1505, 98] on div at bounding box center [1500, 99] width 19 height 34
click at [1499, 94] on icon at bounding box center [1500, 97] width 9 height 9
